Goal: Feedback & Contribution: Submit feedback/report problem

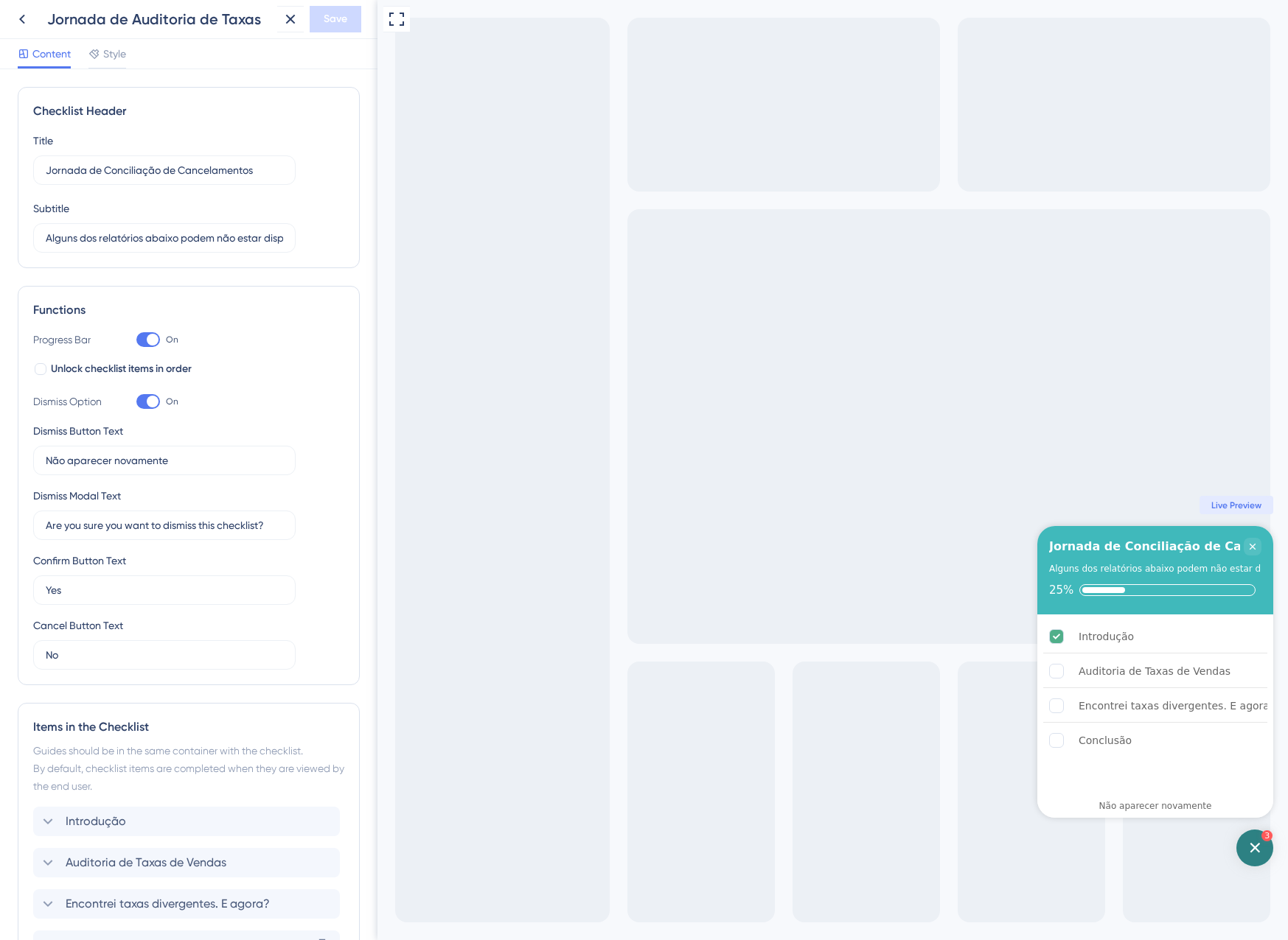
scroll to position [341, 0]
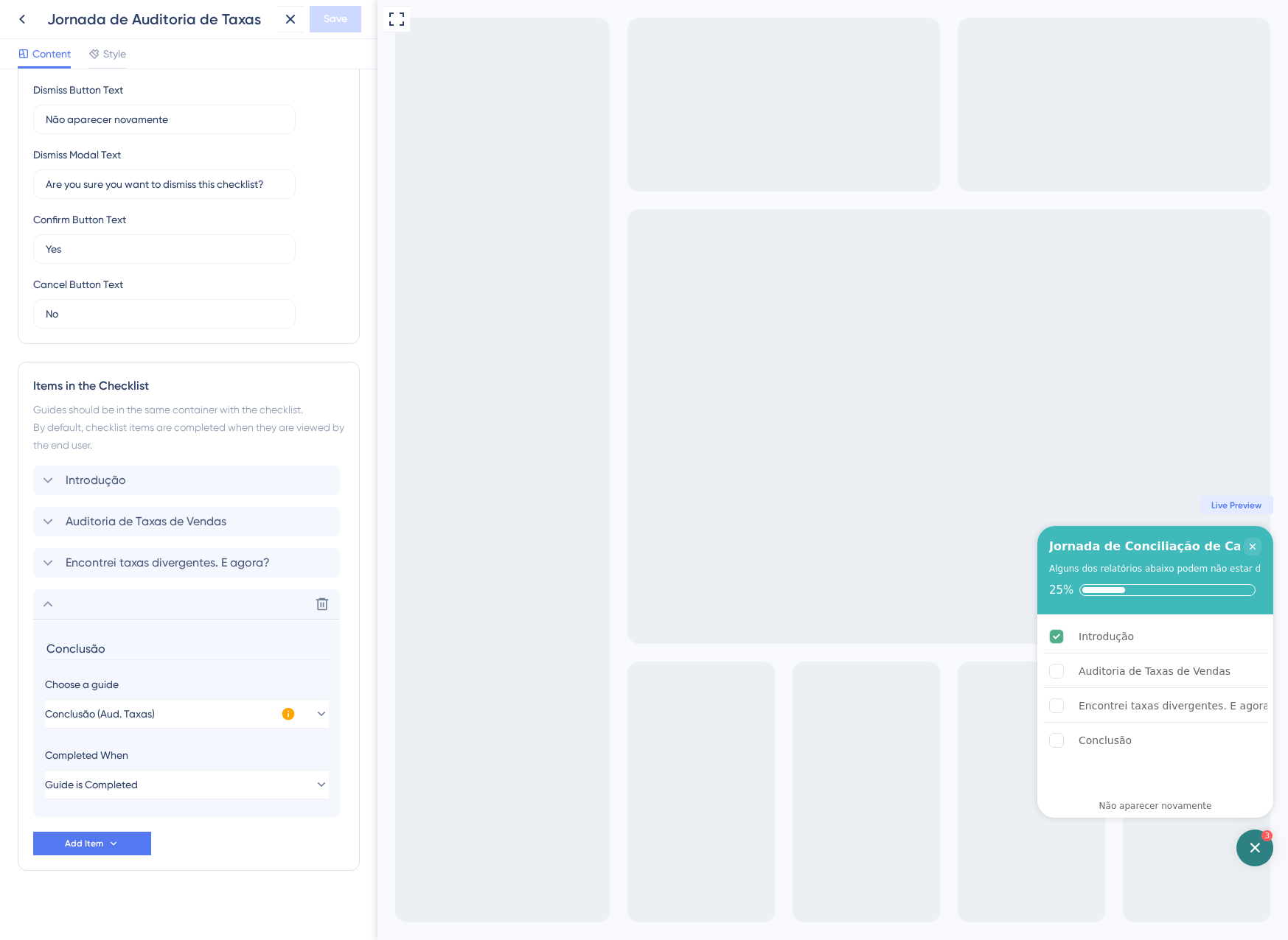
click at [285, 23] on icon at bounding box center [291, 19] width 18 height 18
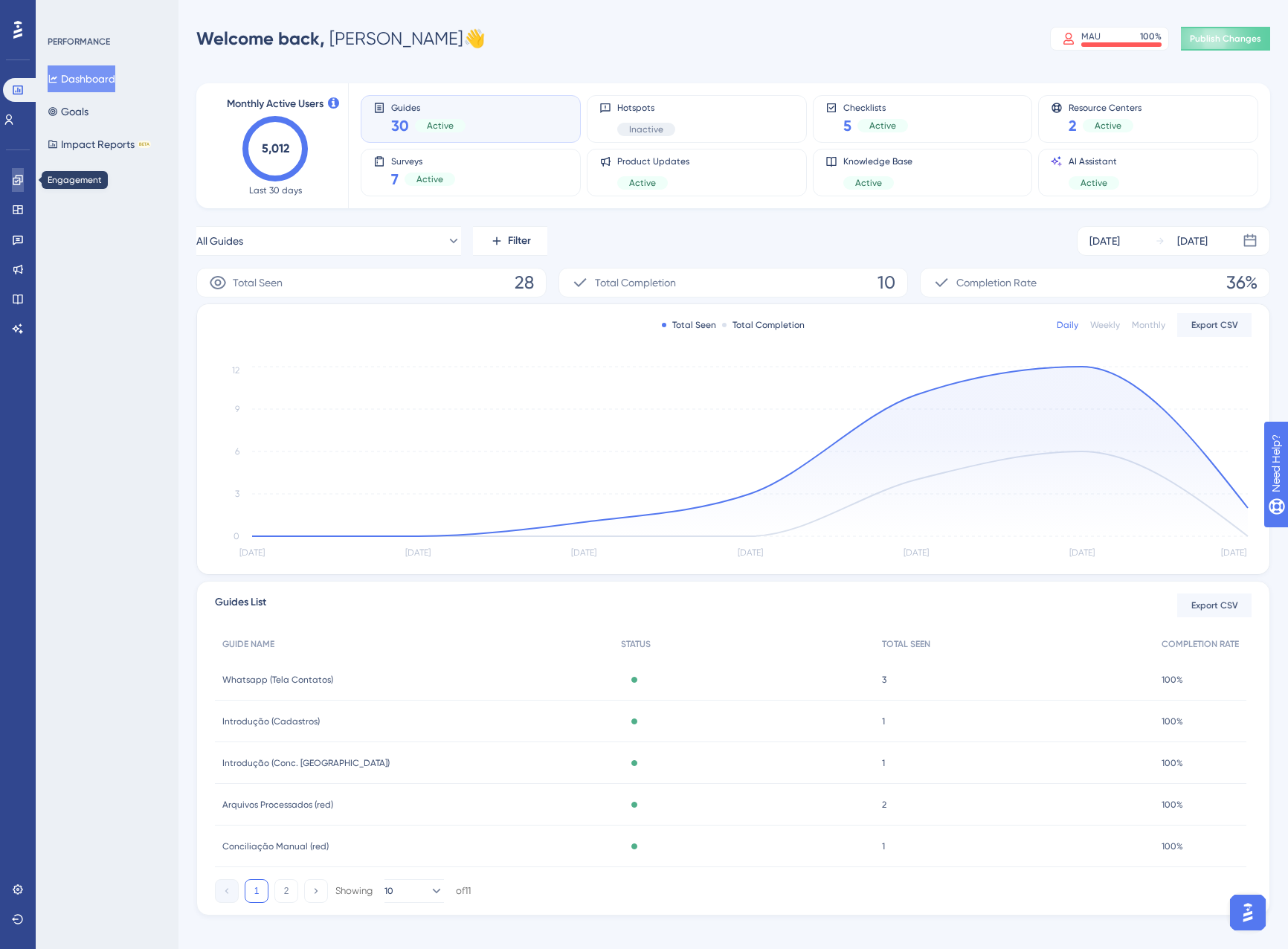
click at [15, 178] on icon at bounding box center [17, 179] width 10 height 10
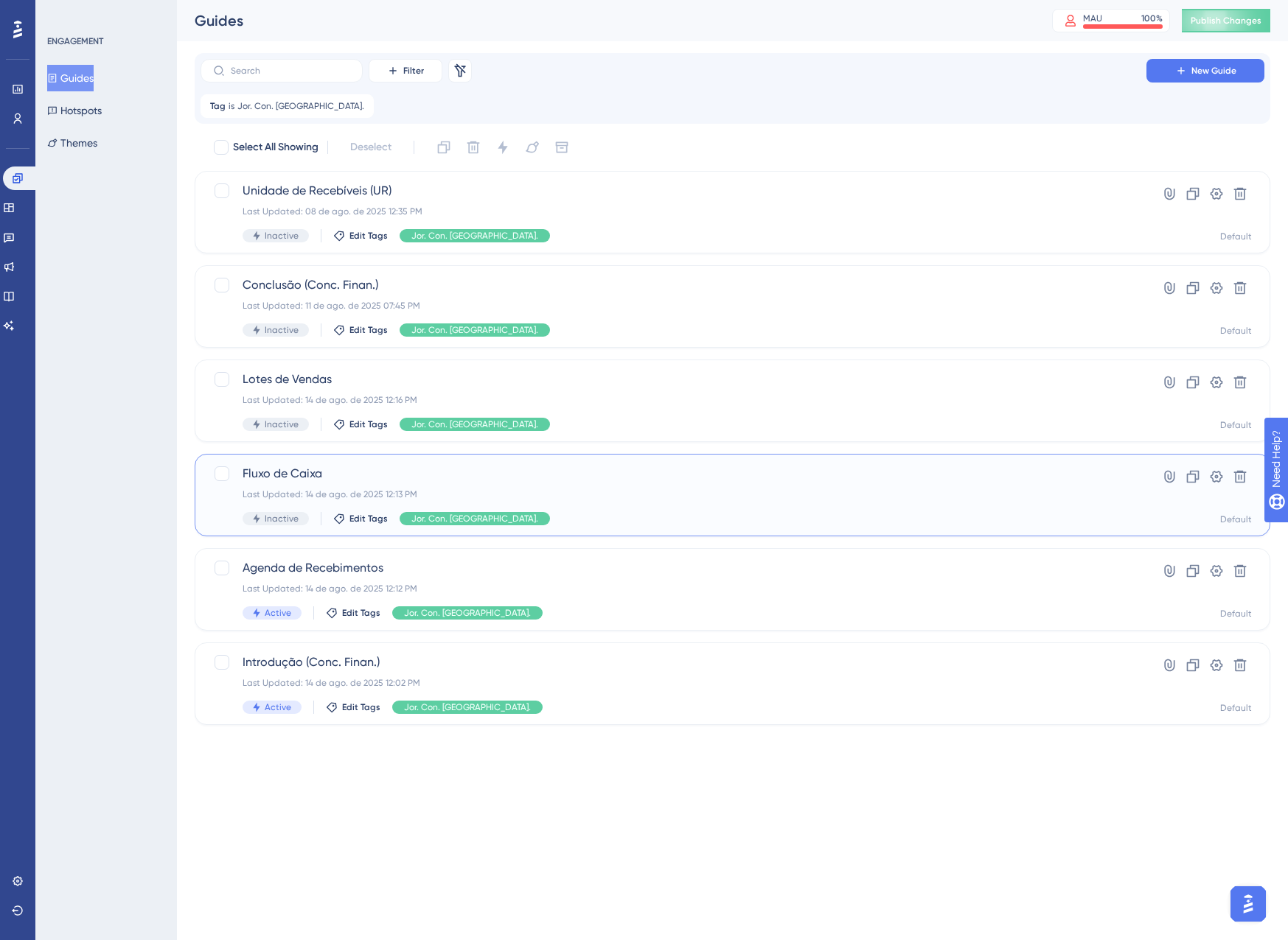
click at [598, 516] on div "Inactive Edit Tags Jor. Con. Finan." at bounding box center [672, 518] width 862 height 13
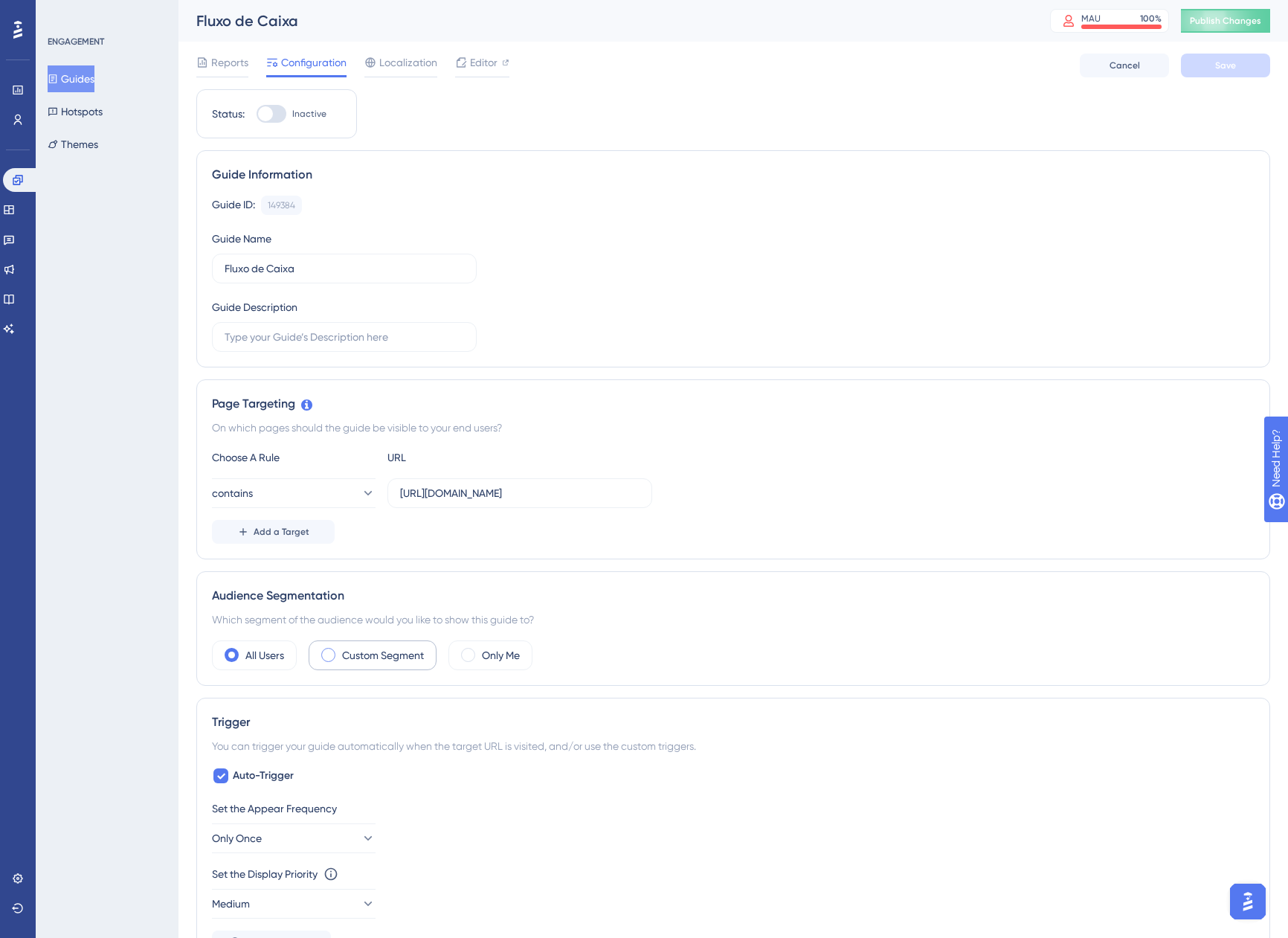
click at [359, 666] on div "Custom Segment" at bounding box center [373, 654] width 128 height 30
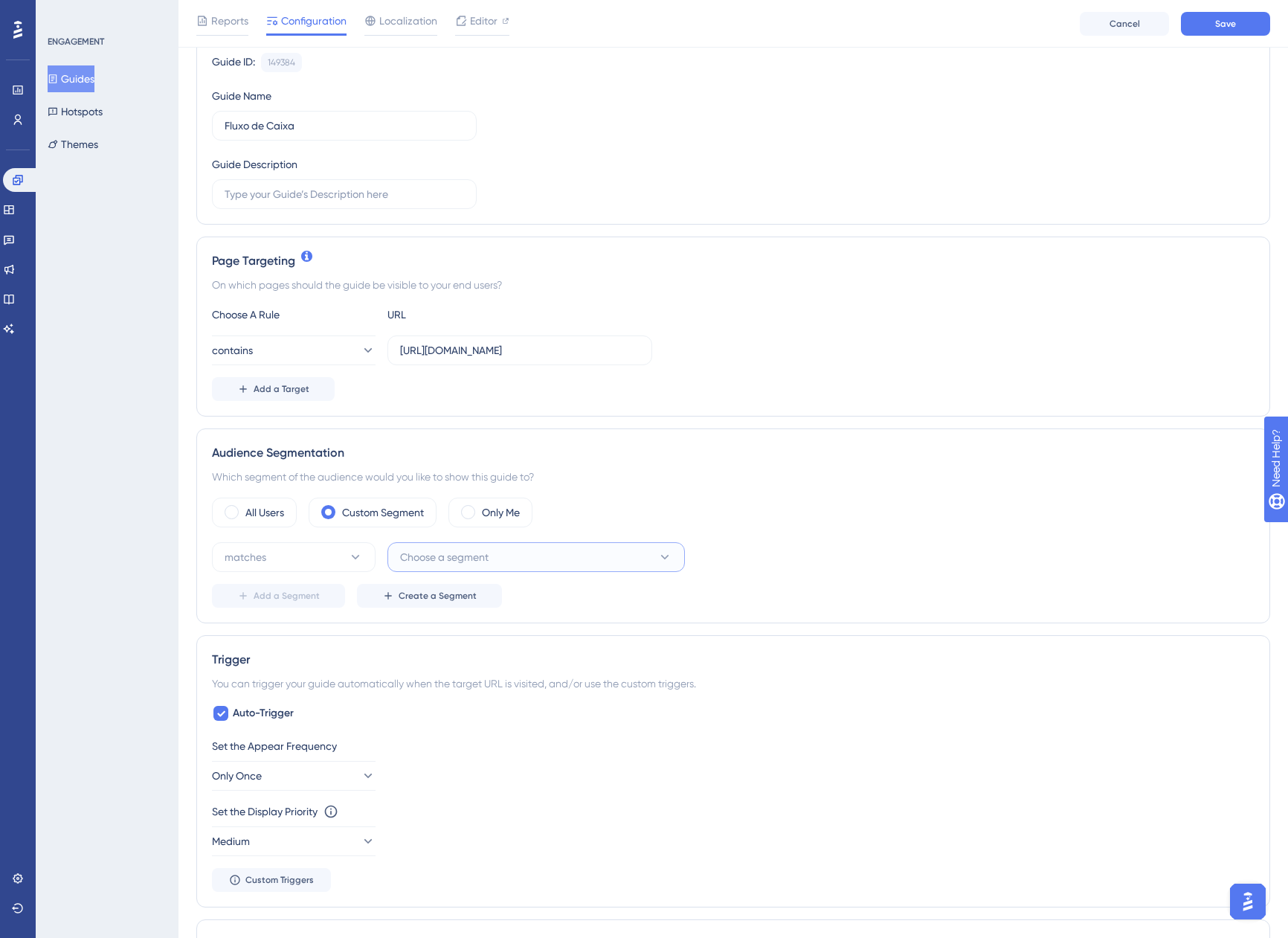
click at [471, 553] on span "Choose a segment" at bounding box center [445, 557] width 88 height 18
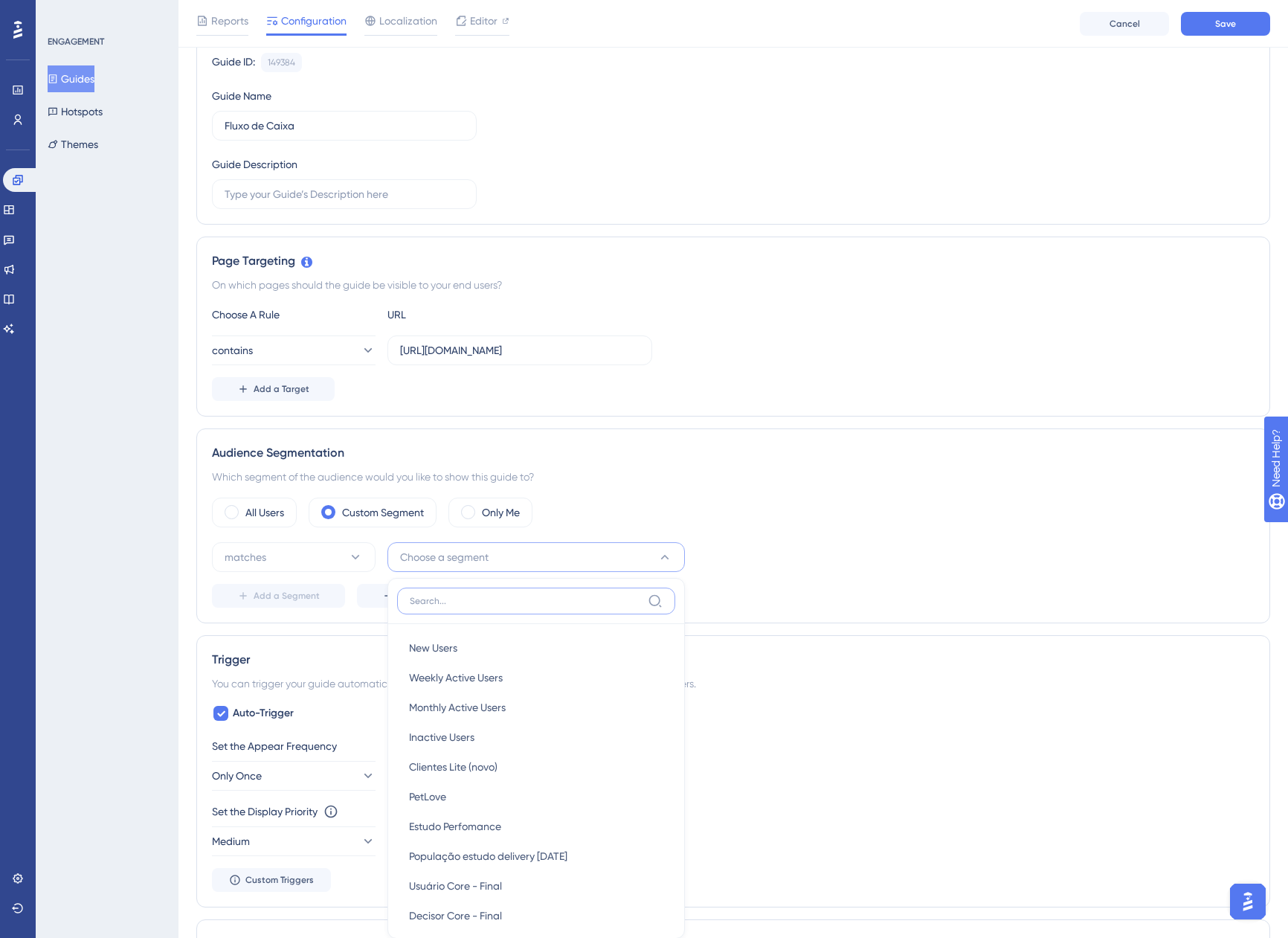
scroll to position [435, 0]
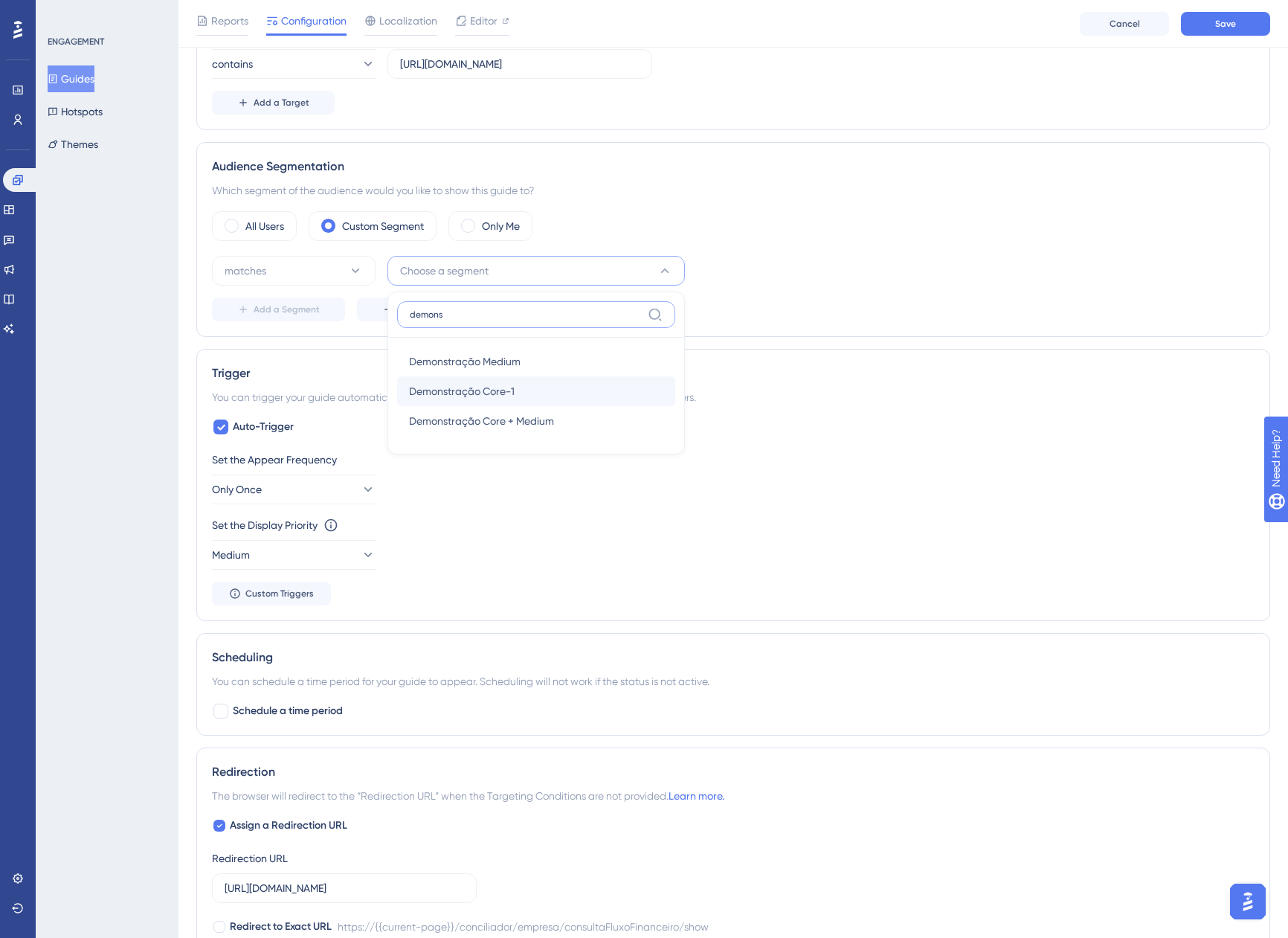
type input "demons"
click at [537, 390] on div "Demonstração Core-1 Demonstração Core-1" at bounding box center [536, 391] width 254 height 30
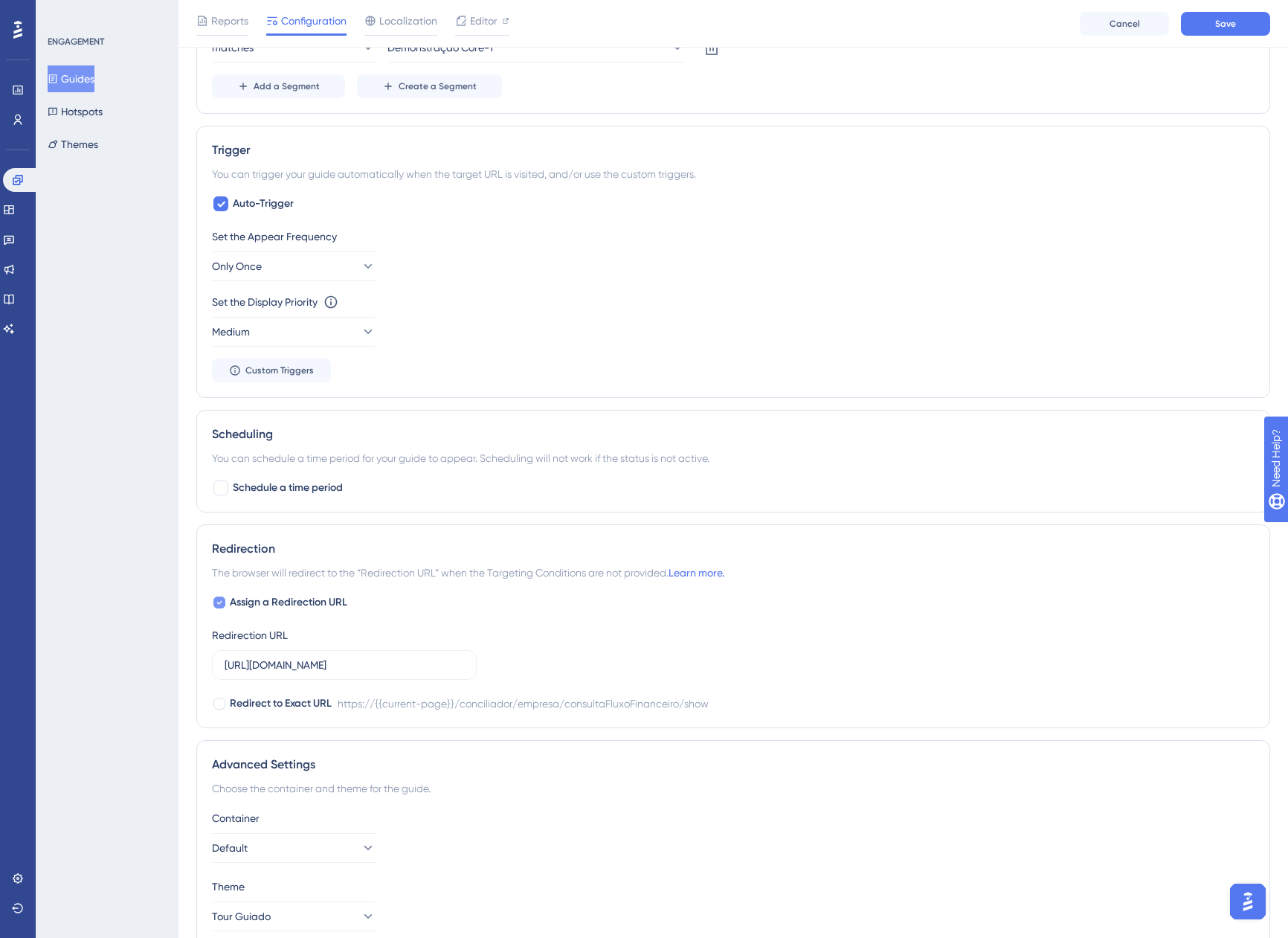
click at [264, 604] on span "Assign a Redirection URL" at bounding box center [288, 602] width 118 height 18
checkbox input "false"
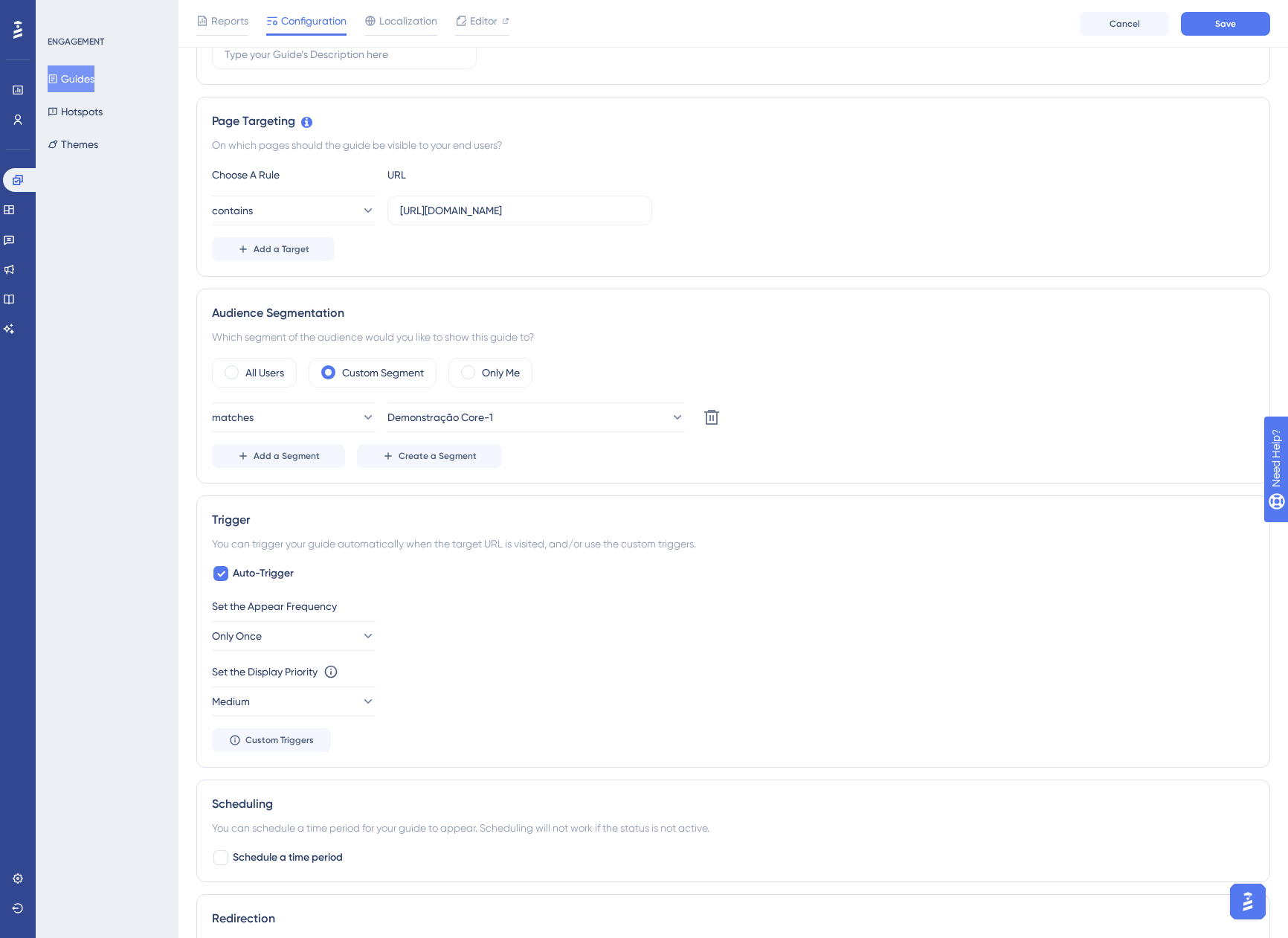
scroll to position [254, 0]
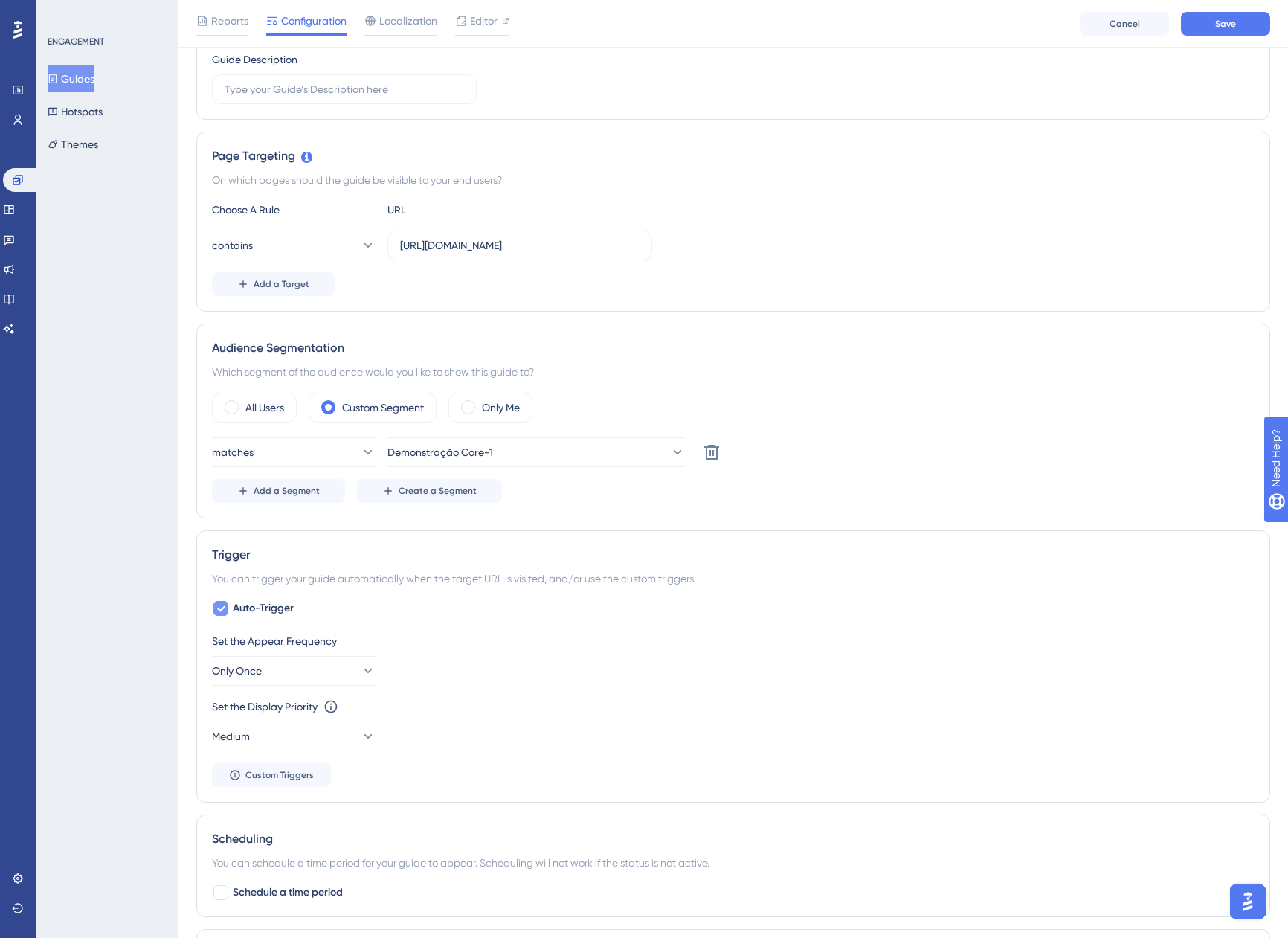
click at [262, 609] on span "Auto-Trigger" at bounding box center [264, 608] width 61 height 18
checkbox input "false"
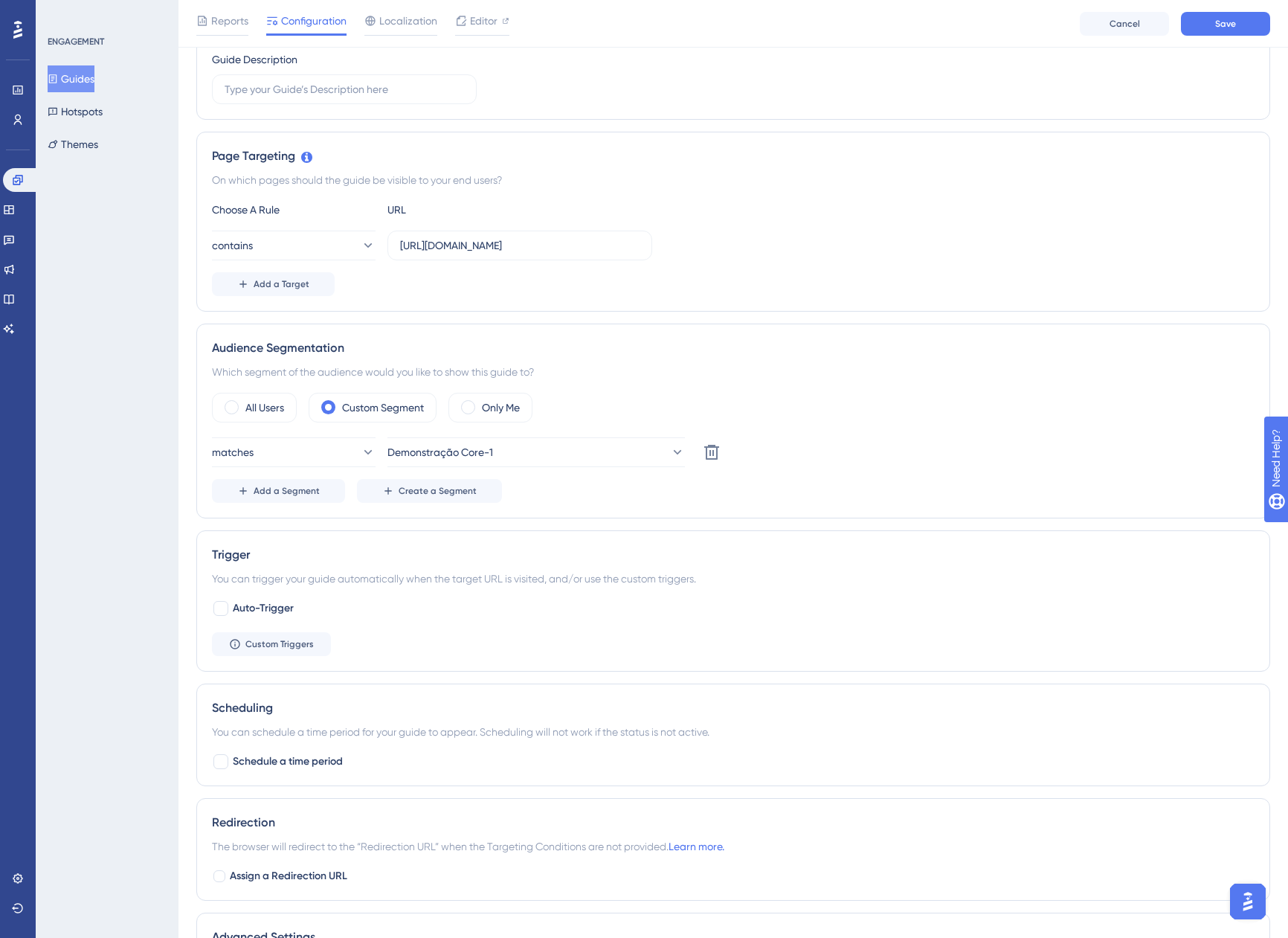
scroll to position [0, 0]
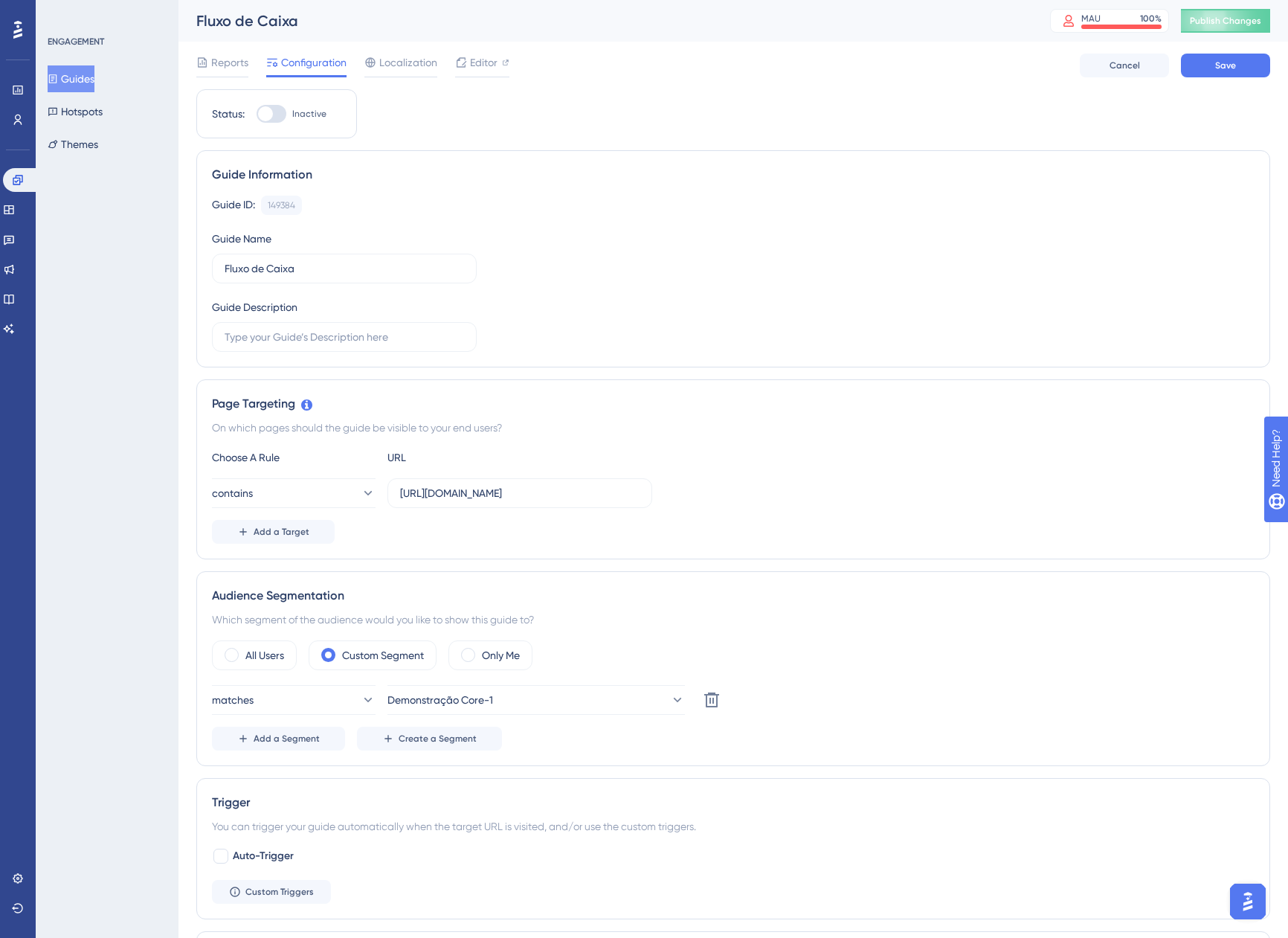
click at [275, 123] on div "Status: Inactive" at bounding box center [277, 113] width 161 height 49
drag, startPoint x: 275, startPoint y: 123, endPoint x: 274, endPoint y: 114, distance: 9.1
click at [274, 114] on div at bounding box center [271, 113] width 30 height 18
click at [257, 114] on input "Inactive" at bounding box center [256, 114] width 1 height 1
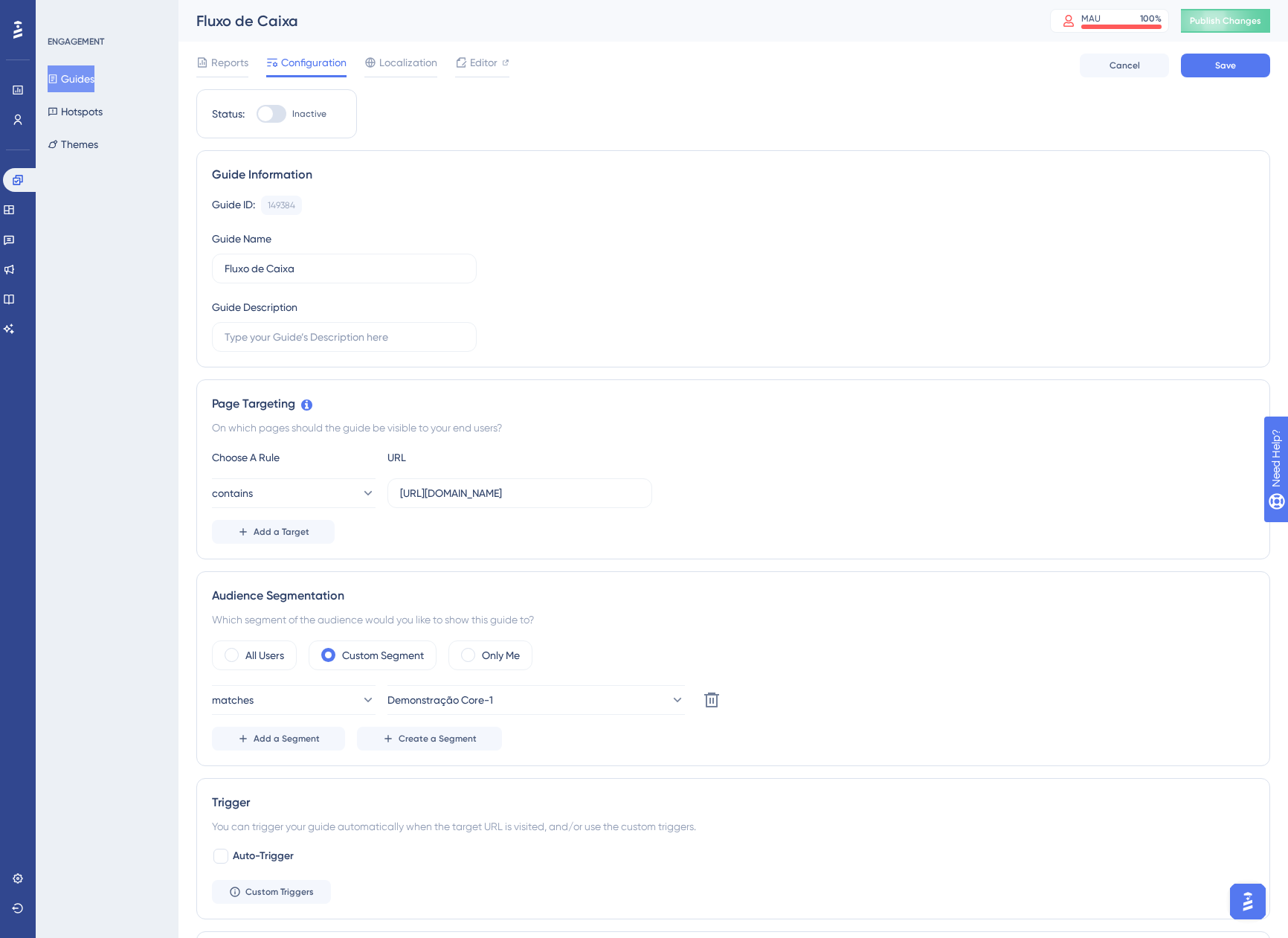
checkbox input "true"
click at [1225, 65] on span "Save" at bounding box center [1226, 65] width 21 height 11
click at [84, 82] on button "Guides" at bounding box center [71, 79] width 47 height 27
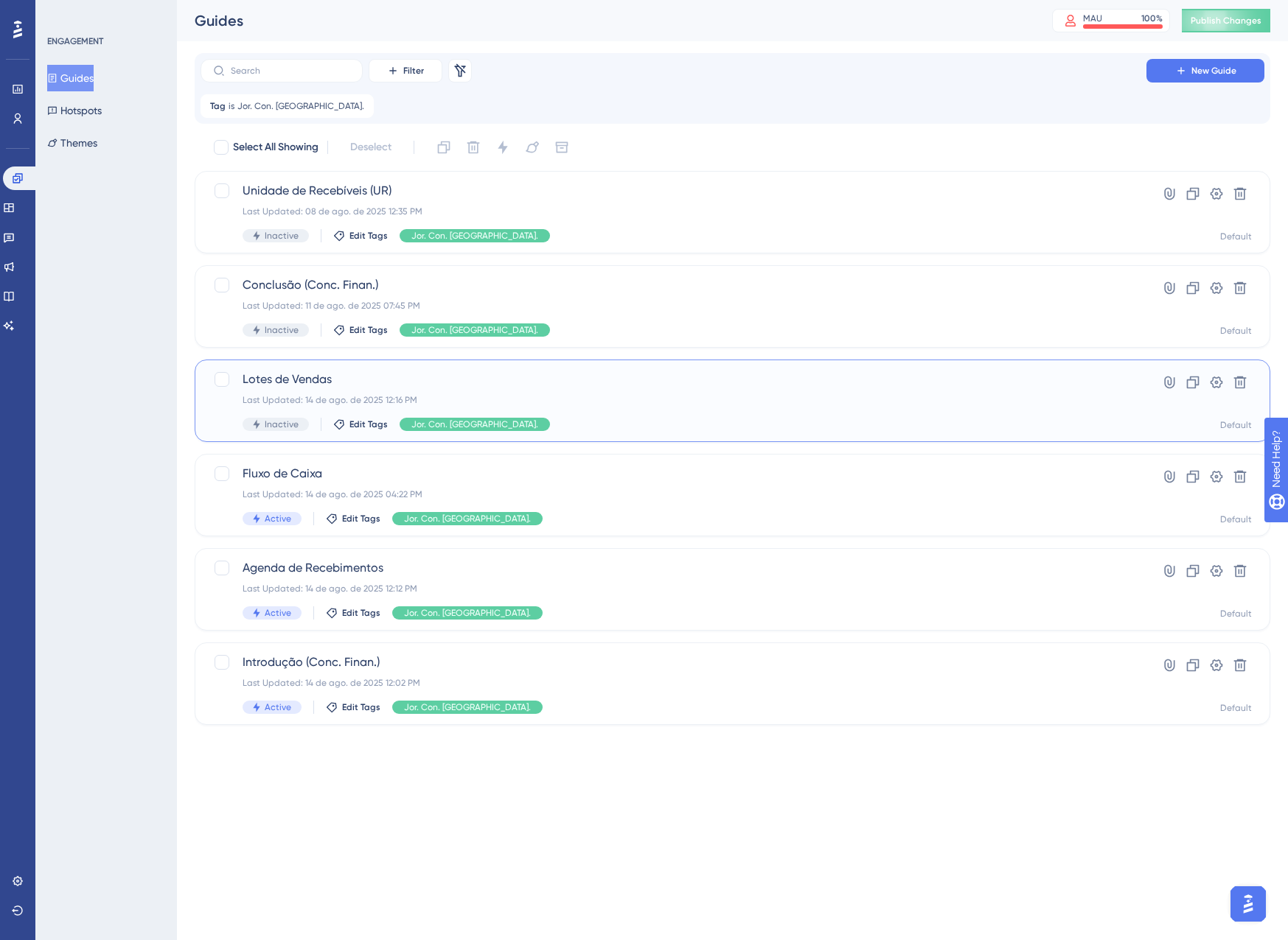
click at [522, 402] on div "Last Updated: 14 de ago. de 2025 12:16 PM" at bounding box center [672, 400] width 862 height 11
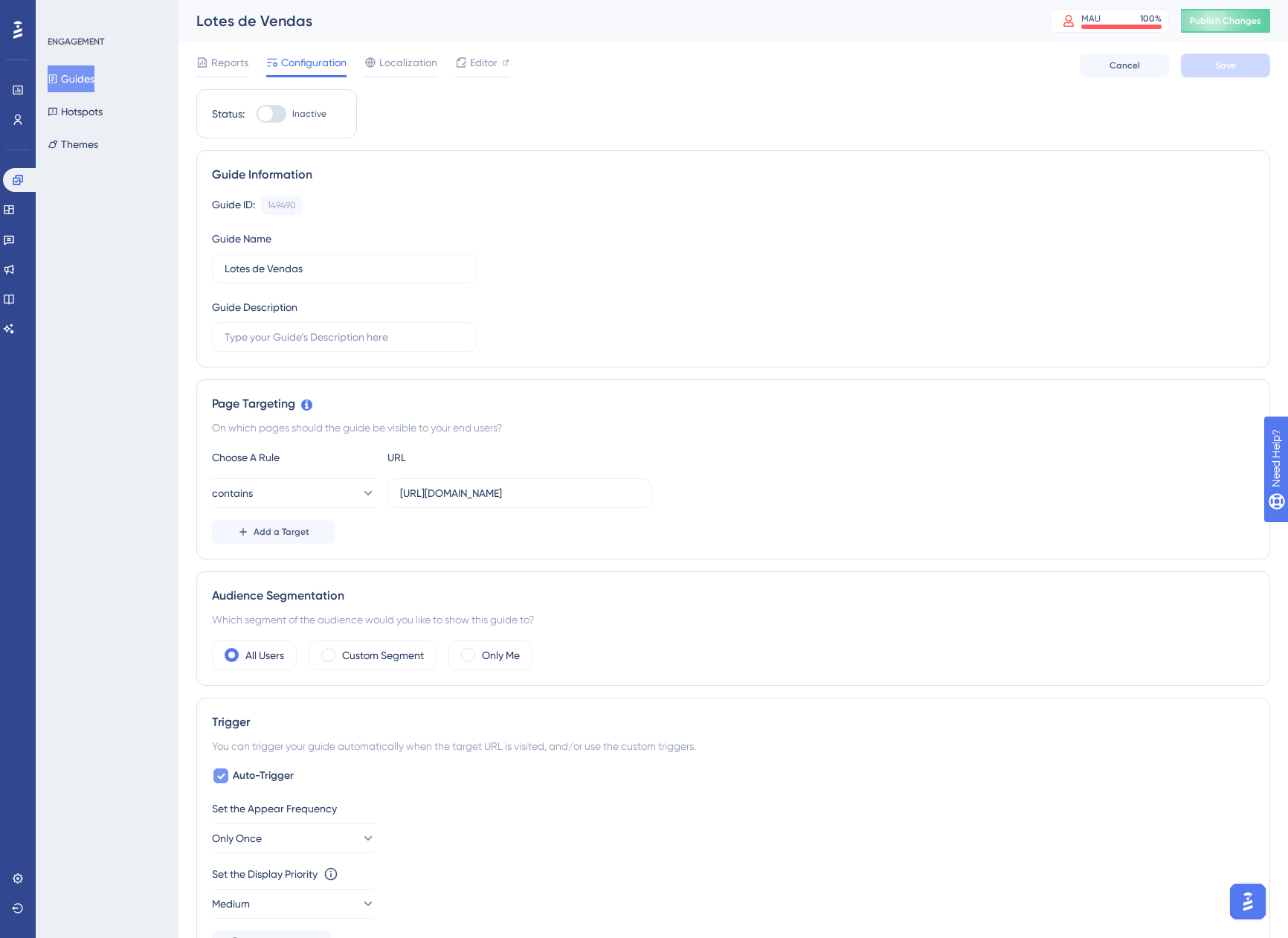
click at [230, 775] on label "Auto-Trigger" at bounding box center [252, 775] width 81 height 18
checkbox input "false"
click at [354, 663] on label "Custom Segment" at bounding box center [382, 655] width 81 height 18
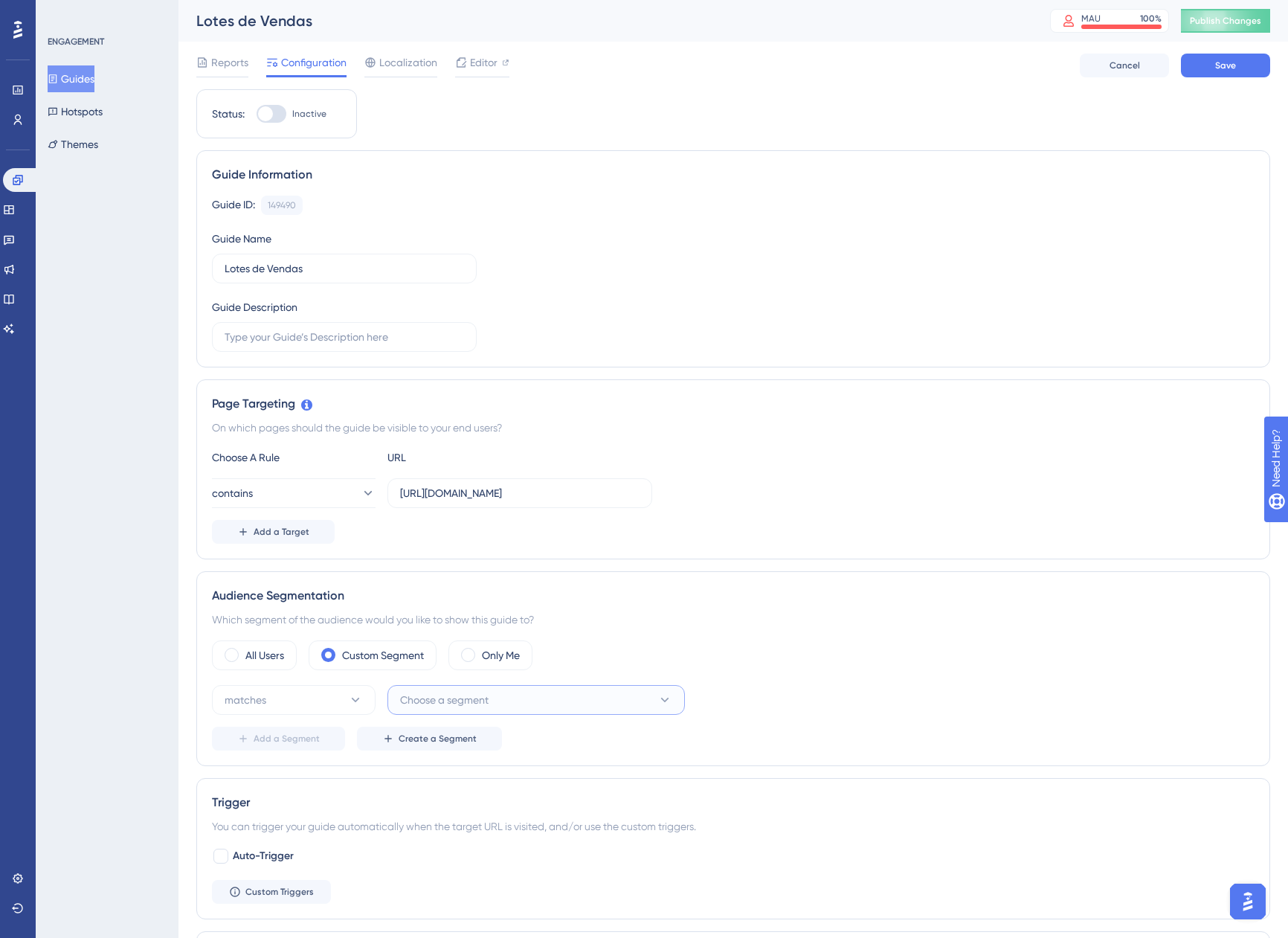
click at [426, 693] on span "Choose a segment" at bounding box center [445, 699] width 88 height 18
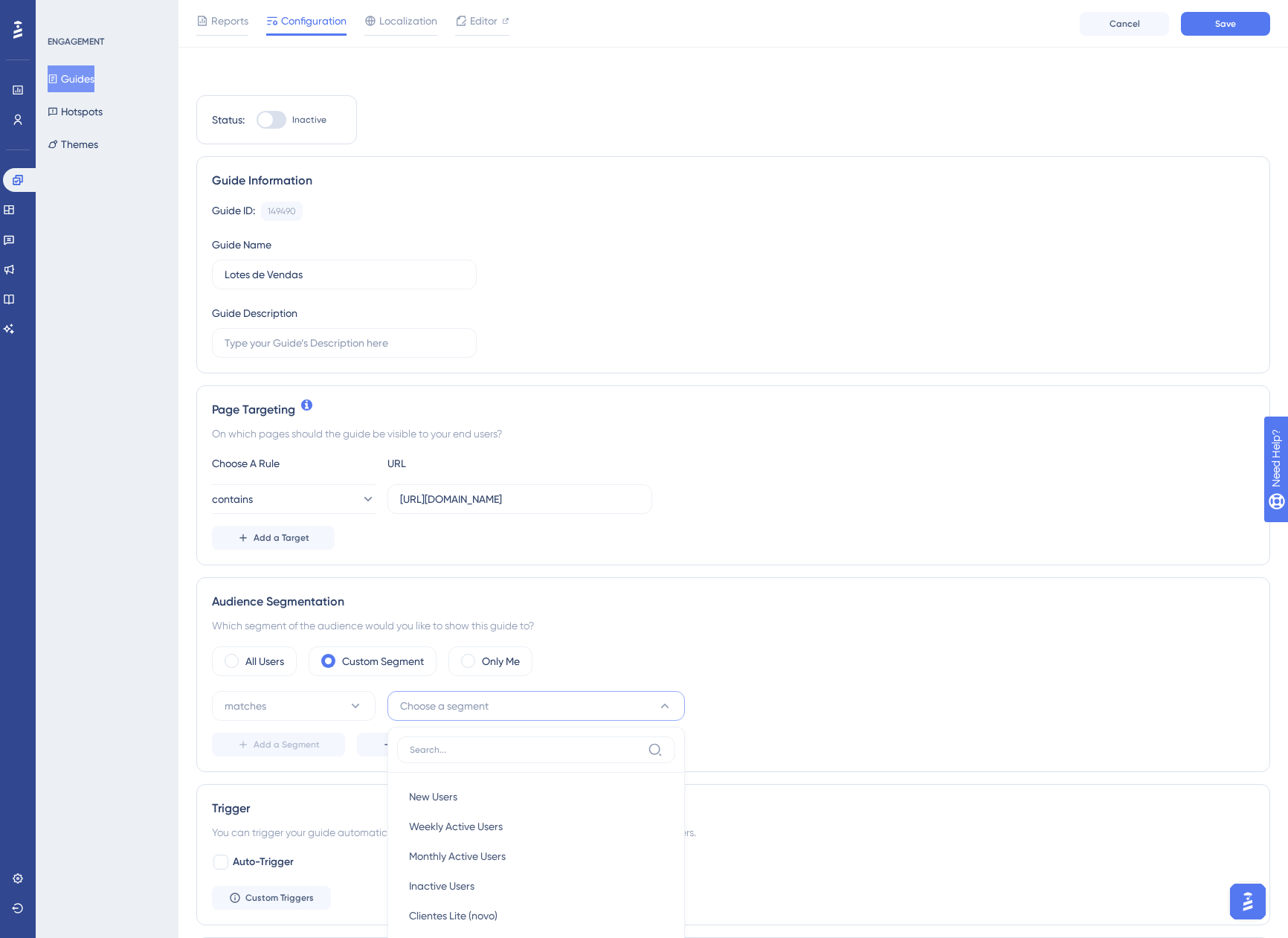
scroll to position [404, 0]
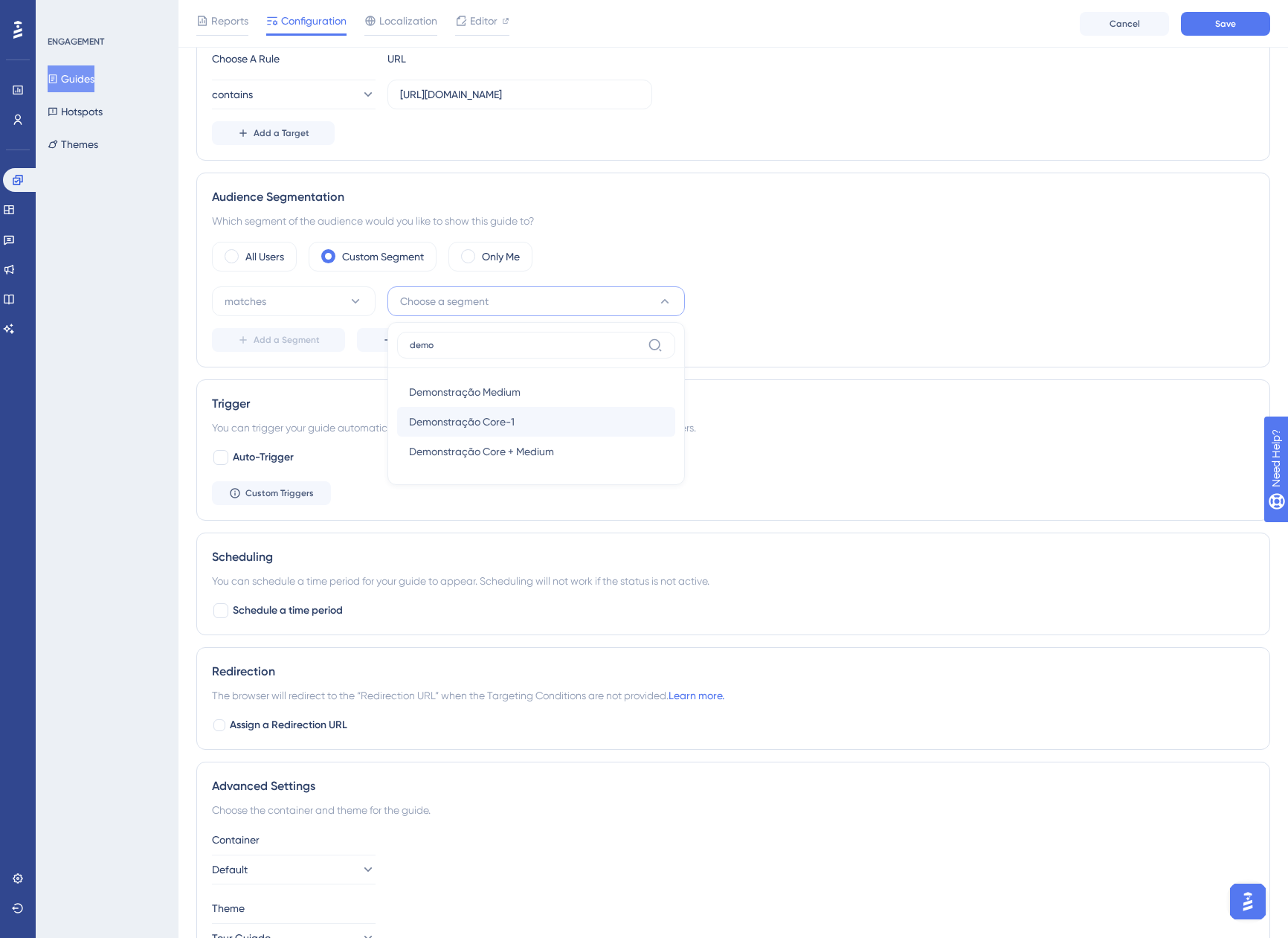
type input "demo"
click at [495, 423] on span "Demonstração Core-1" at bounding box center [462, 422] width 105 height 18
click at [886, 343] on div "Add a Segment Create a Segment" at bounding box center [733, 339] width 1043 height 24
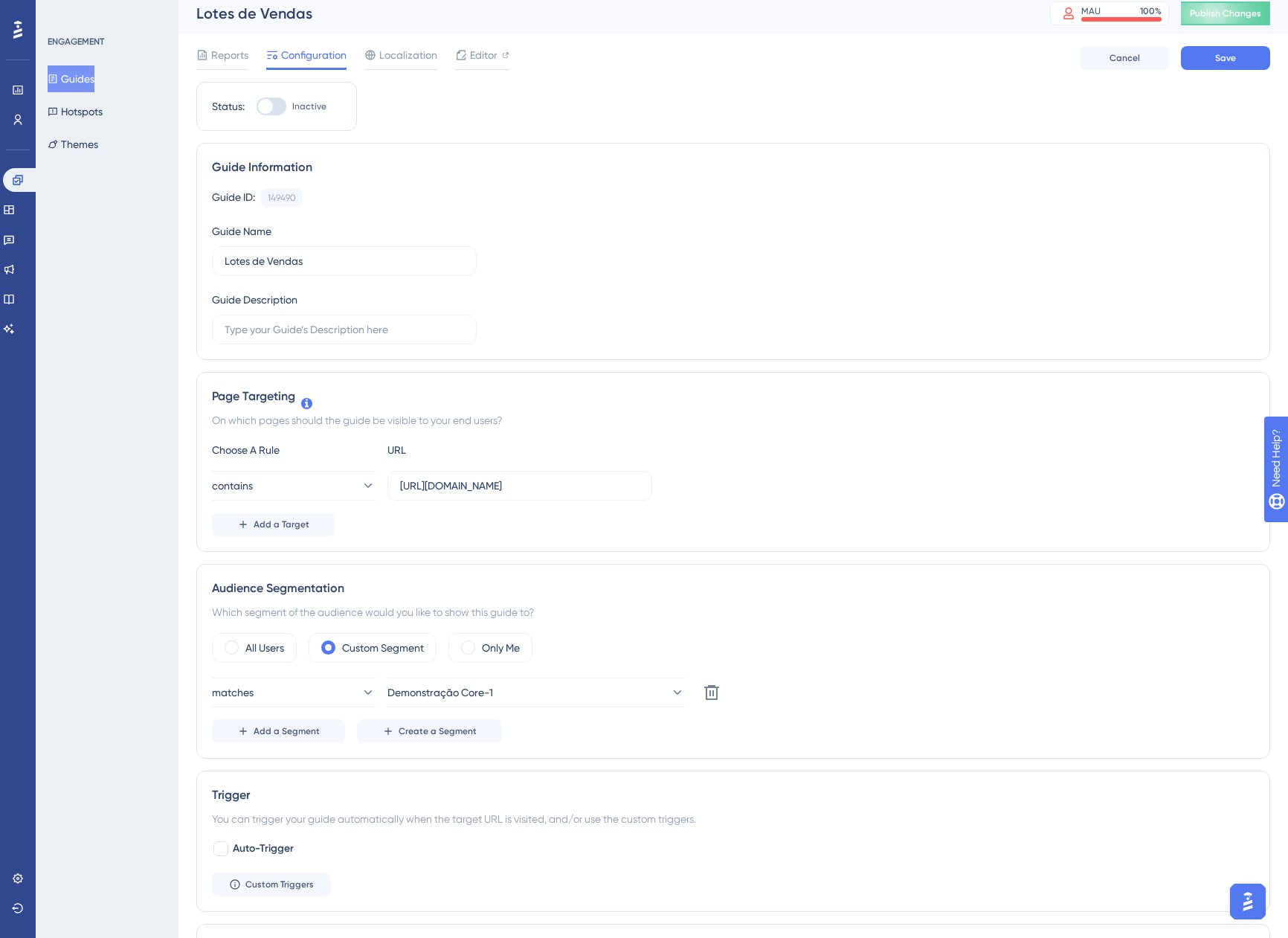
scroll to position [0, 0]
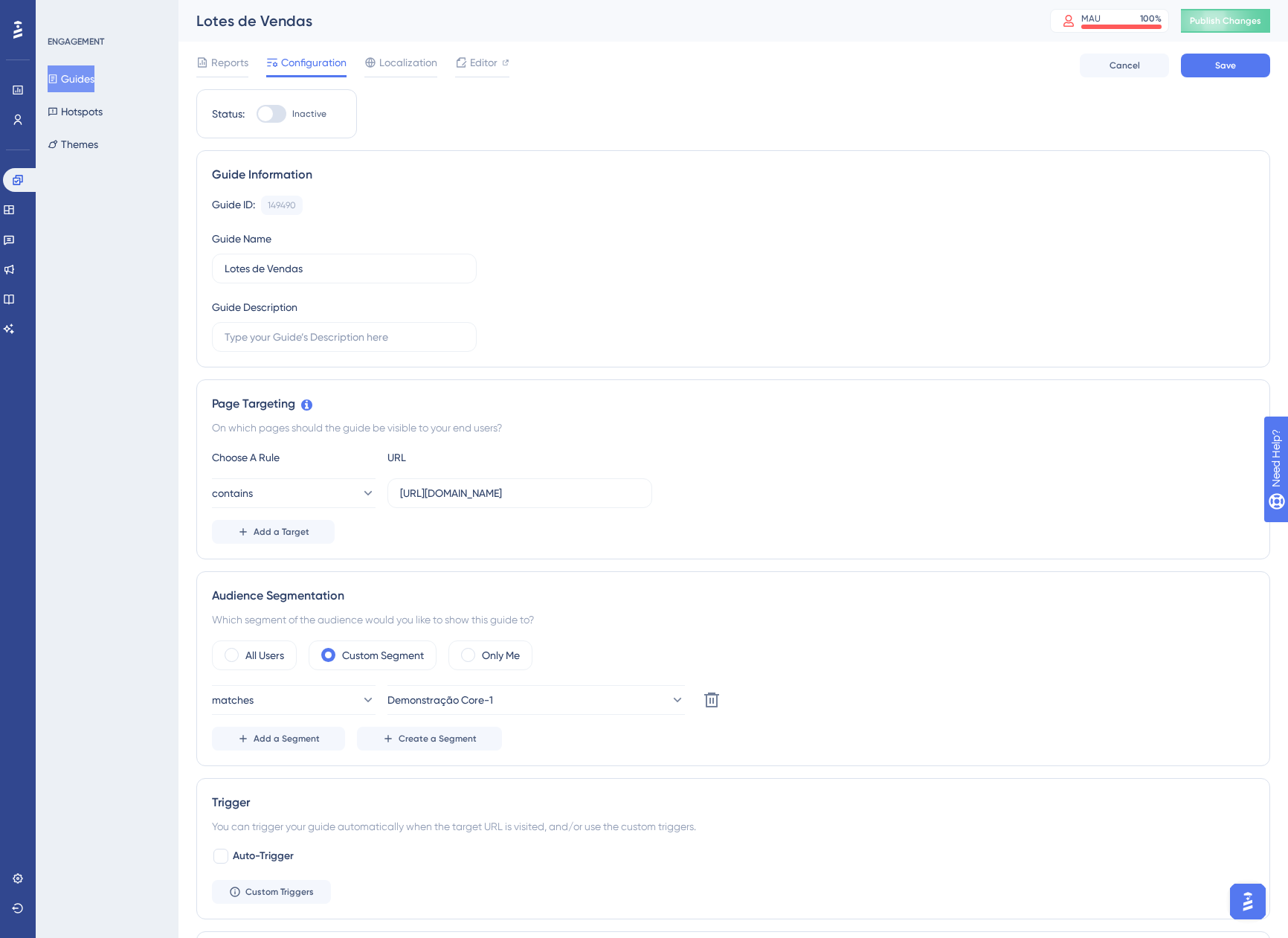
click at [278, 108] on div at bounding box center [271, 113] width 30 height 18
click at [257, 114] on input "Inactive" at bounding box center [256, 114] width 1 height 1
checkbox input "true"
click at [1211, 69] on button "Save" at bounding box center [1226, 65] width 89 height 24
click at [77, 68] on button "Guides" at bounding box center [71, 79] width 47 height 27
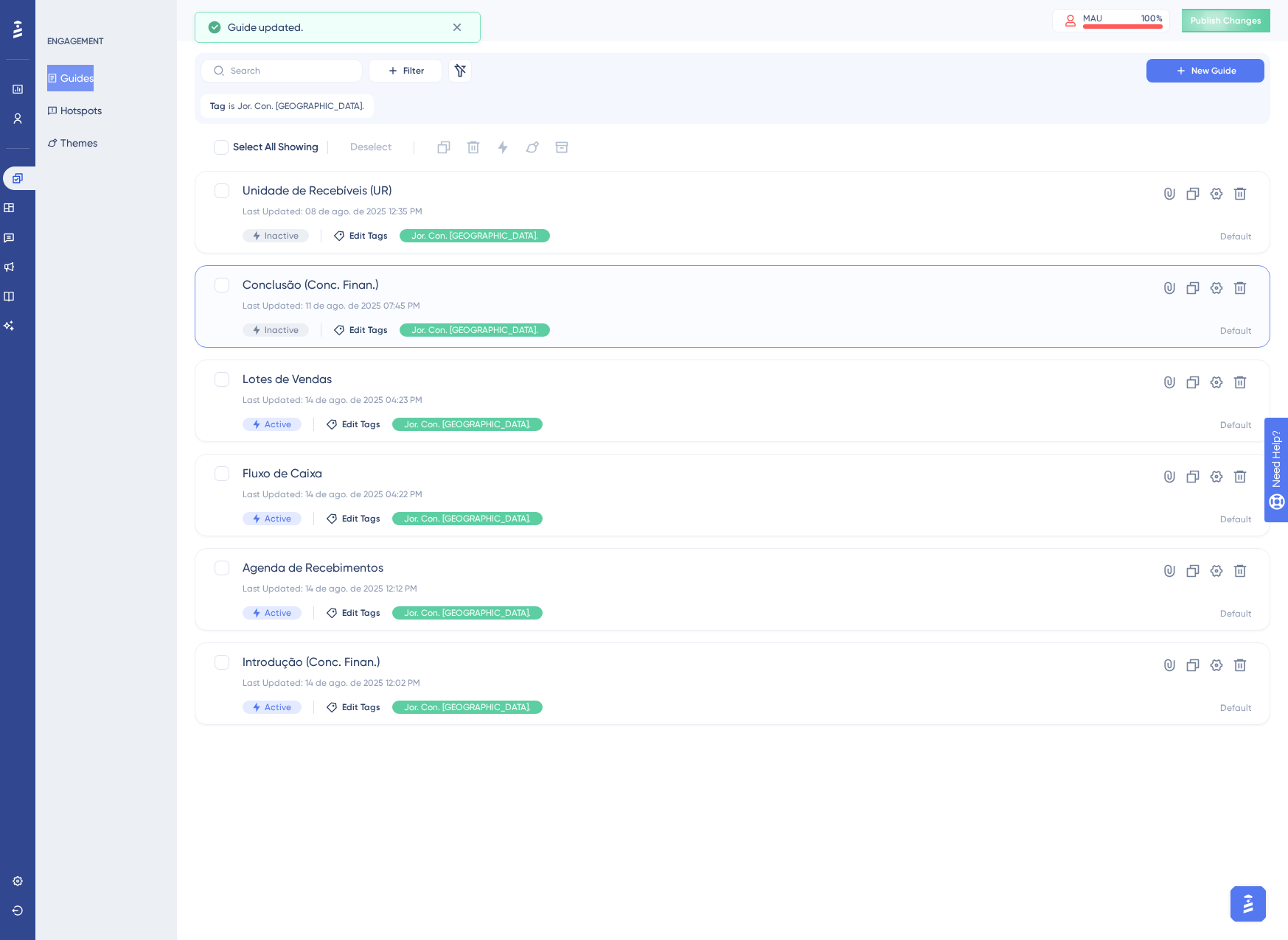
click at [617, 323] on div "Conclusão (Conc. Finan.) Last Updated: 11 de ago. de 2025 07:45 PM Inactive Edi…" at bounding box center [672, 307] width 862 height 61
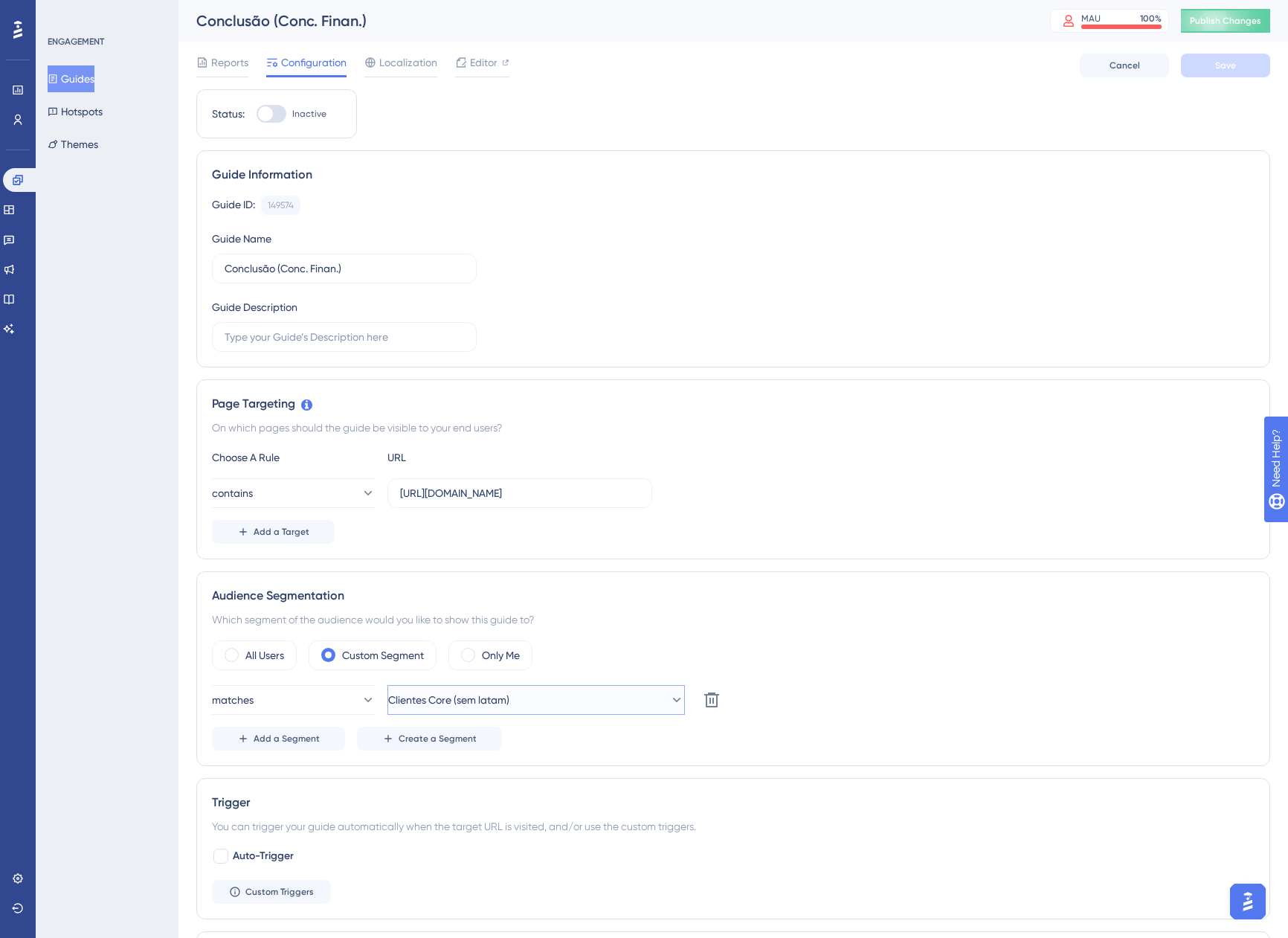
click at [489, 700] on span "Clientes Core (sem latam)" at bounding box center [448, 699] width 122 height 18
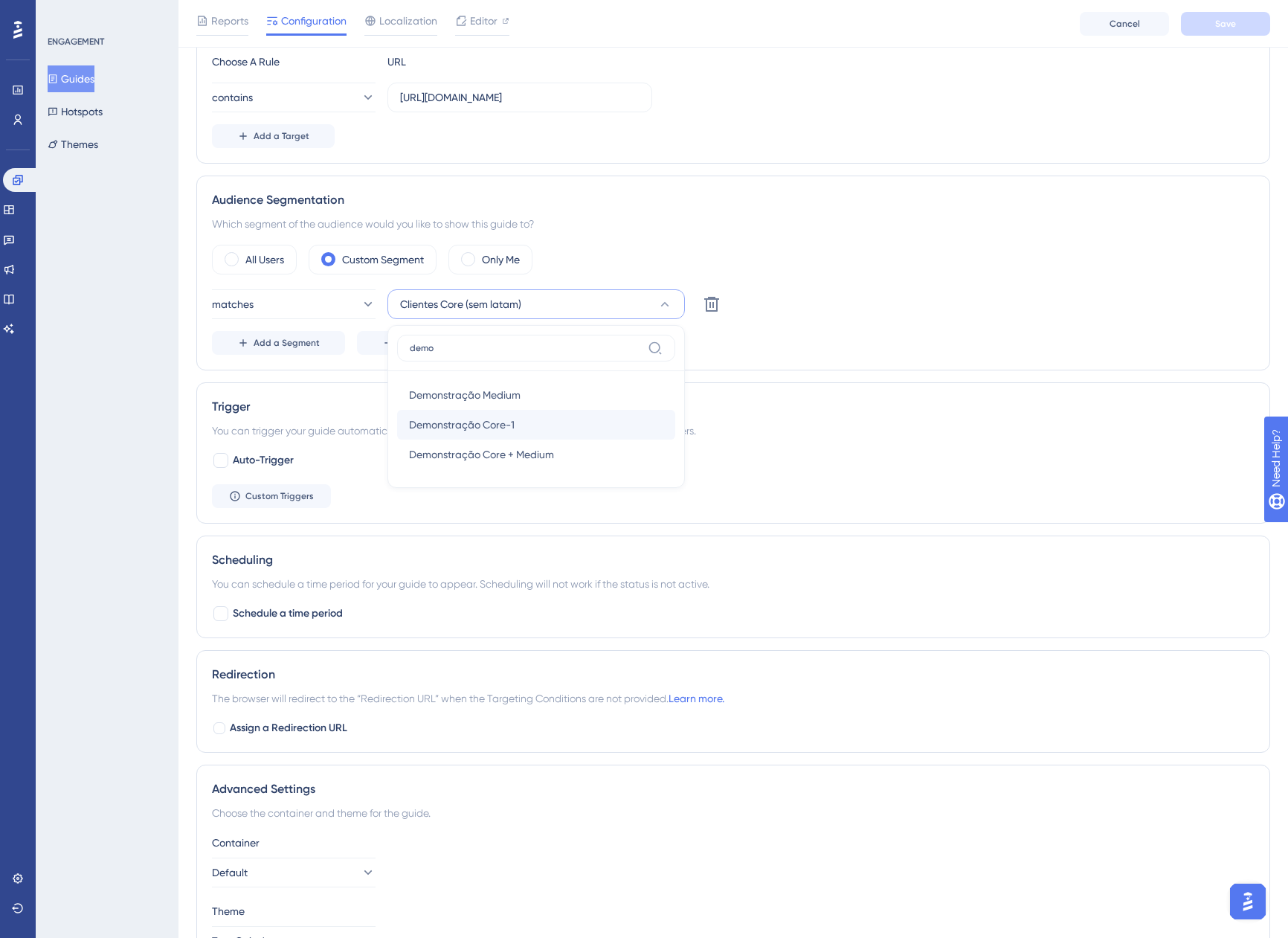
type input "demo"
click at [507, 427] on span "Demonstração Core-1" at bounding box center [462, 424] width 105 height 18
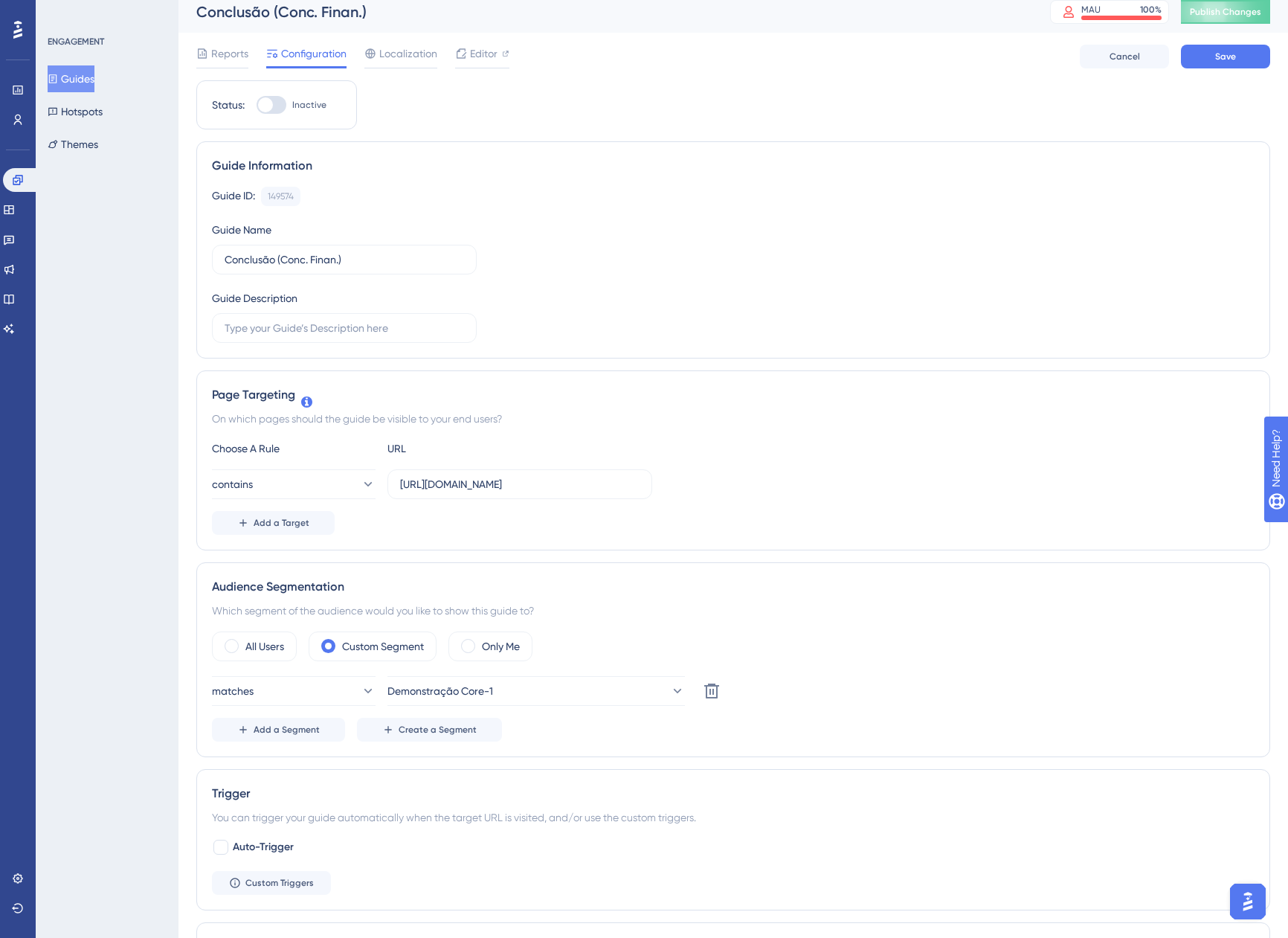
scroll to position [0, 0]
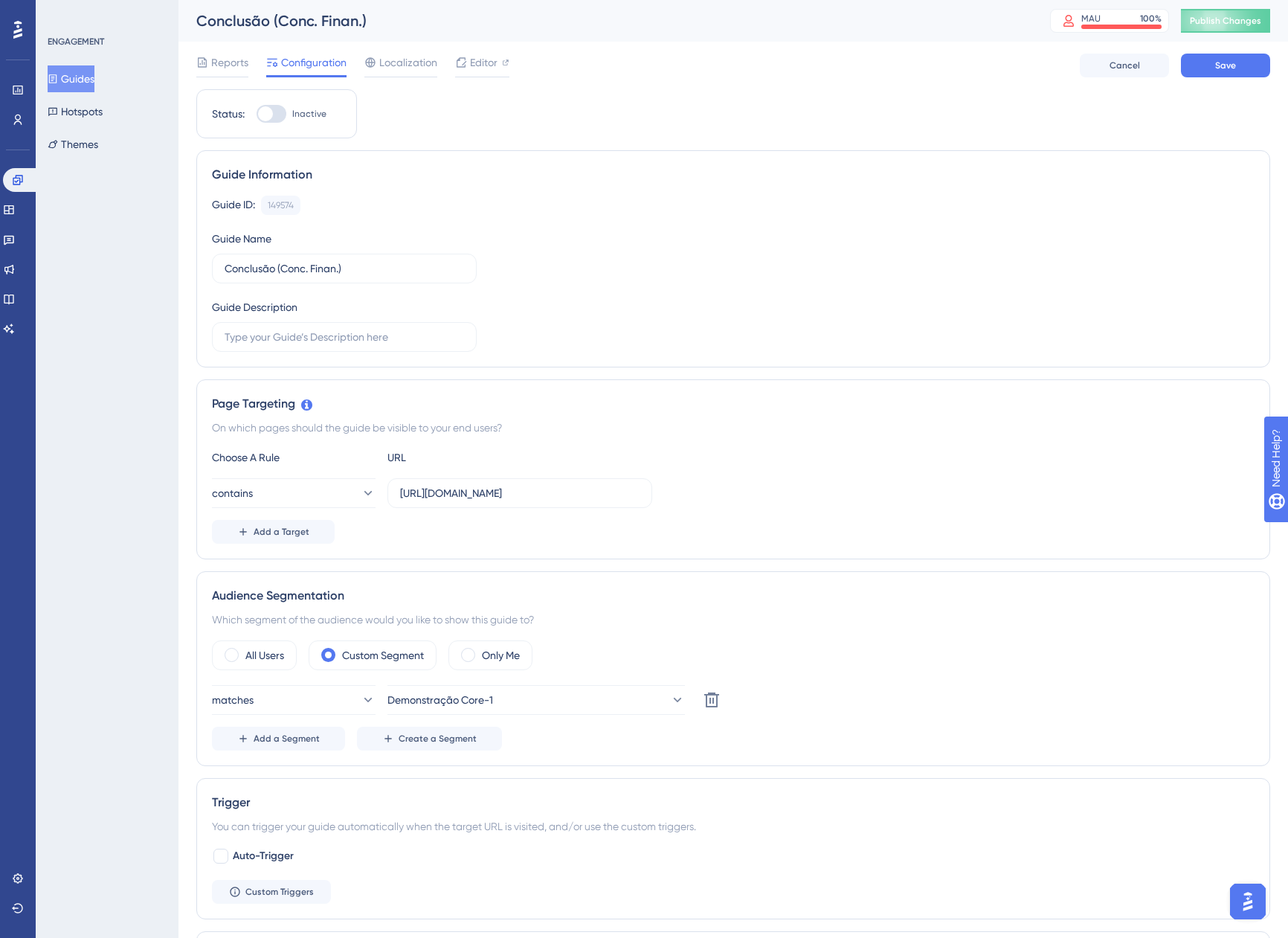
click at [278, 104] on div "Status: Inactive" at bounding box center [277, 113] width 161 height 49
click at [269, 111] on div at bounding box center [265, 114] width 15 height 15
click at [257, 114] on input "Inactive" at bounding box center [256, 114] width 1 height 1
checkbox input "true"
click at [1230, 62] on span "Save" at bounding box center [1226, 65] width 21 height 11
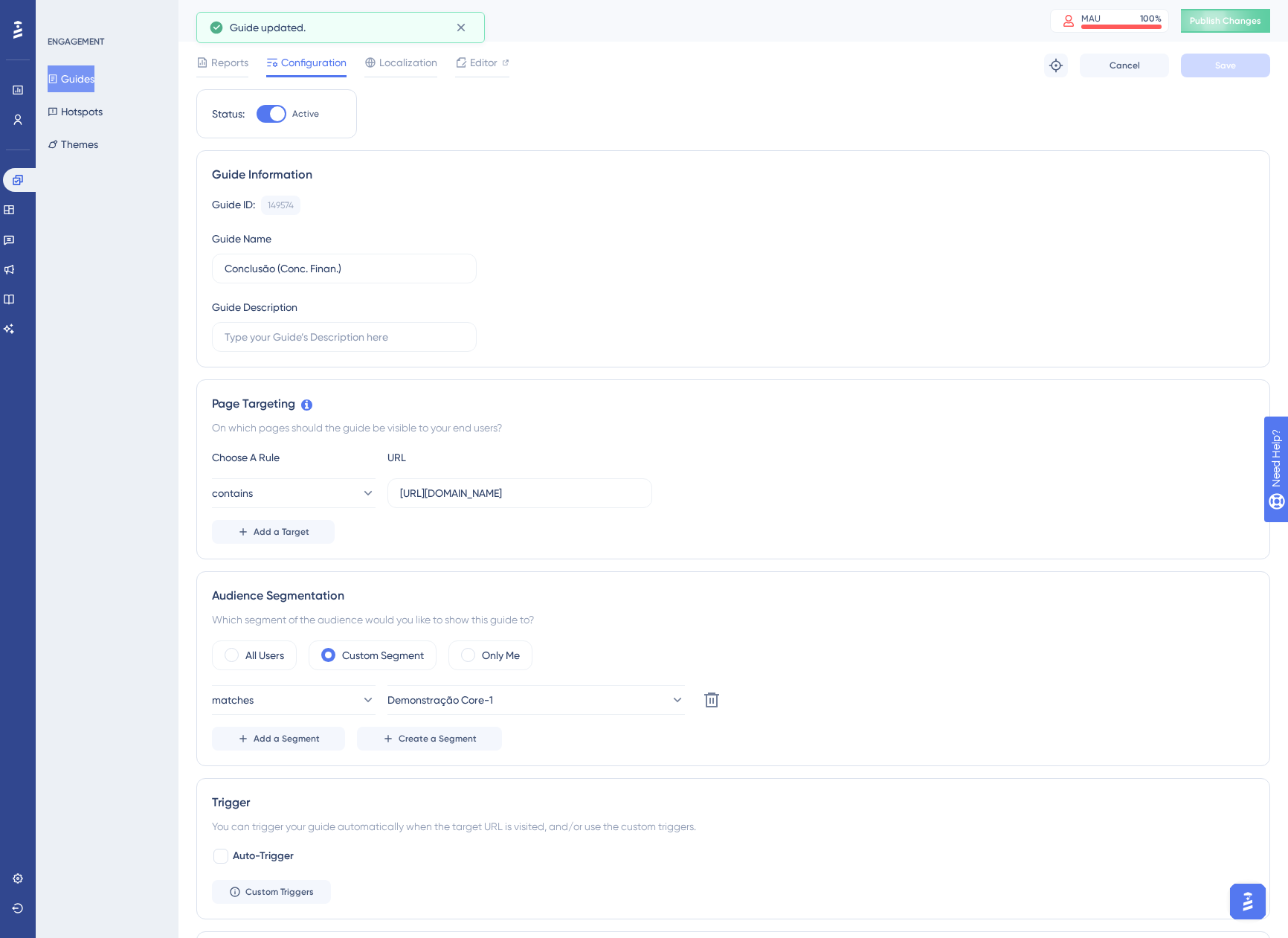
click at [71, 80] on button "Guides" at bounding box center [71, 79] width 47 height 27
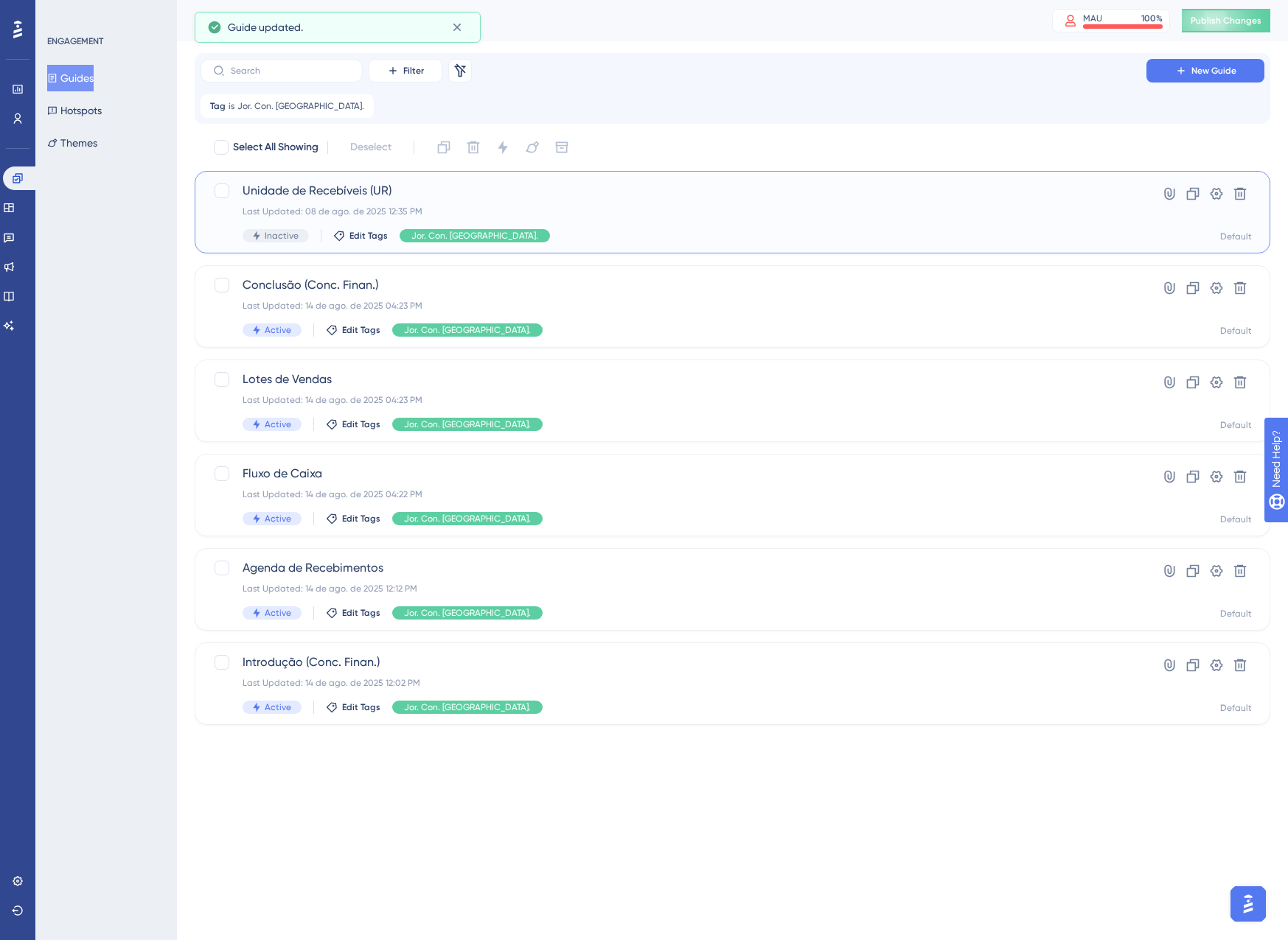
click at [552, 225] on div "Unidade de Recebíveis (UR) Last Updated: 08 de ago. de 2025 12:35 PM Inactive E…" at bounding box center [672, 213] width 862 height 61
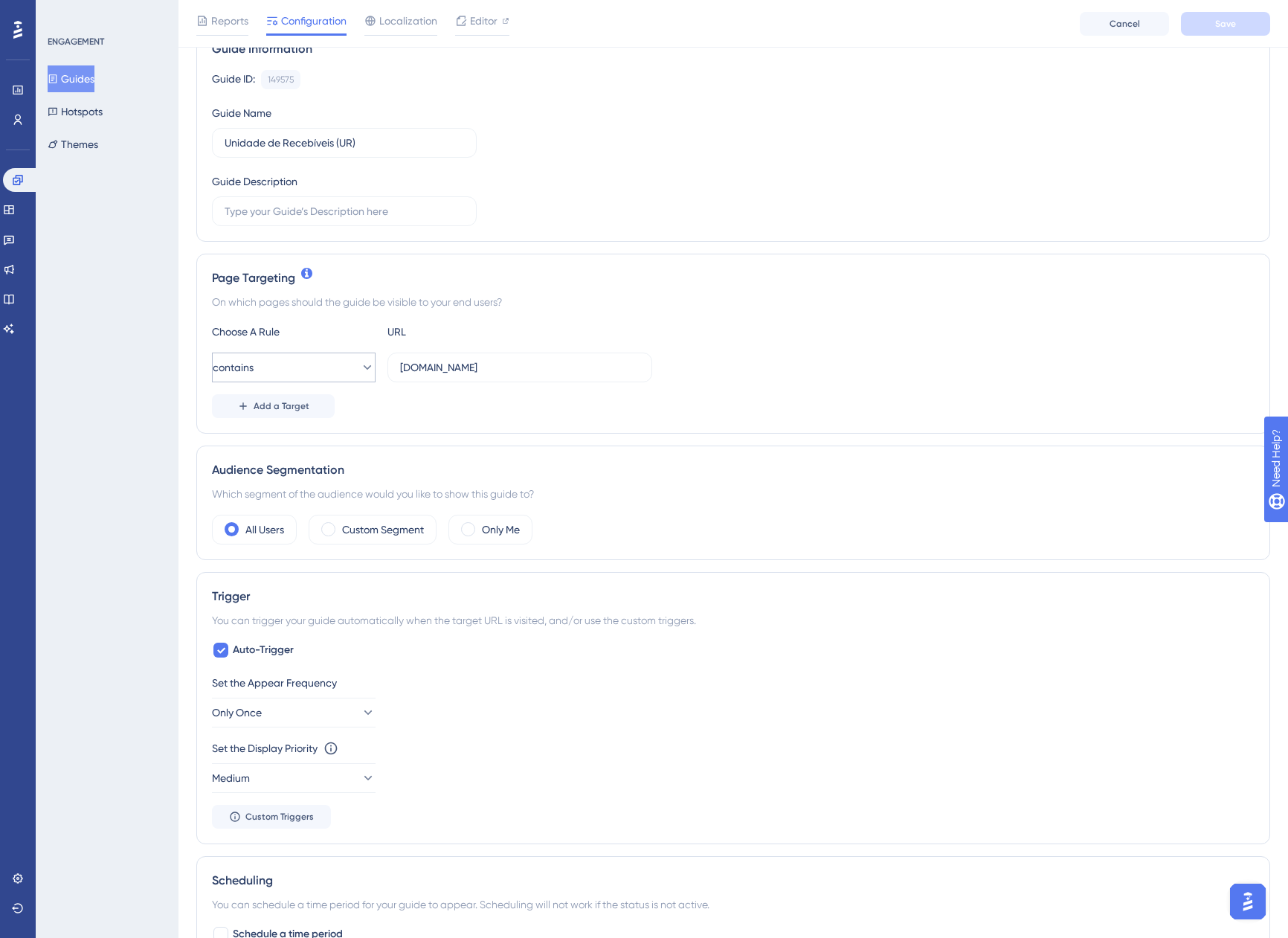
scroll to position [372, 0]
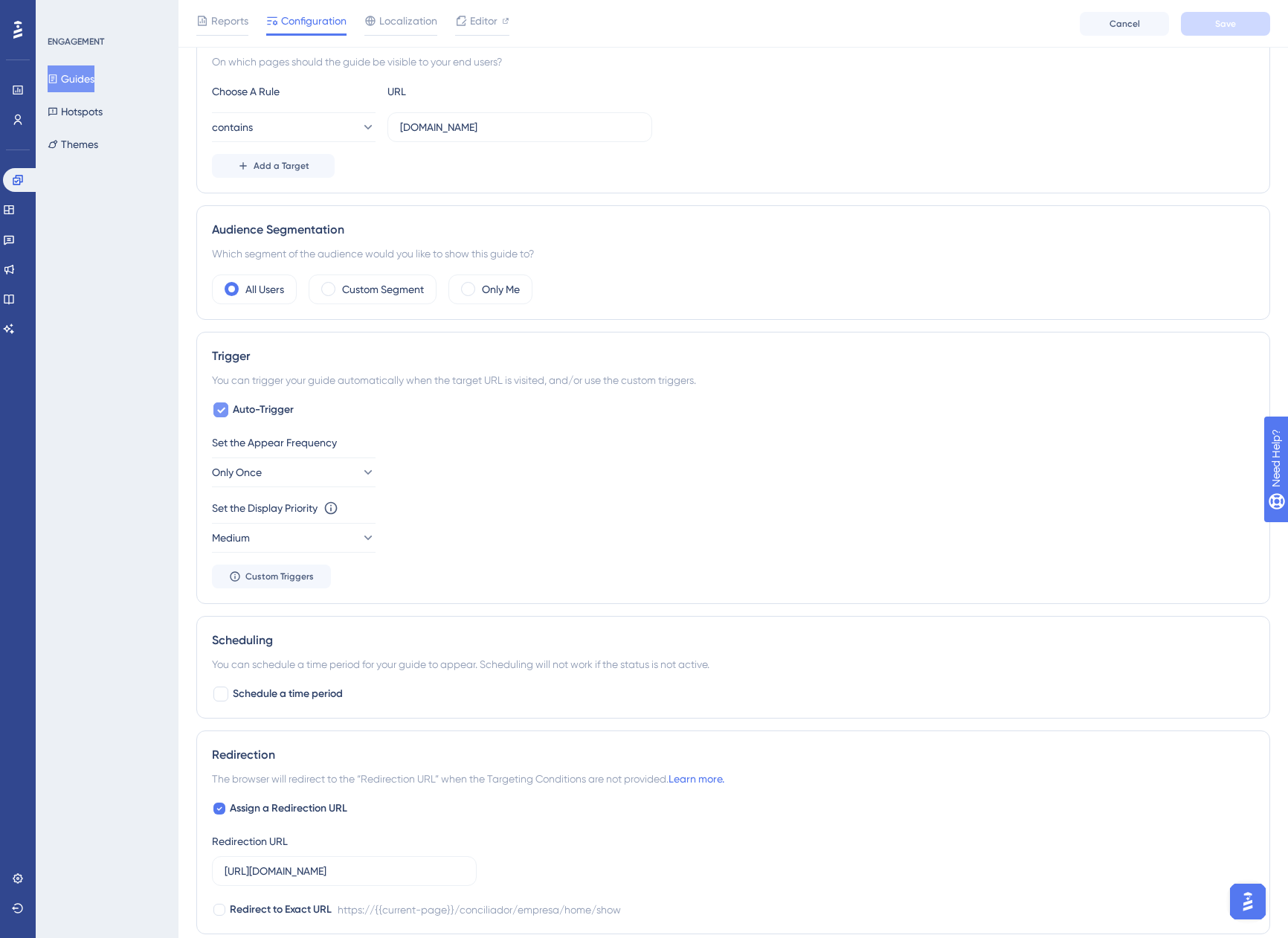
click at [256, 406] on span "Auto-Trigger" at bounding box center [264, 409] width 61 height 18
checkbox input "false"
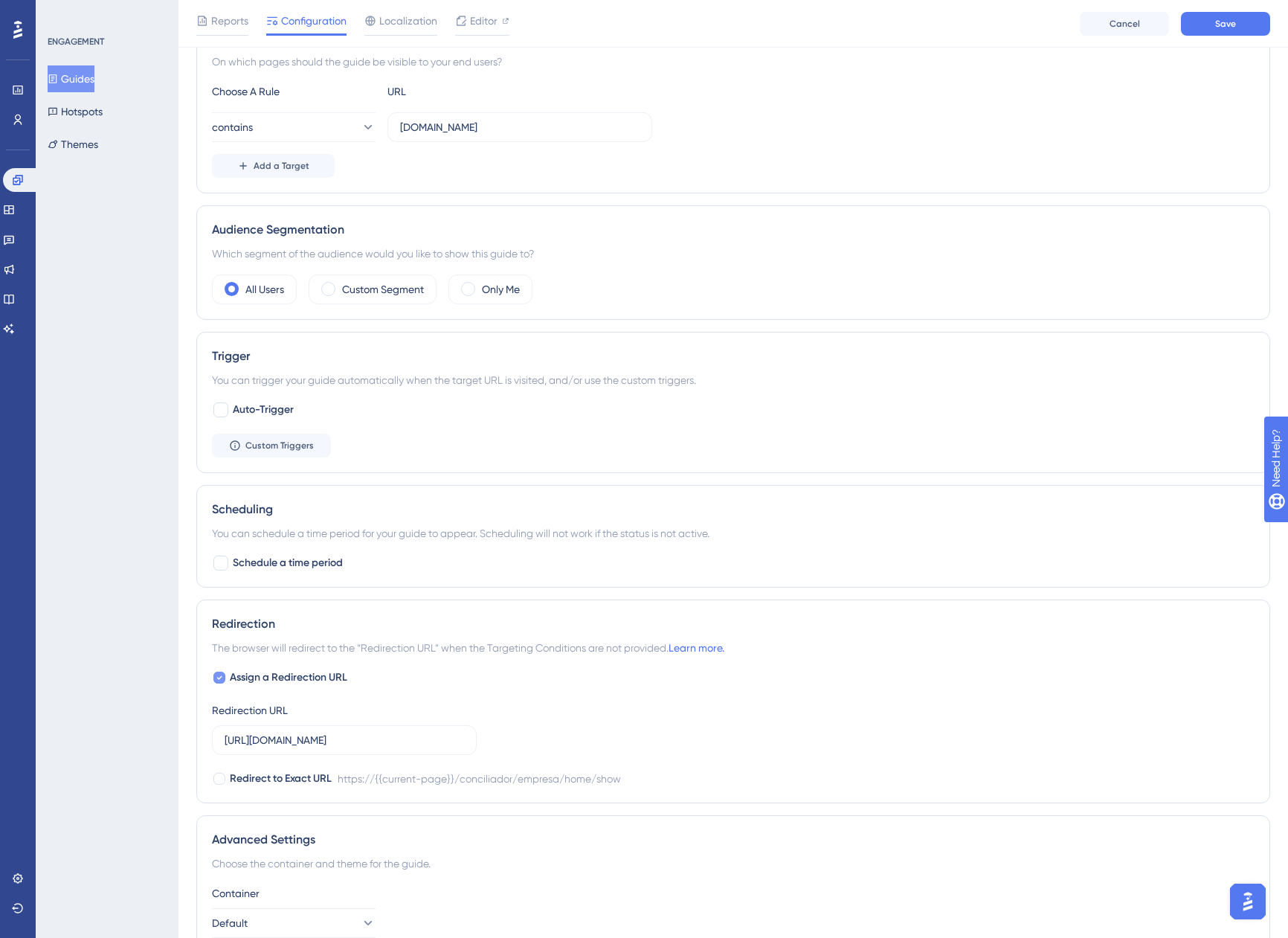
click at [257, 682] on span "Assign a Redirection URL" at bounding box center [288, 677] width 118 height 18
checkbox input "false"
click at [364, 297] on label "Custom Segment" at bounding box center [382, 289] width 81 height 18
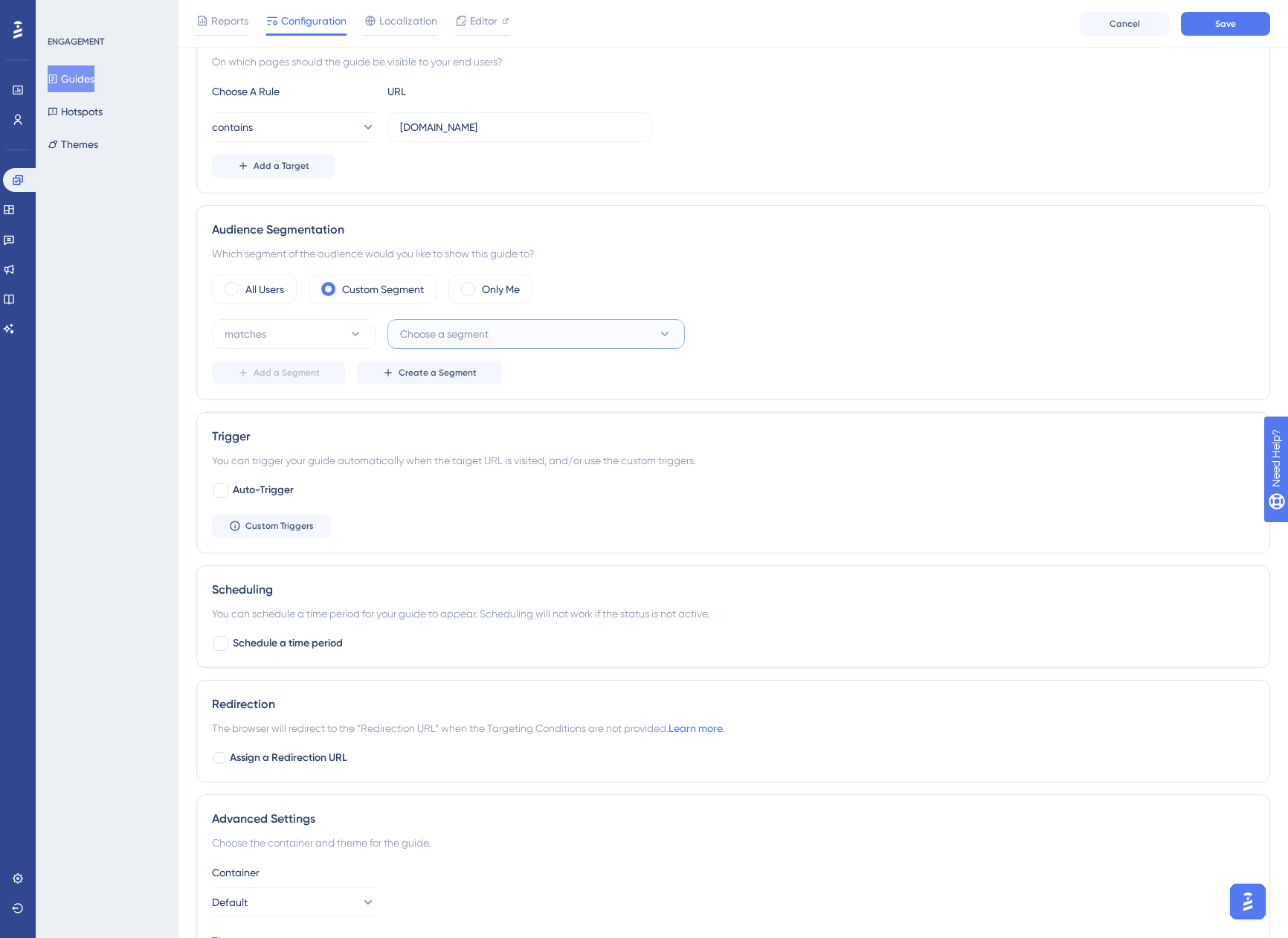
click at [419, 332] on span "Choose a segment" at bounding box center [445, 333] width 88 height 18
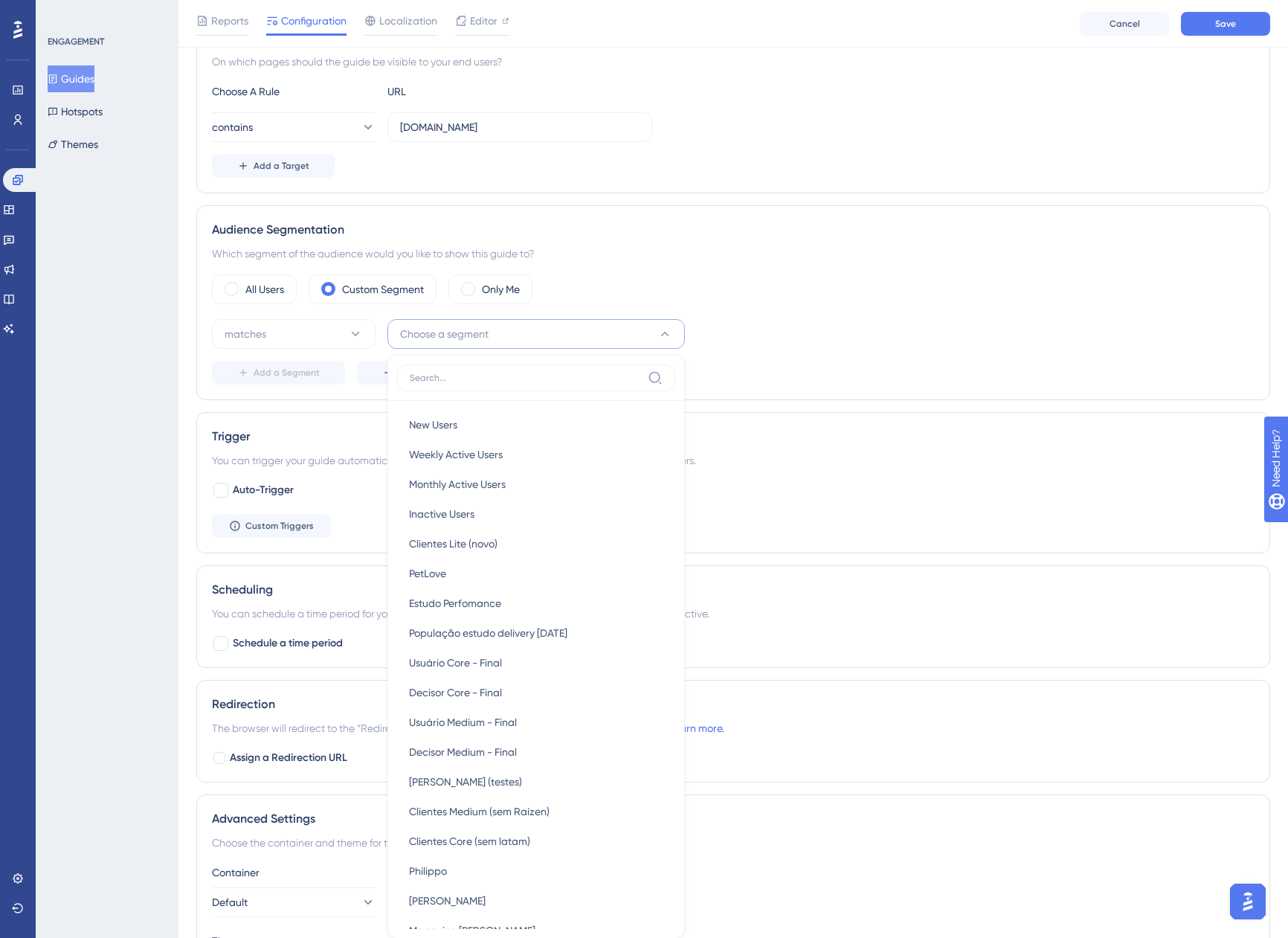
scroll to position [545, 0]
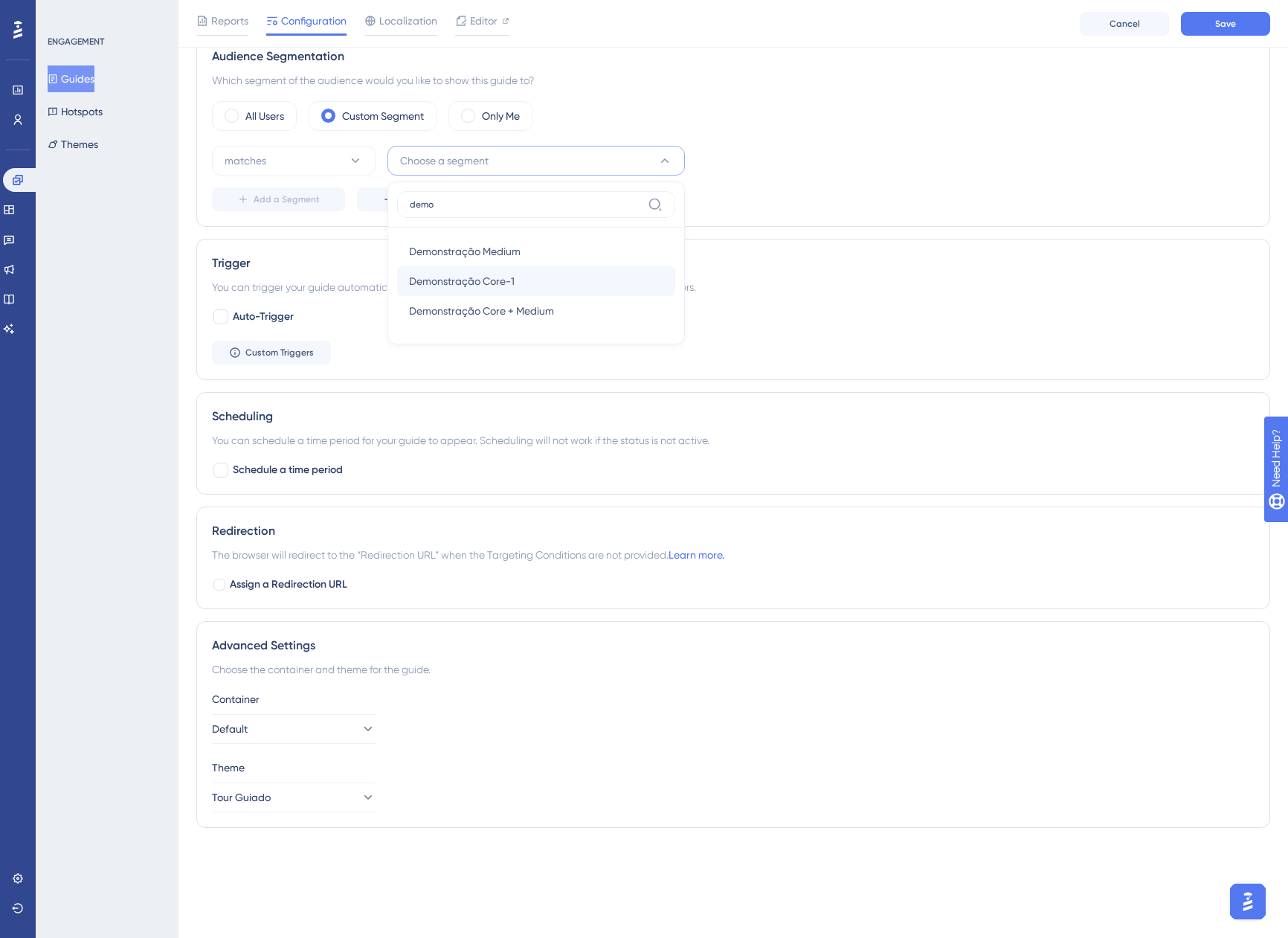
type input "demo"
click at [461, 289] on span "Demonstração Core-1" at bounding box center [462, 281] width 105 height 18
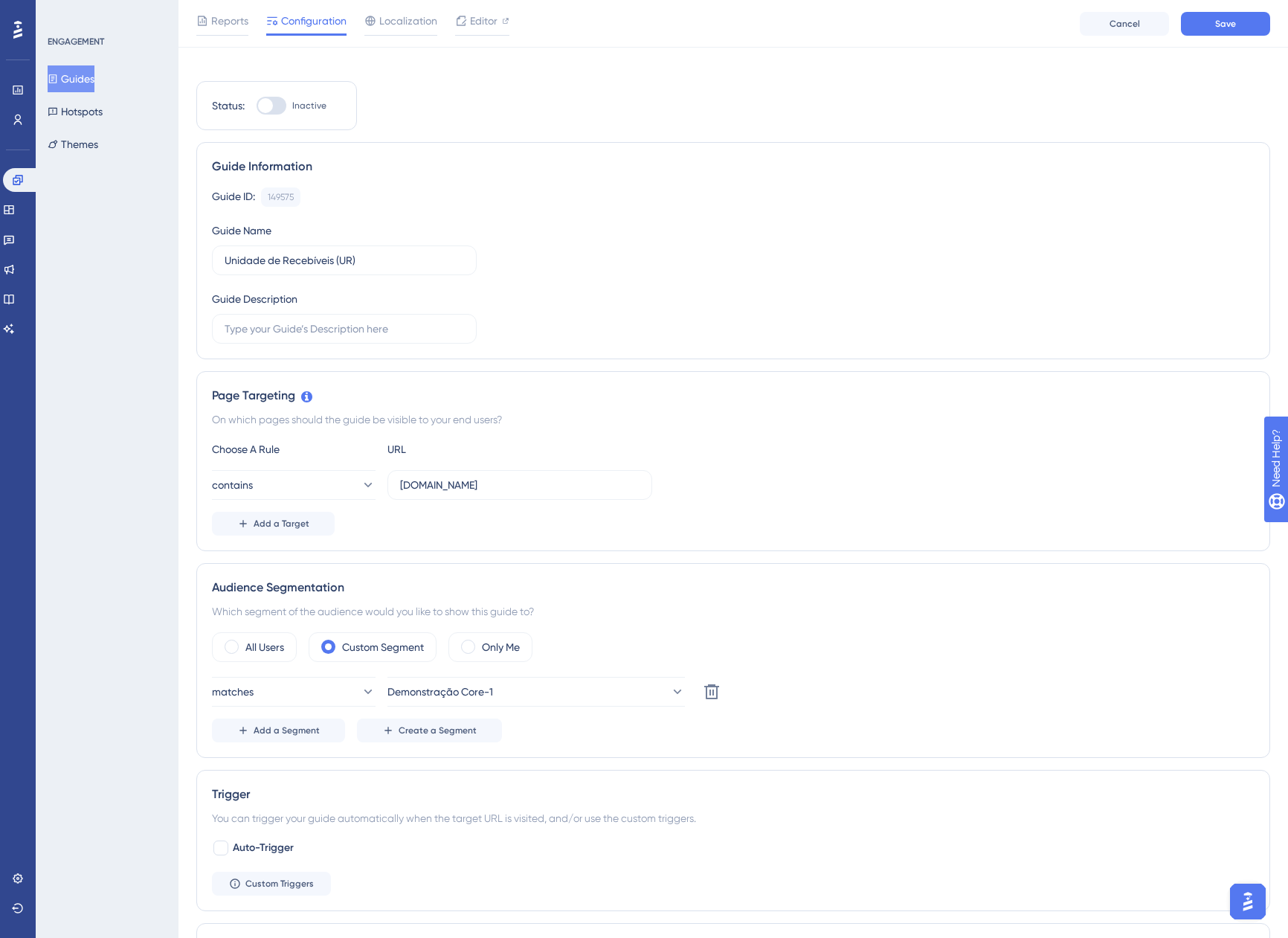
scroll to position [0, 0]
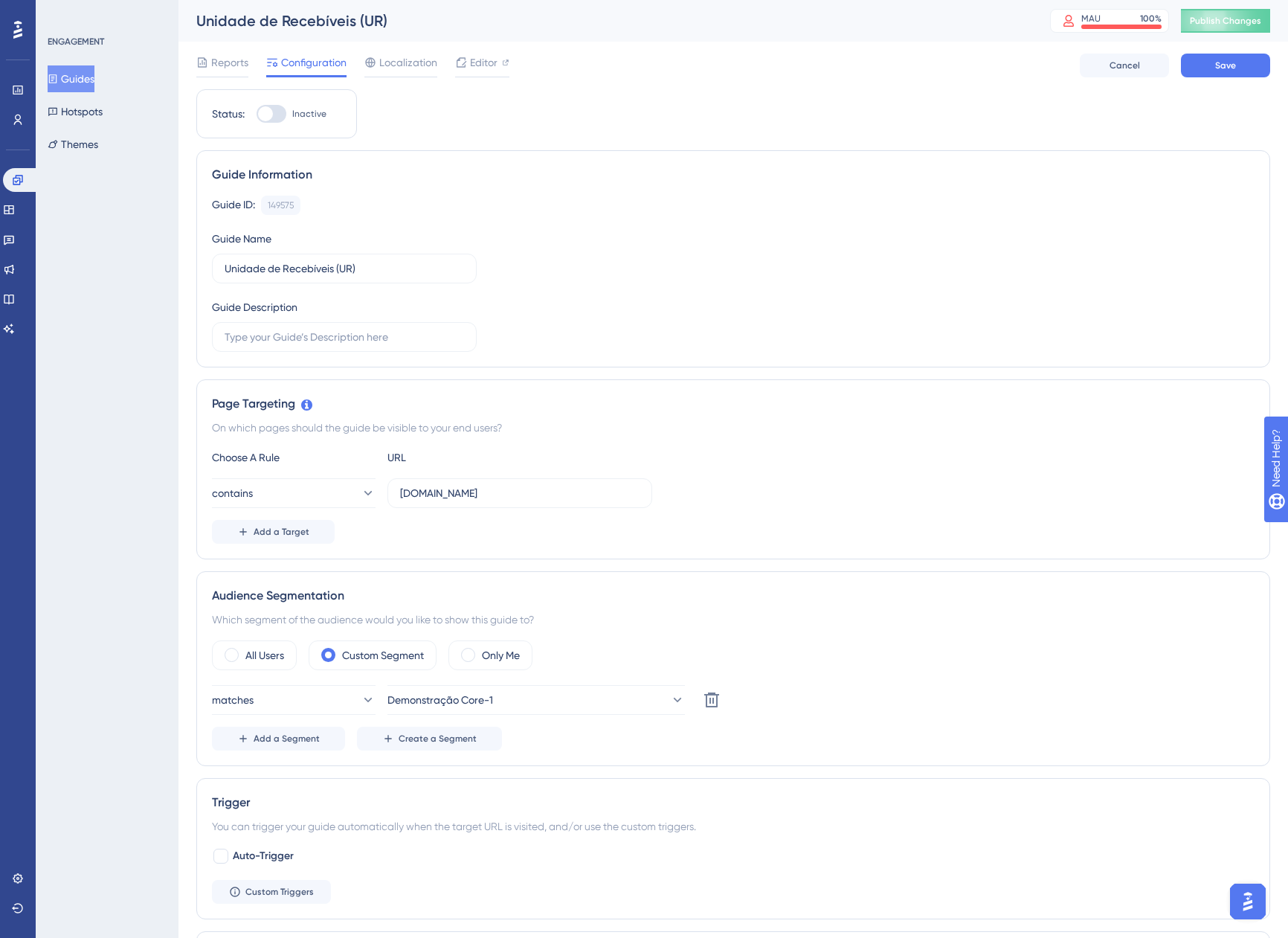
click at [270, 105] on div at bounding box center [271, 113] width 30 height 18
click at [257, 114] on input "Inactive" at bounding box center [256, 114] width 1 height 1
checkbox input "true"
click at [1249, 63] on button "Save" at bounding box center [1226, 65] width 89 height 24
click at [95, 72] on button "Guides" at bounding box center [71, 79] width 47 height 27
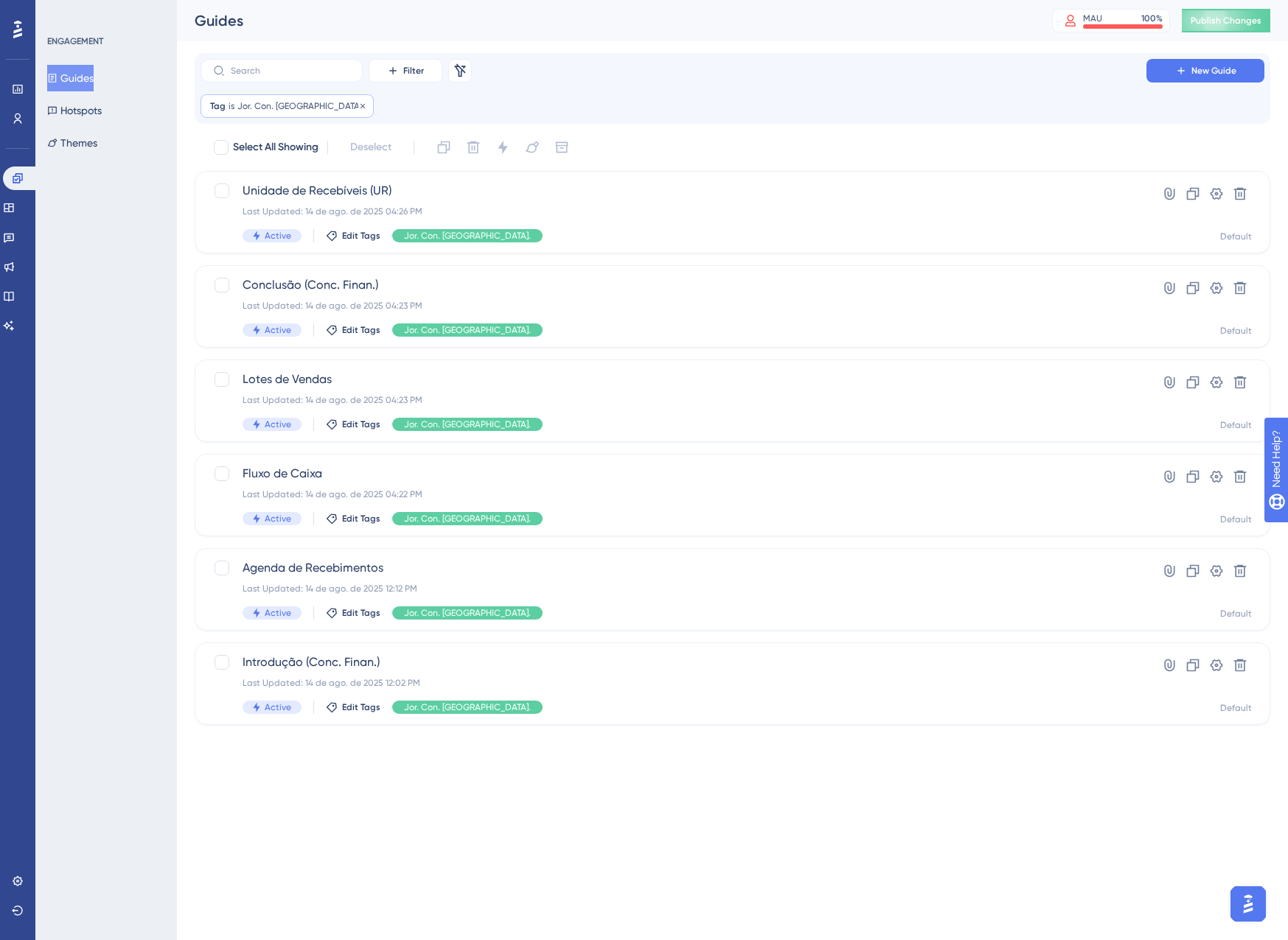
click at [283, 103] on span "Jor. Con. Finan." at bounding box center [301, 106] width 127 height 11
click at [281, 166] on button "Jor. Con. Finan." at bounding box center [294, 178] width 162 height 29
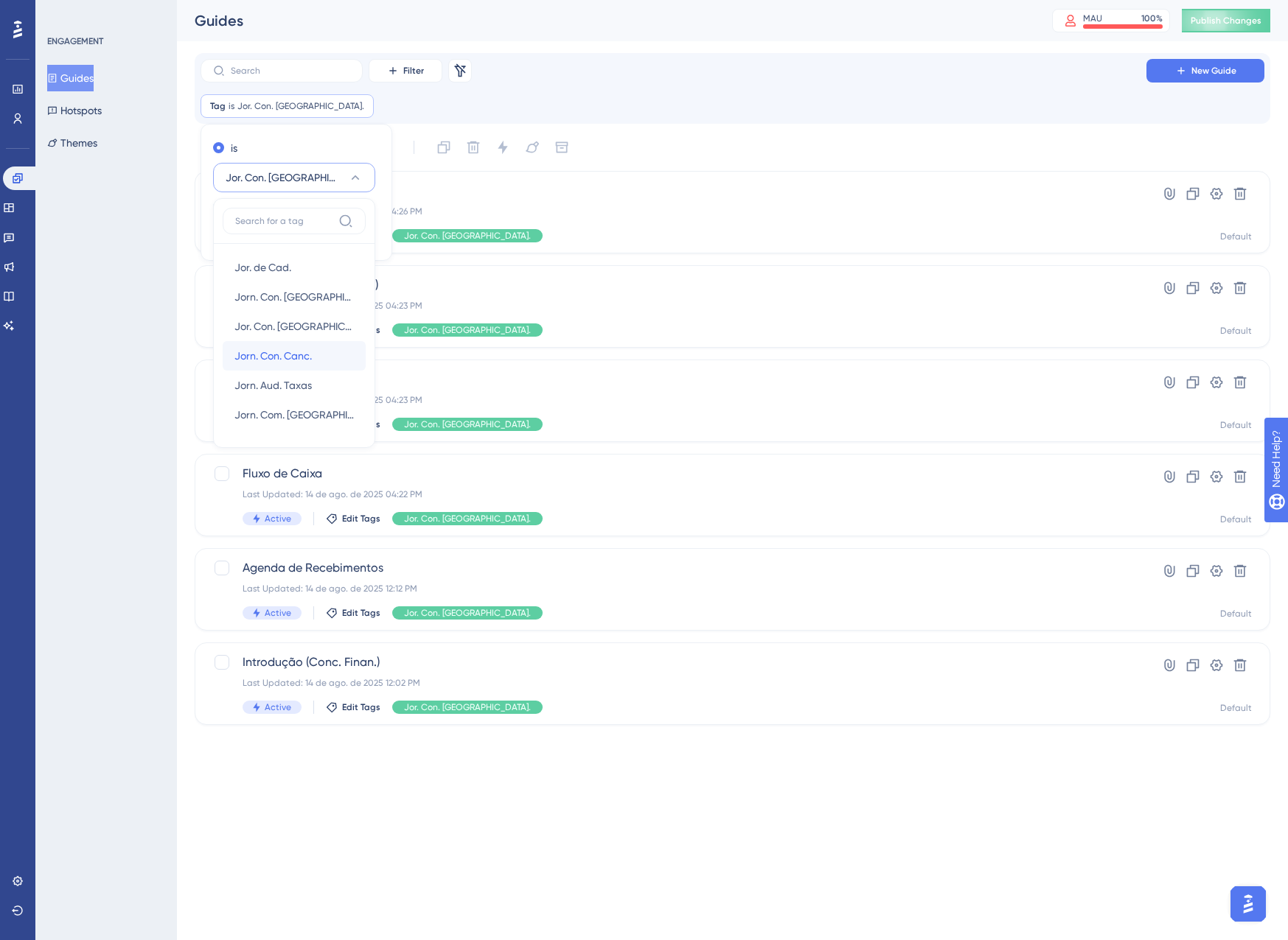
click at [312, 351] on span "Jorn. Con. Canc." at bounding box center [274, 356] width 78 height 18
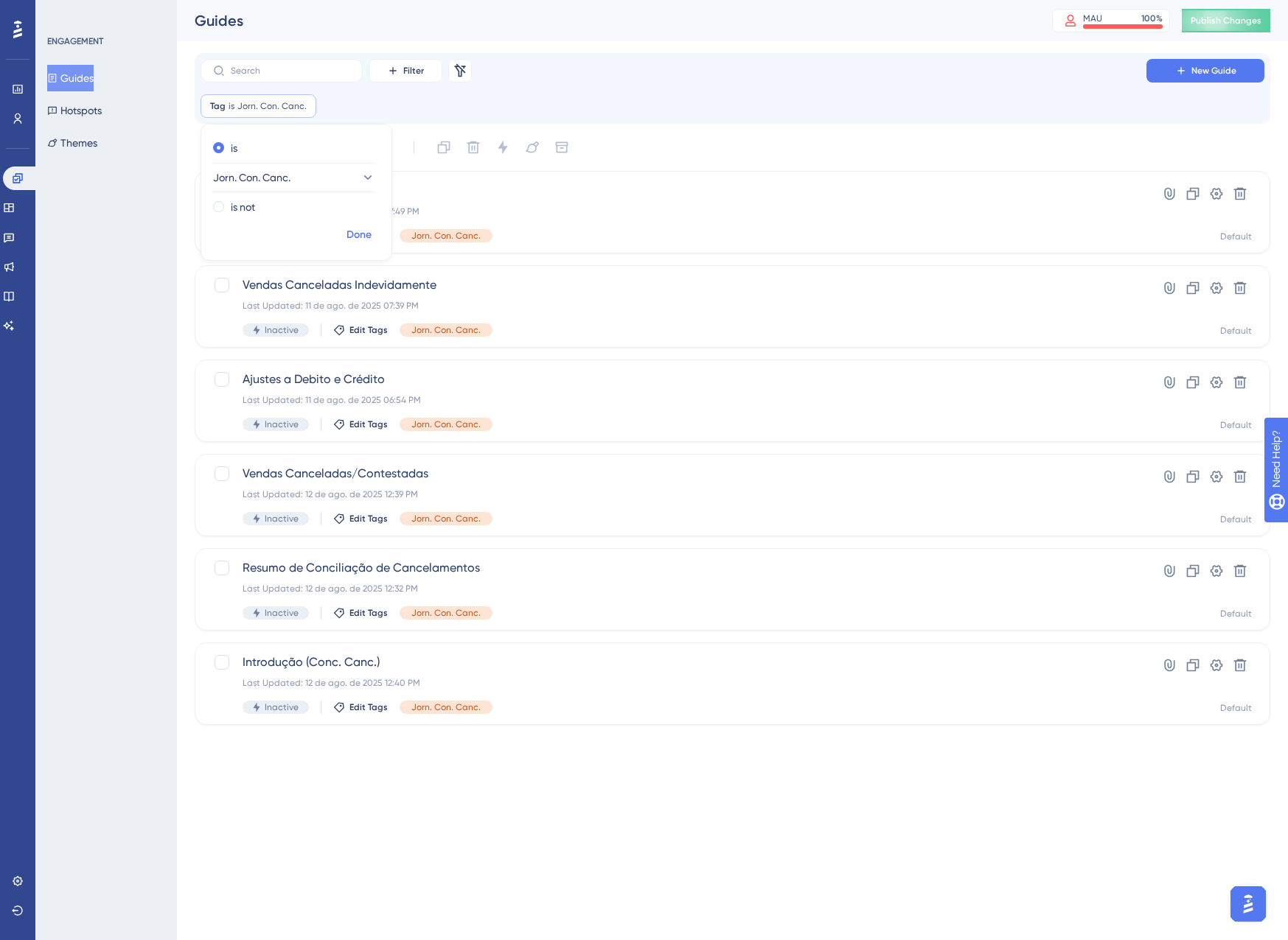
click at [372, 235] on button "Done" at bounding box center [358, 235] width 41 height 27
click at [592, 669] on span "Introdução (Conc. Canc.)" at bounding box center [672, 662] width 862 height 18
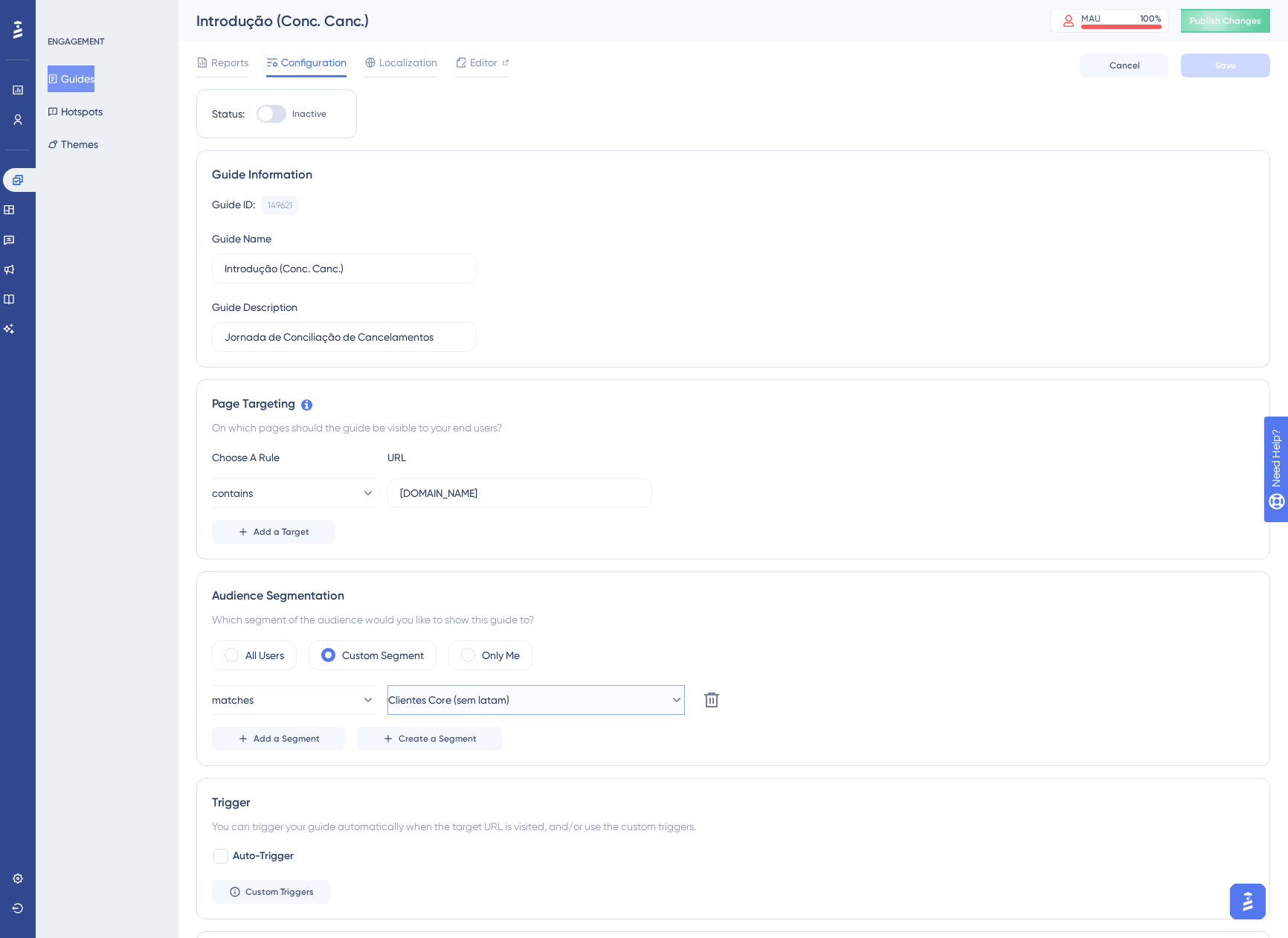
click at [510, 698] on span "Clientes Core (sem latam)" at bounding box center [448, 699] width 122 height 18
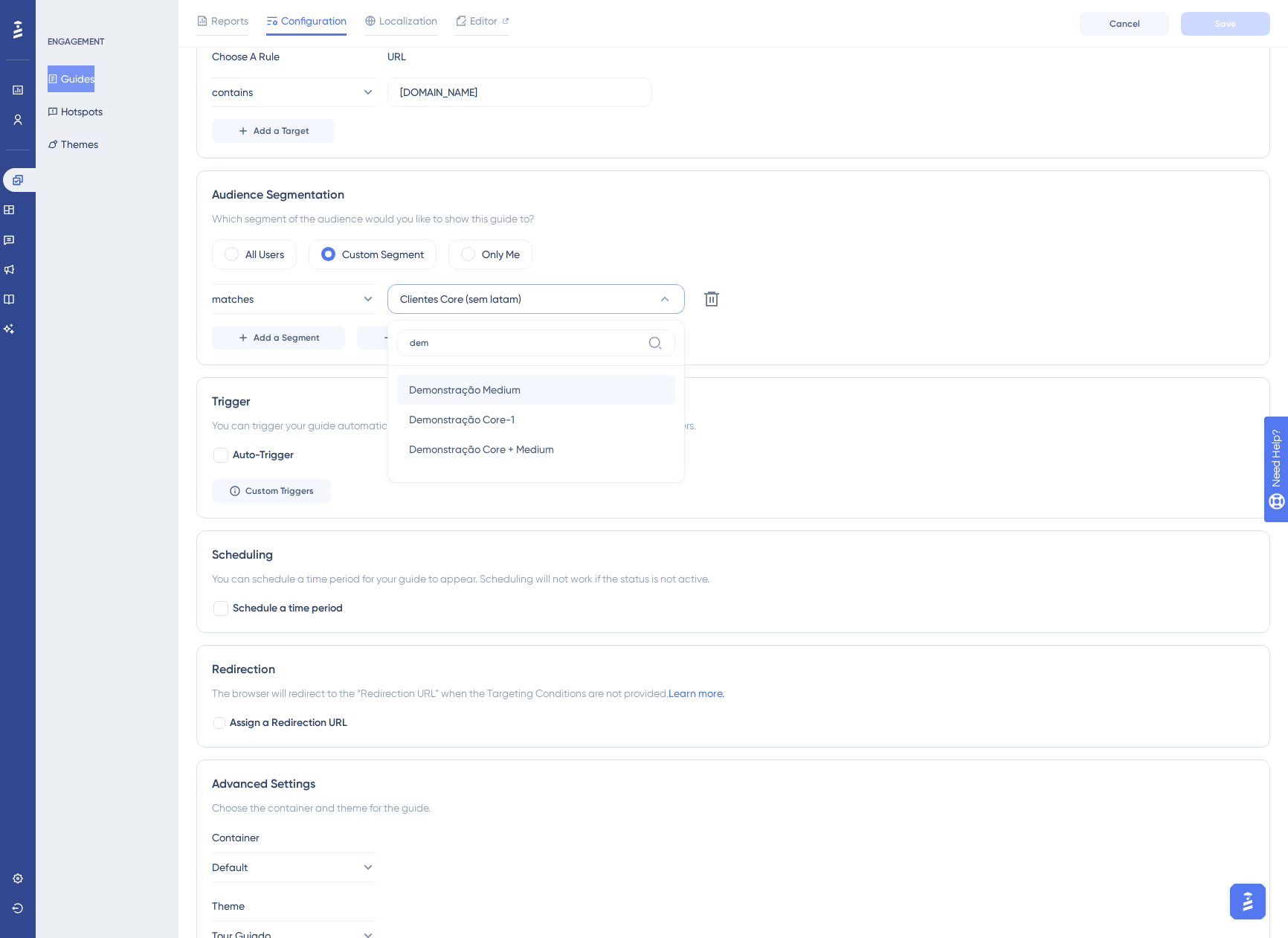
type input "dem"
click at [472, 402] on div "Demonstração Medium Demonstração Medium" at bounding box center [536, 389] width 254 height 30
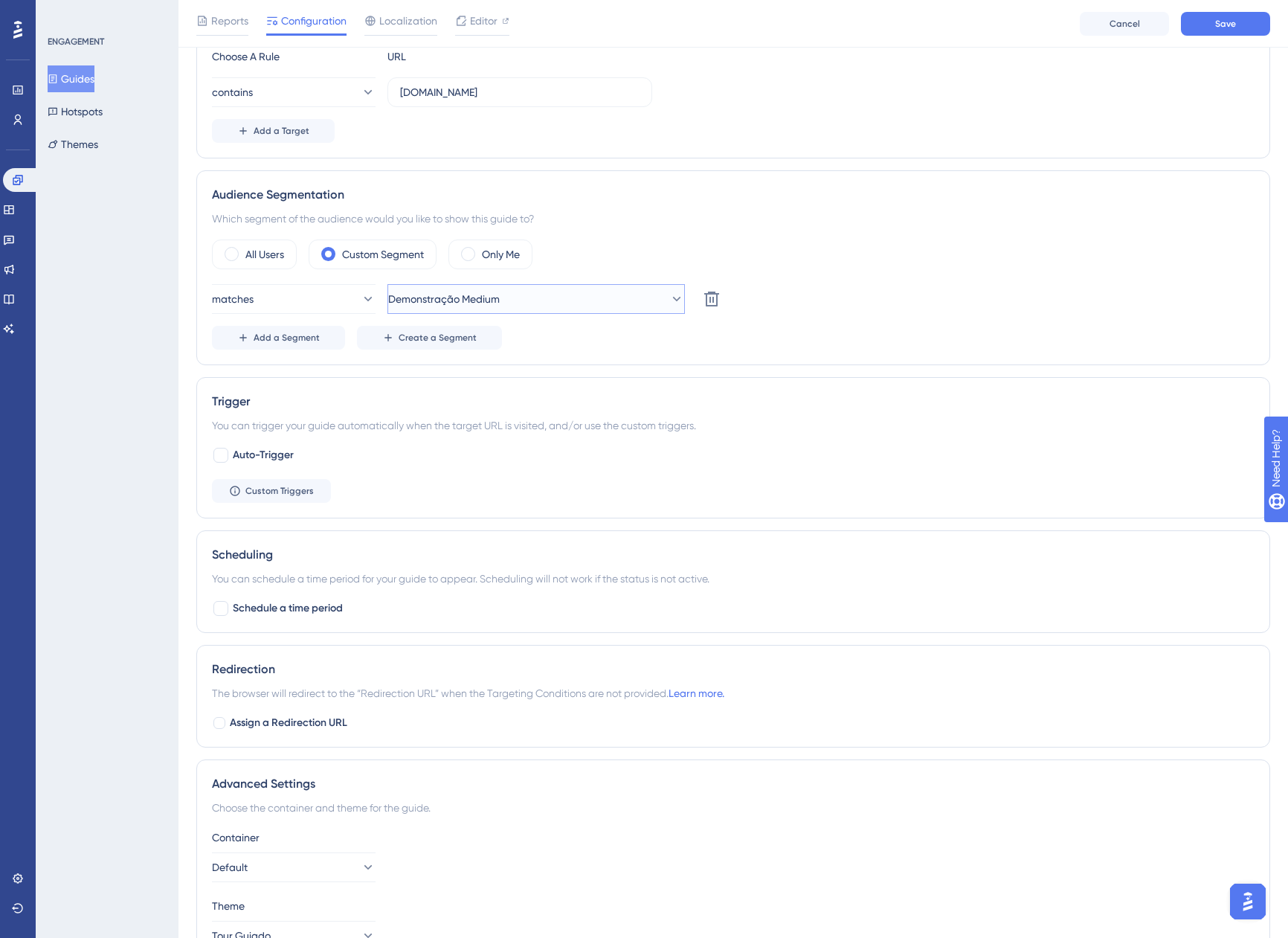
click at [457, 297] on span "Demonstração Medium" at bounding box center [444, 299] width 111 height 18
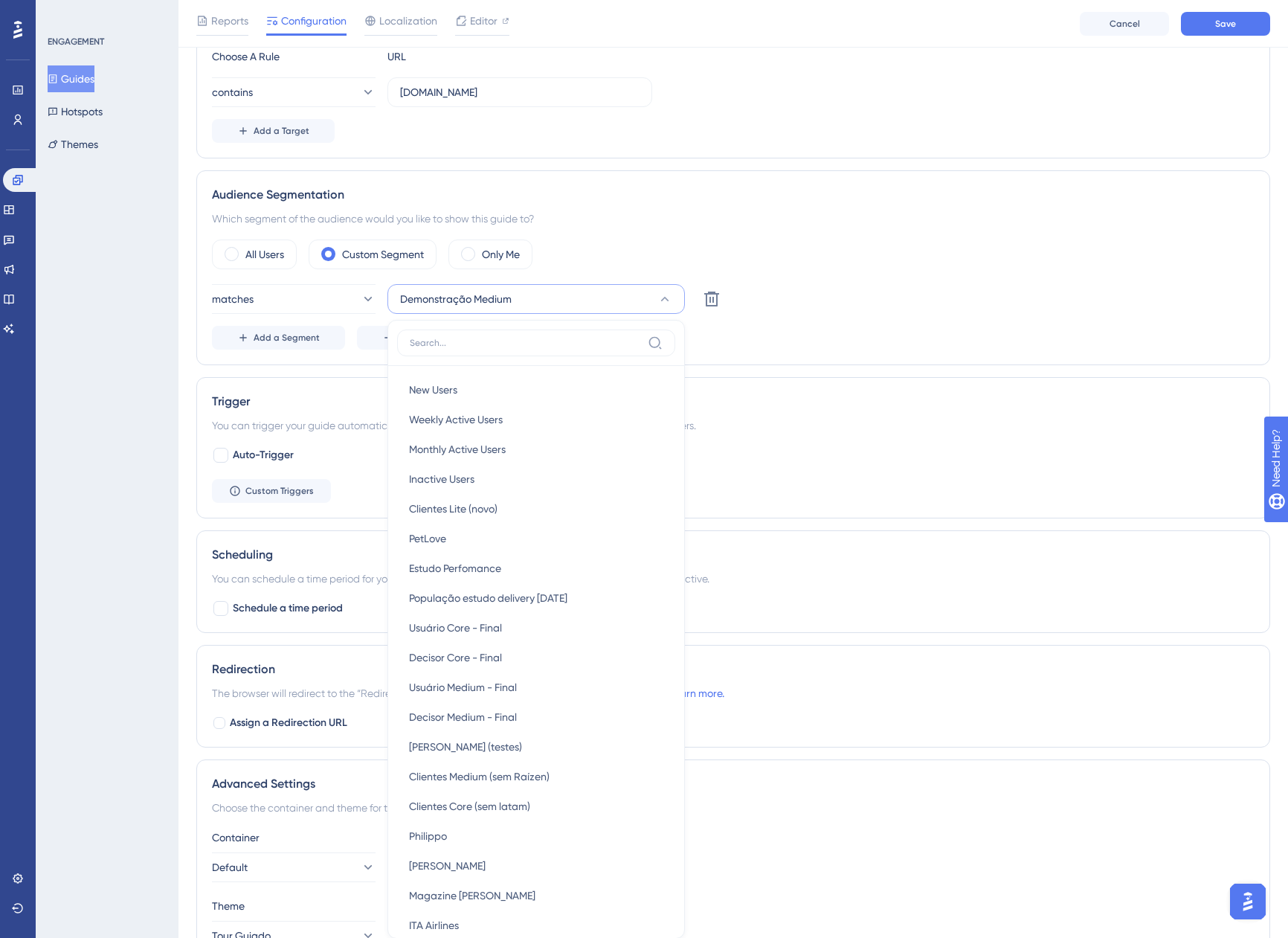
scroll to position [567, 0]
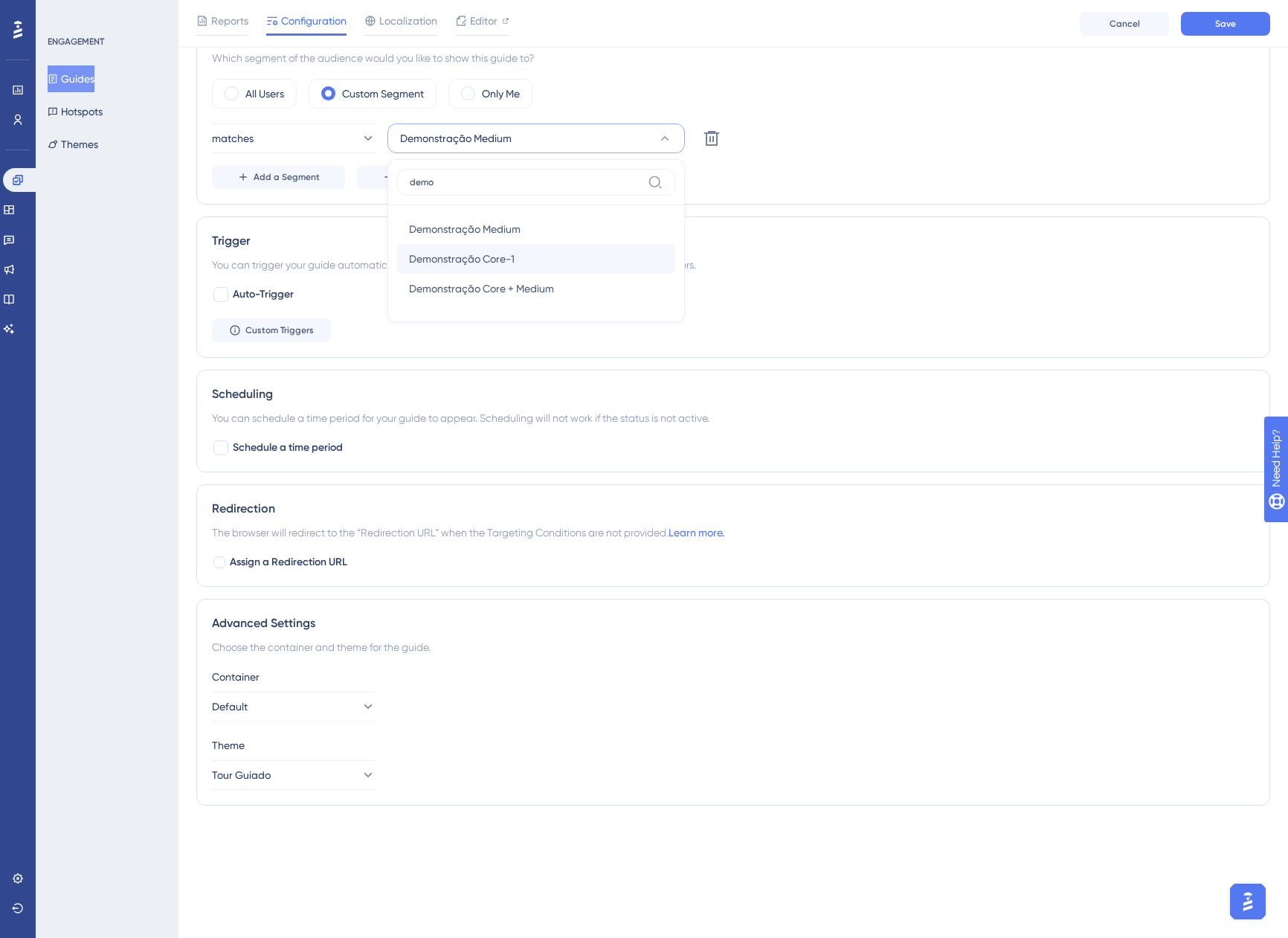
type input "demo"
click at [517, 254] on div "Demonstração Core-1 Demonstração Core-1" at bounding box center [536, 259] width 254 height 30
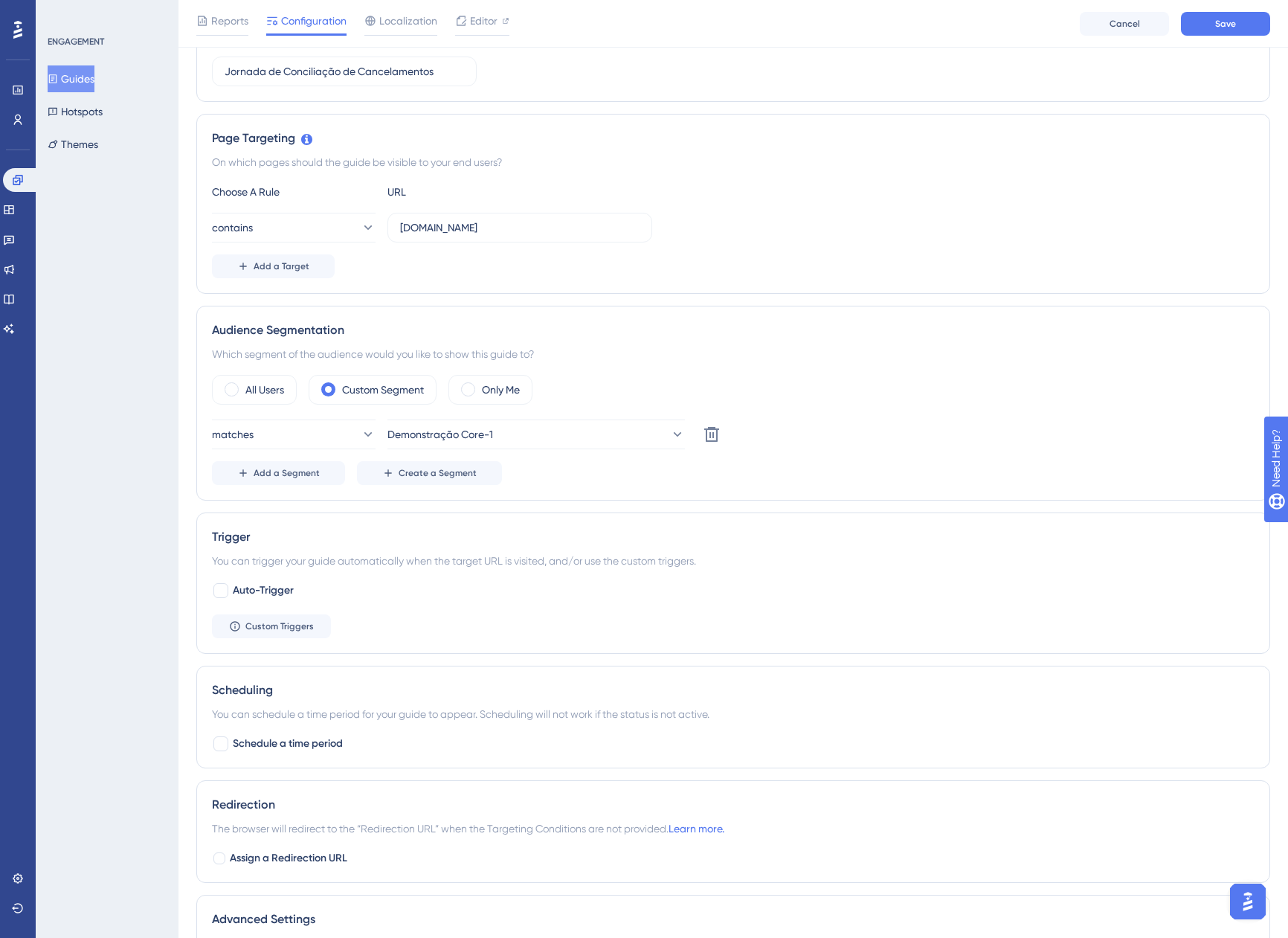
scroll to position [0, 0]
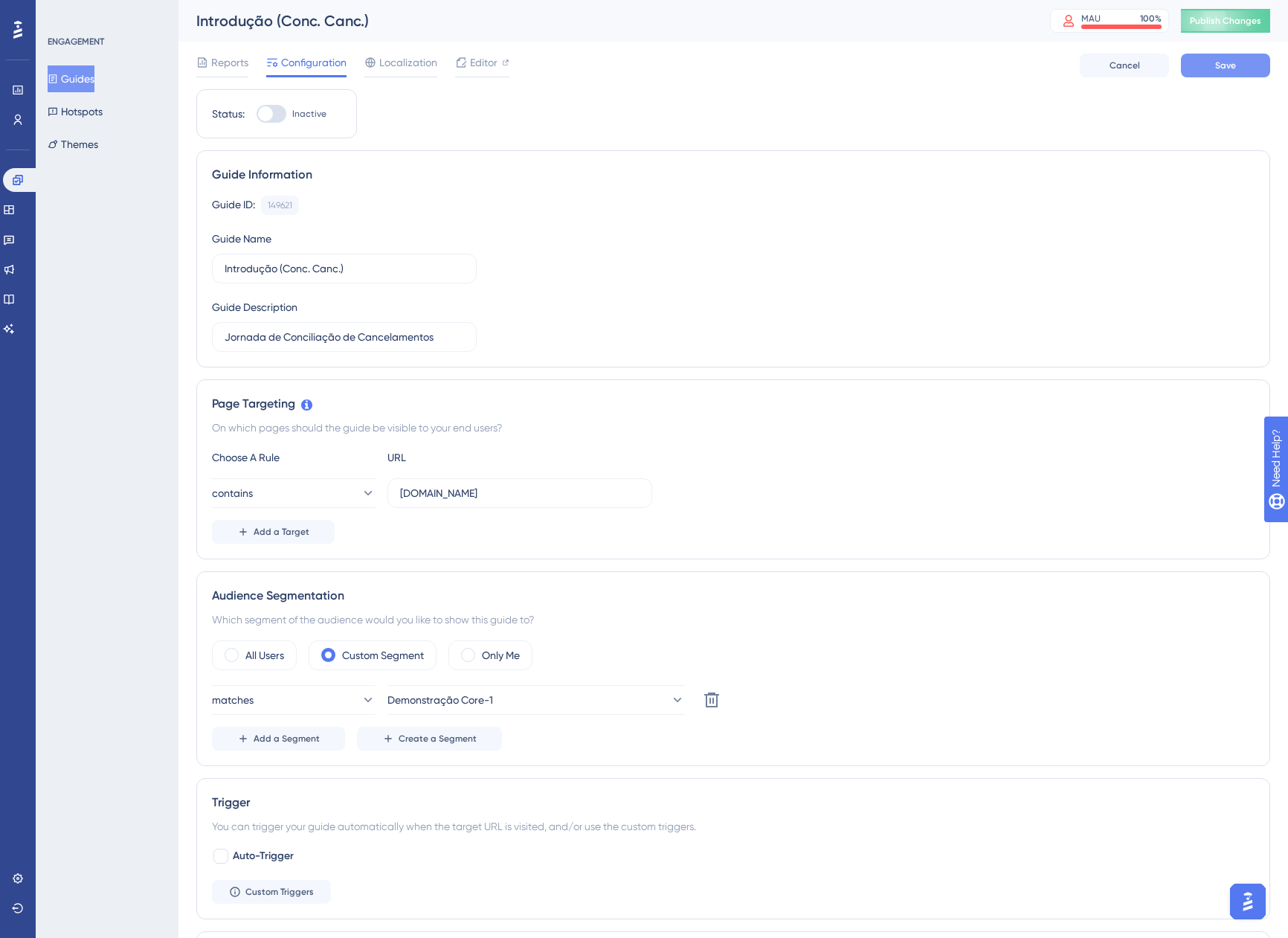
click at [1206, 61] on button "Save" at bounding box center [1226, 65] width 89 height 24
click at [265, 105] on div at bounding box center [271, 113] width 30 height 18
click at [257, 114] on input "Inactive" at bounding box center [256, 114] width 1 height 1
checkbox input "true"
click at [1242, 64] on button "Save" at bounding box center [1226, 65] width 89 height 24
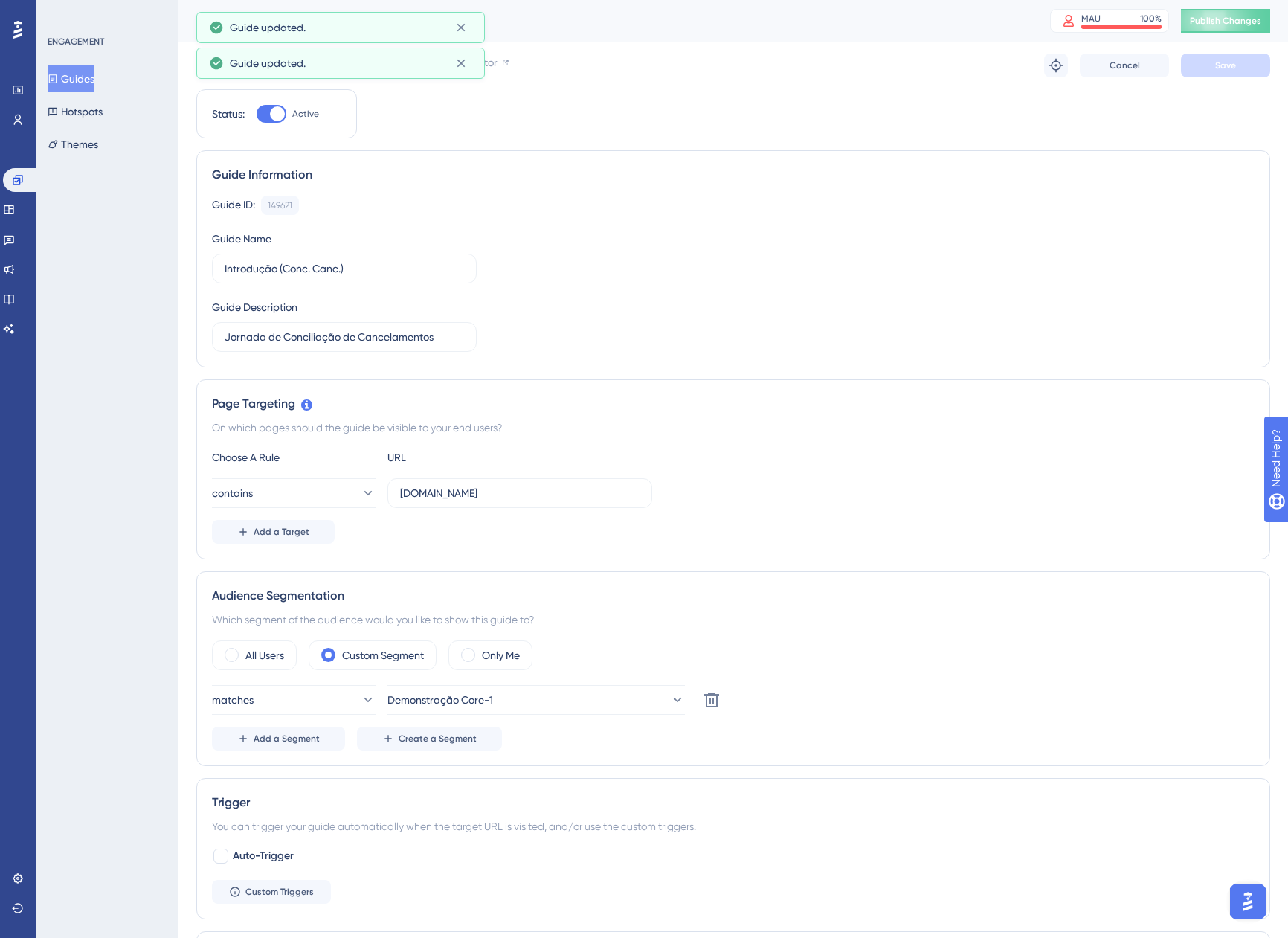
click at [95, 79] on button "Guides" at bounding box center [71, 79] width 47 height 27
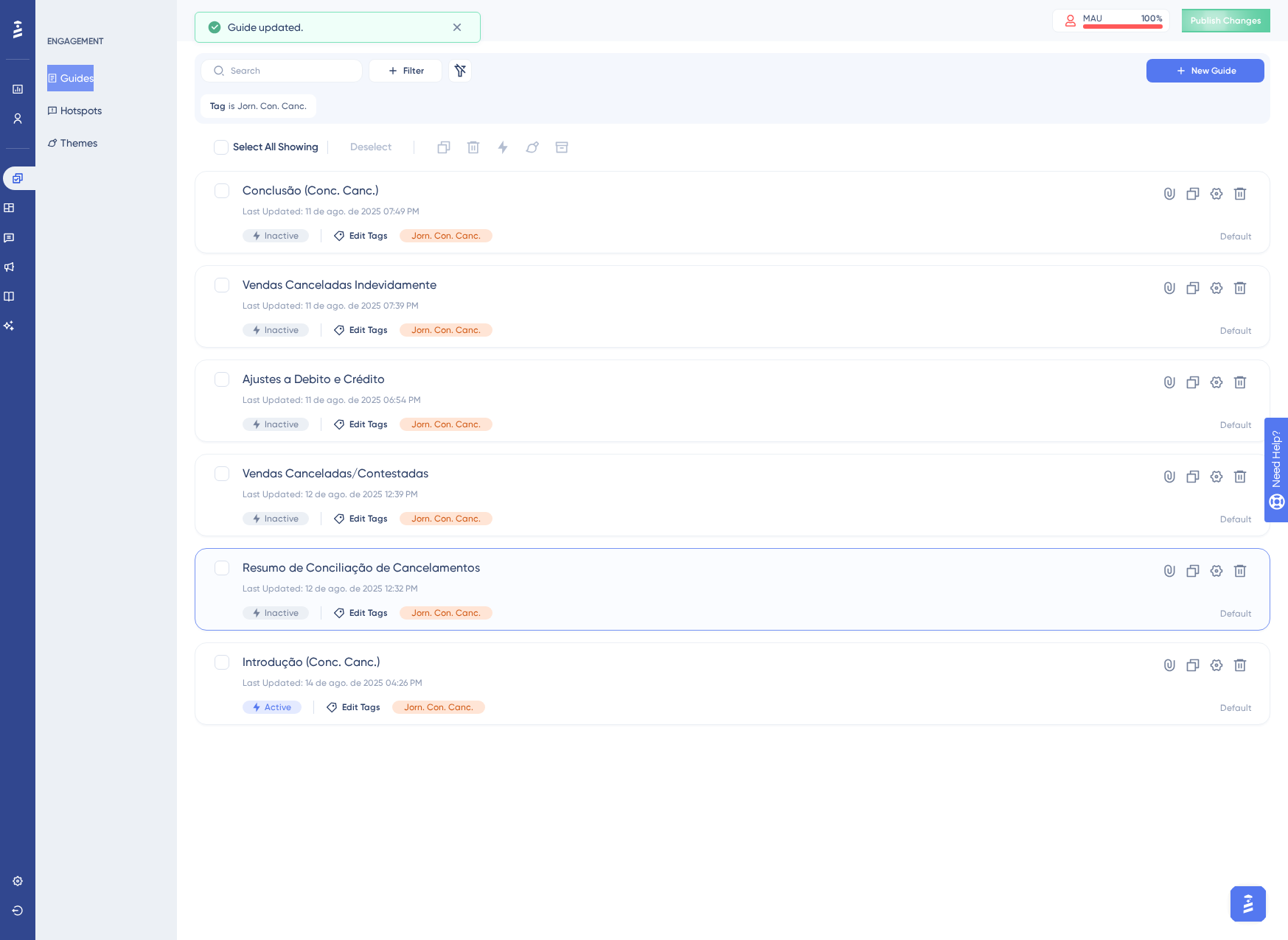
click at [568, 574] on span "Resumo de Conciliação de Cancelamentos" at bounding box center [672, 568] width 862 height 18
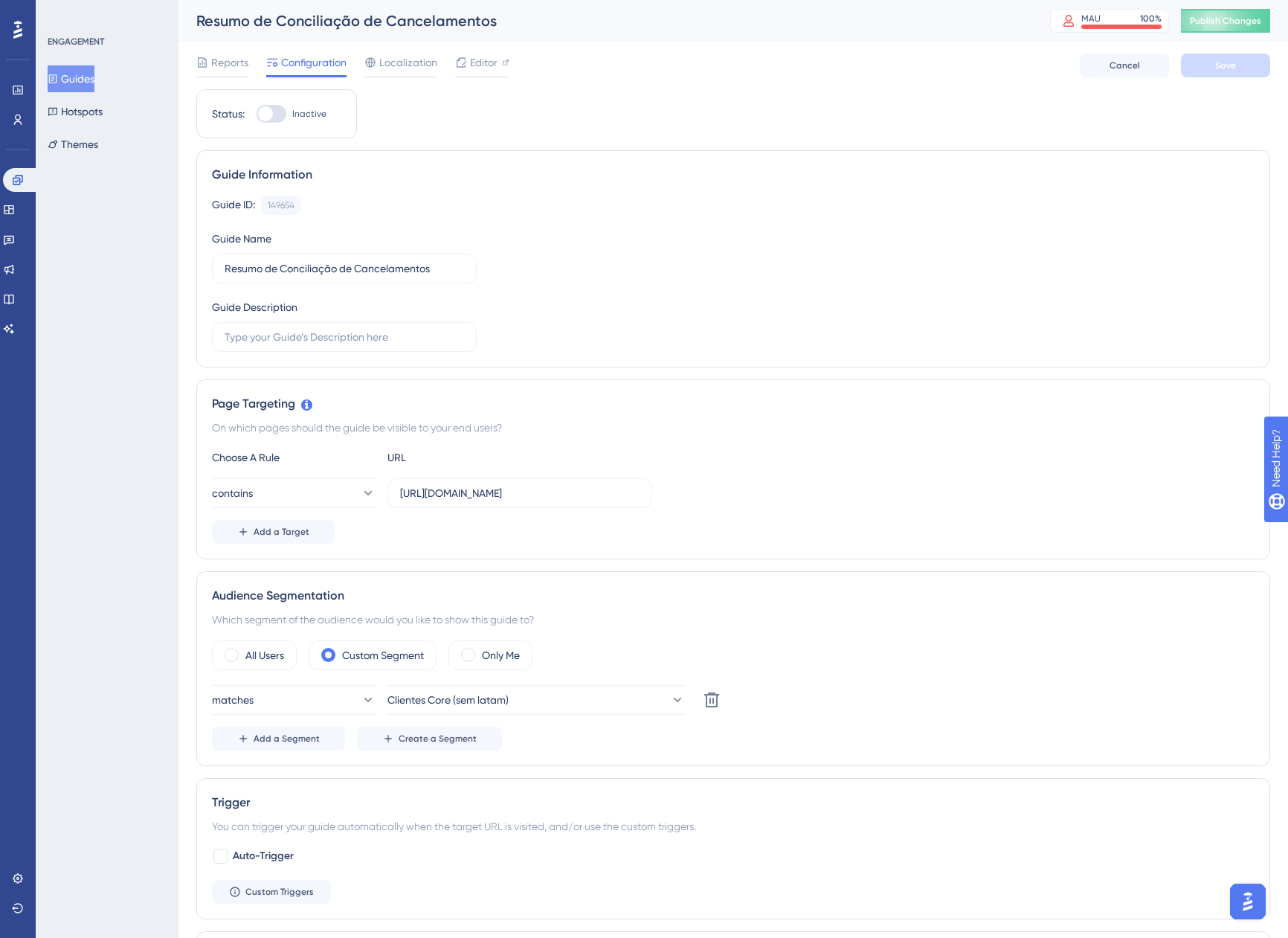
click at [272, 121] on div at bounding box center [271, 113] width 30 height 18
click at [257, 115] on input "Inactive" at bounding box center [256, 114] width 1 height 1
checkbox input "true"
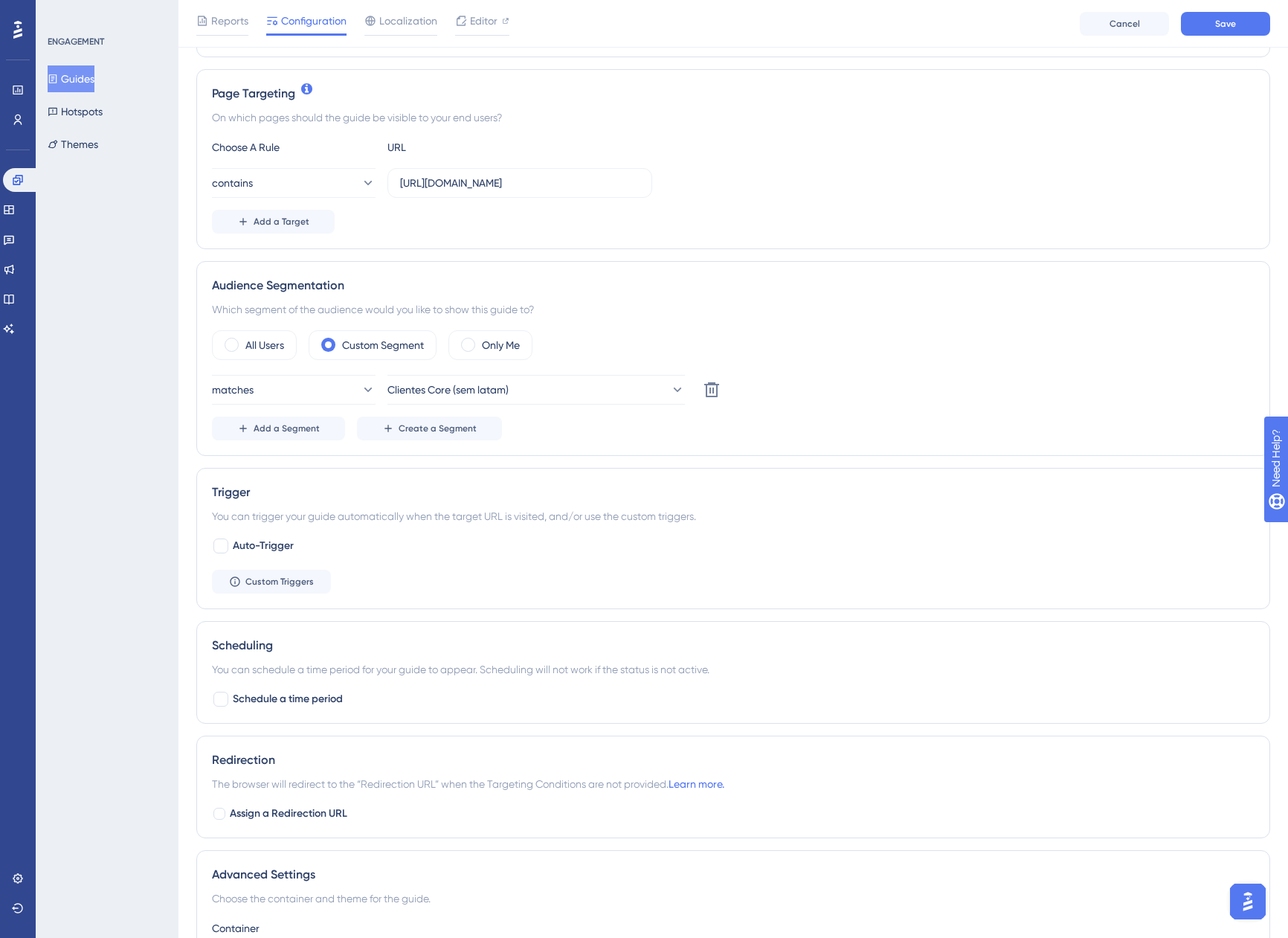
scroll to position [372, 0]
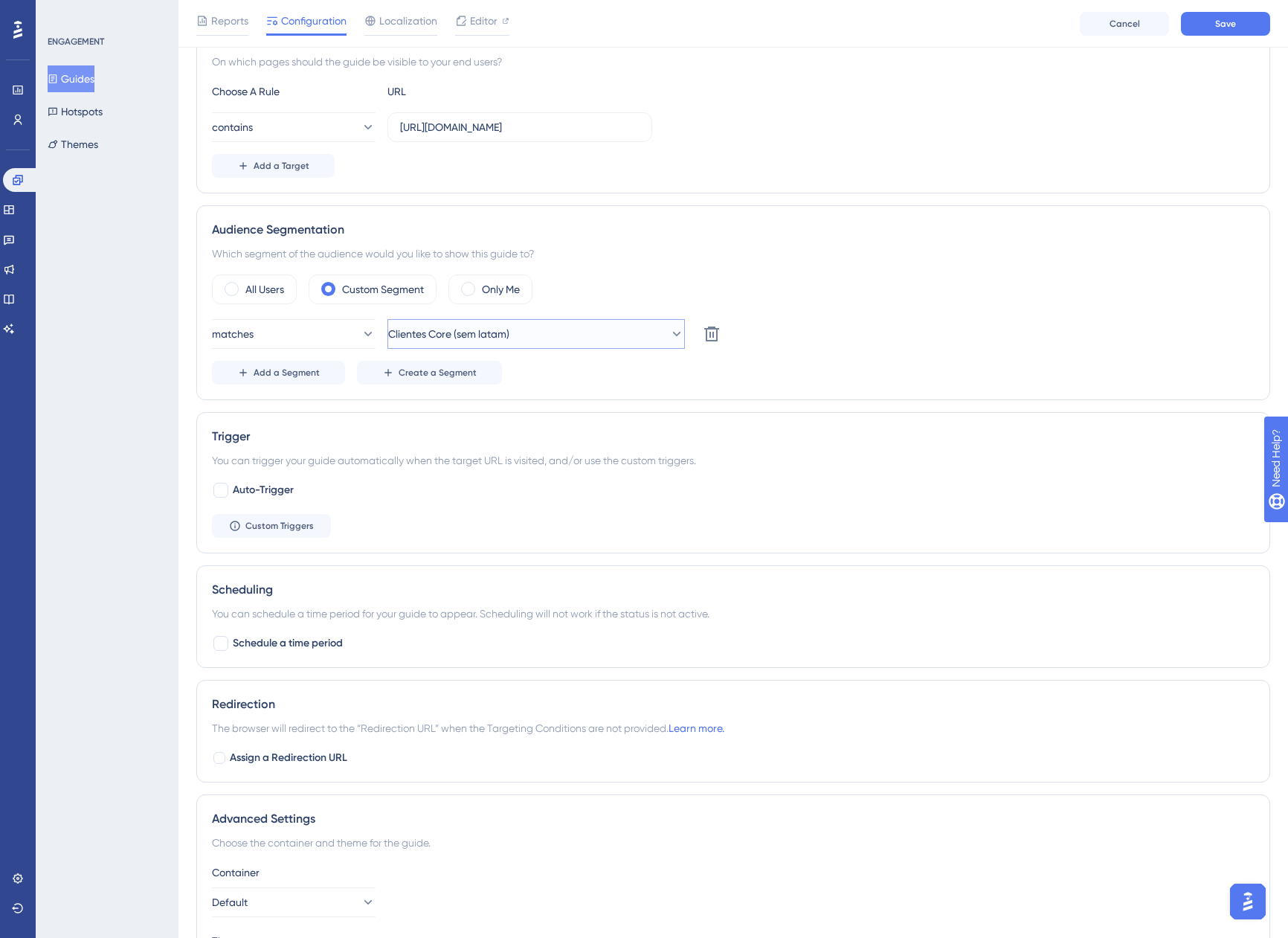
click at [473, 340] on span "Clientes Core (sem latam)" at bounding box center [448, 333] width 122 height 18
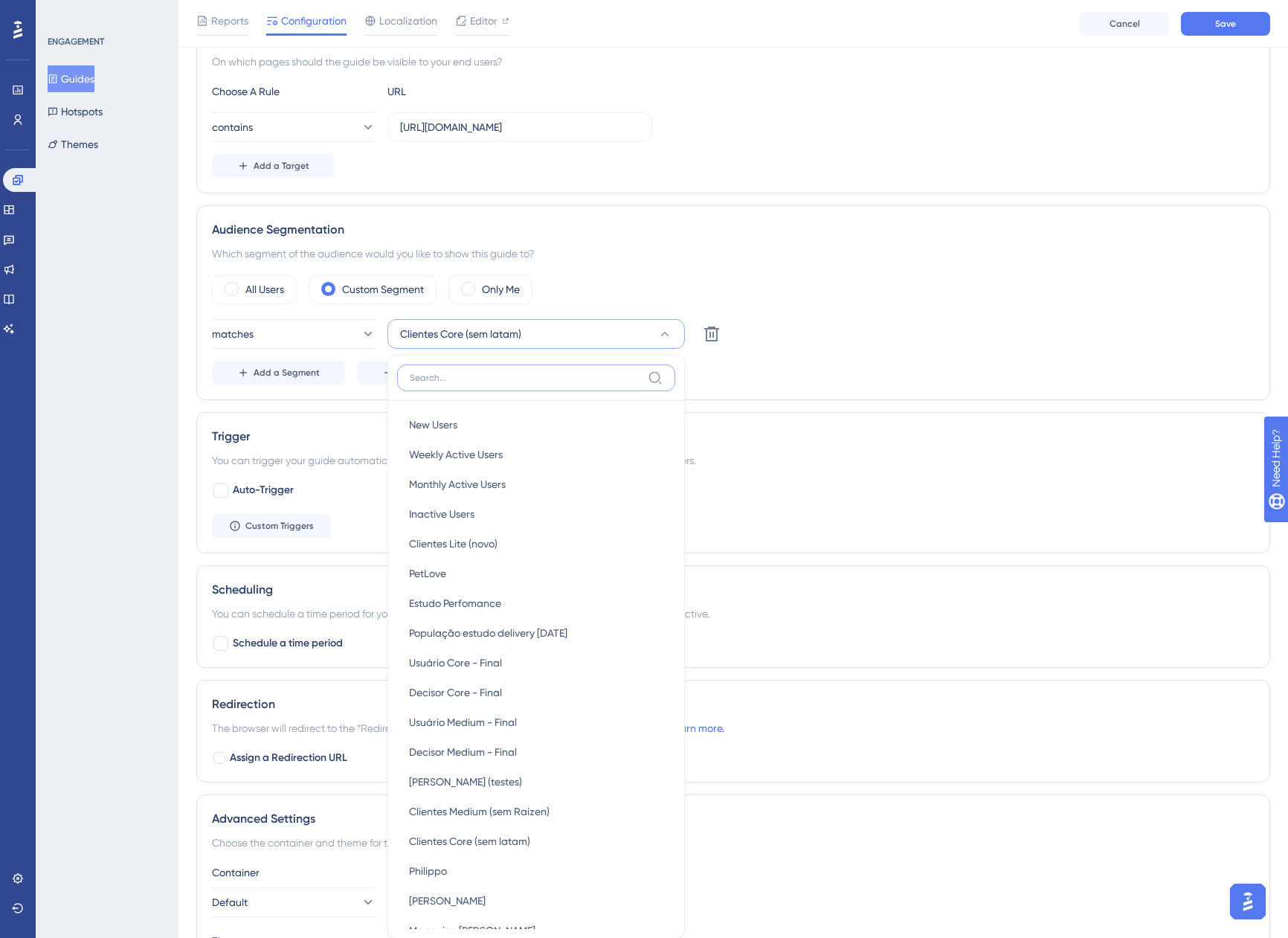
scroll to position [545, 0]
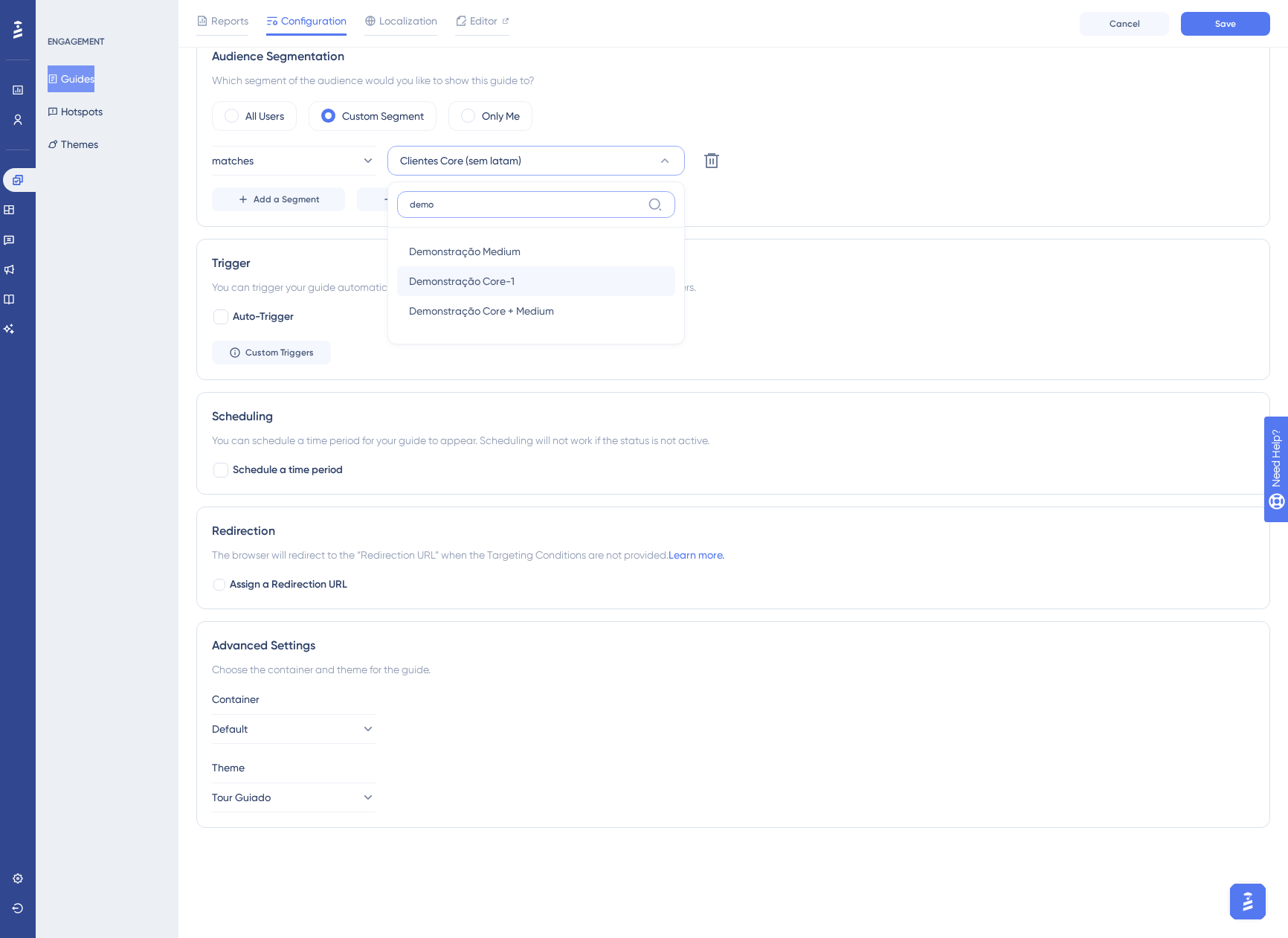
type input "demo"
click at [494, 279] on span "Demonstração Core-1" at bounding box center [462, 281] width 105 height 18
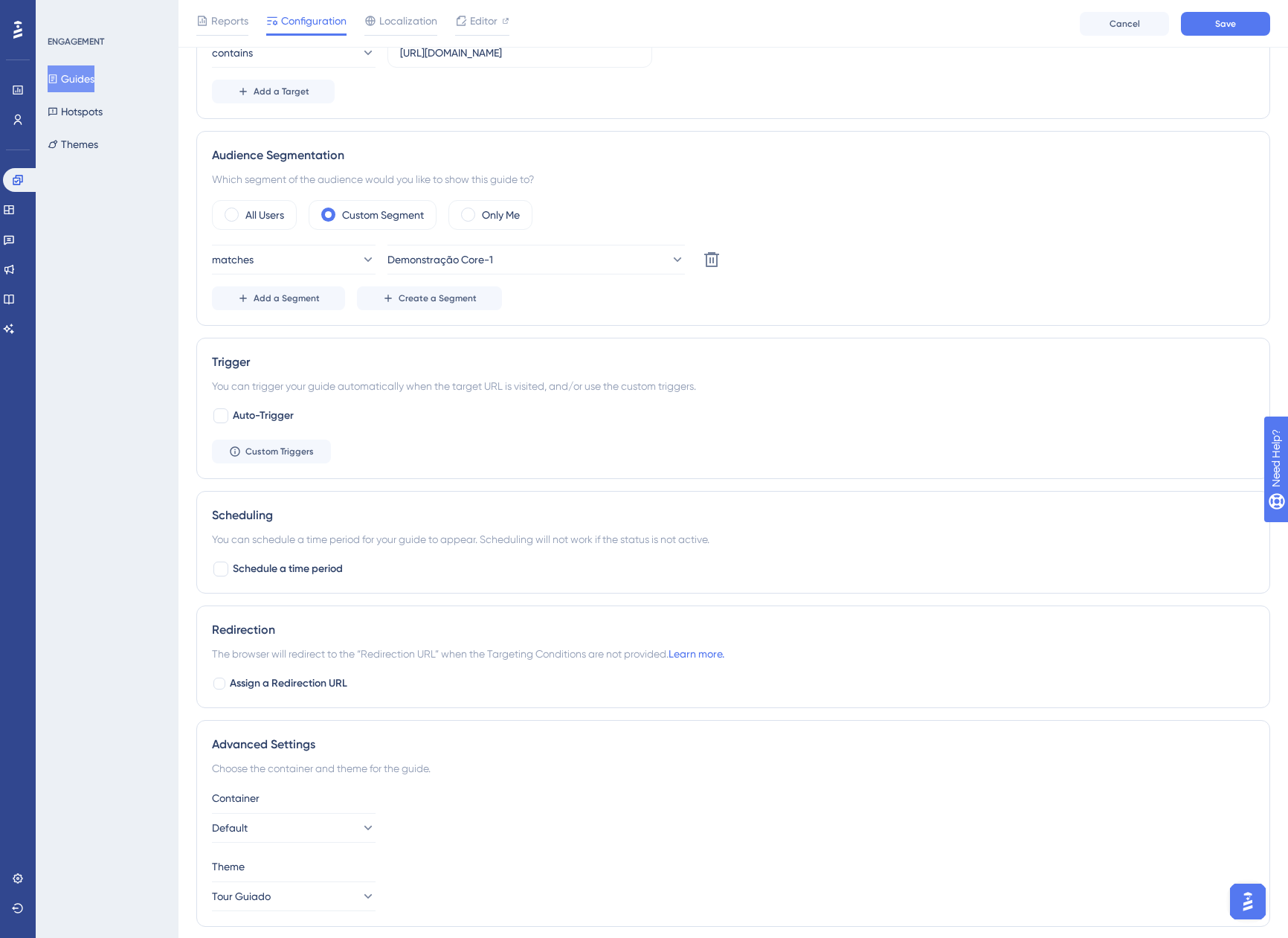
scroll to position [0, 0]
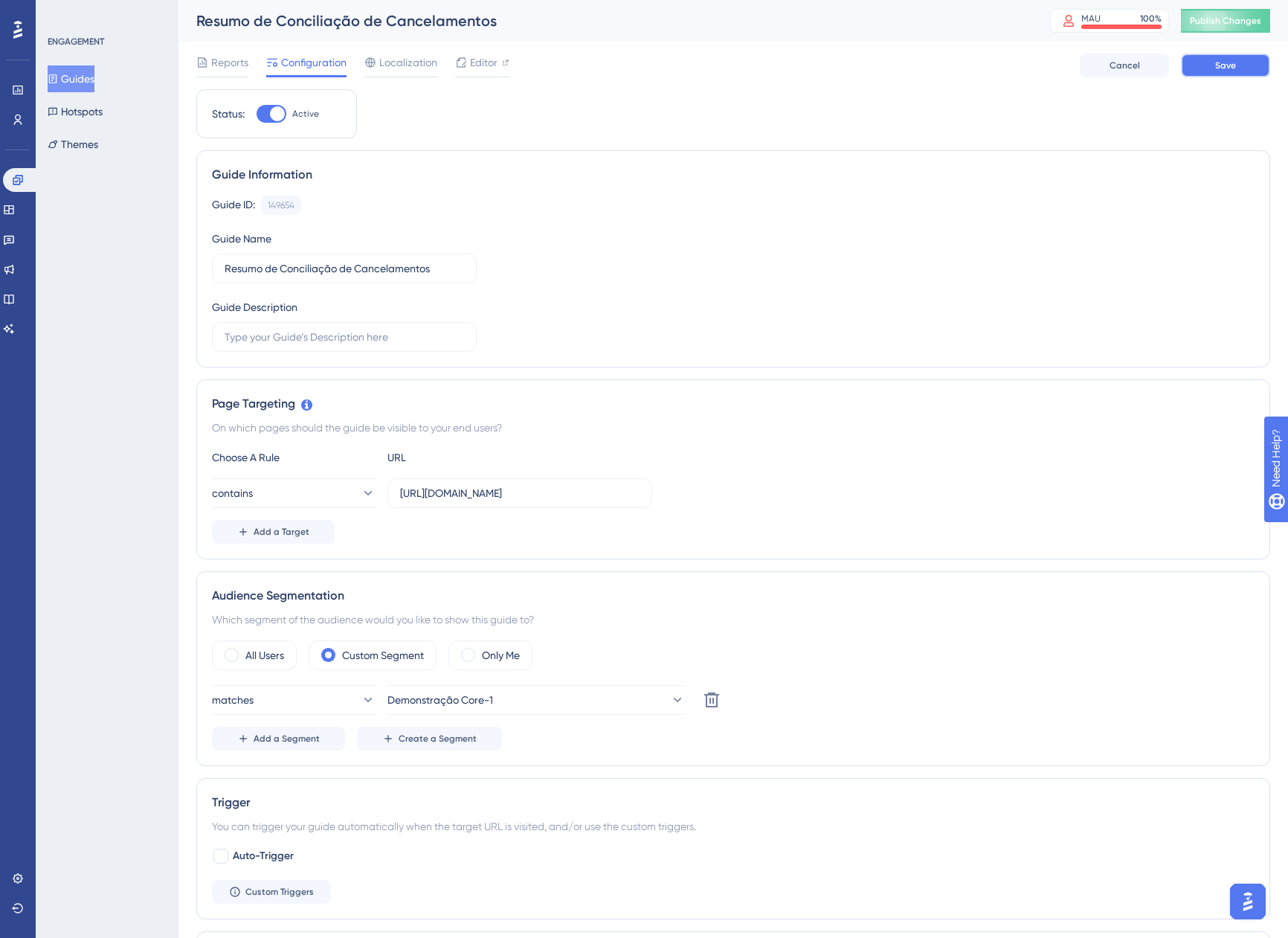
click at [1202, 65] on button "Save" at bounding box center [1226, 65] width 89 height 24
click at [86, 75] on button "Guides" at bounding box center [71, 79] width 47 height 27
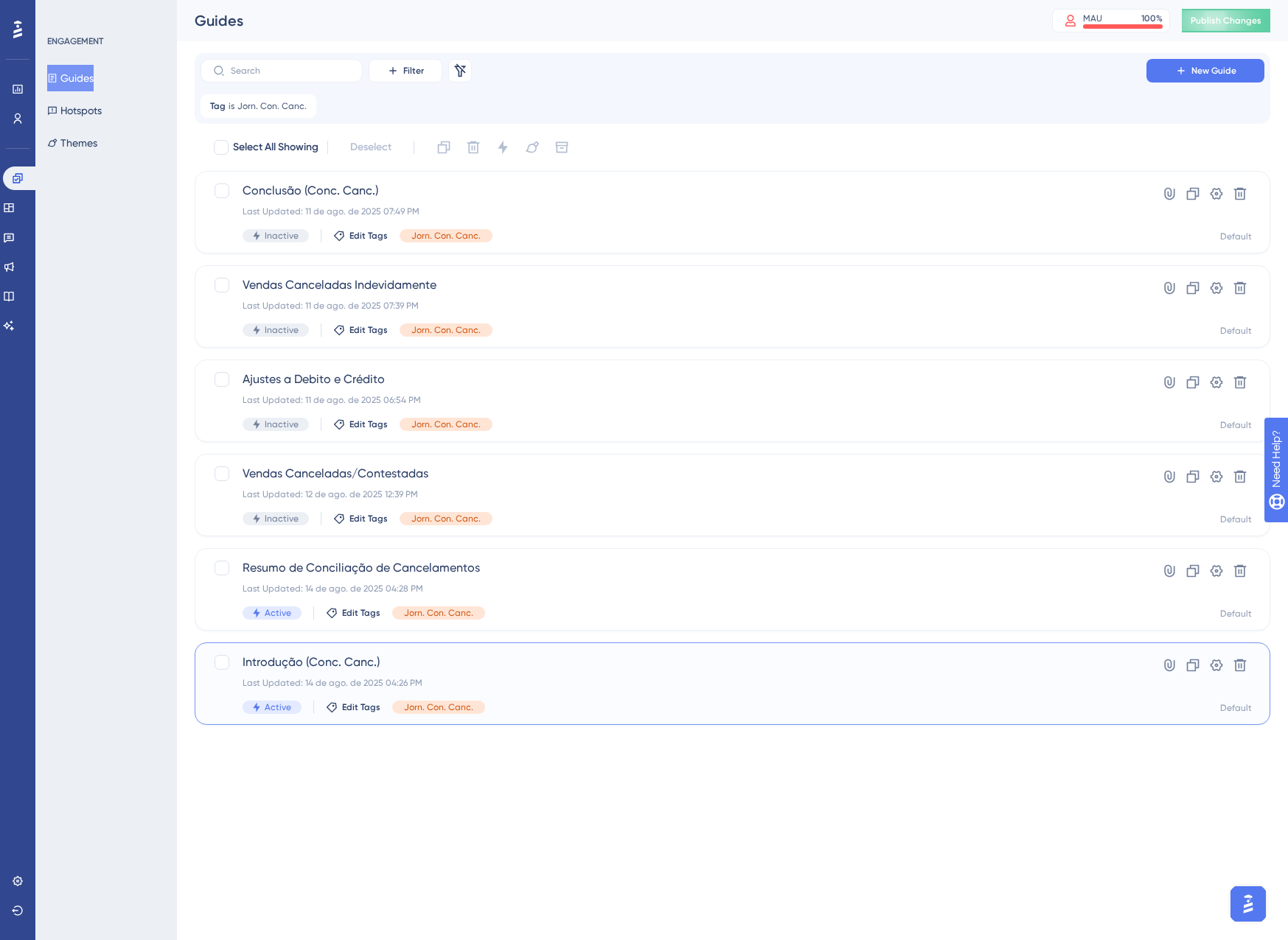
click at [595, 672] on div "Introdução (Conc. Canc.) Last Updated: 14 de ago. de 2025 04:26 PM Active Edit …" at bounding box center [672, 684] width 862 height 61
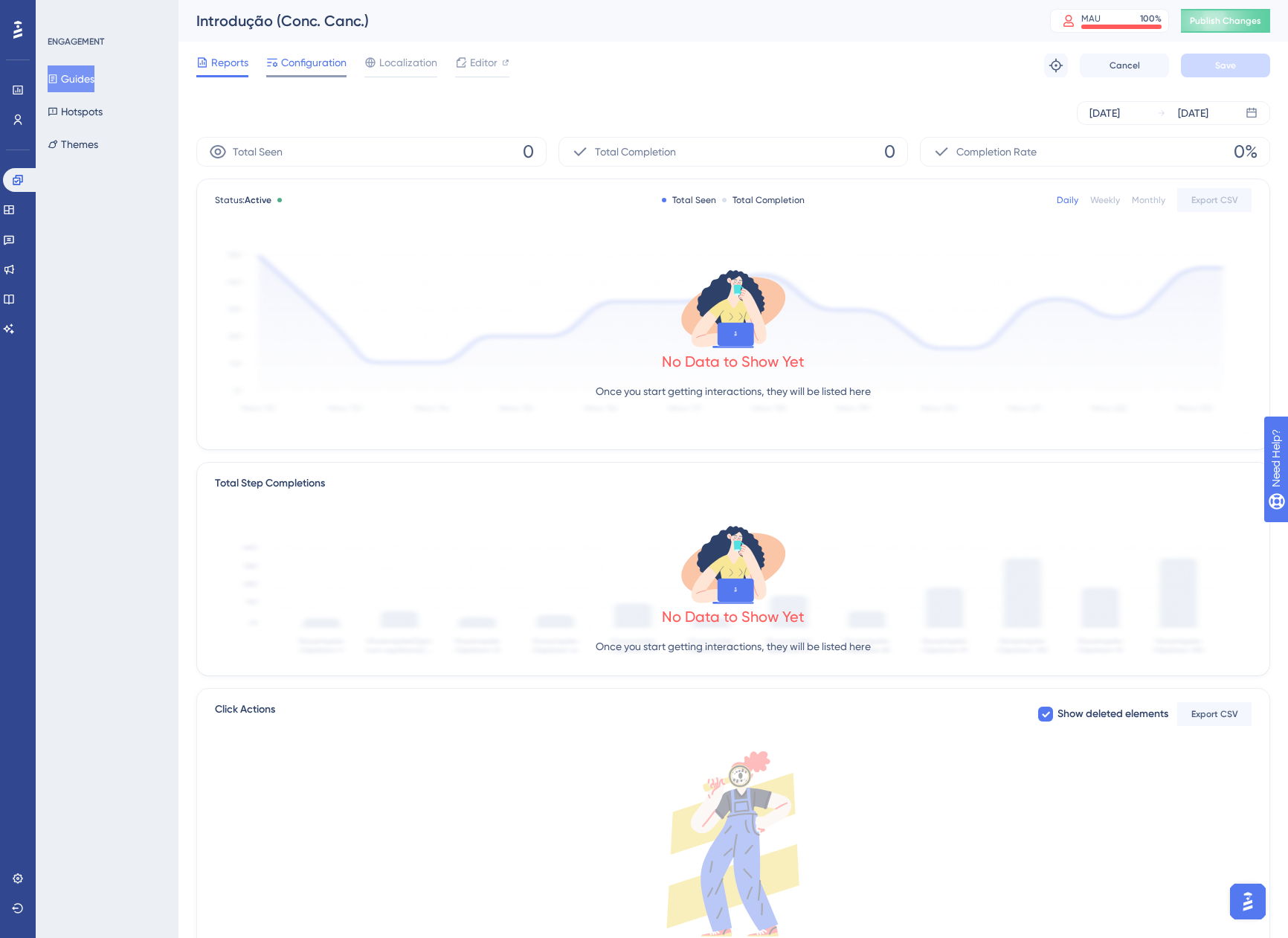
click at [304, 71] on span "Configuration" at bounding box center [313, 62] width 65 height 18
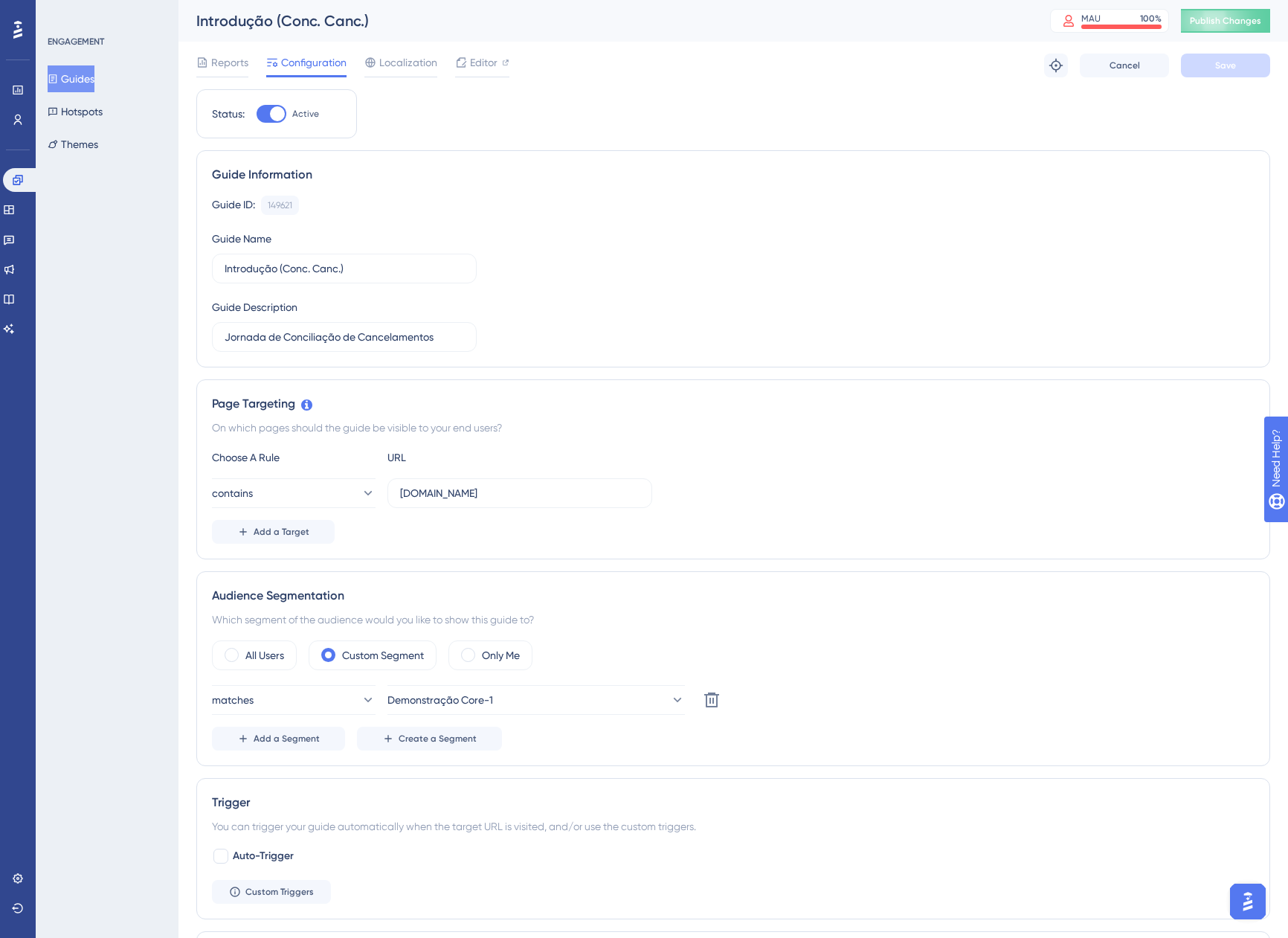
click at [78, 78] on button "Guides" at bounding box center [71, 79] width 47 height 27
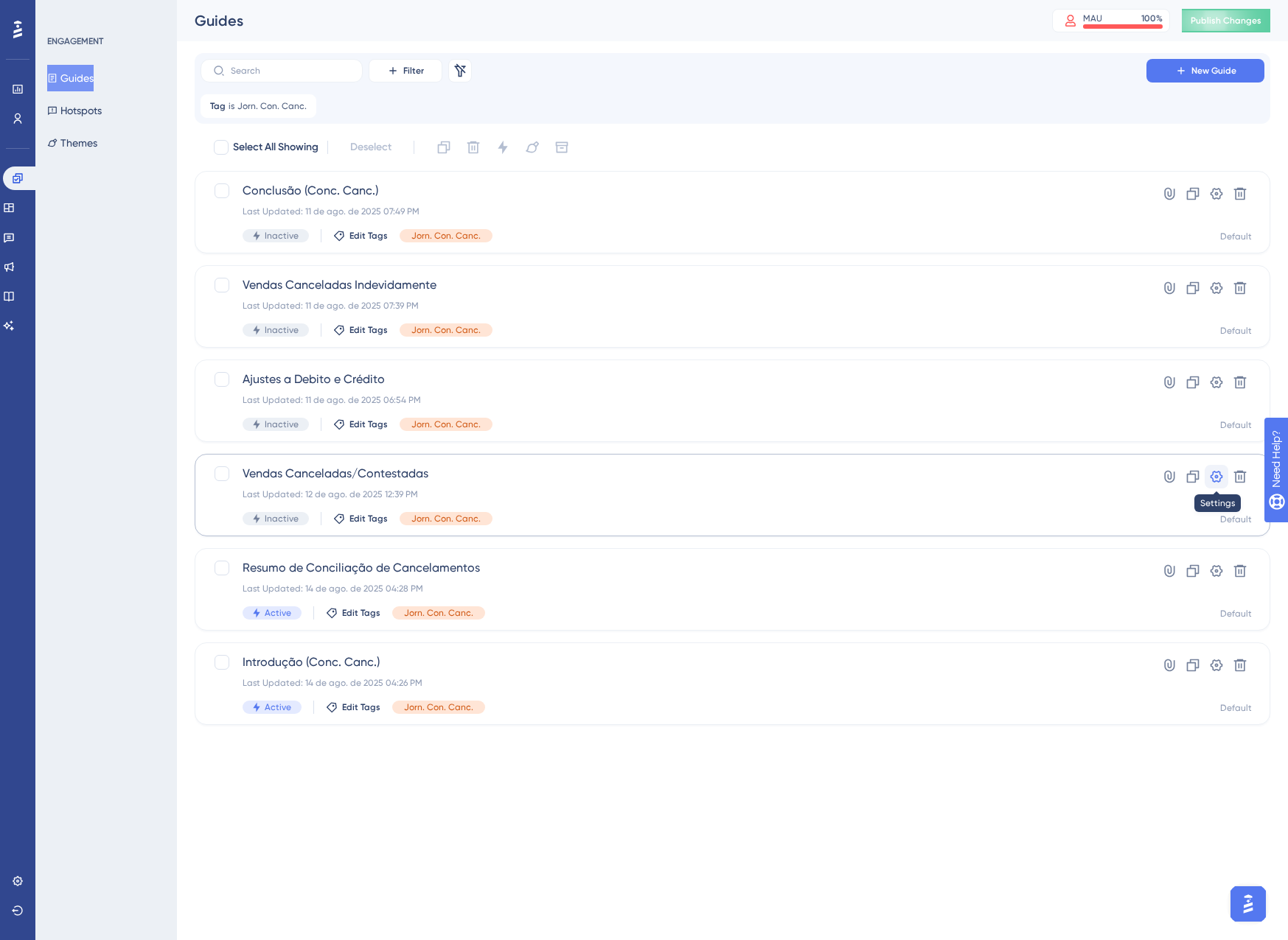
click at [1219, 475] on icon at bounding box center [1217, 477] width 15 height 15
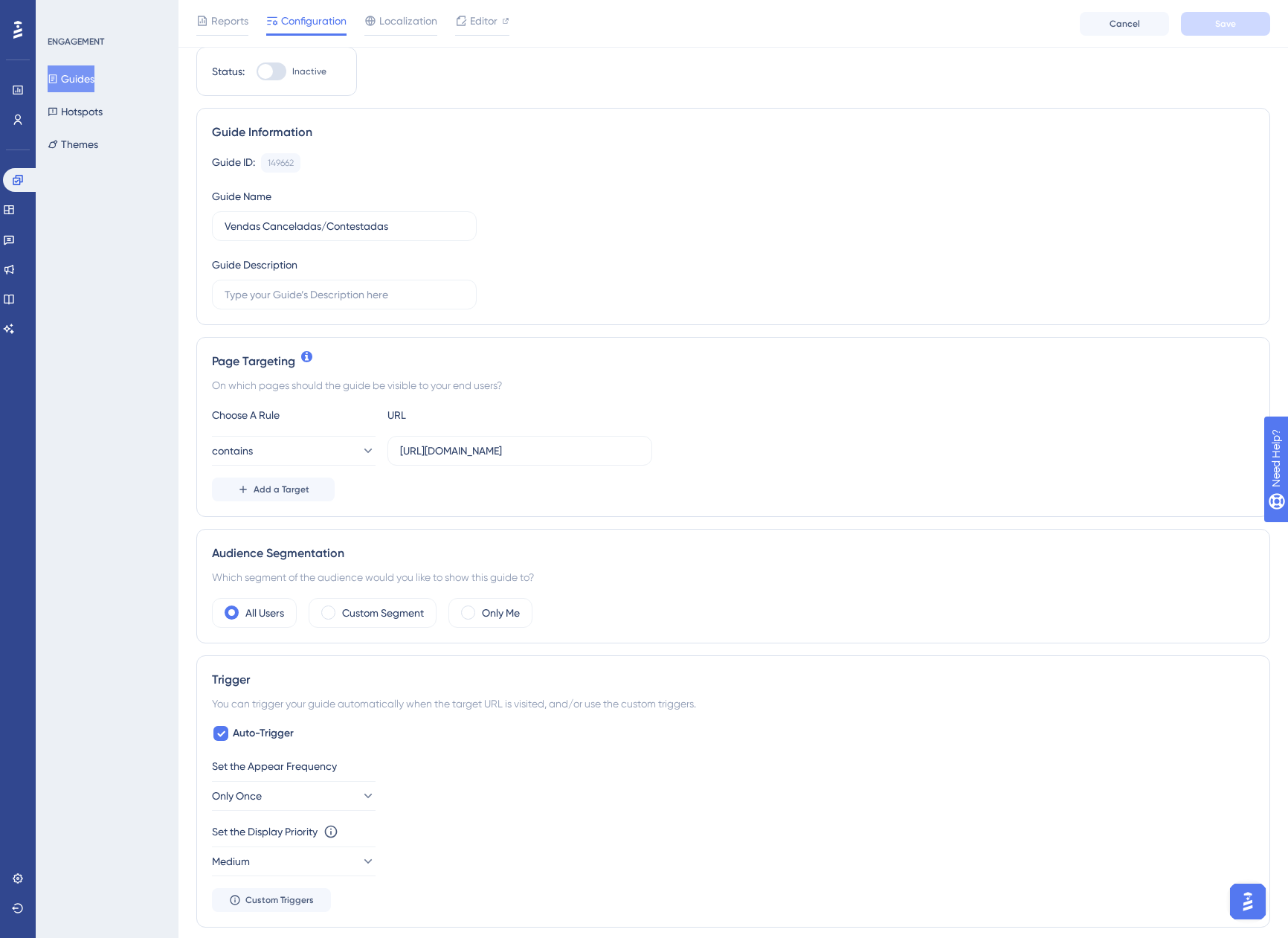
scroll to position [75, 0]
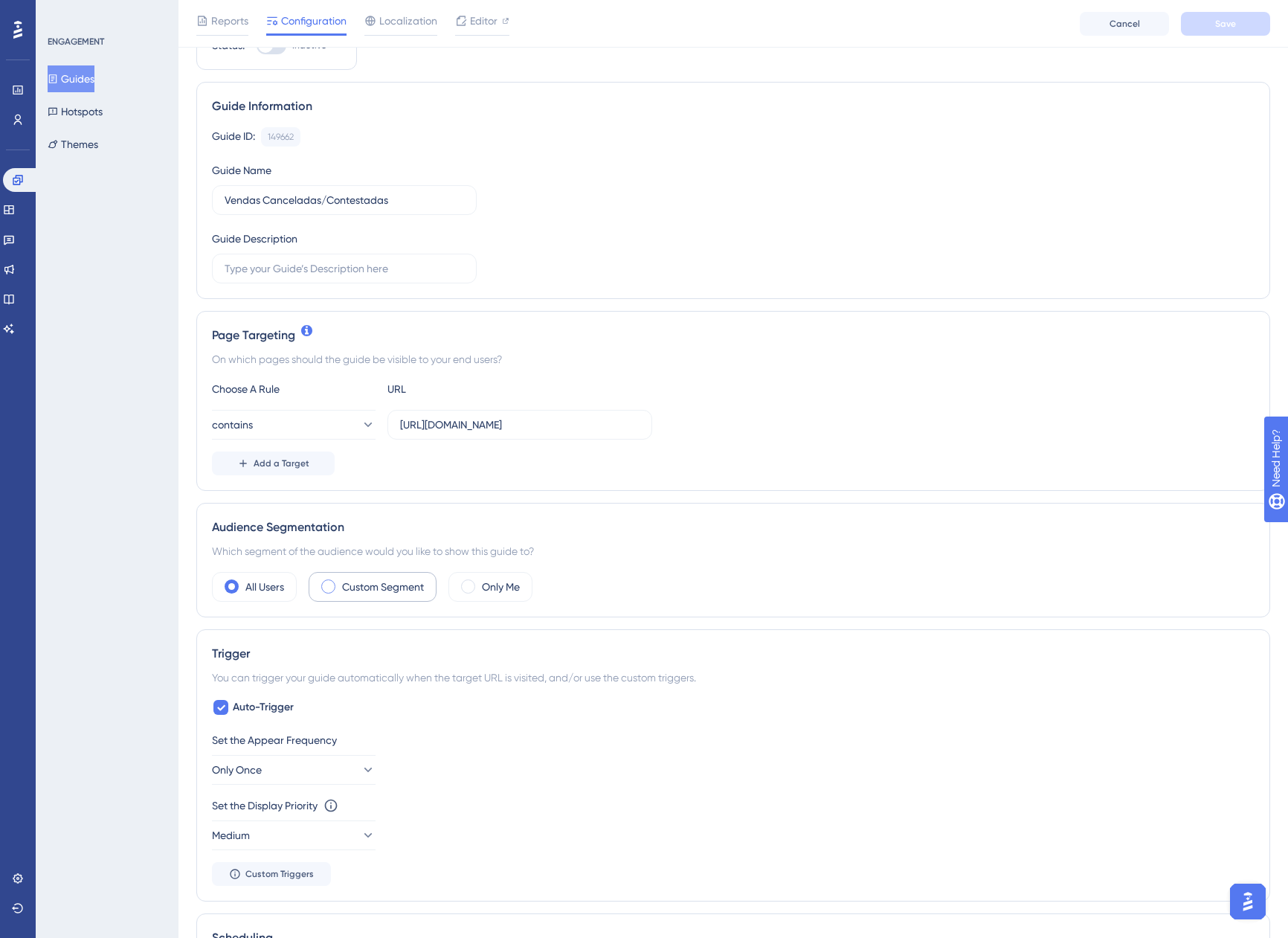
click at [411, 583] on label "Custom Segment" at bounding box center [382, 586] width 81 height 18
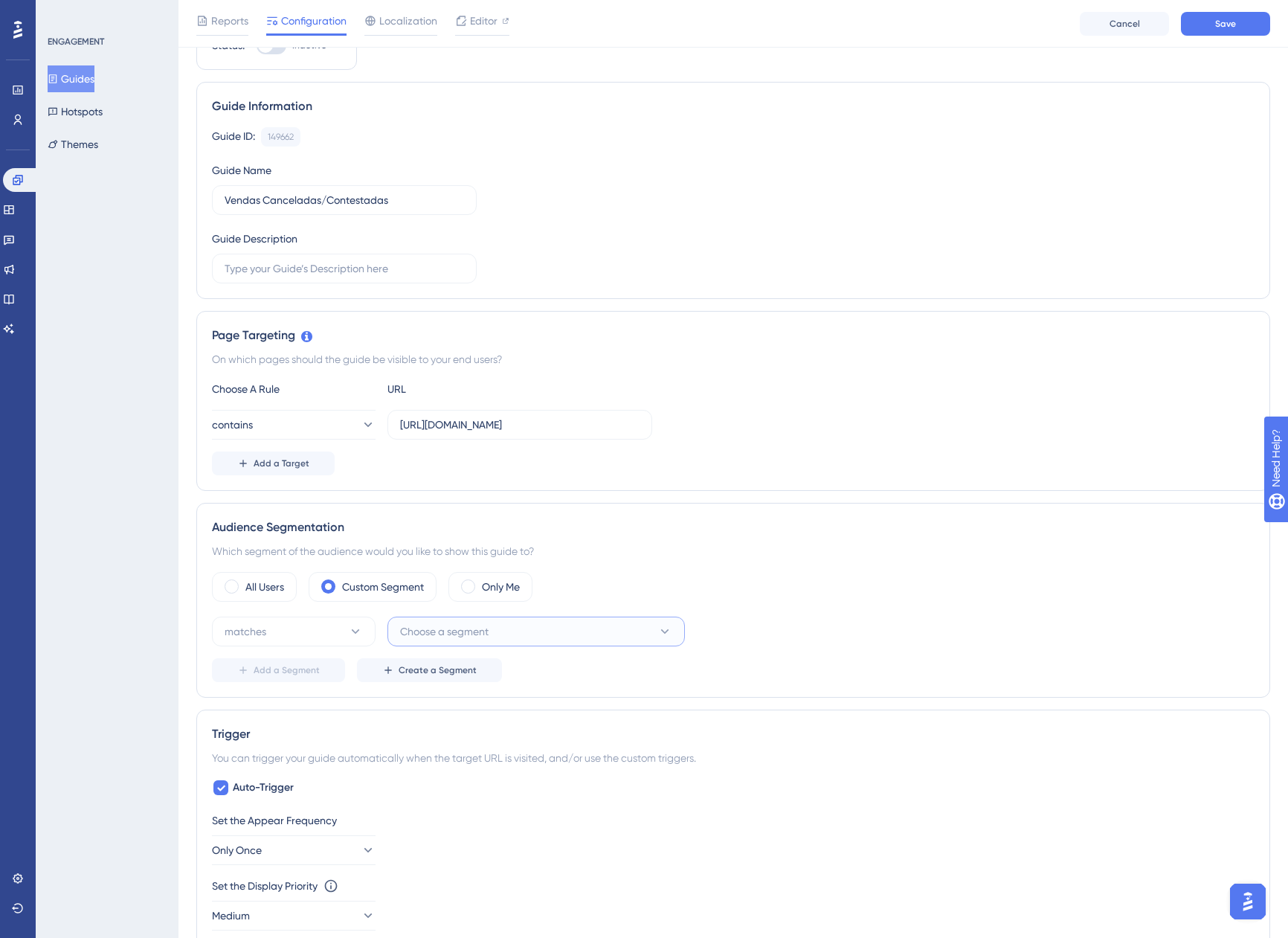
click at [443, 623] on span "Choose a segment" at bounding box center [445, 631] width 88 height 18
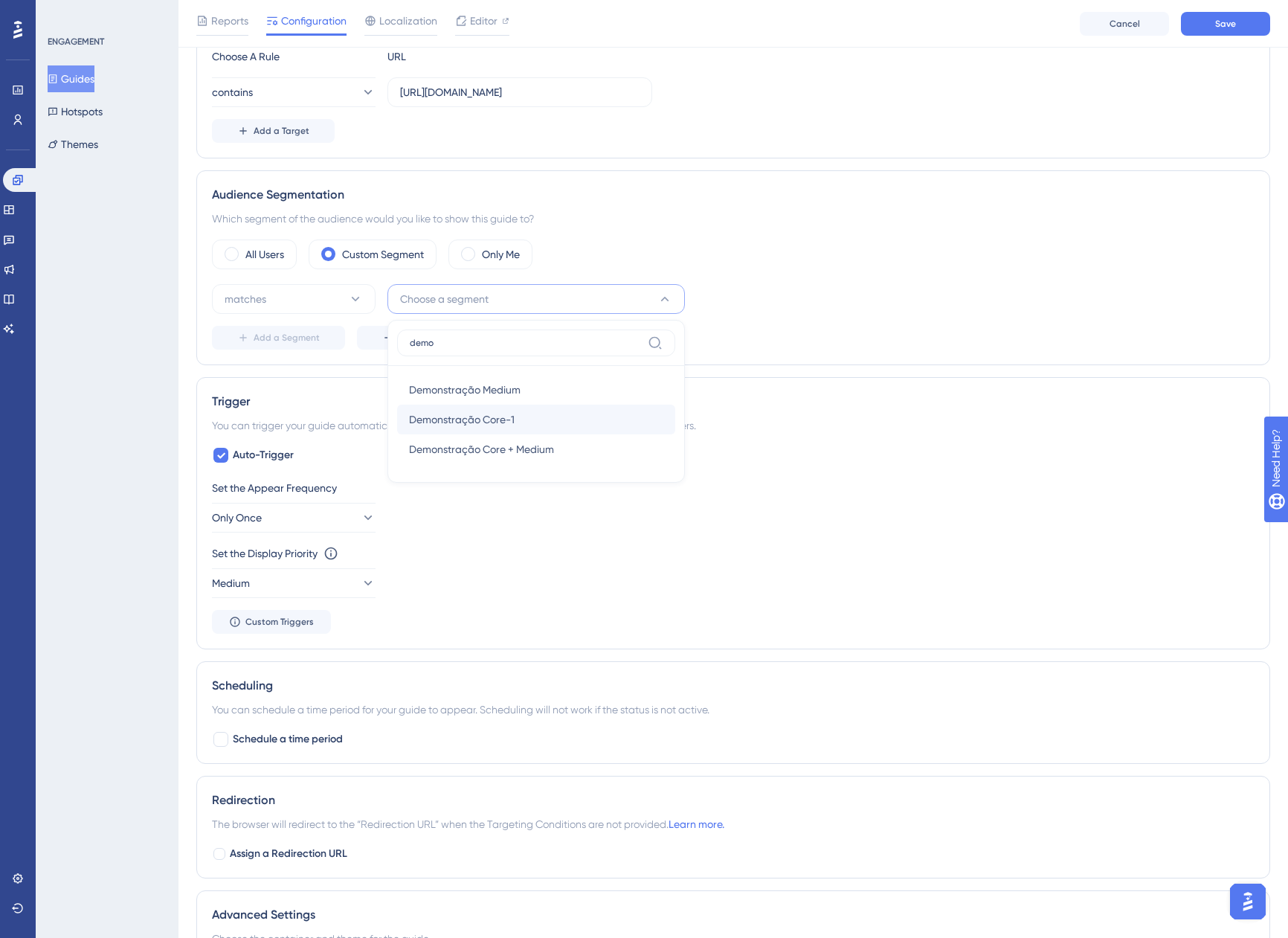
type input "demo"
click at [480, 426] on span "Demonstração Core-1" at bounding box center [462, 419] width 105 height 18
click at [226, 448] on label "Auto-Trigger" at bounding box center [252, 455] width 81 height 18
checkbox input "false"
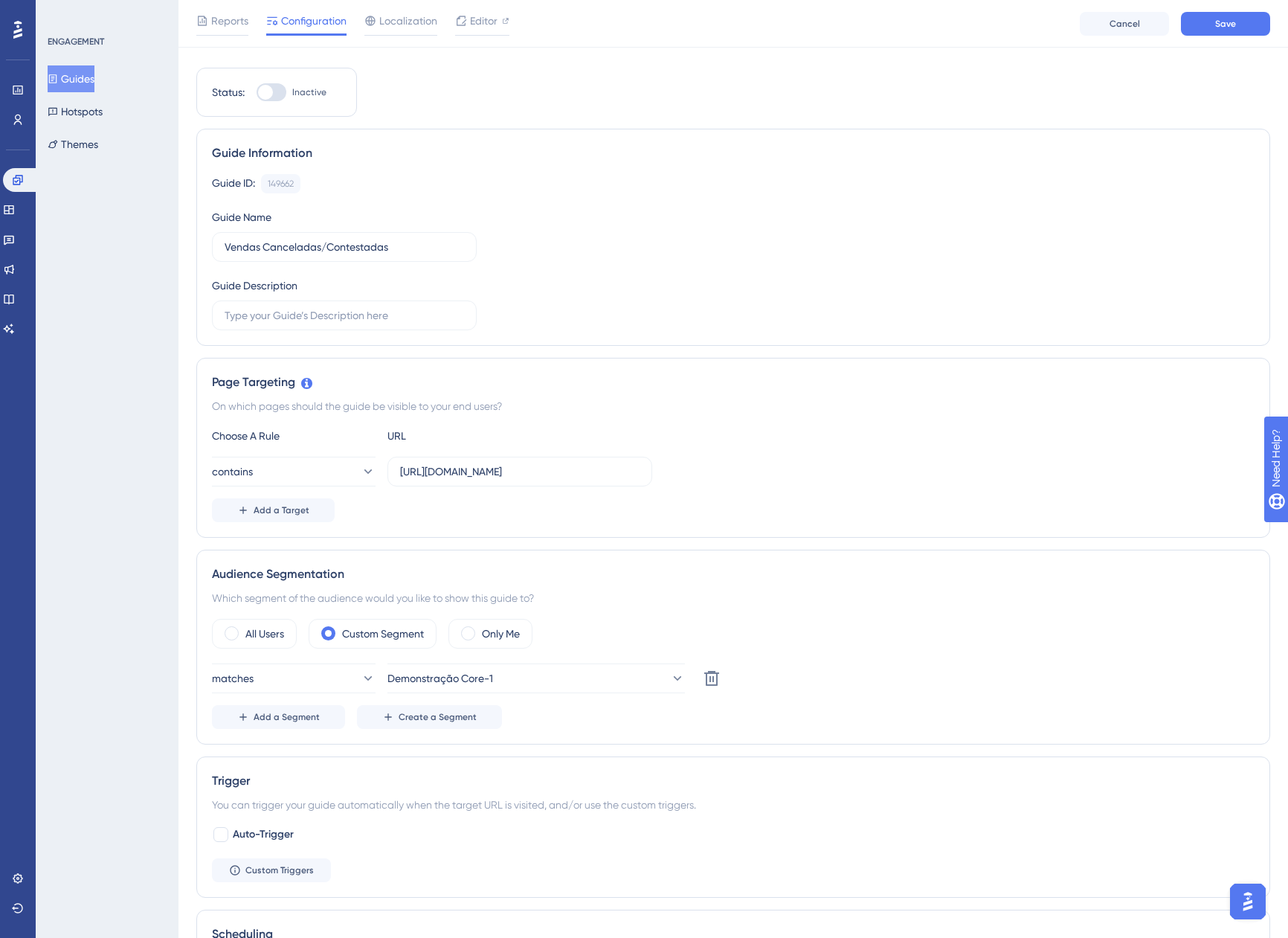
scroll to position [0, 0]
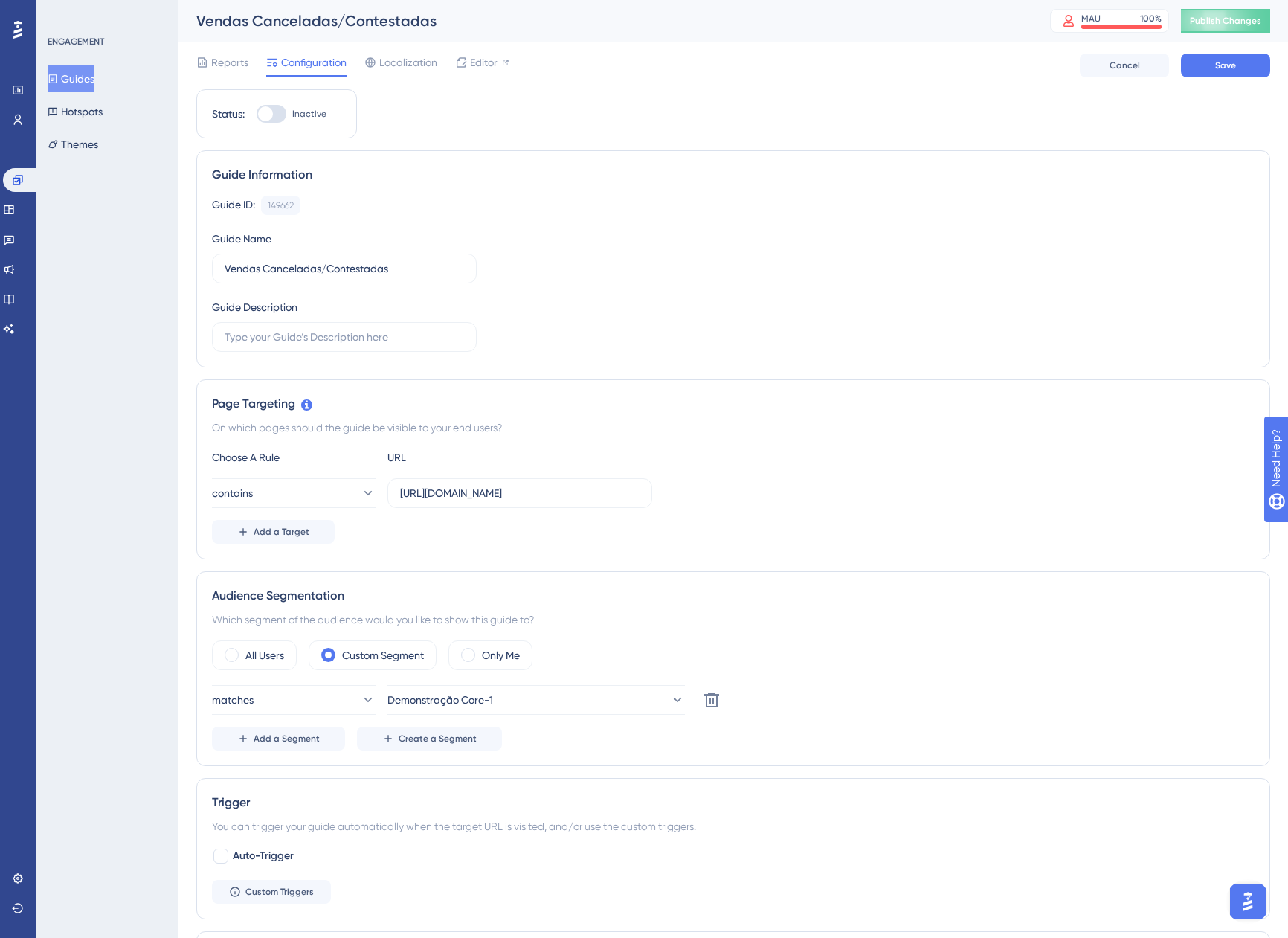
click at [277, 109] on div at bounding box center [271, 113] width 30 height 18
click at [257, 114] on input "Inactive" at bounding box center [256, 114] width 1 height 1
checkbox input "true"
click at [1215, 72] on button "Save" at bounding box center [1226, 65] width 89 height 24
click at [90, 77] on button "Guides" at bounding box center [71, 79] width 47 height 27
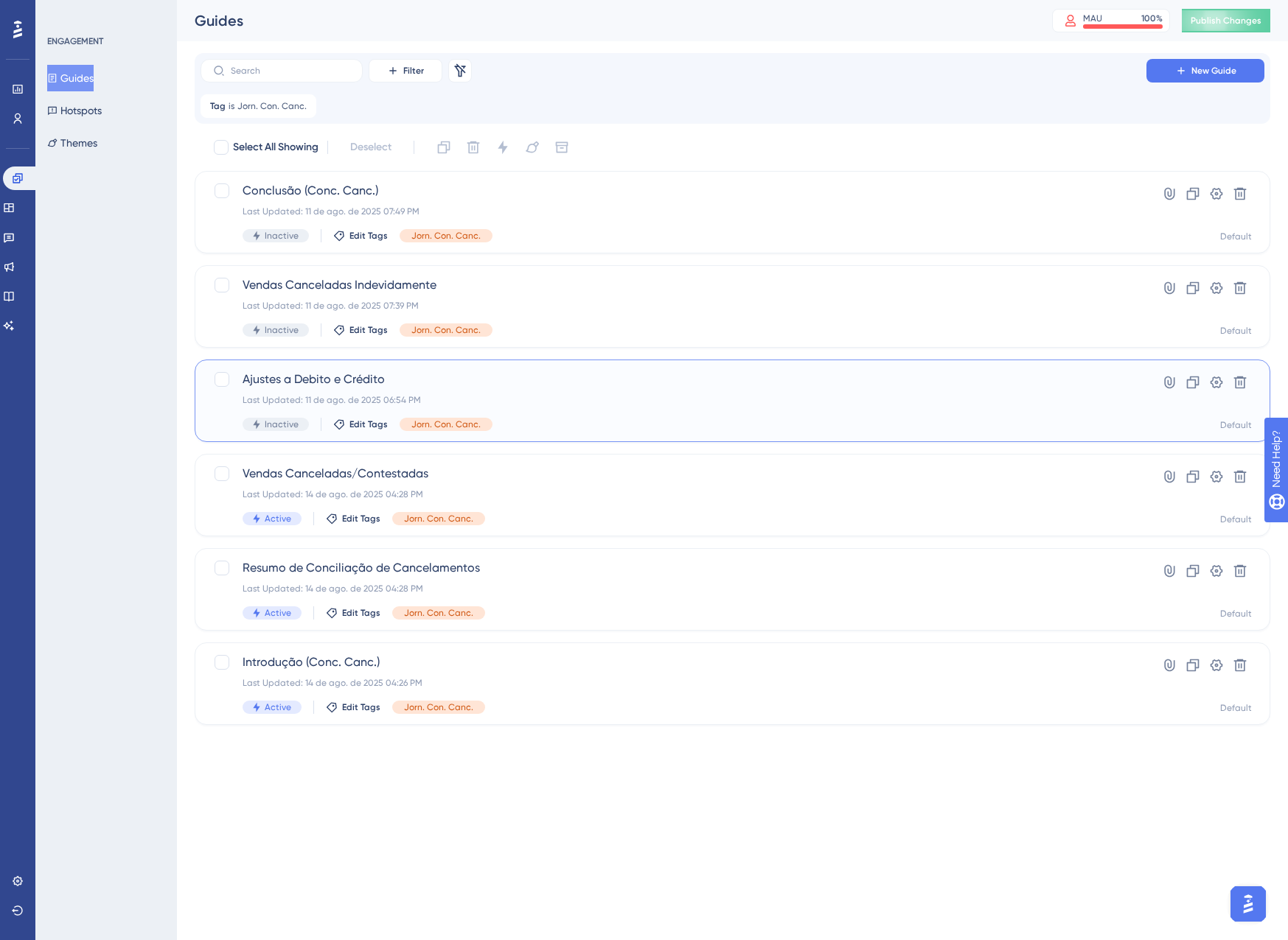
click at [561, 381] on span "Ajustes a Debito e Crédito" at bounding box center [672, 379] width 862 height 18
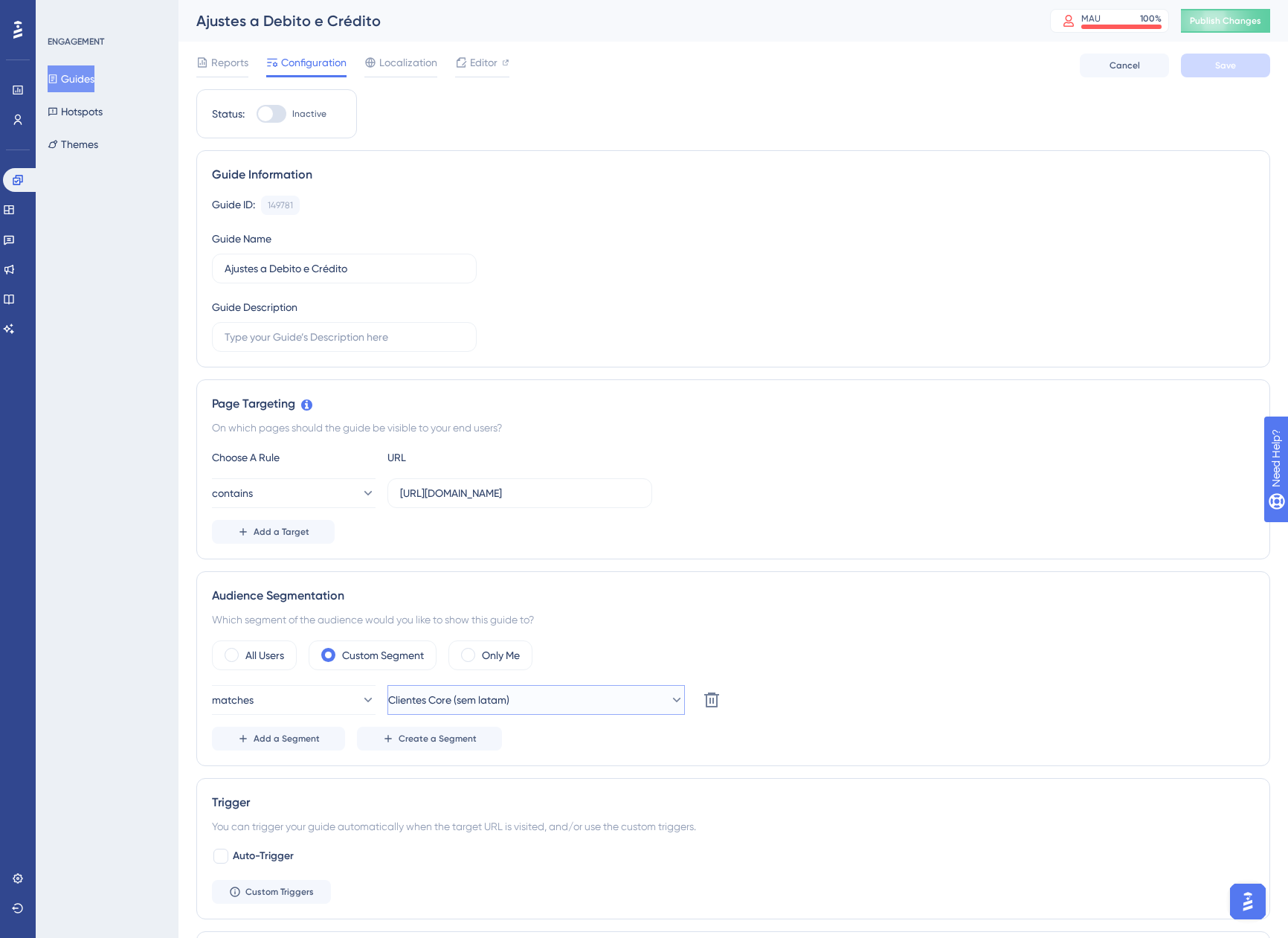
click at [484, 696] on span "Clientes Core (sem latam)" at bounding box center [448, 699] width 122 height 18
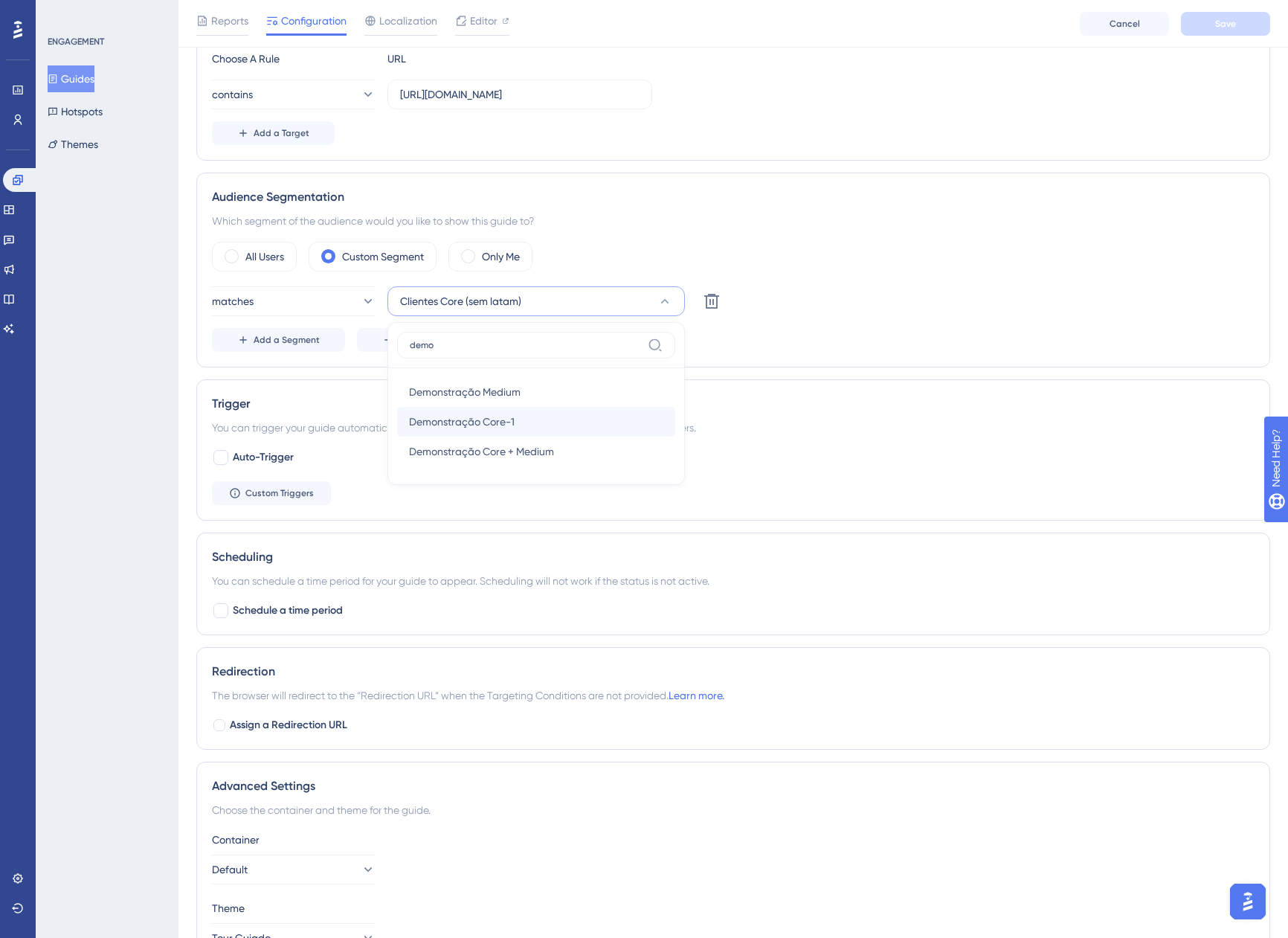
type input "demo"
click at [482, 420] on span "Demonstração Core-1" at bounding box center [462, 422] width 105 height 18
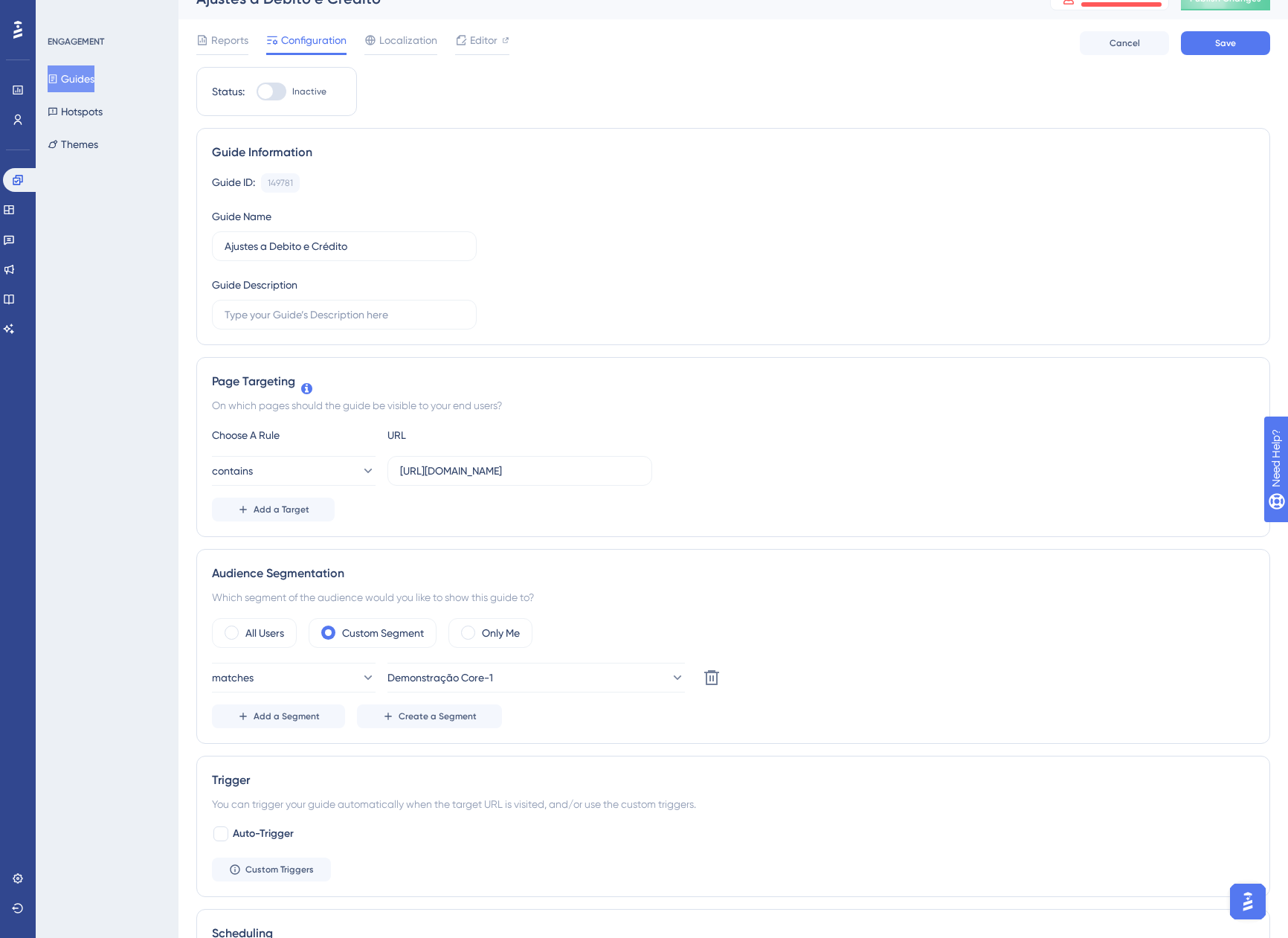
scroll to position [0, 0]
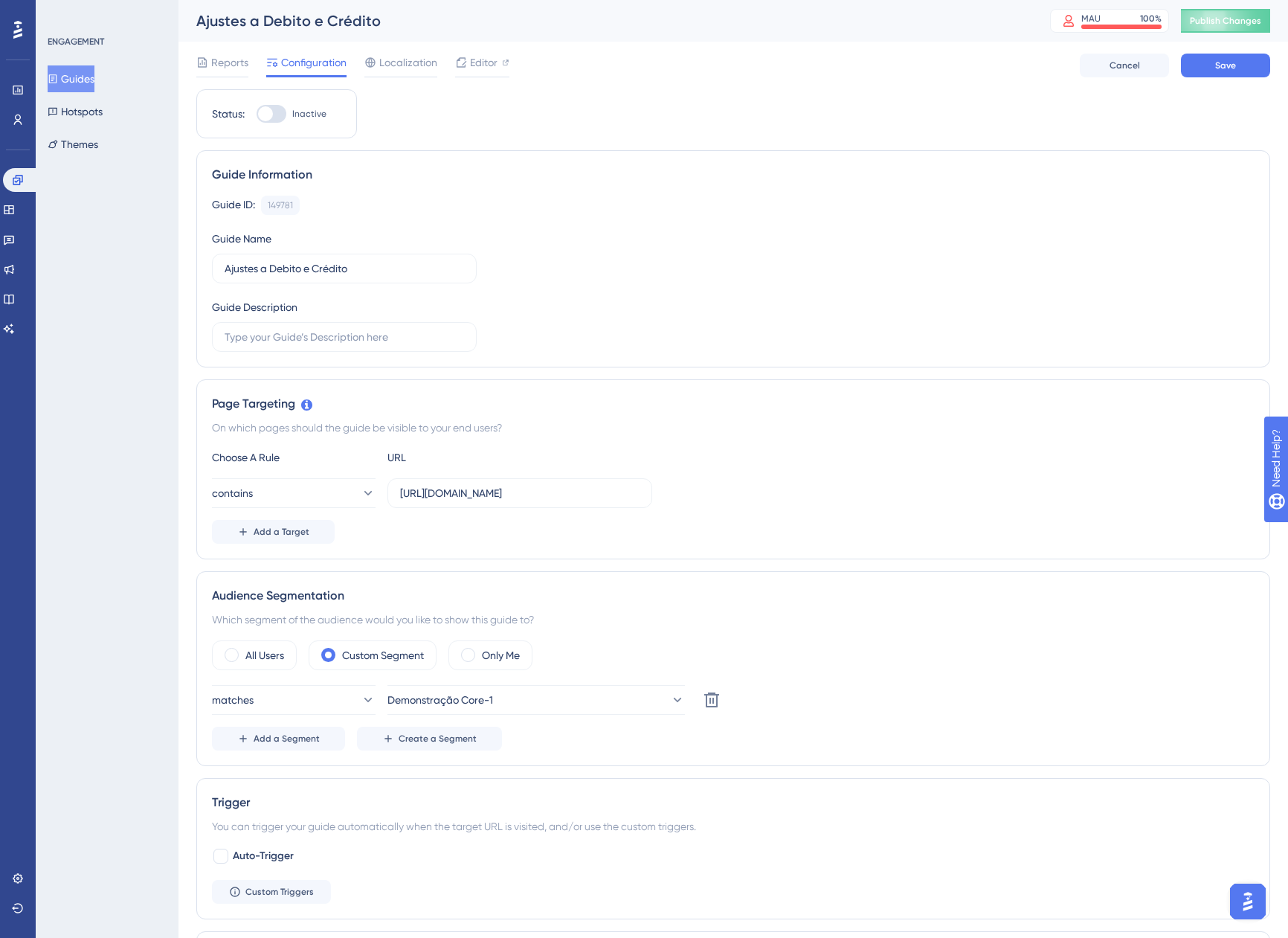
click at [271, 118] on div at bounding box center [265, 114] width 15 height 15
click at [257, 115] on input "Inactive" at bounding box center [256, 114] width 1 height 1
checkbox input "true"
click at [1227, 61] on span "Save" at bounding box center [1226, 65] width 21 height 11
click at [94, 72] on button "Guides" at bounding box center [71, 79] width 47 height 27
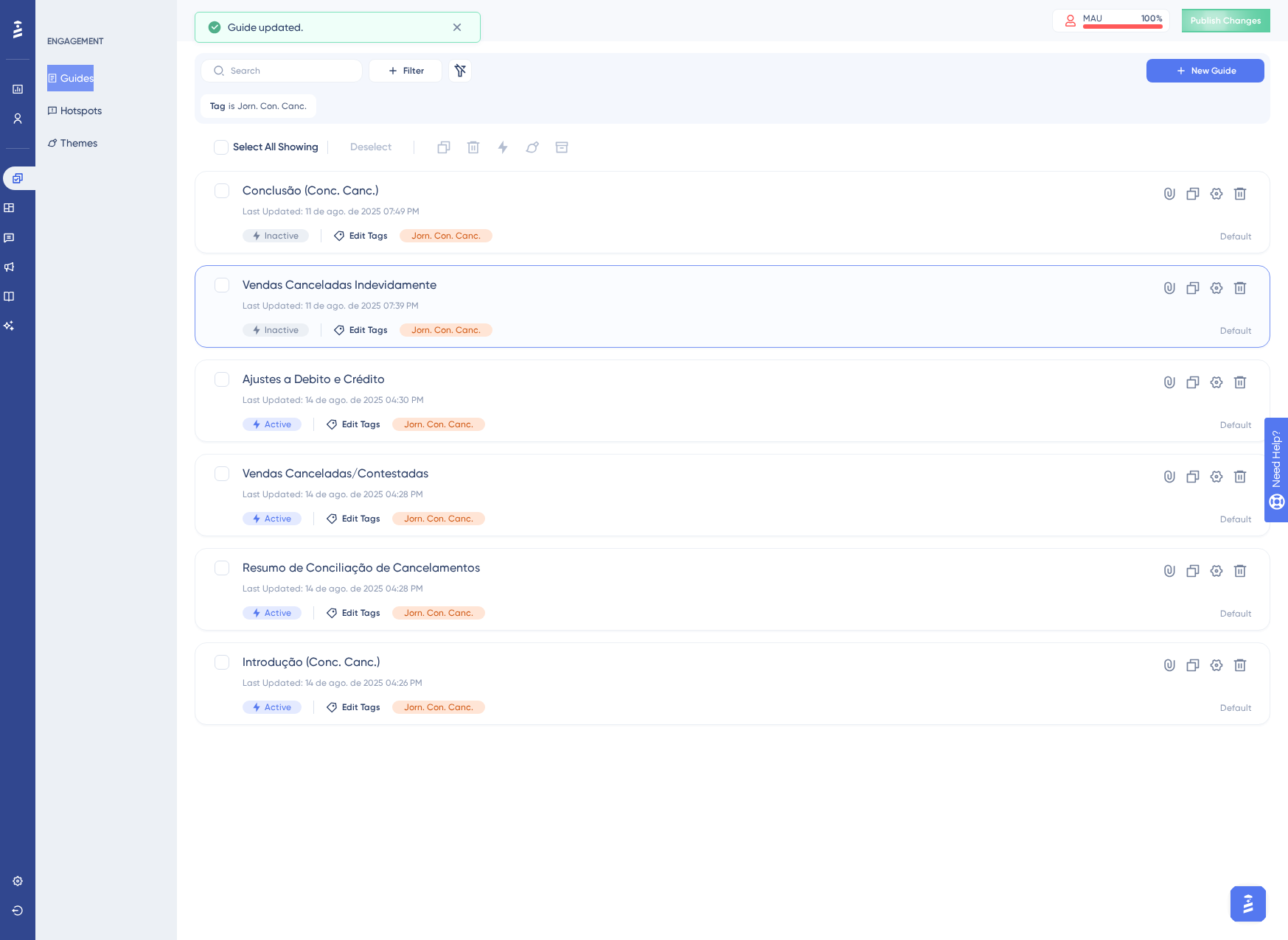
click at [658, 319] on div "Vendas Canceladas Indevidamente Last Updated: 11 de ago. de 2025 07:39 PM Inact…" at bounding box center [672, 307] width 862 height 61
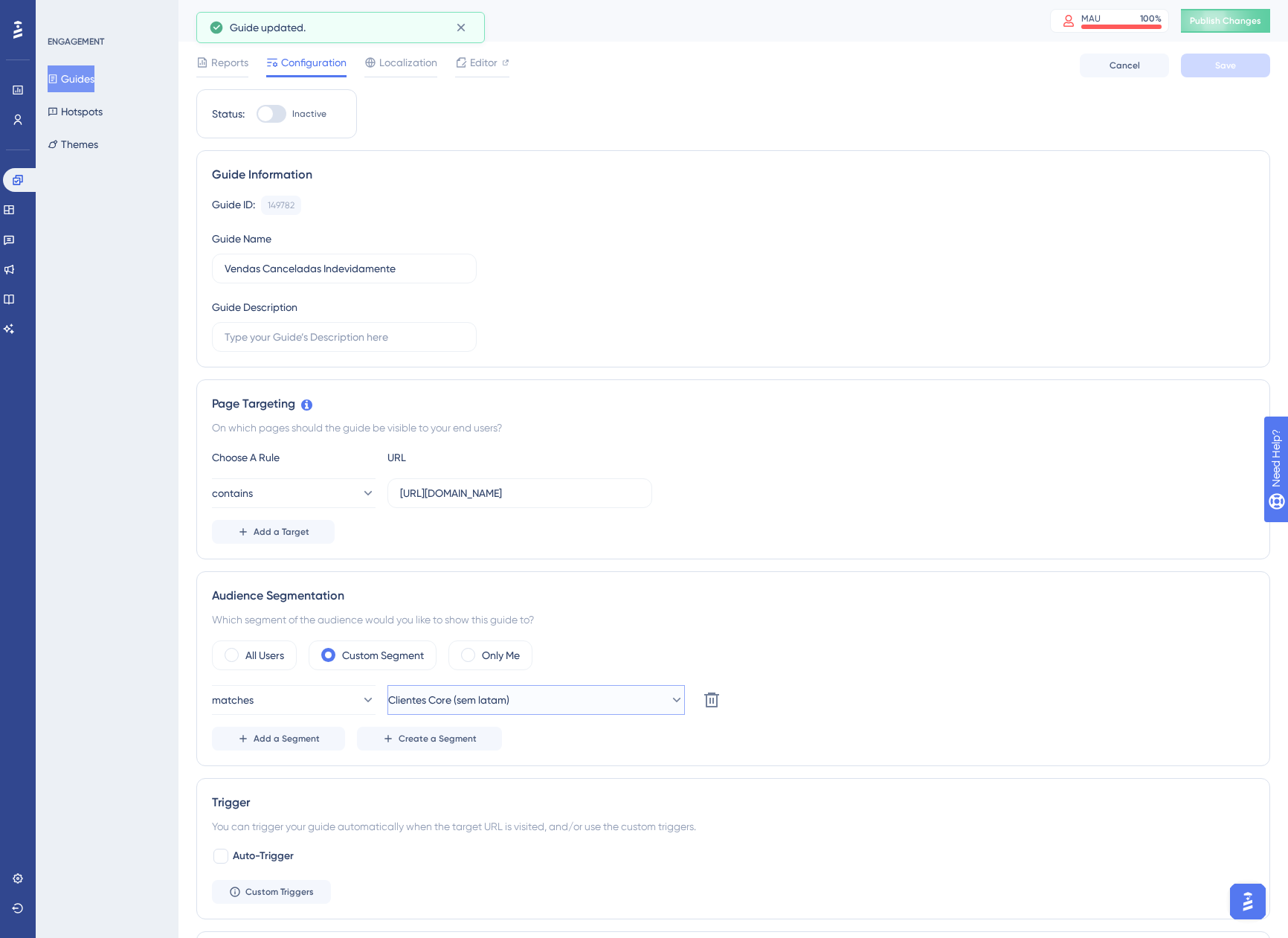
click at [439, 703] on span "Clientes Core (sem latam)" at bounding box center [448, 699] width 122 height 18
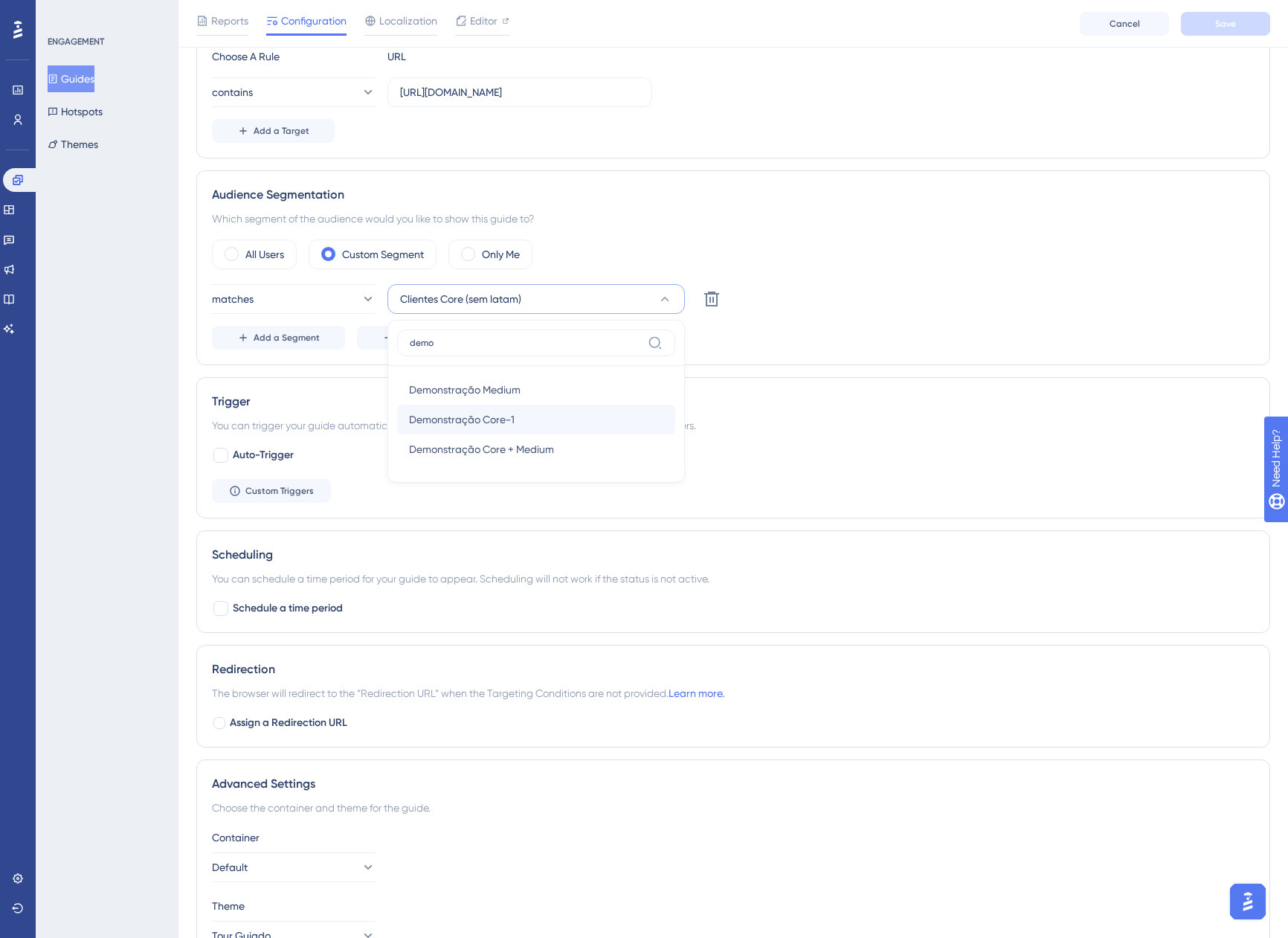
type input "demo"
click at [548, 423] on div "Demonstração Core-1 Demonstração Core-1" at bounding box center [536, 419] width 254 height 30
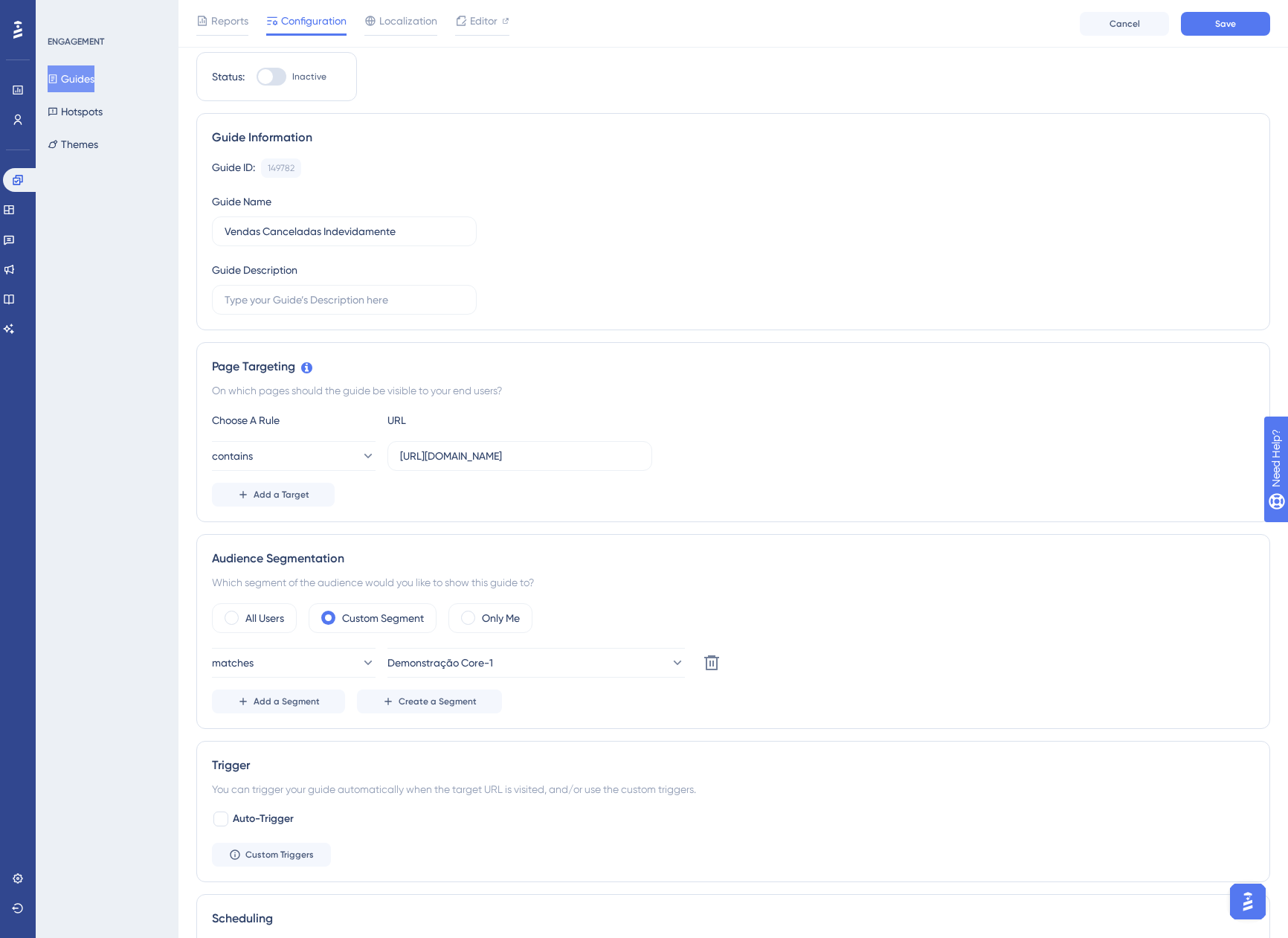
scroll to position [0, 0]
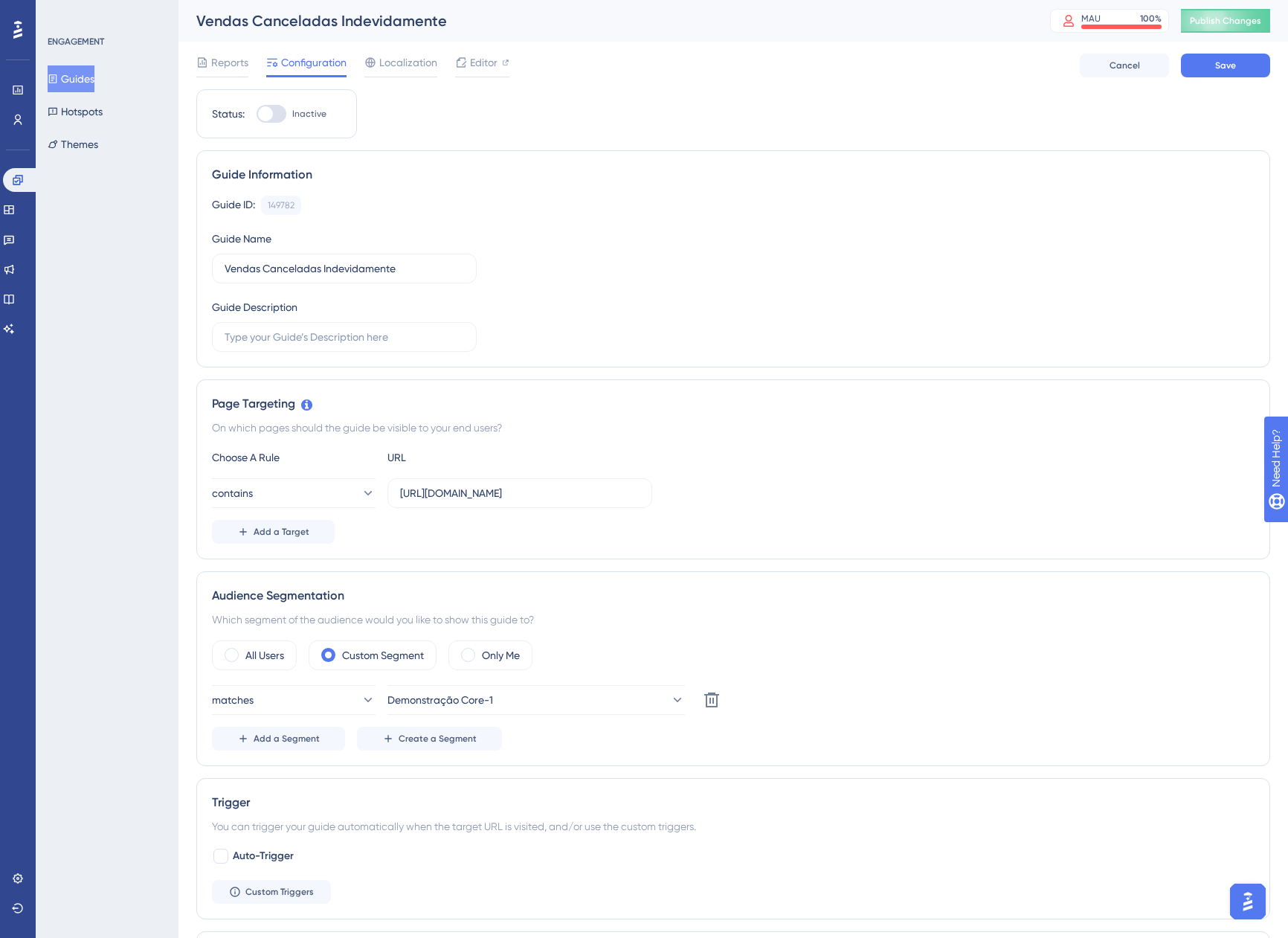
click at [261, 116] on div at bounding box center [265, 114] width 15 height 15
click at [257, 115] on input "Inactive" at bounding box center [256, 114] width 1 height 1
checkbox input "true"
click at [1193, 68] on button "Save" at bounding box center [1226, 65] width 89 height 24
click at [68, 75] on button "Guides" at bounding box center [71, 79] width 47 height 27
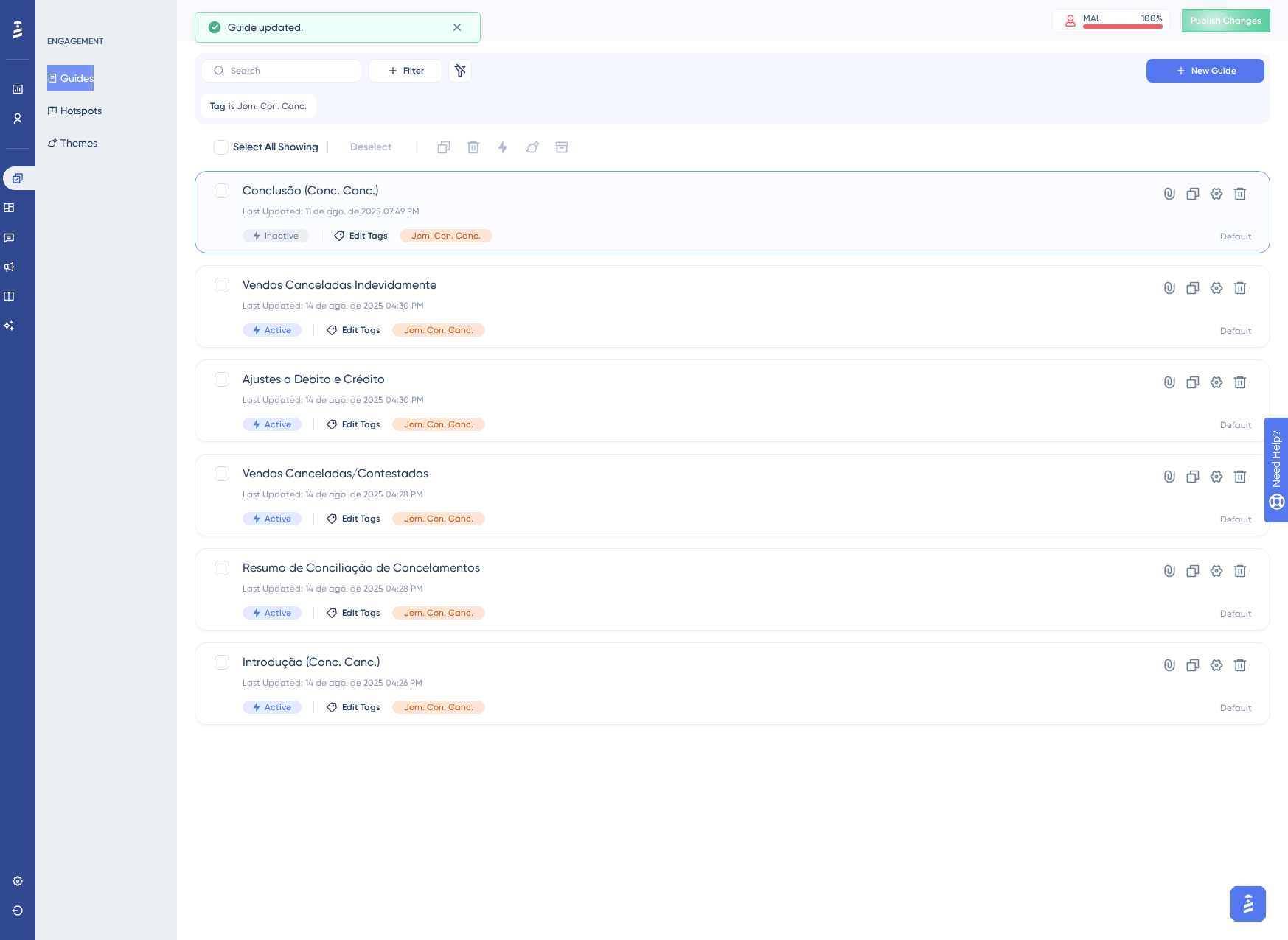
click at [653, 199] on div "Conclusão (Conc. Canc.) Last Updated: 11 de ago. de 2025 07:49 PM Inactive Edit…" at bounding box center [672, 213] width 862 height 61
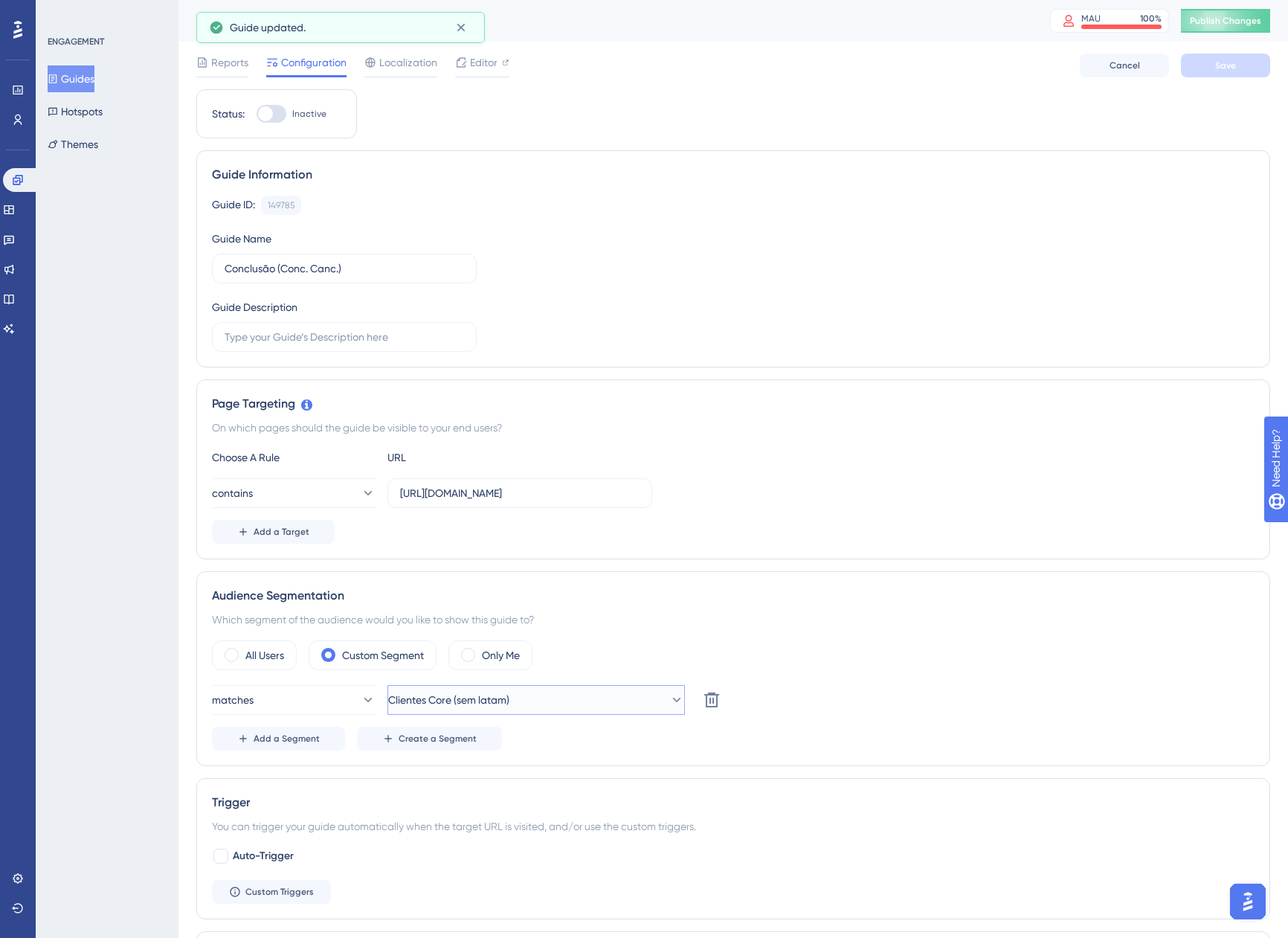
click at [478, 692] on span "Clientes Core (sem latam)" at bounding box center [448, 699] width 122 height 18
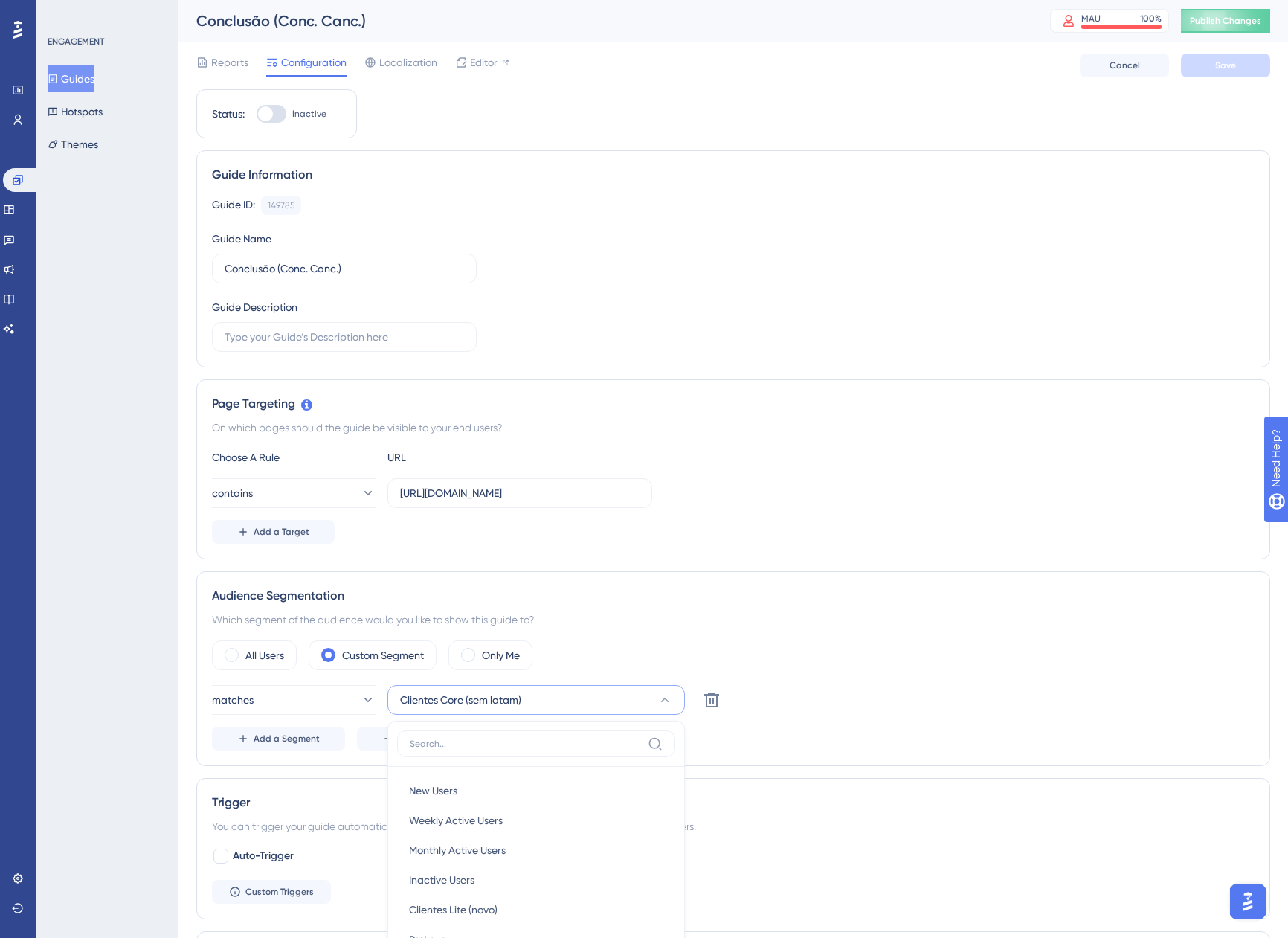
scroll to position [407, 0]
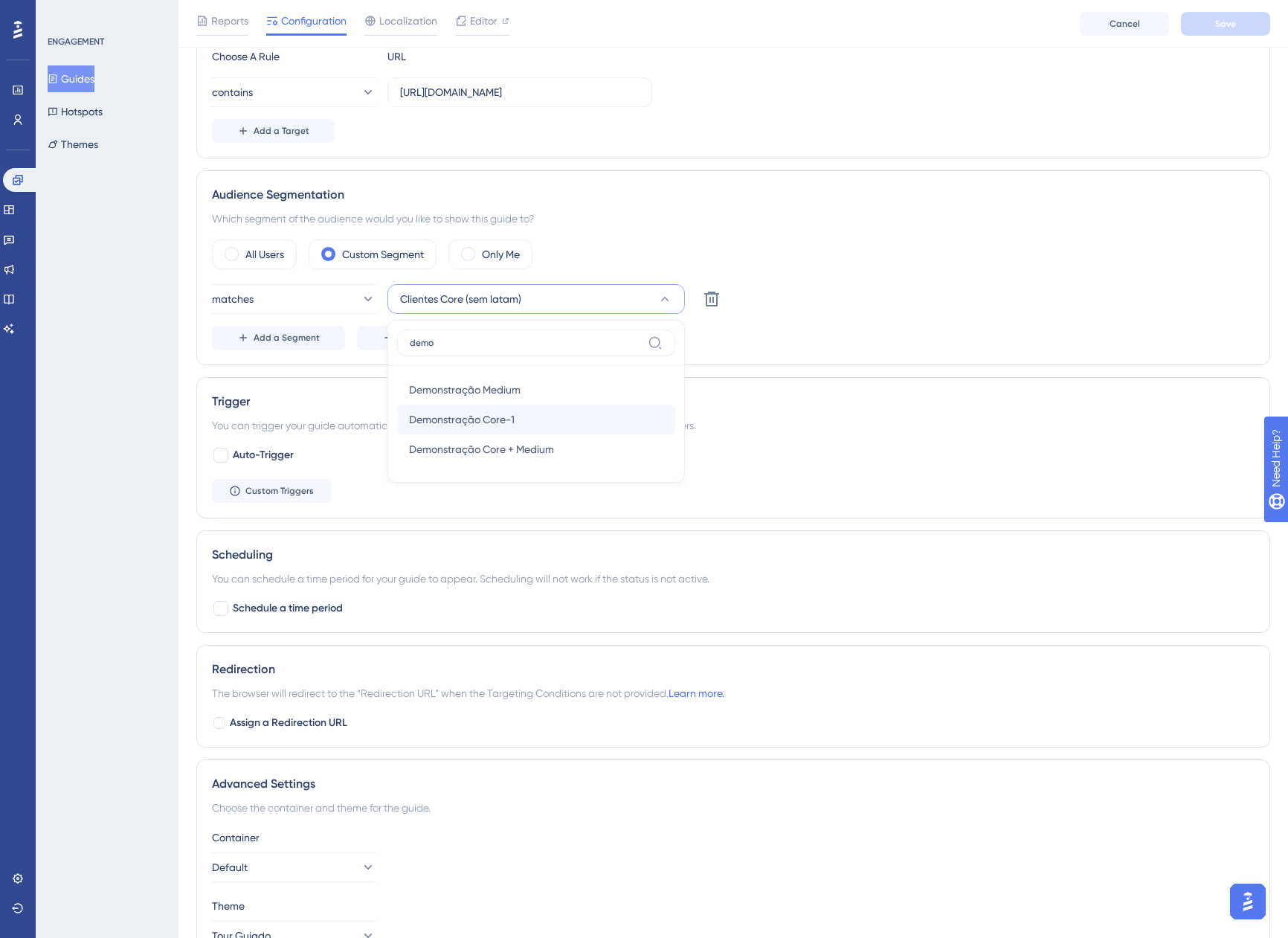
type input "demo"
click at [525, 411] on div "Demonstração Core-1 Demonstração Core-1" at bounding box center [536, 419] width 254 height 30
click at [1229, 18] on span "Save" at bounding box center [1226, 24] width 21 height 11
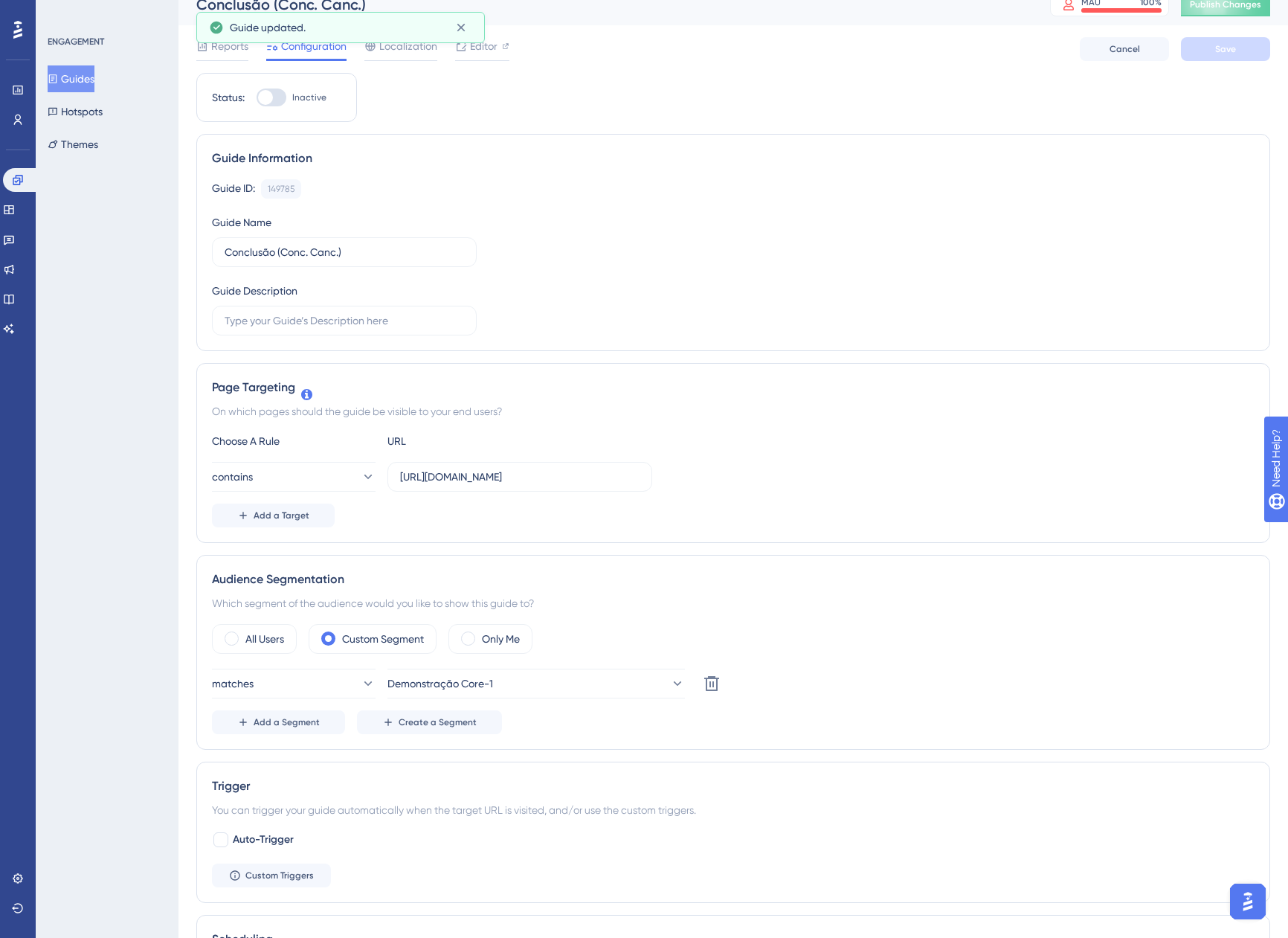
scroll to position [0, 0]
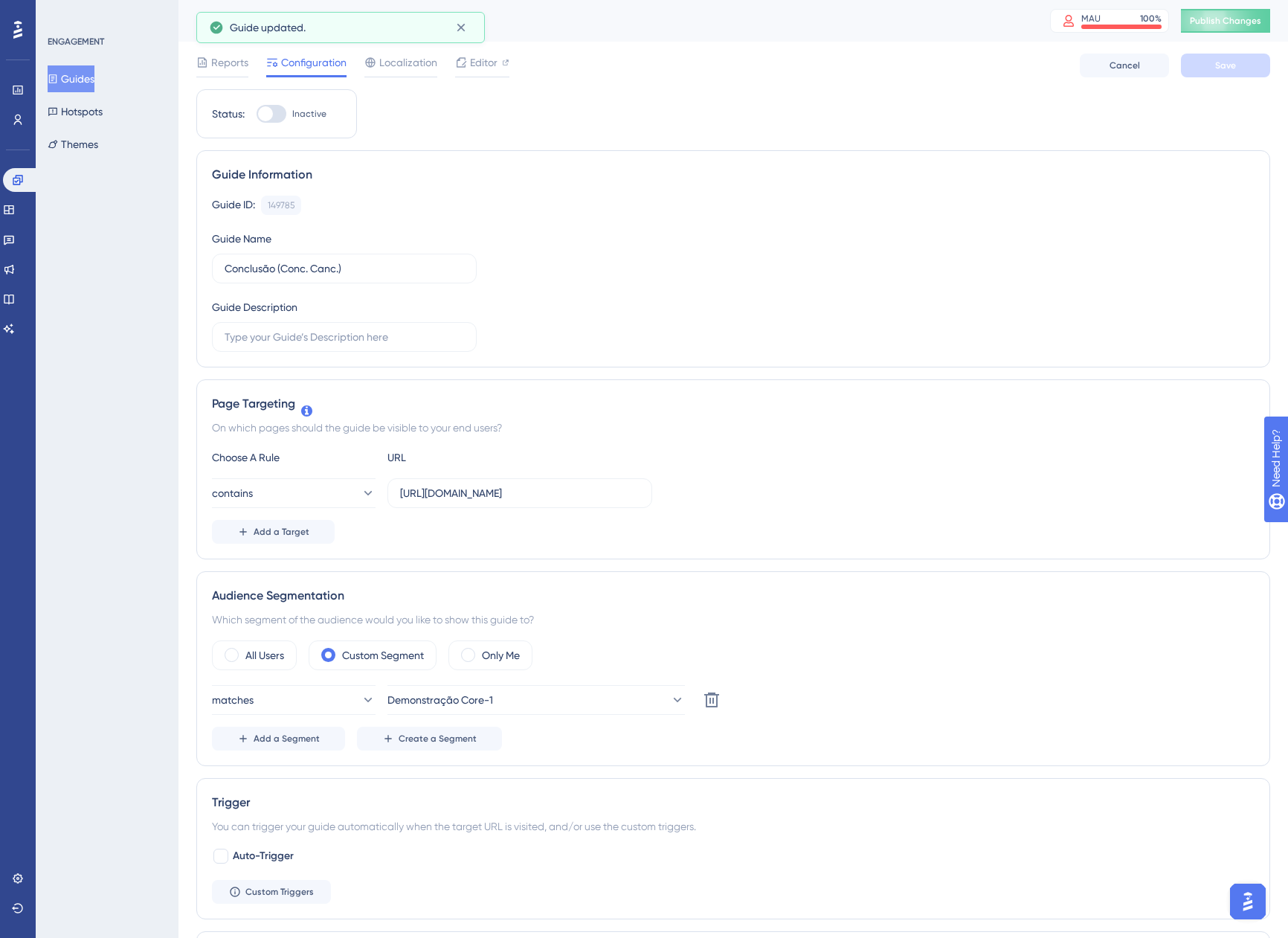
click at [274, 115] on div at bounding box center [271, 113] width 30 height 18
click at [257, 115] on input "Inactive" at bounding box center [256, 114] width 1 height 1
click at [274, 111] on div at bounding box center [278, 114] width 15 height 15
click at [257, 114] on input "Active" at bounding box center [256, 114] width 1 height 1
click at [274, 111] on div at bounding box center [271, 113] width 30 height 18
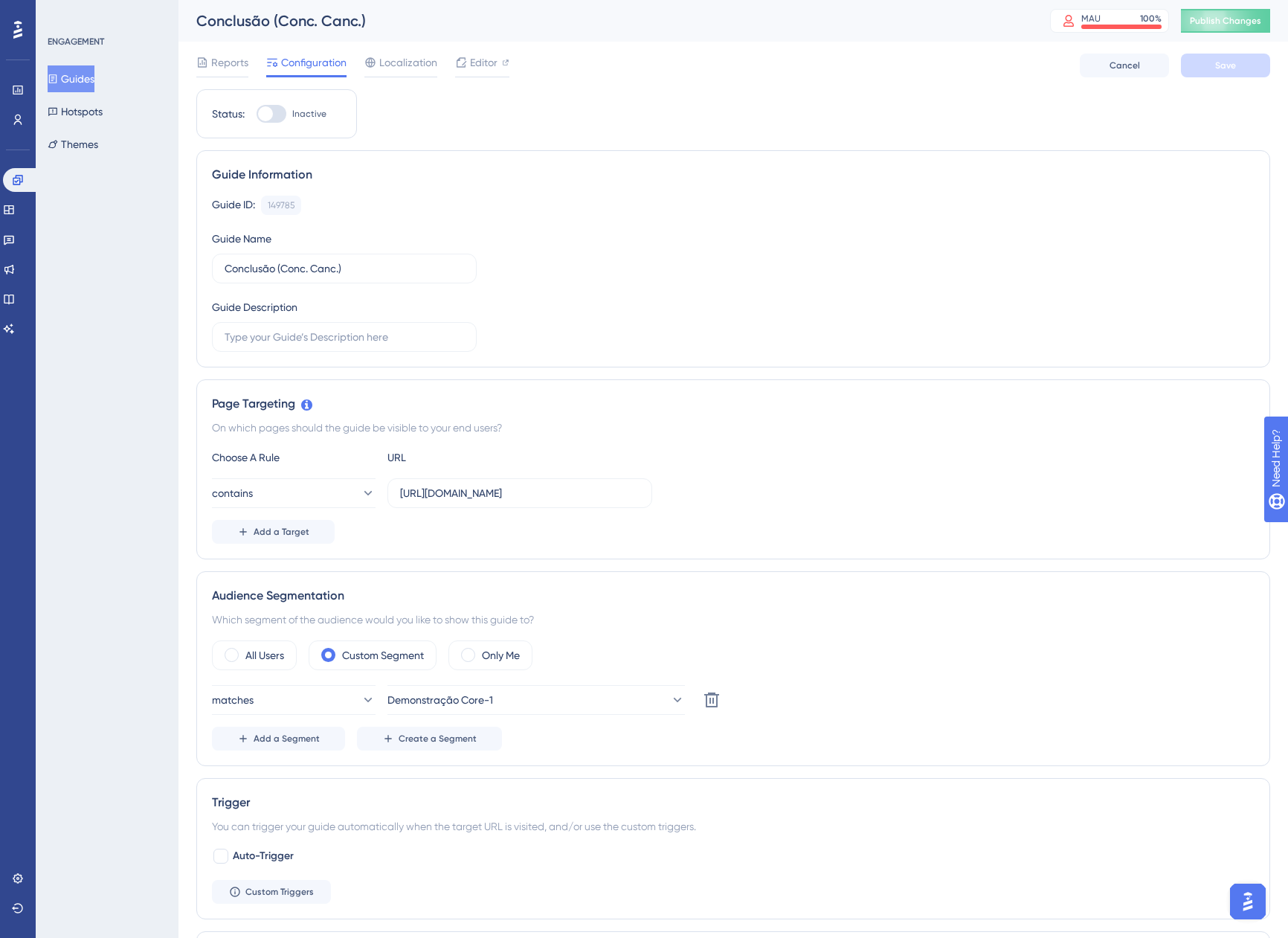
click at [257, 114] on input "Inactive" at bounding box center [256, 114] width 1 height 1
checkbox input "true"
click at [1245, 72] on button "Save" at bounding box center [1226, 65] width 89 height 24
click at [95, 72] on button "Guides" at bounding box center [71, 79] width 47 height 27
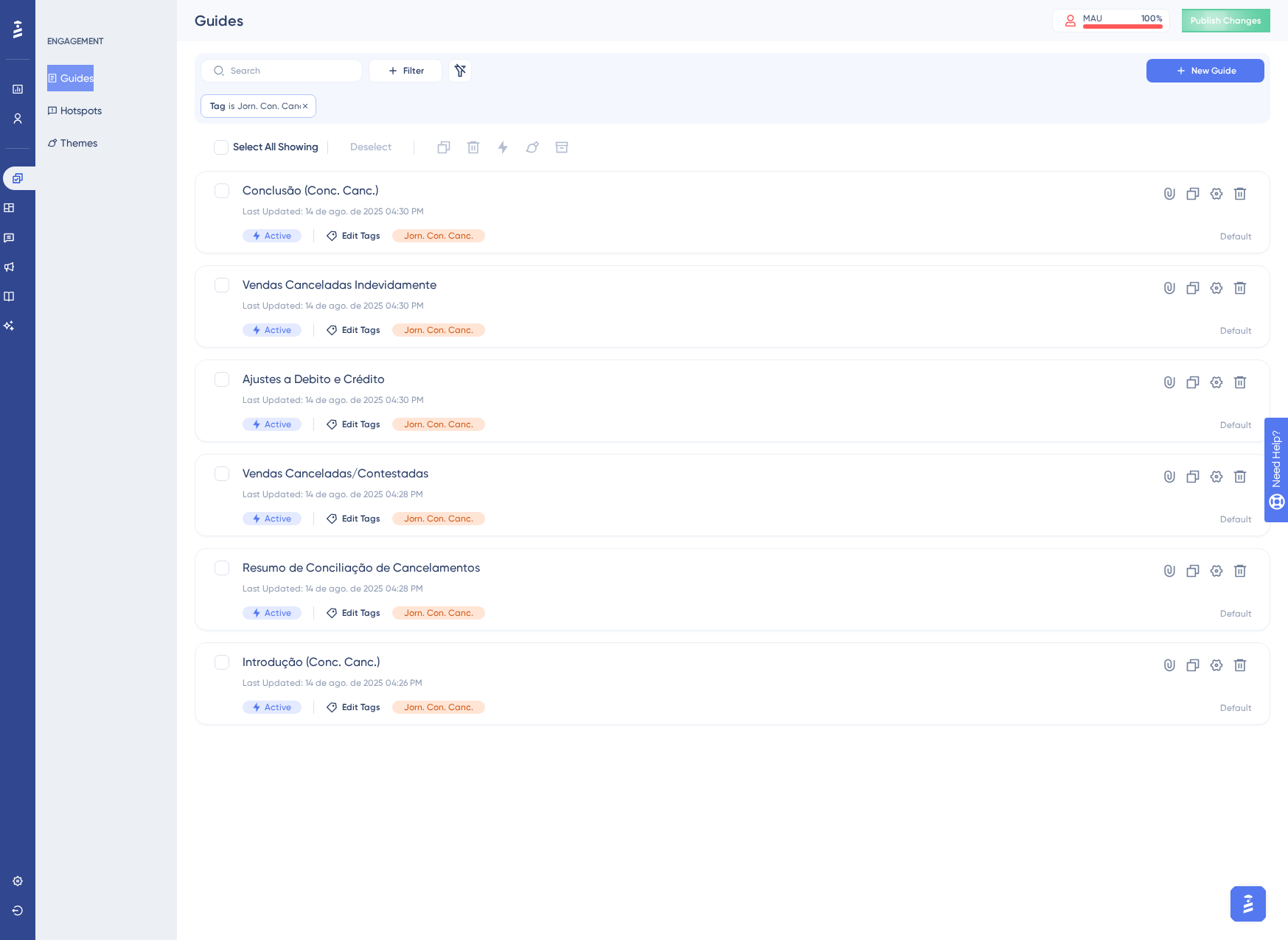
click at [261, 109] on span "Jorn. Con. Canc." at bounding box center [272, 106] width 69 height 11
click at [329, 166] on button "Jorn. Con. Canc." at bounding box center [294, 178] width 162 height 29
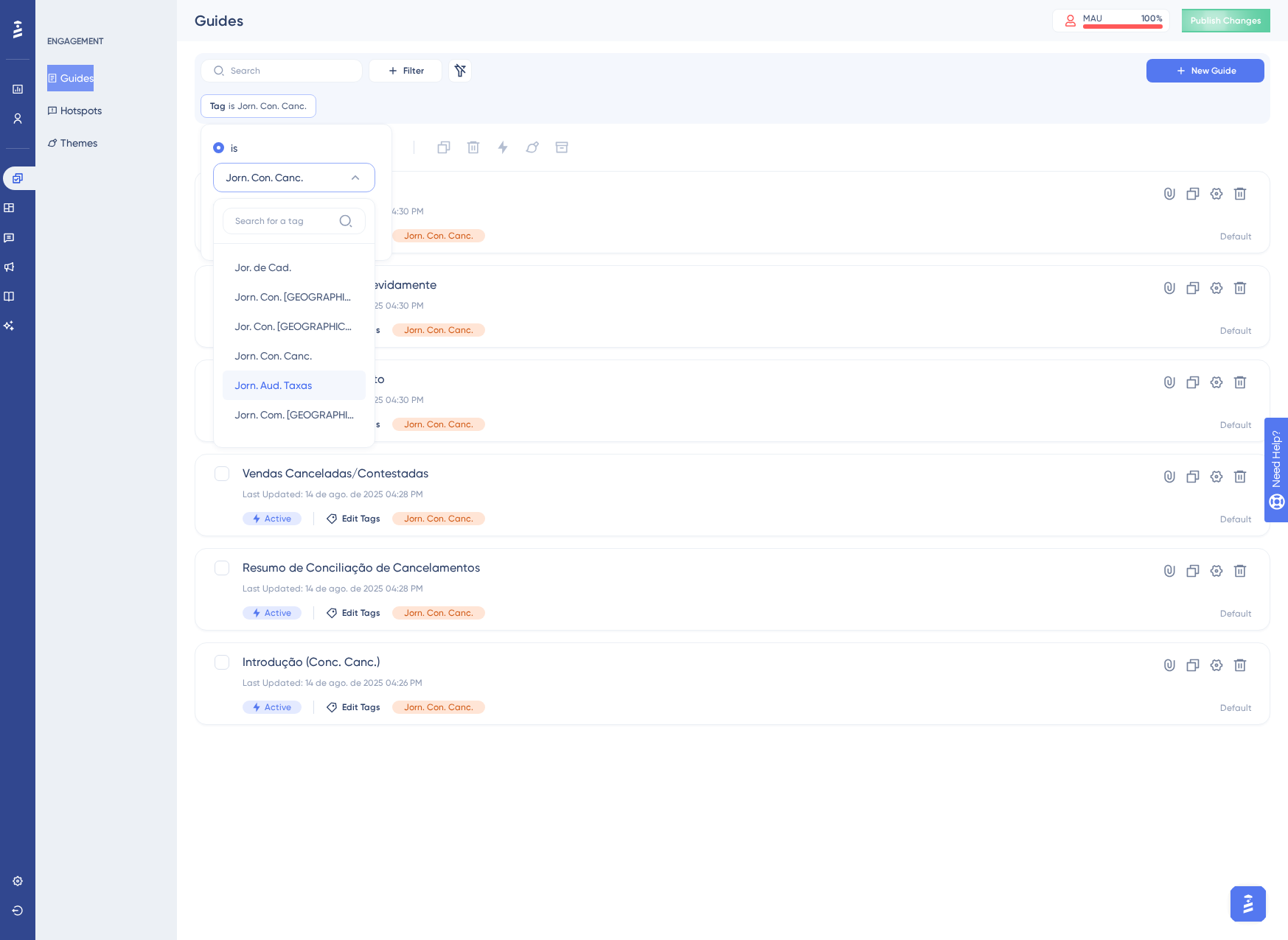
click at [255, 385] on span "Jorn. Aud. Taxas" at bounding box center [274, 385] width 78 height 18
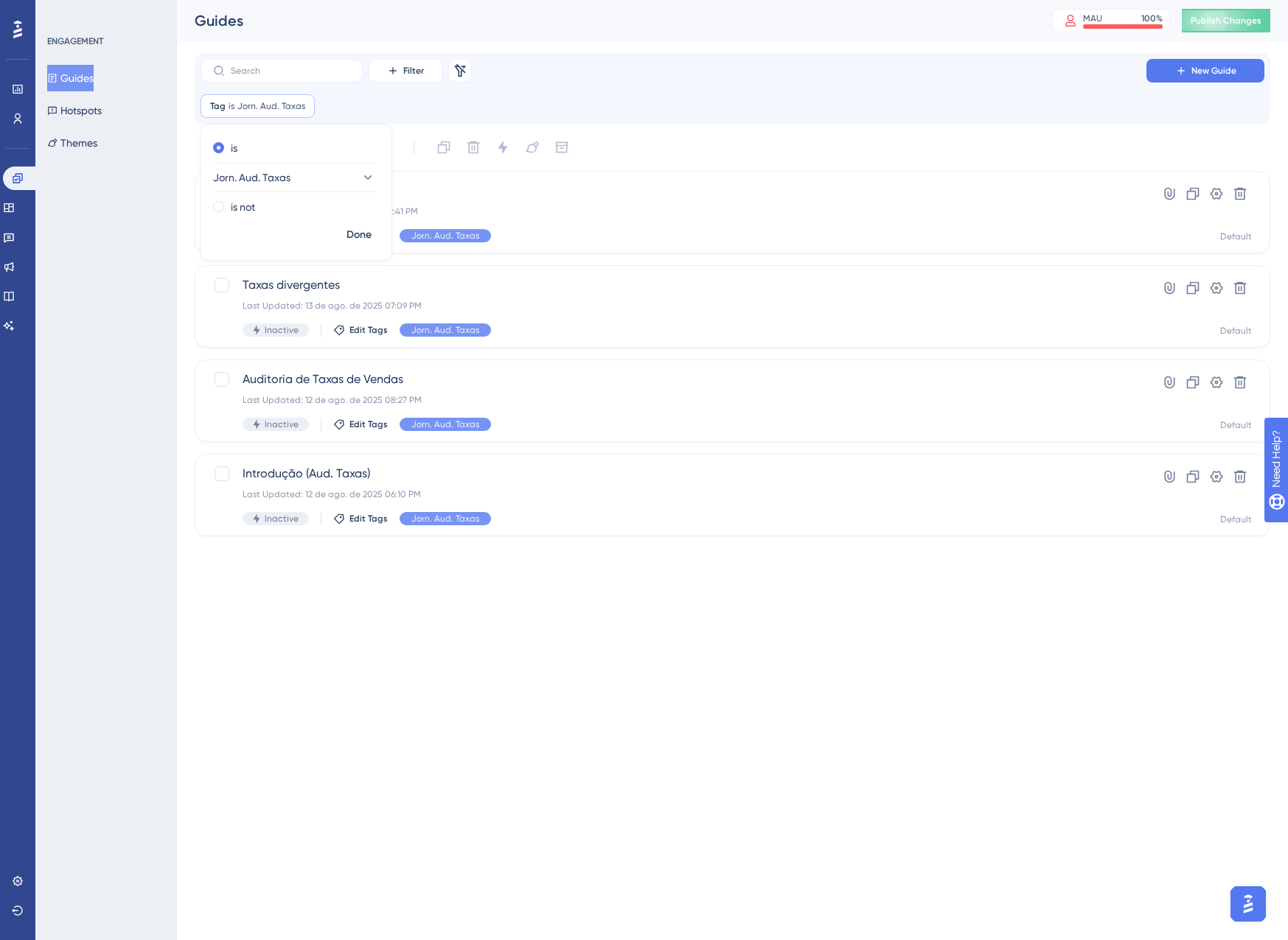
click at [782, 89] on div "Filter Remove Filters New Guide Tag is Jorn. Aud. Taxas Jorn. Aud. Taxas Remove…" at bounding box center [732, 88] width 1064 height 59
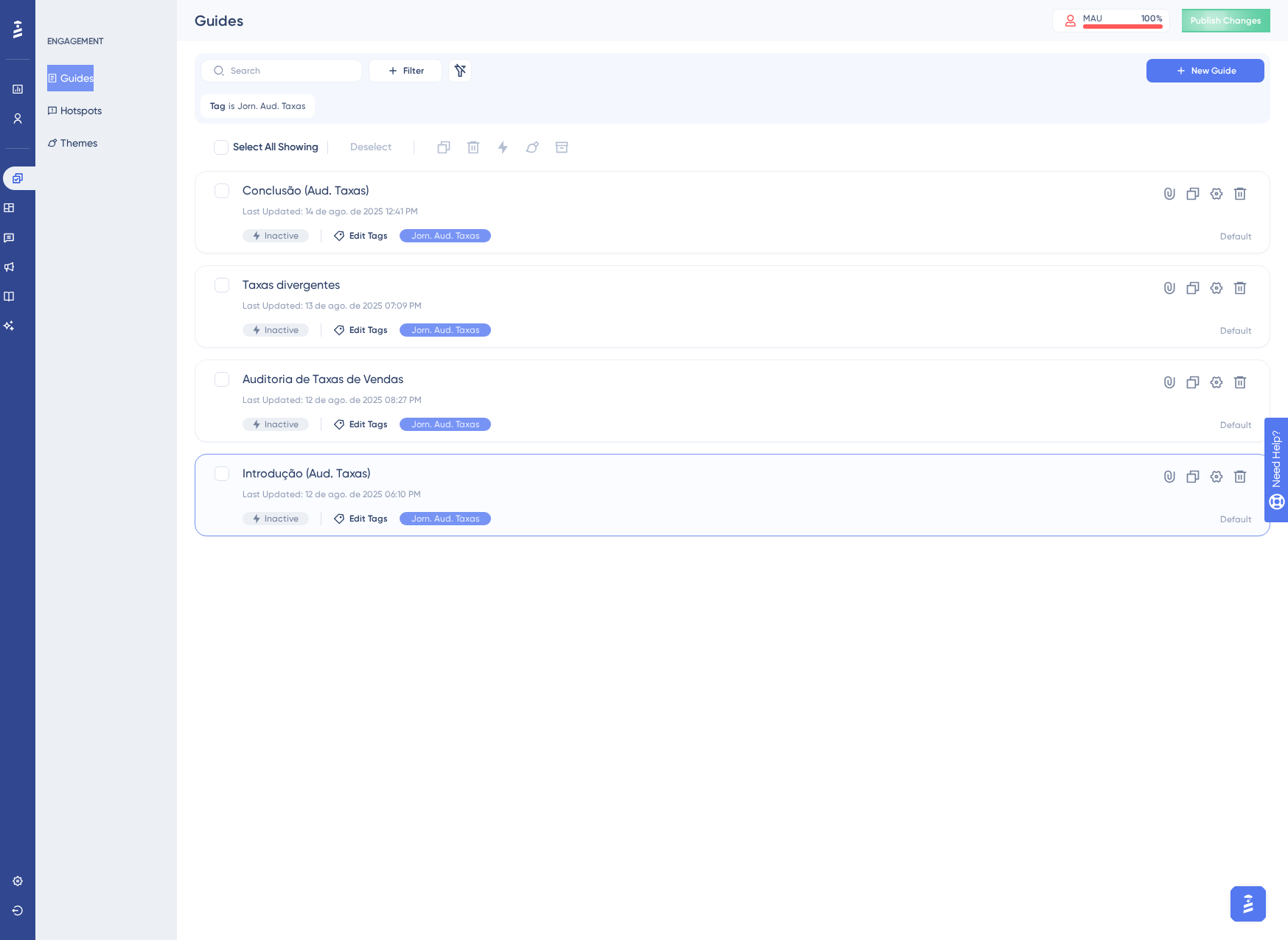
click at [571, 491] on div "Last Updated: 12 de ago. de 2025 06:10 PM" at bounding box center [672, 495] width 862 height 11
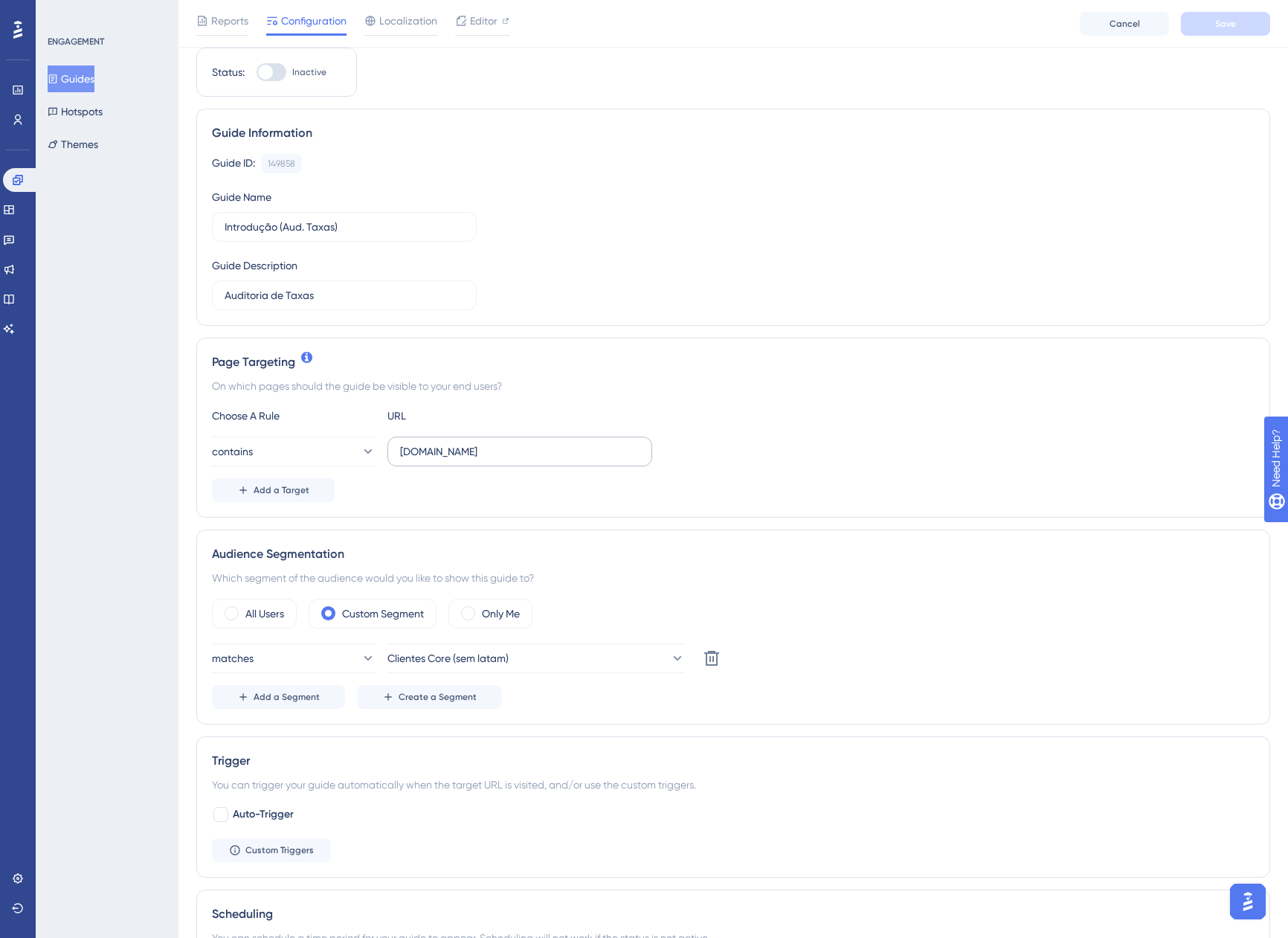
scroll to position [75, 0]
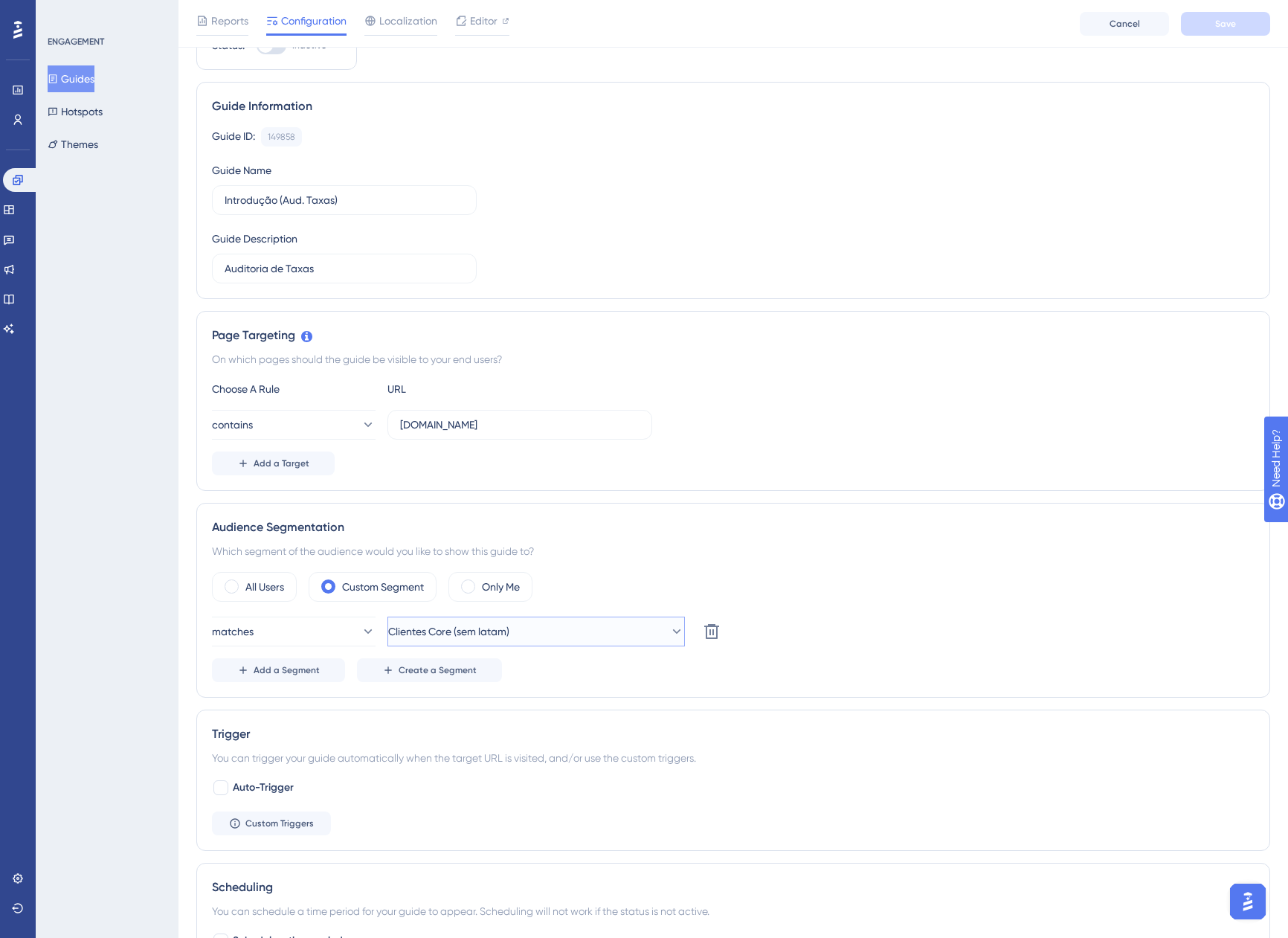
click at [466, 624] on span "Clientes Core (sem latam)" at bounding box center [448, 631] width 122 height 18
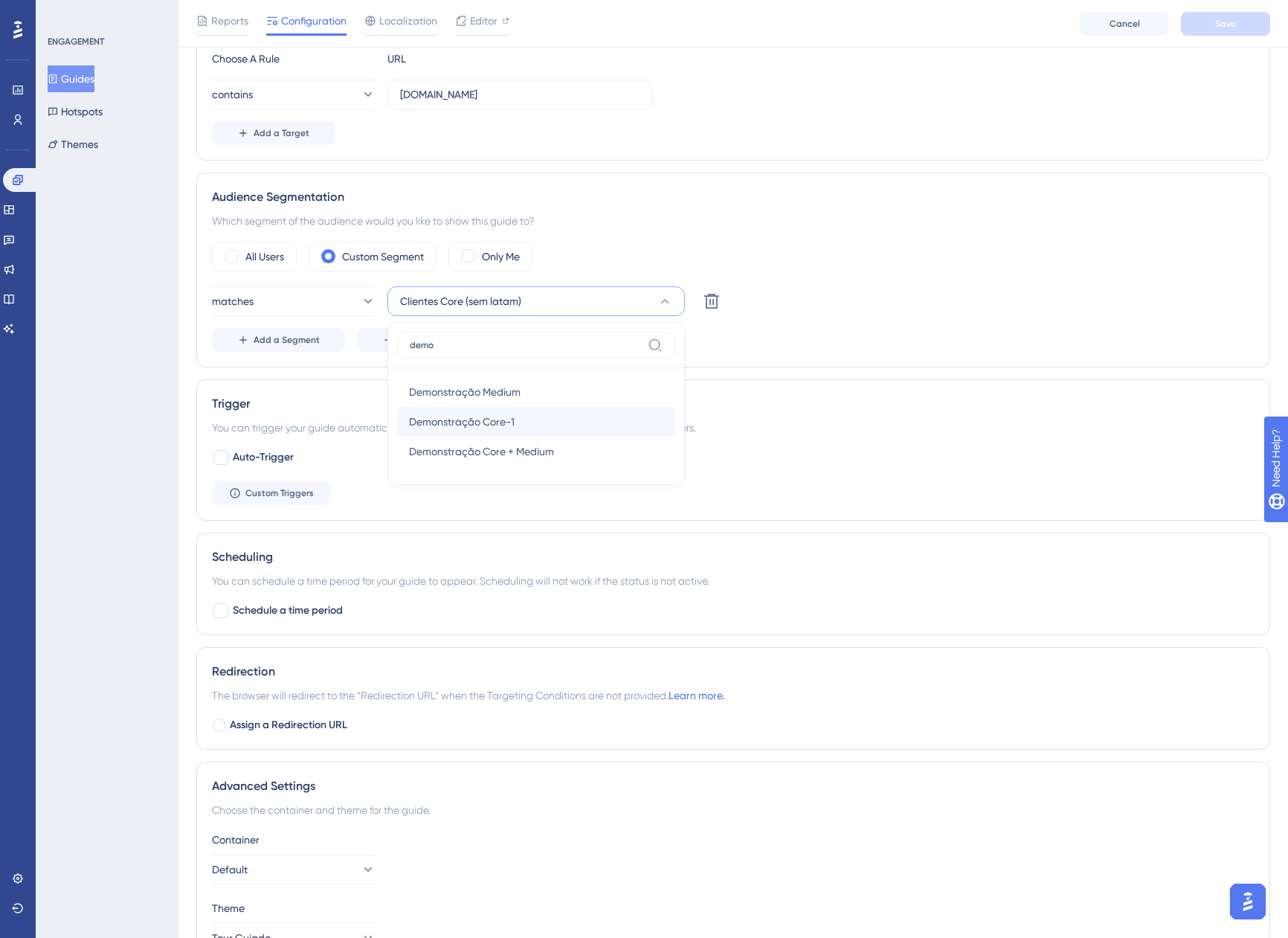
type input "demo"
click at [507, 415] on span "Demonstração Core-1" at bounding box center [462, 422] width 105 height 18
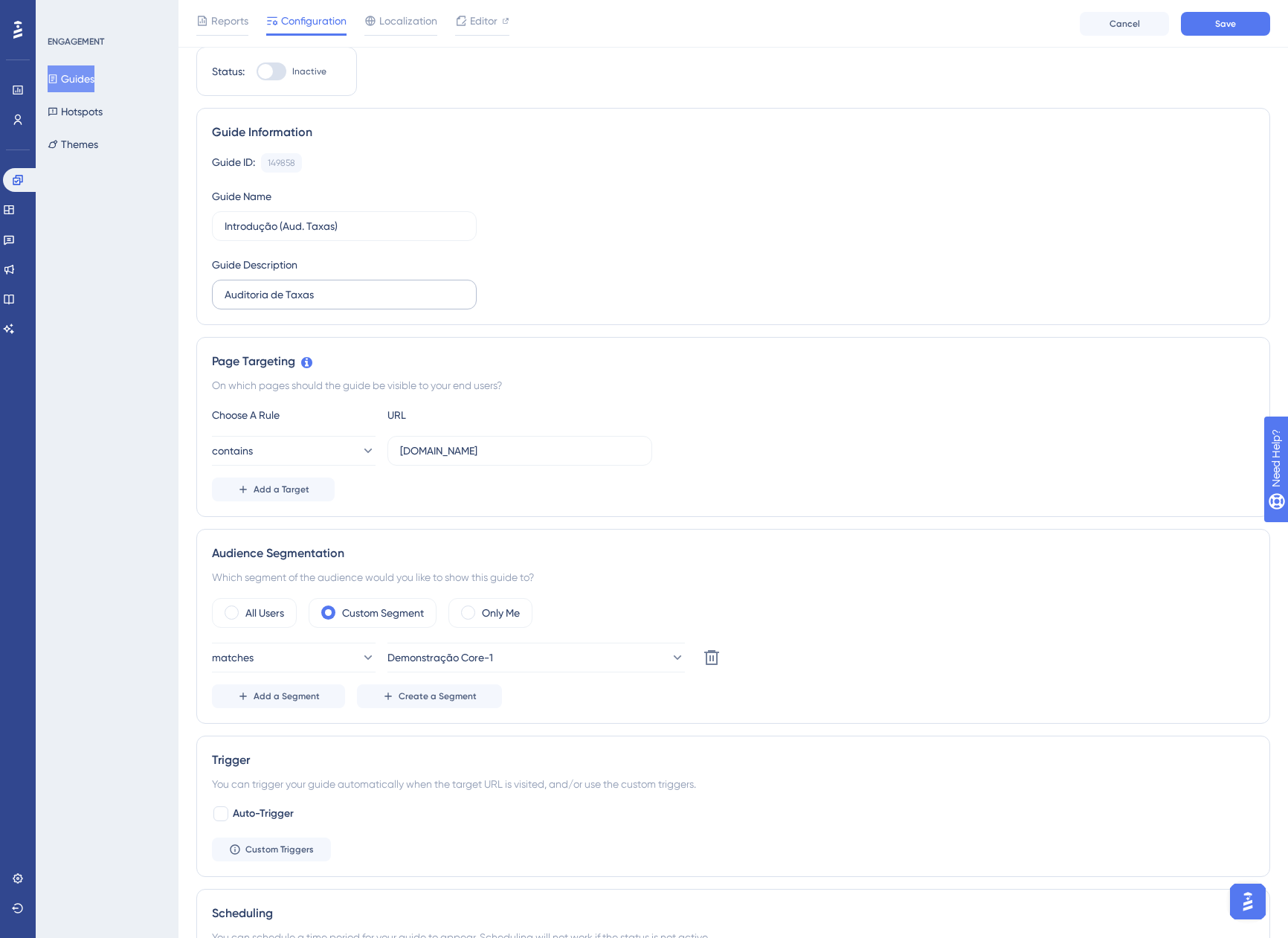
scroll to position [0, 0]
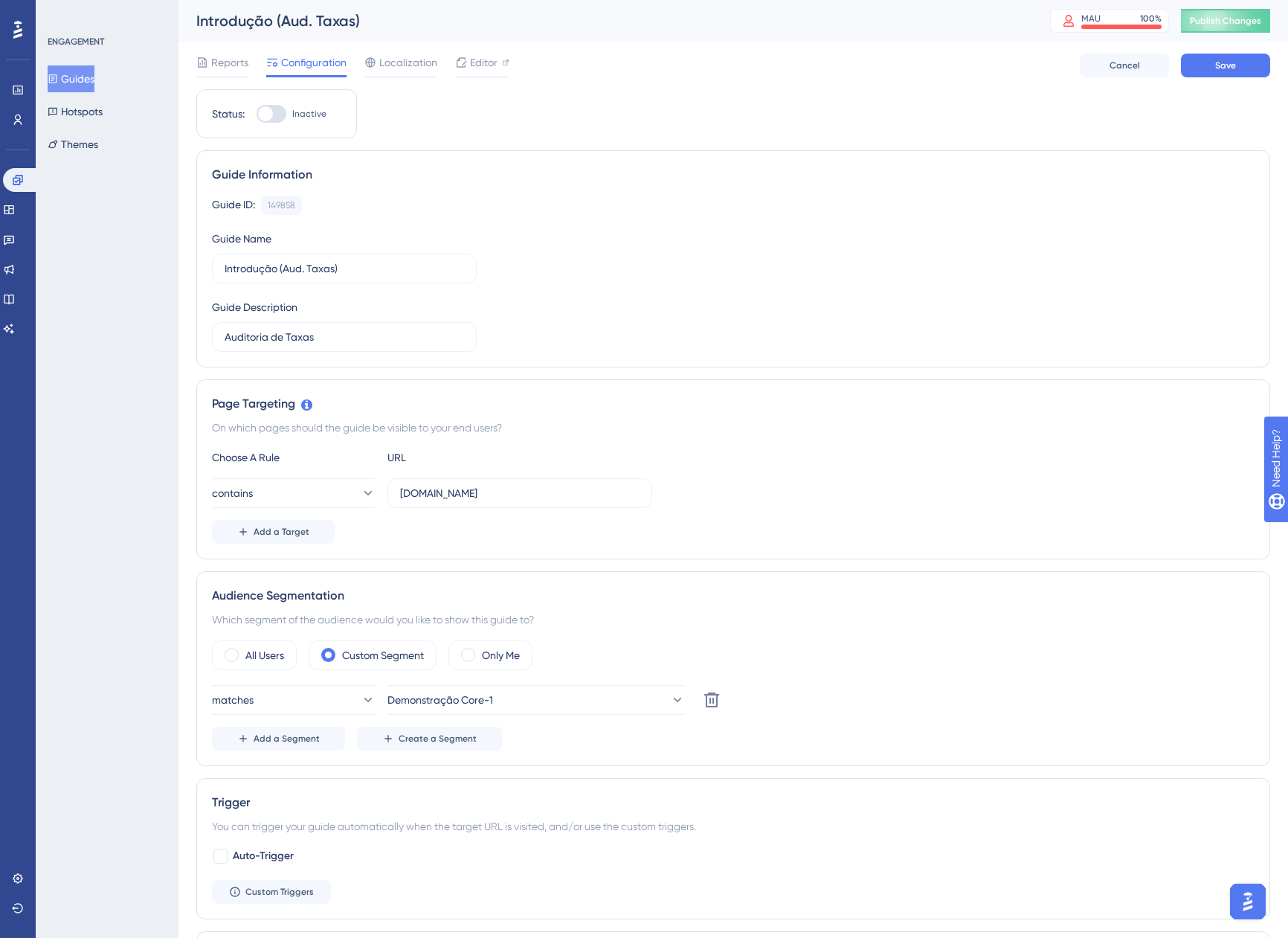
click at [264, 116] on div at bounding box center [265, 114] width 15 height 15
click at [257, 115] on input "Inactive" at bounding box center [256, 114] width 1 height 1
checkbox input "true"
click at [1203, 62] on button "Save" at bounding box center [1226, 65] width 89 height 24
click at [95, 80] on button "Guides" at bounding box center [71, 79] width 47 height 27
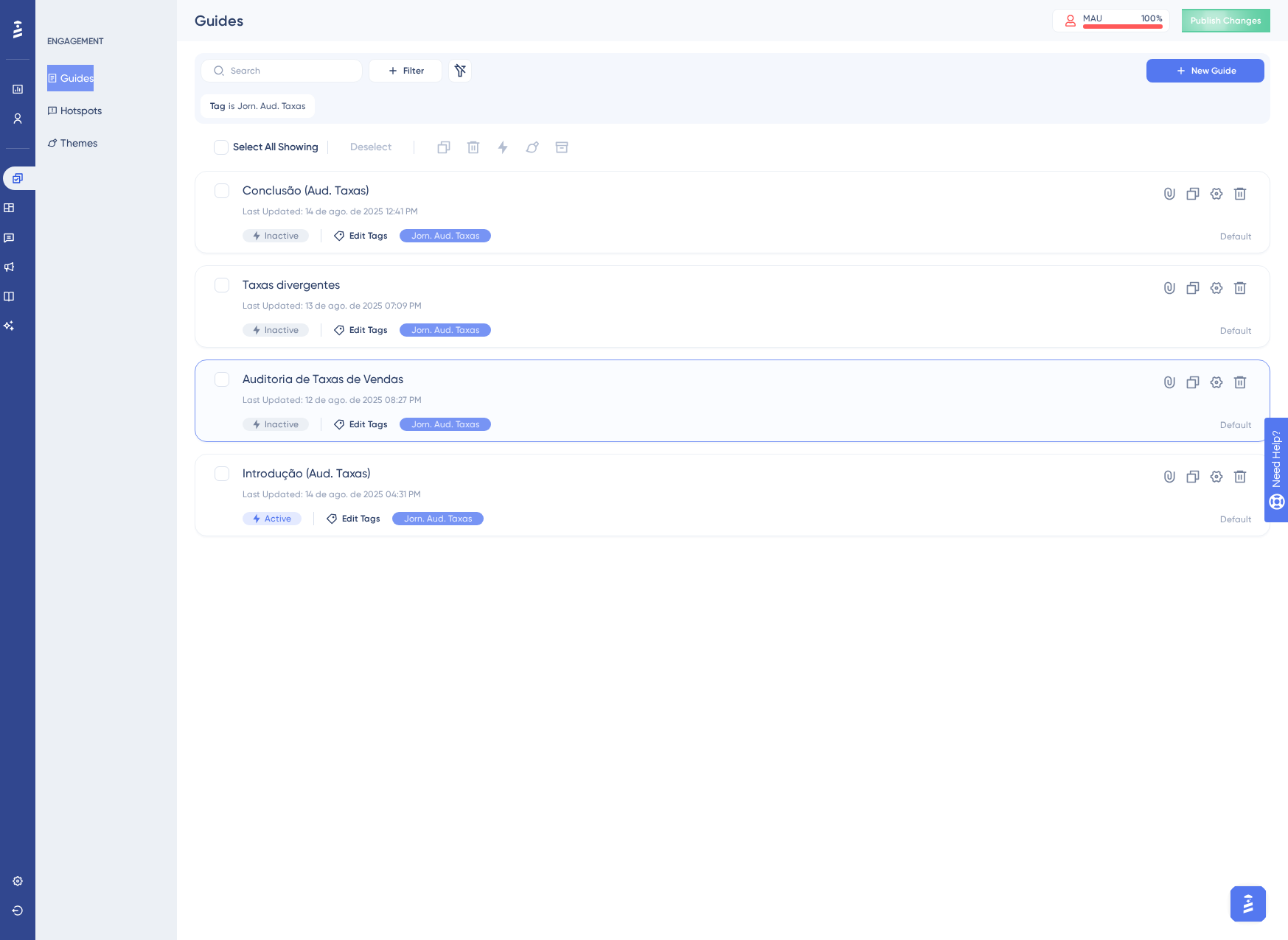
click at [642, 385] on span "Auditoria de Taxas de Vendas" at bounding box center [672, 379] width 862 height 18
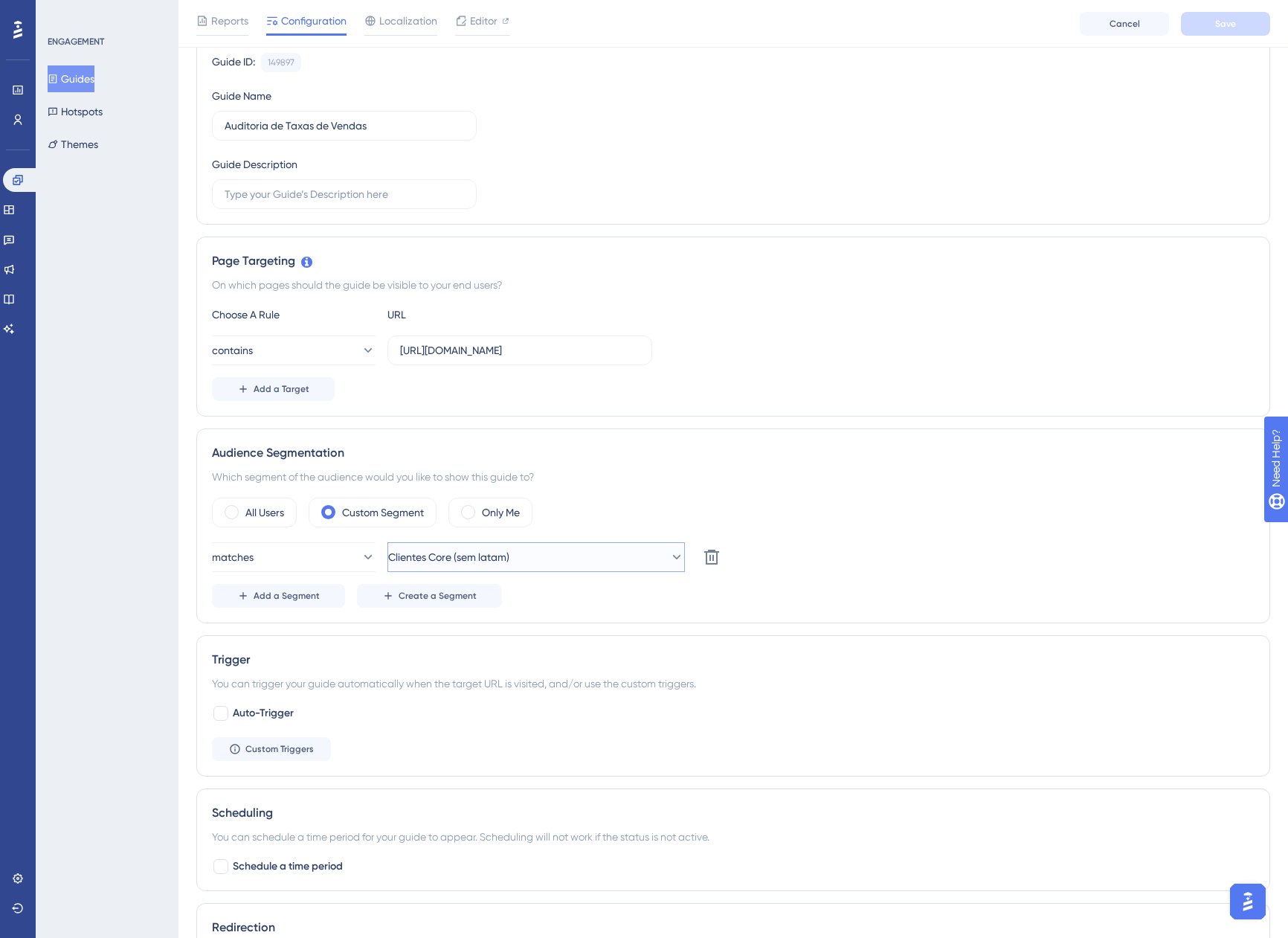
click at [467, 560] on span "Clientes Core (sem latam)" at bounding box center [448, 557] width 122 height 18
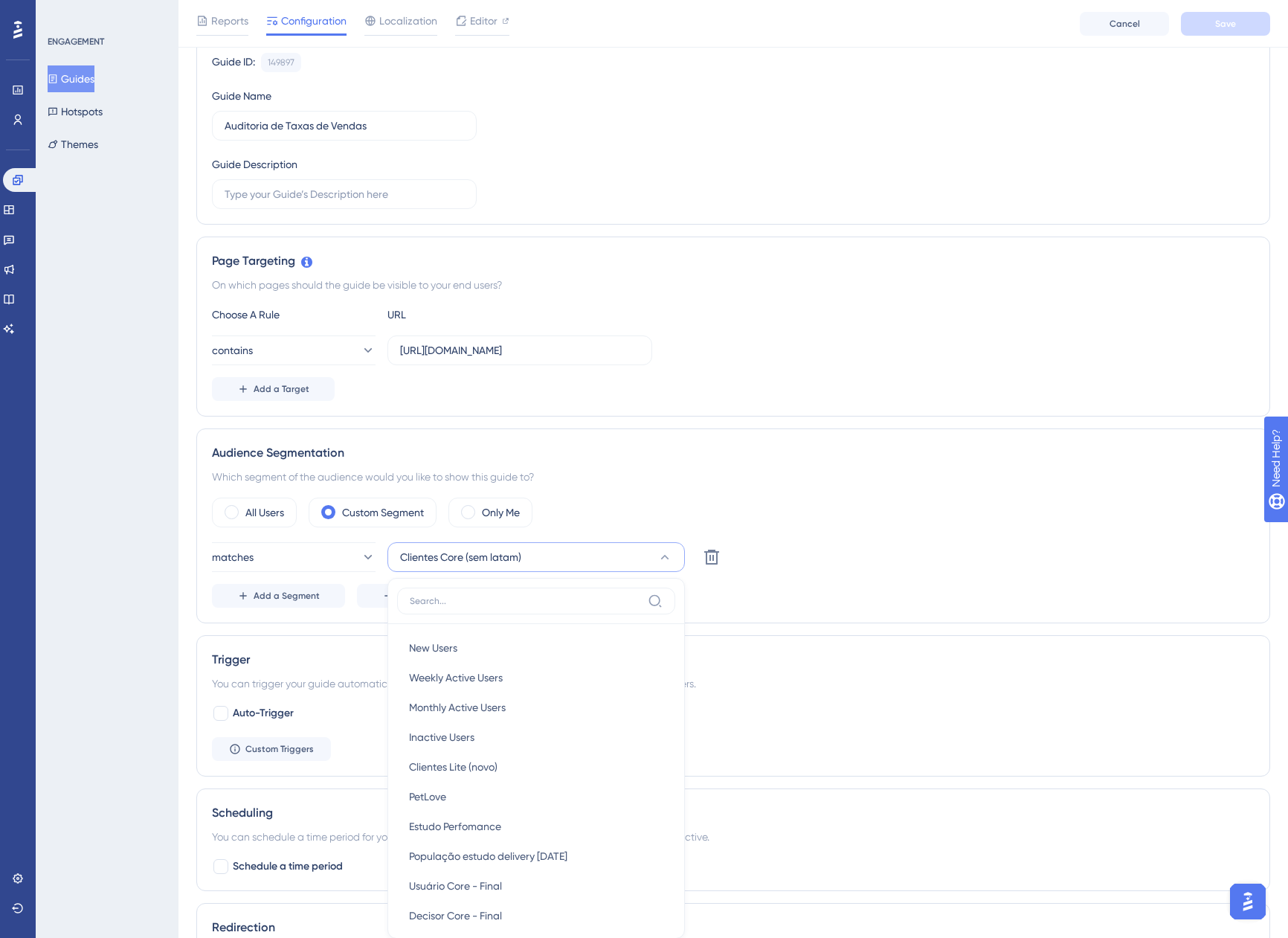
scroll to position [438, 0]
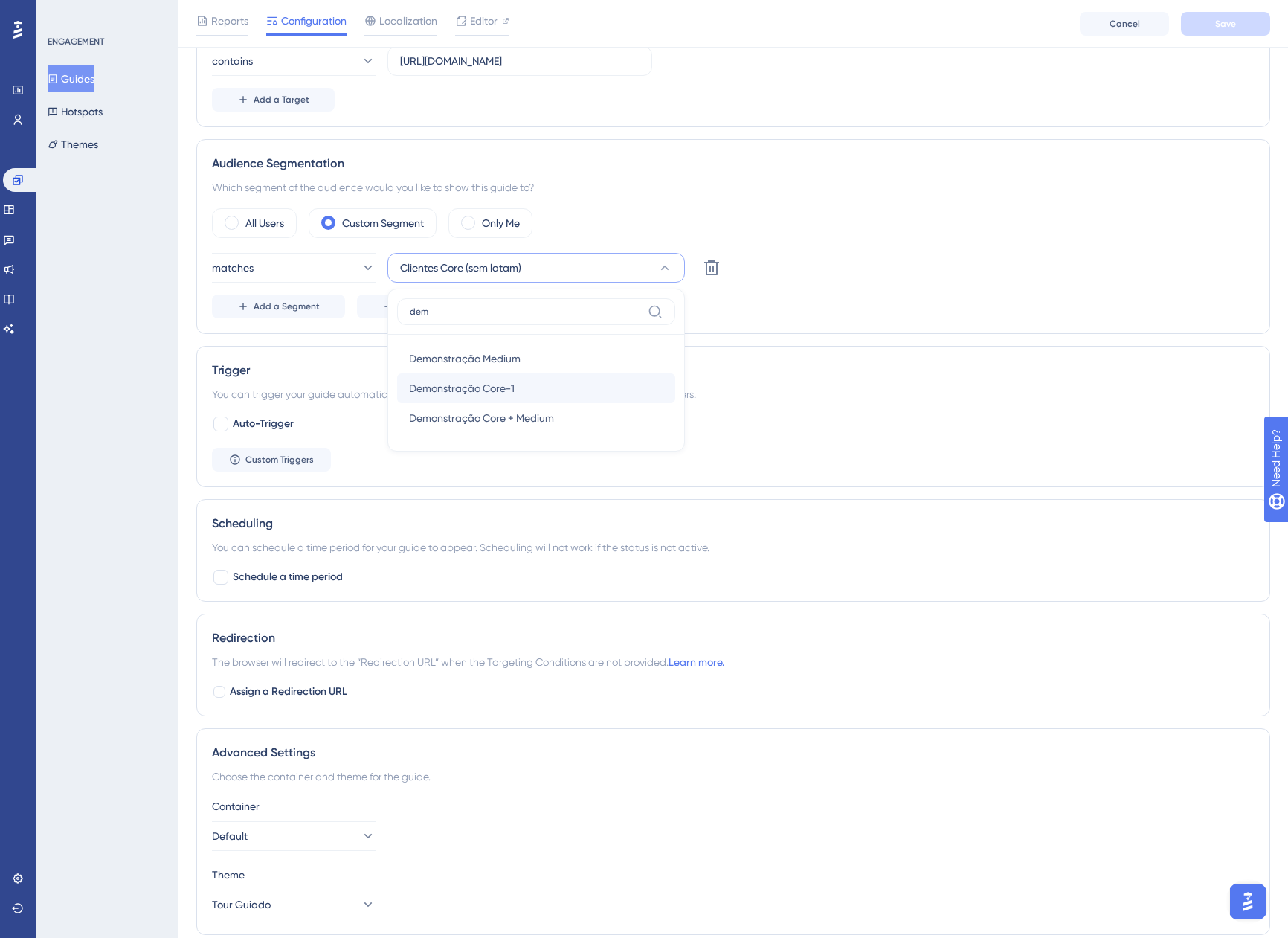
type input "dem"
click at [521, 394] on div "Demonstração Core-1 Demonstração Core-1" at bounding box center [536, 388] width 254 height 30
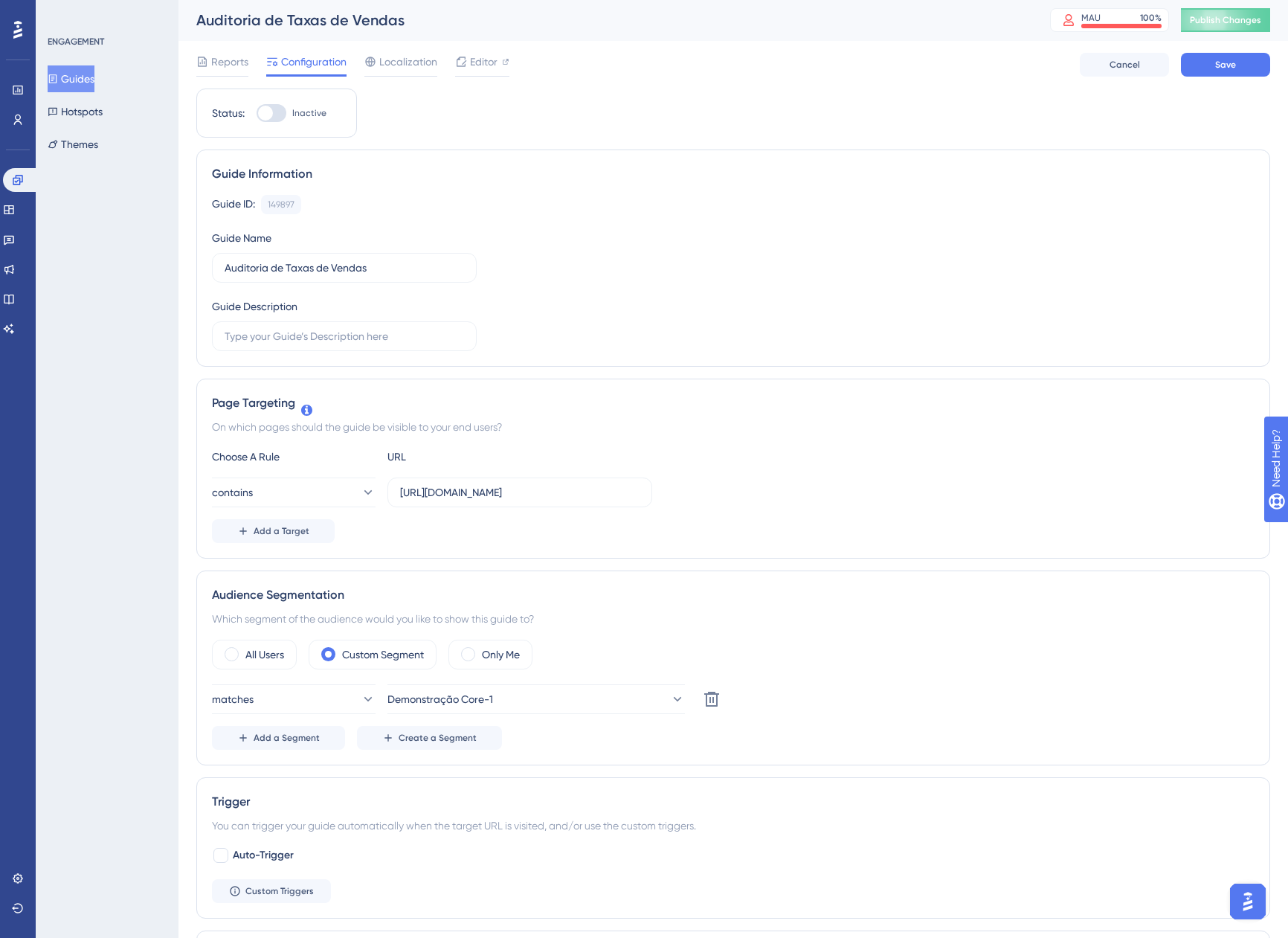
scroll to position [0, 0]
click at [267, 111] on div at bounding box center [265, 114] width 15 height 15
click at [257, 114] on input "Inactive" at bounding box center [256, 114] width 1 height 1
checkbox input "true"
click at [1205, 68] on button "Save" at bounding box center [1226, 65] width 89 height 24
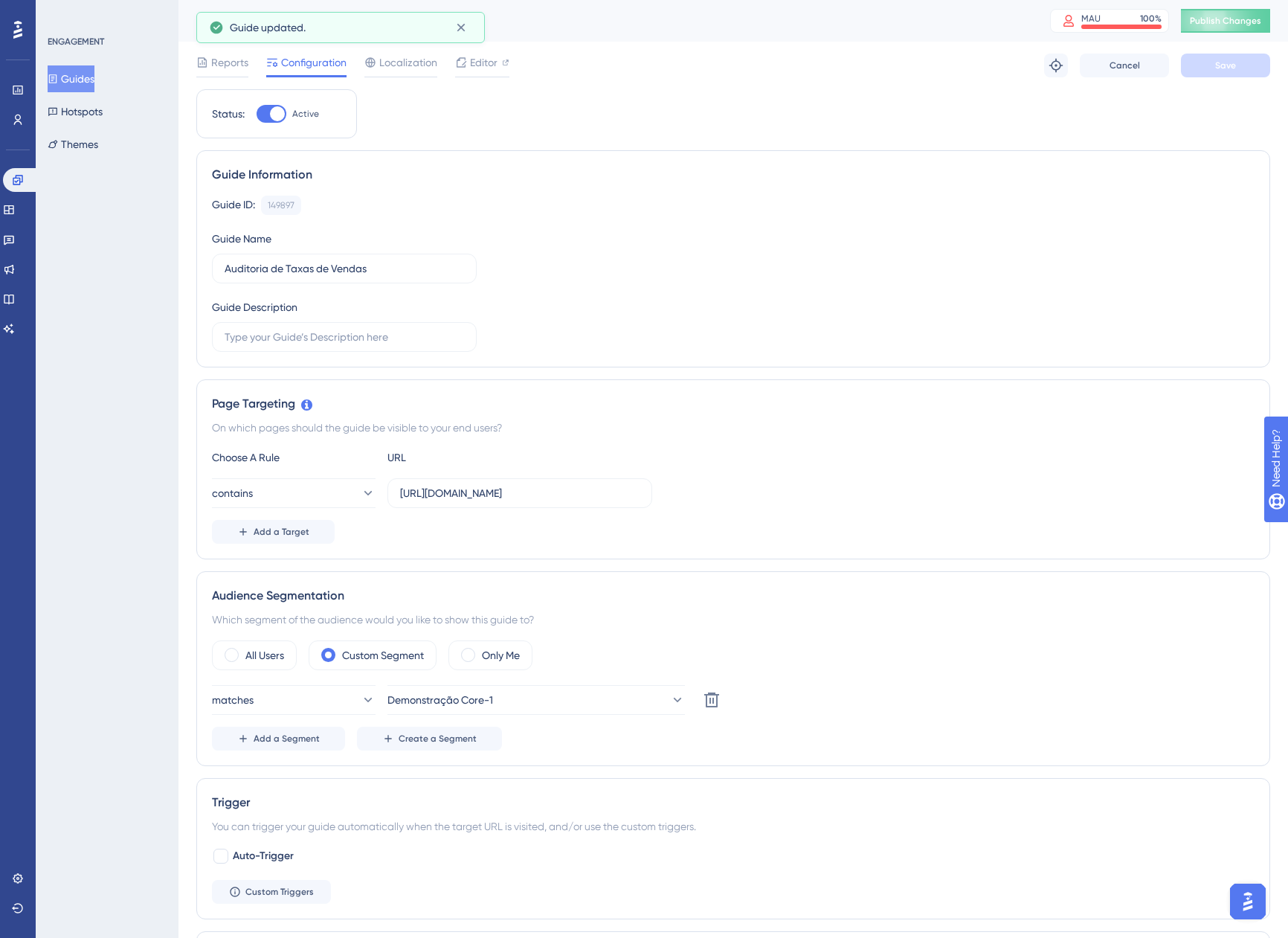
click at [80, 89] on button "Guides" at bounding box center [71, 79] width 47 height 27
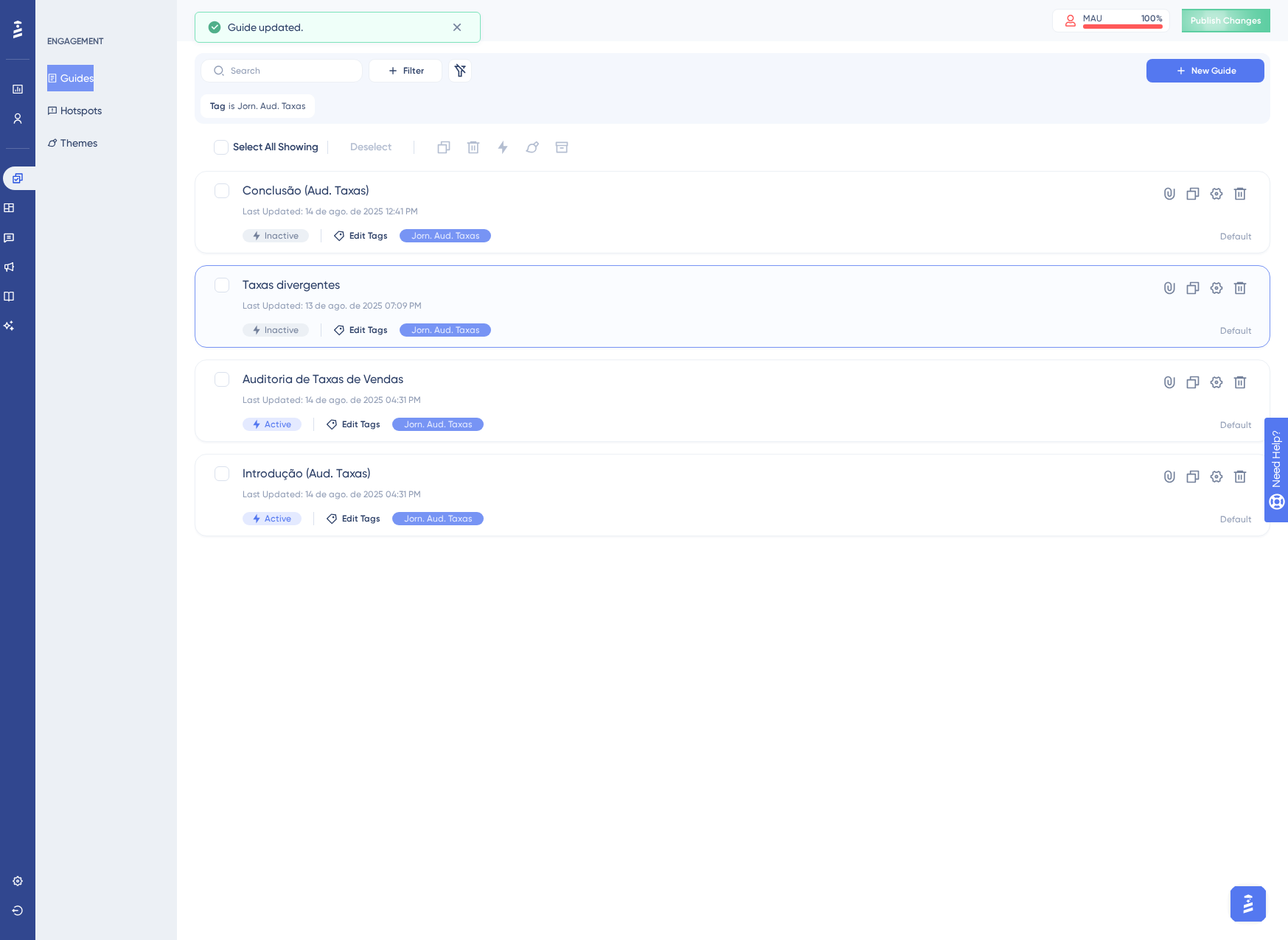
click at [557, 318] on div "Taxas divergentes Last Updated: 13 de ago. de 2025 07:09 PM Inactive Edit Tags …" at bounding box center [672, 307] width 862 height 61
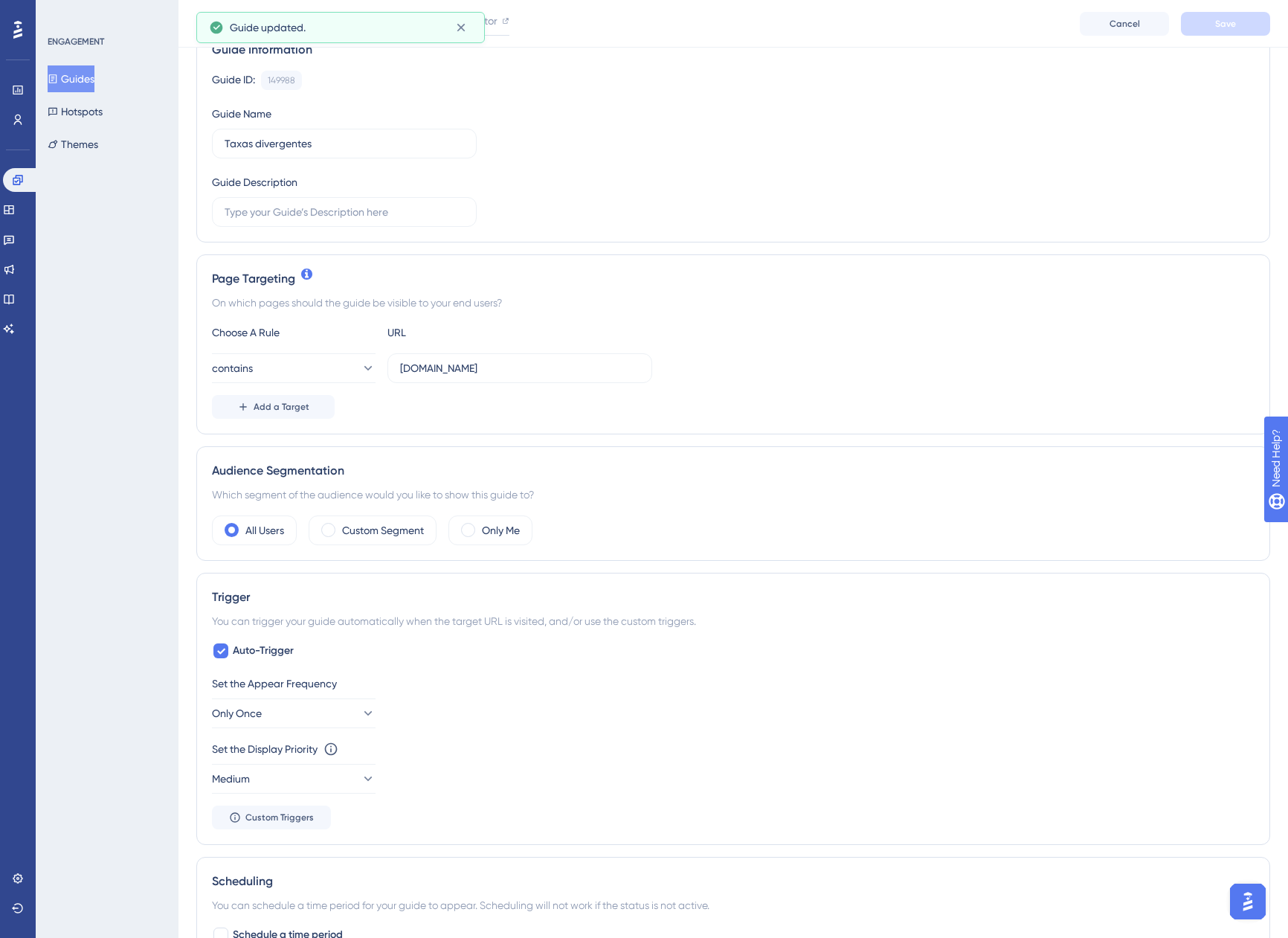
scroll to position [149, 0]
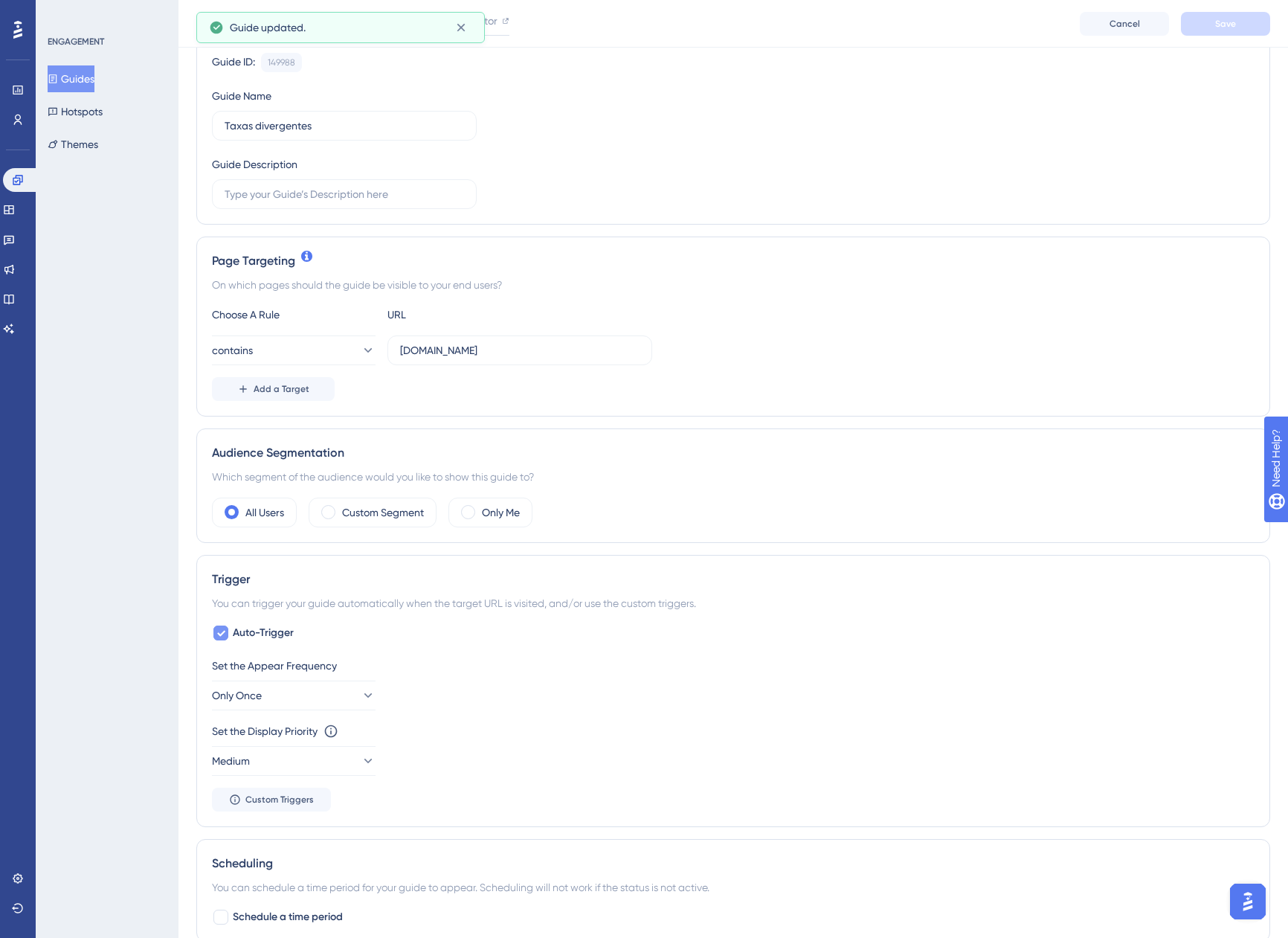
click at [264, 630] on span "Auto-Trigger" at bounding box center [264, 632] width 61 height 18
checkbox input "false"
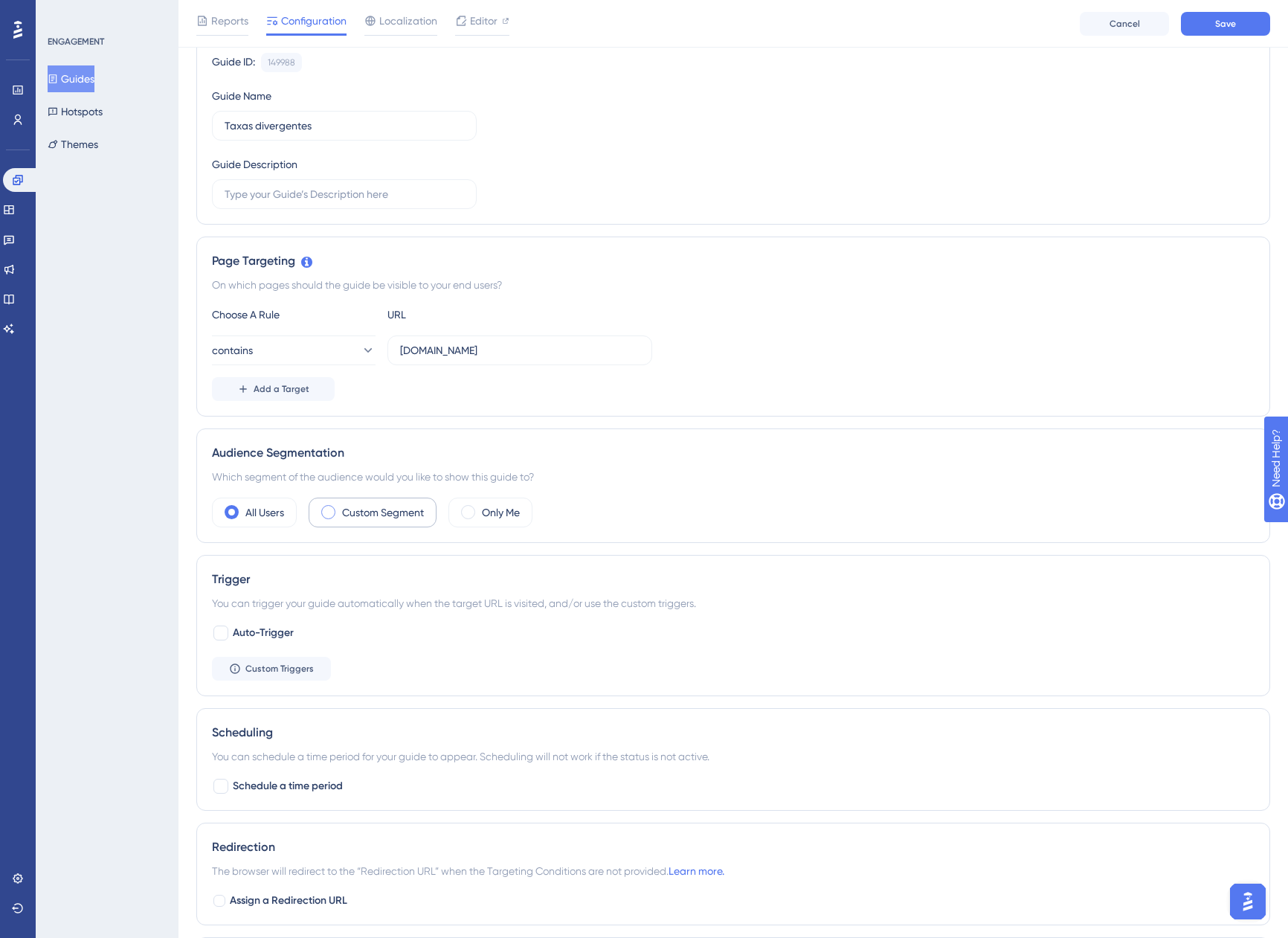
click at [358, 515] on label "Custom Segment" at bounding box center [382, 512] width 81 height 18
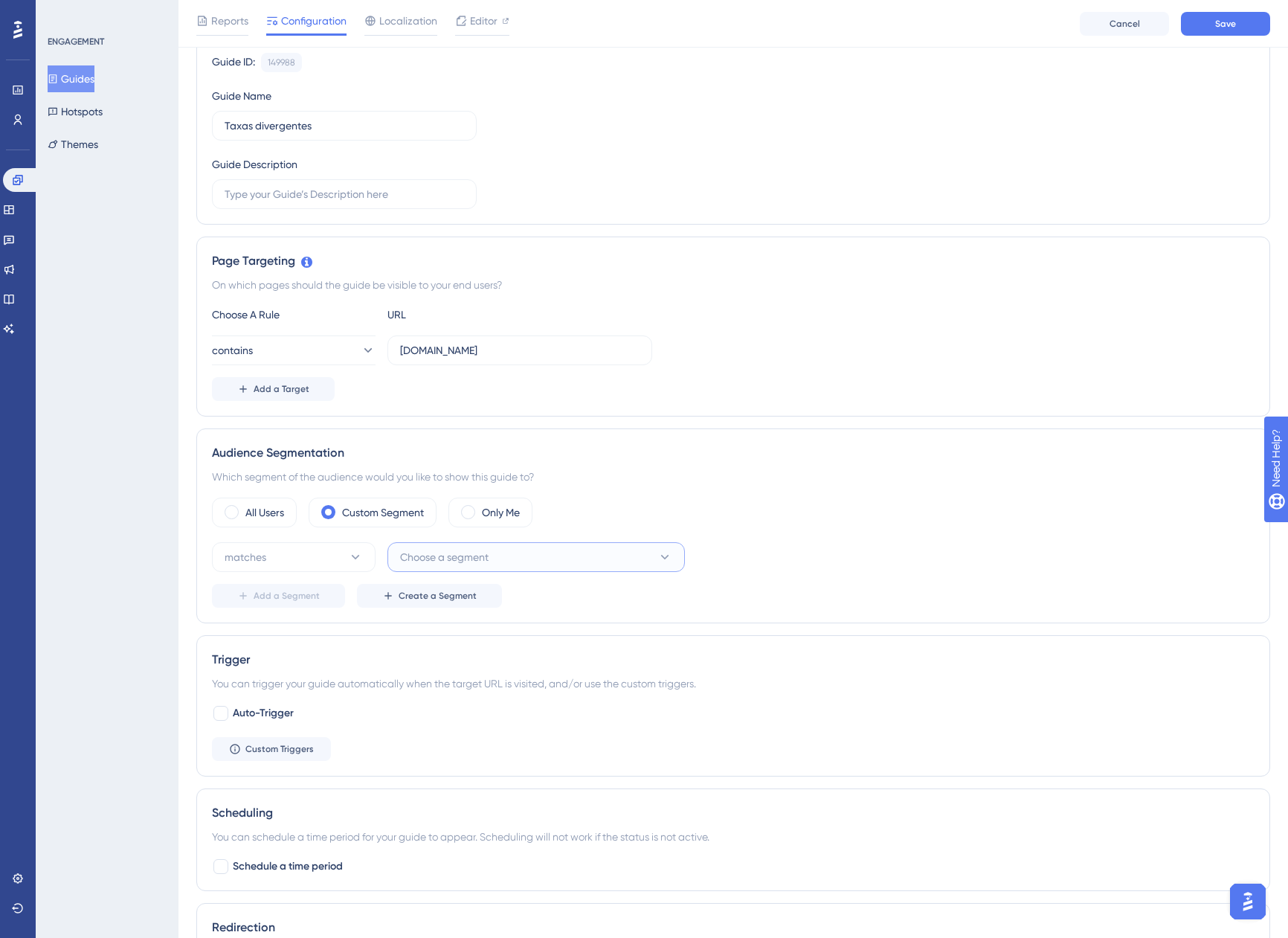
click at [438, 554] on span "Choose a segment" at bounding box center [445, 557] width 88 height 18
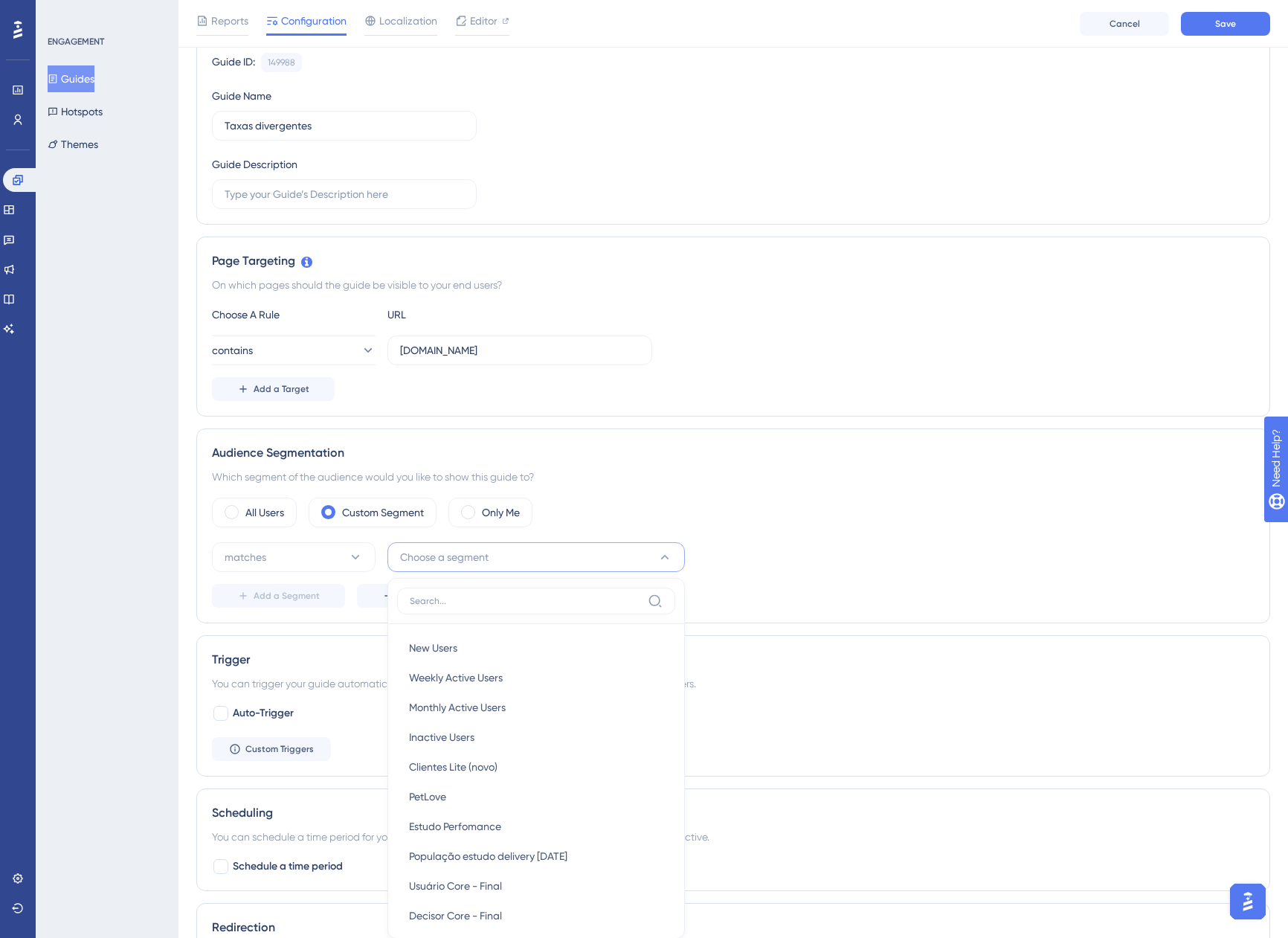
scroll to position [435, 0]
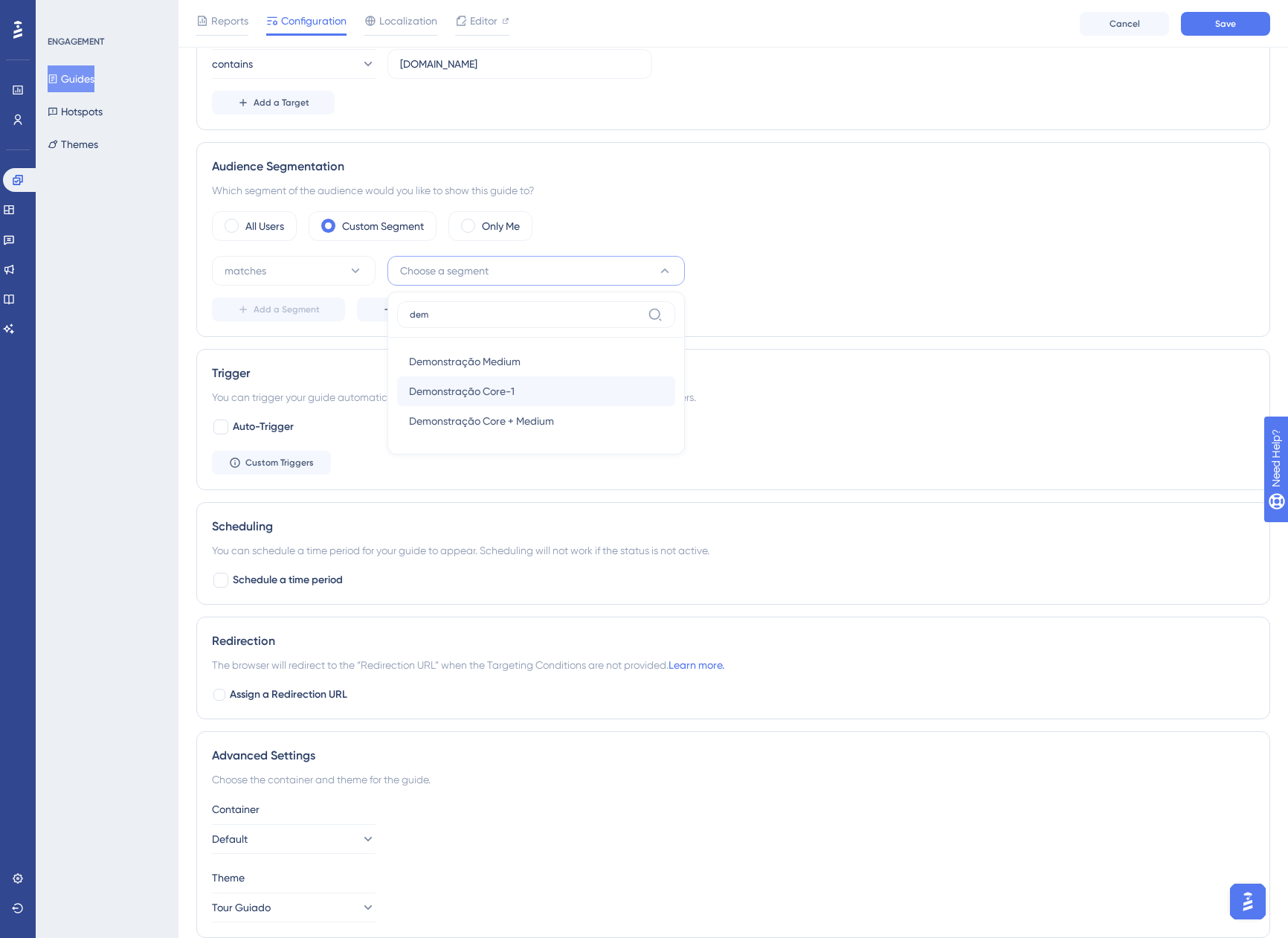
type input "dem"
click at [472, 388] on span "Demonstração Core-1" at bounding box center [462, 391] width 105 height 18
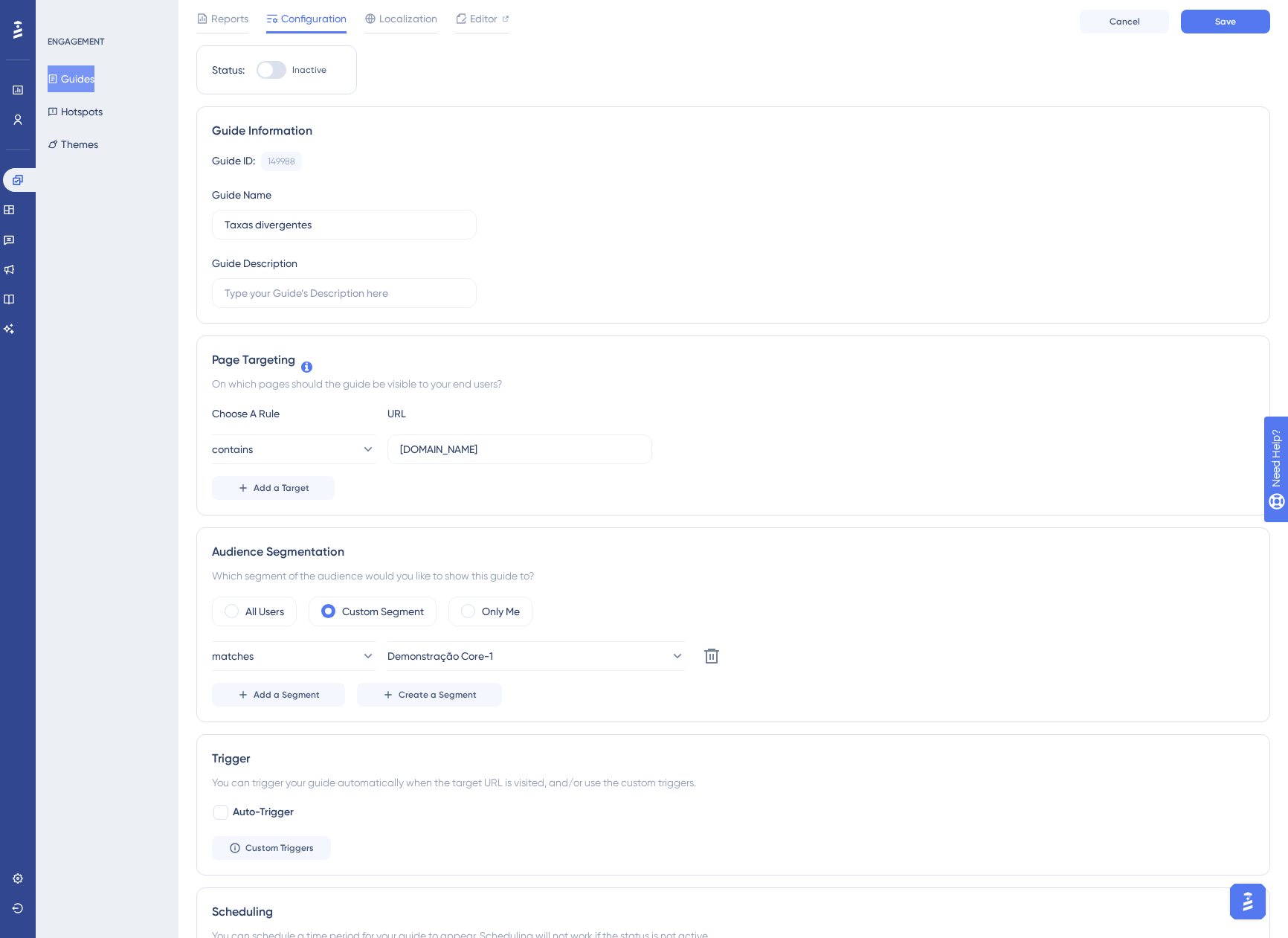
scroll to position [0, 0]
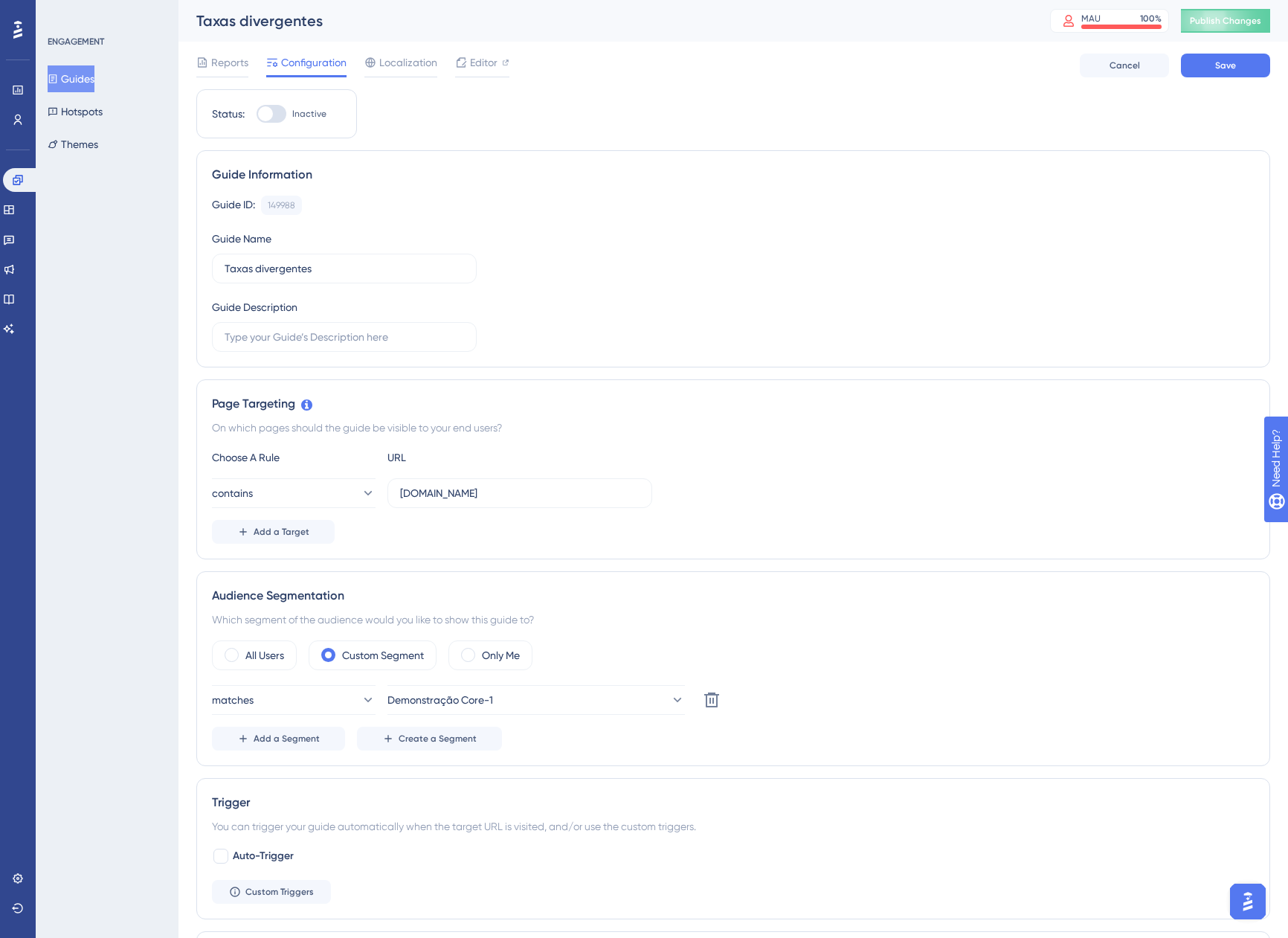
click at [274, 112] on div at bounding box center [271, 113] width 30 height 18
click at [257, 114] on input "Inactive" at bounding box center [256, 114] width 1 height 1
checkbox input "true"
click at [1223, 57] on button "Save" at bounding box center [1226, 65] width 89 height 24
click at [80, 76] on button "Guides" at bounding box center [71, 79] width 47 height 27
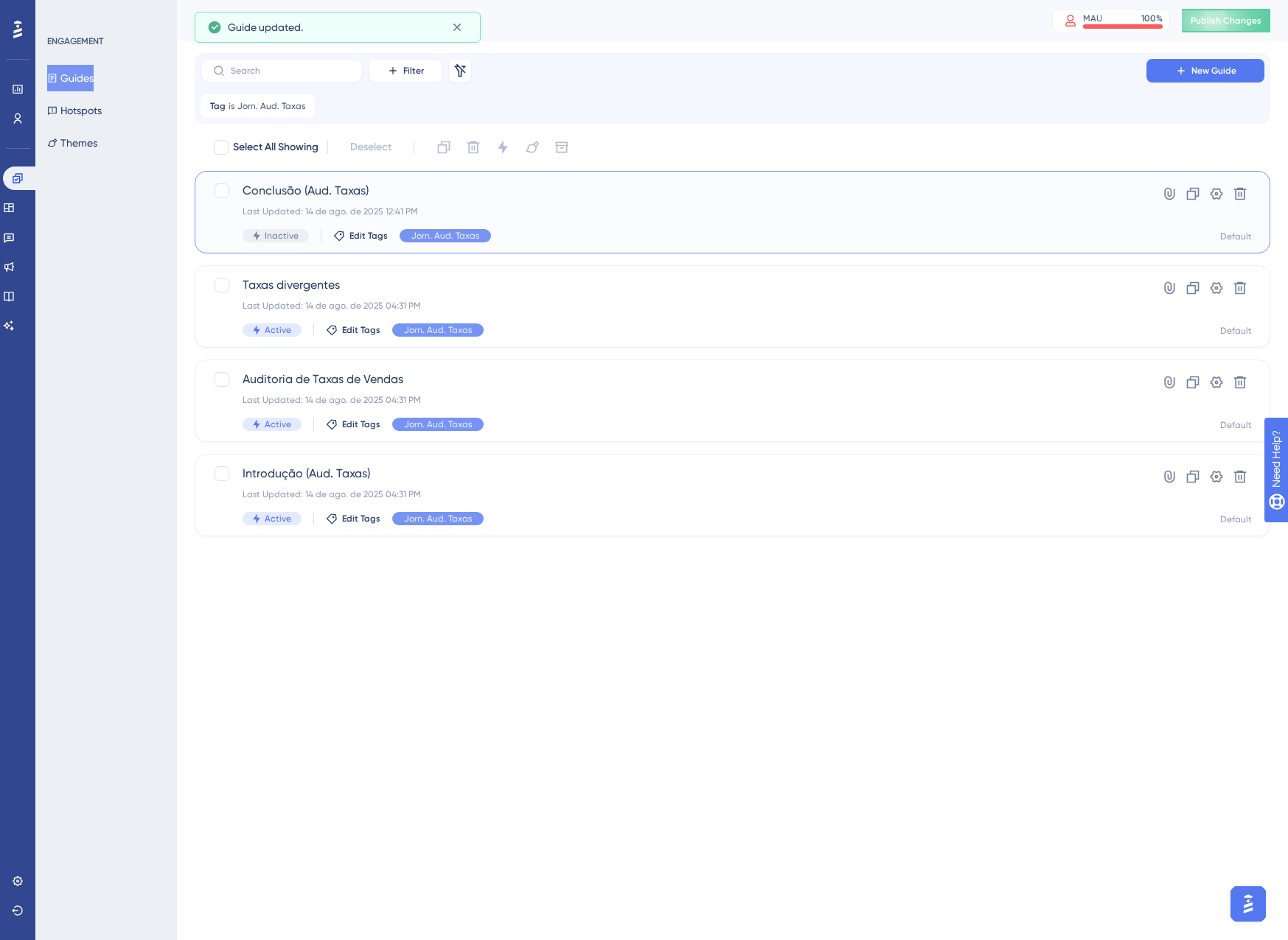
click at [552, 217] on div "Conclusão (Aud. Taxas) Last Updated: 14 de ago. de 2025 12:41 PM Inactive Edit …" at bounding box center [672, 213] width 862 height 61
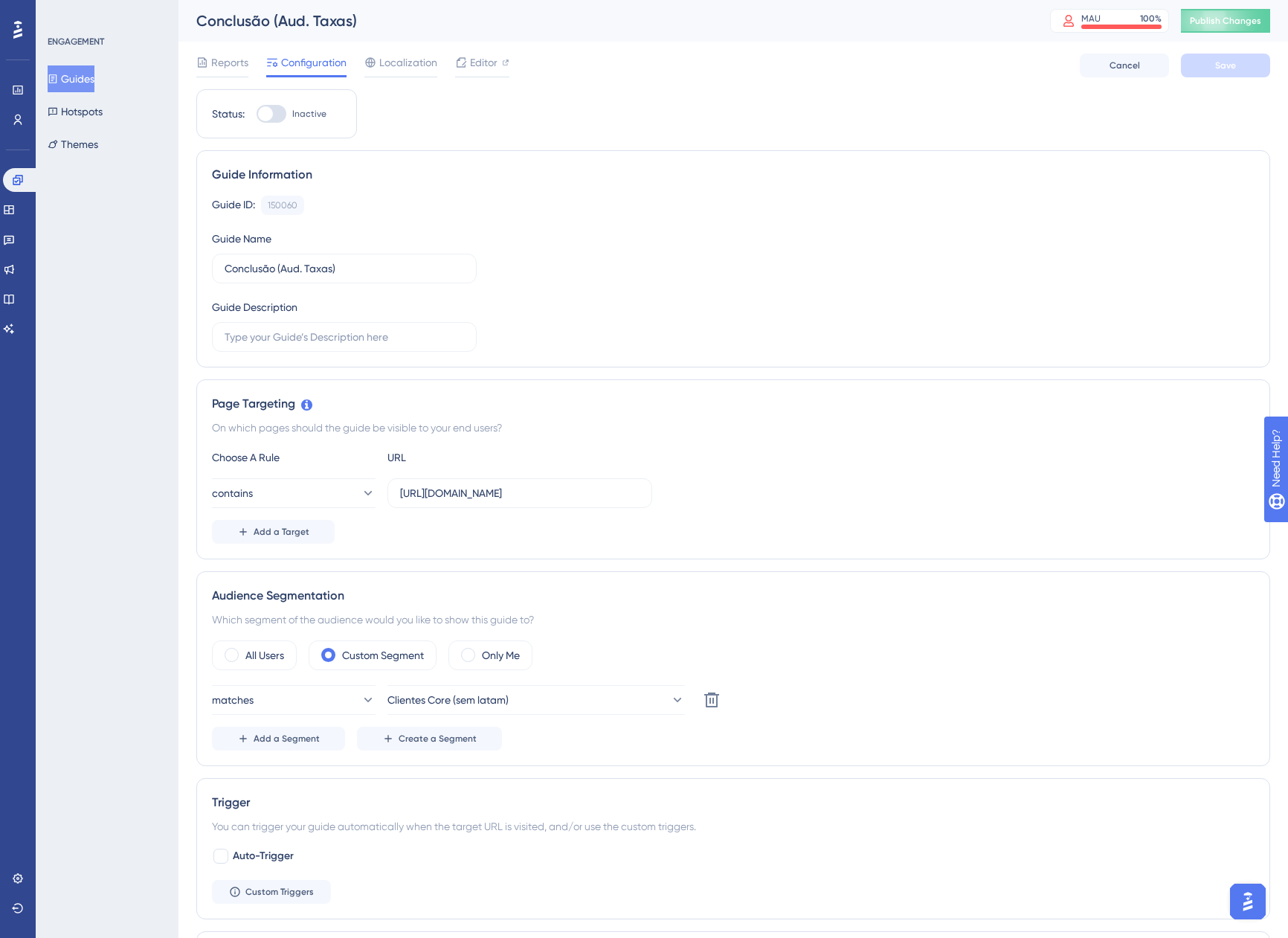
click at [263, 118] on div at bounding box center [265, 114] width 15 height 15
click at [257, 115] on input "Inactive" at bounding box center [256, 114] width 1 height 1
checkbox input "true"
click at [489, 697] on span "Clientes Core (sem latam)" at bounding box center [448, 699] width 122 height 18
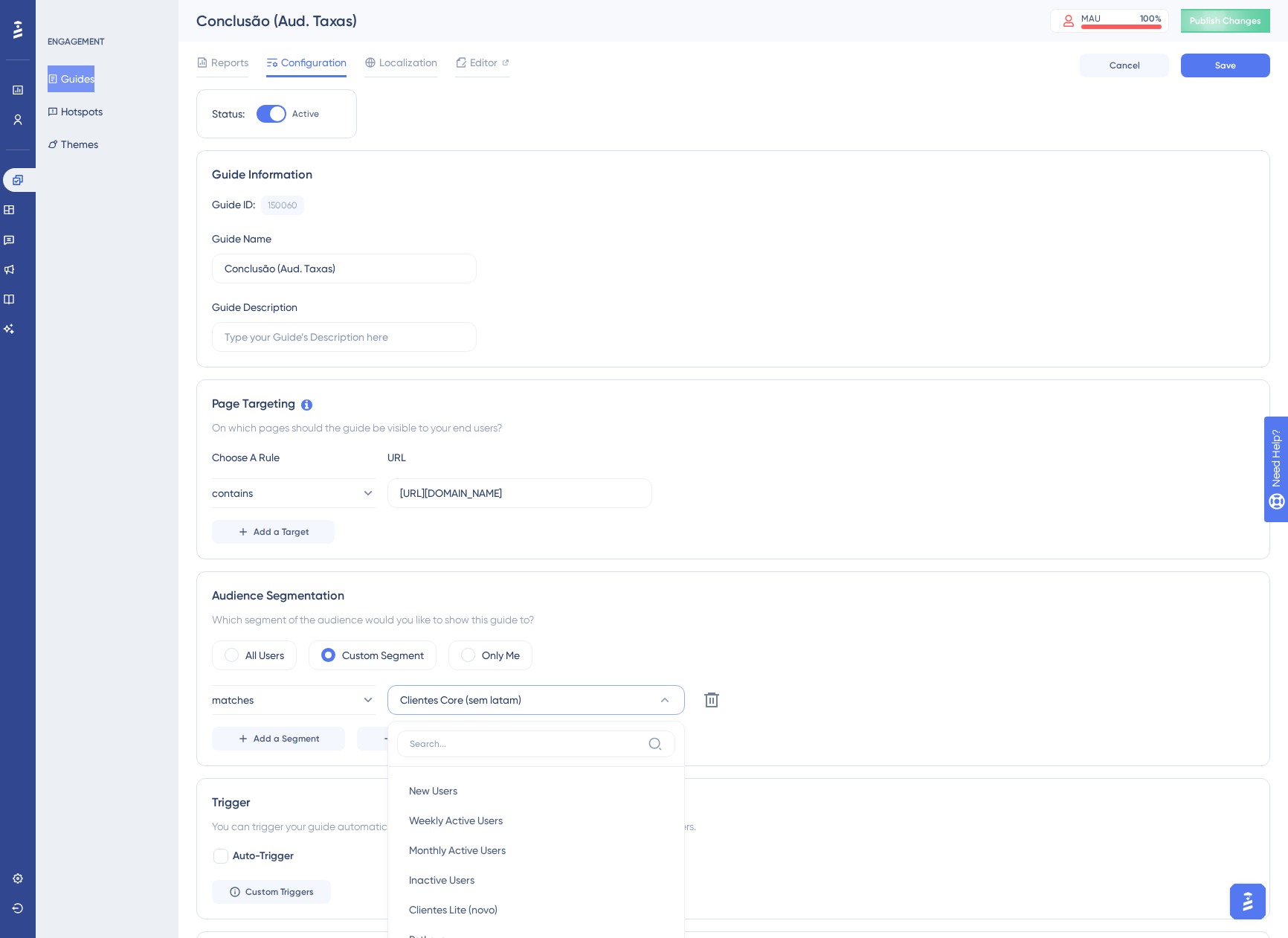
scroll to position [404, 0]
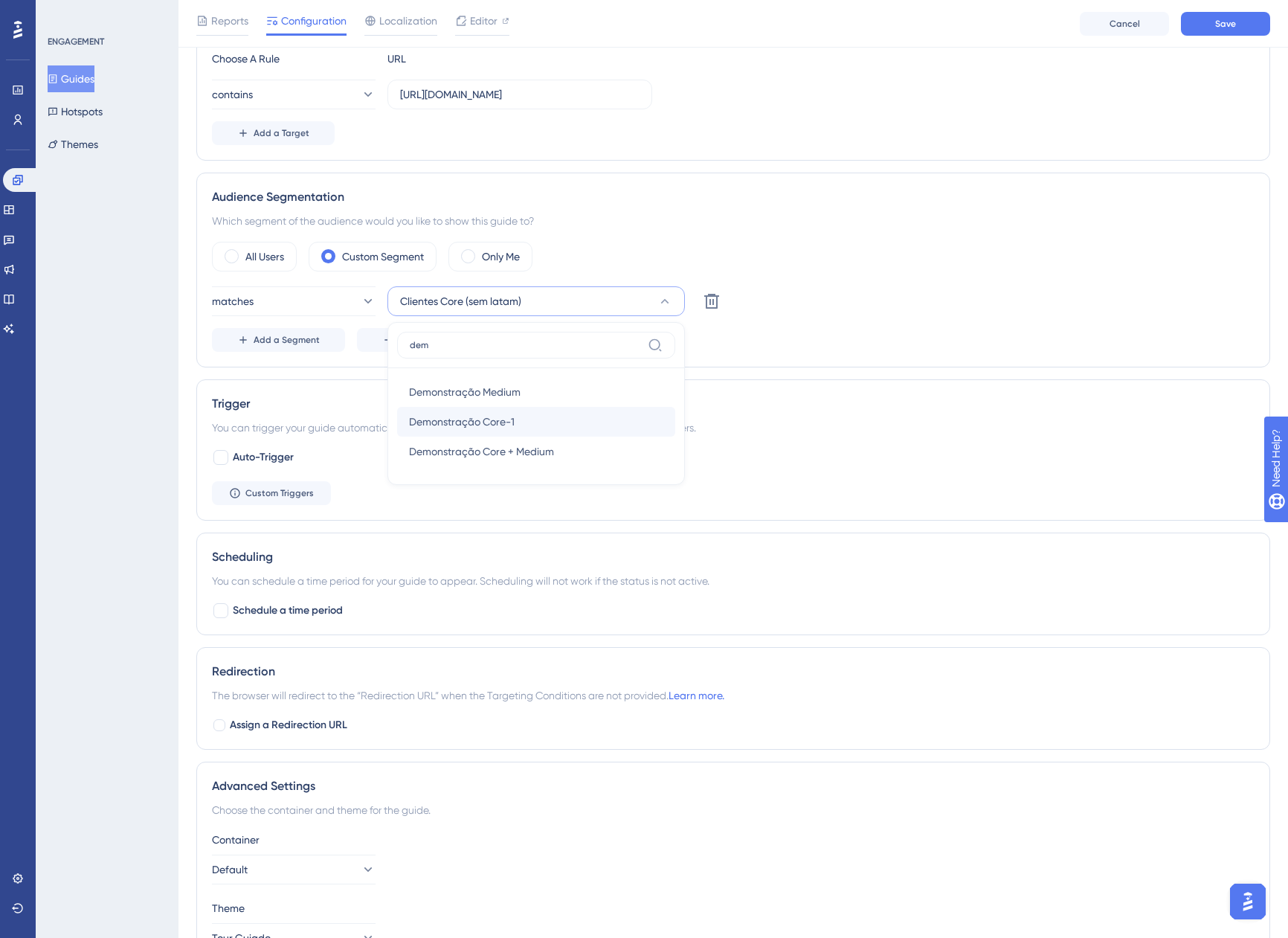
type input "dem"
click at [507, 423] on span "Demonstração Core-1" at bounding box center [462, 422] width 105 height 18
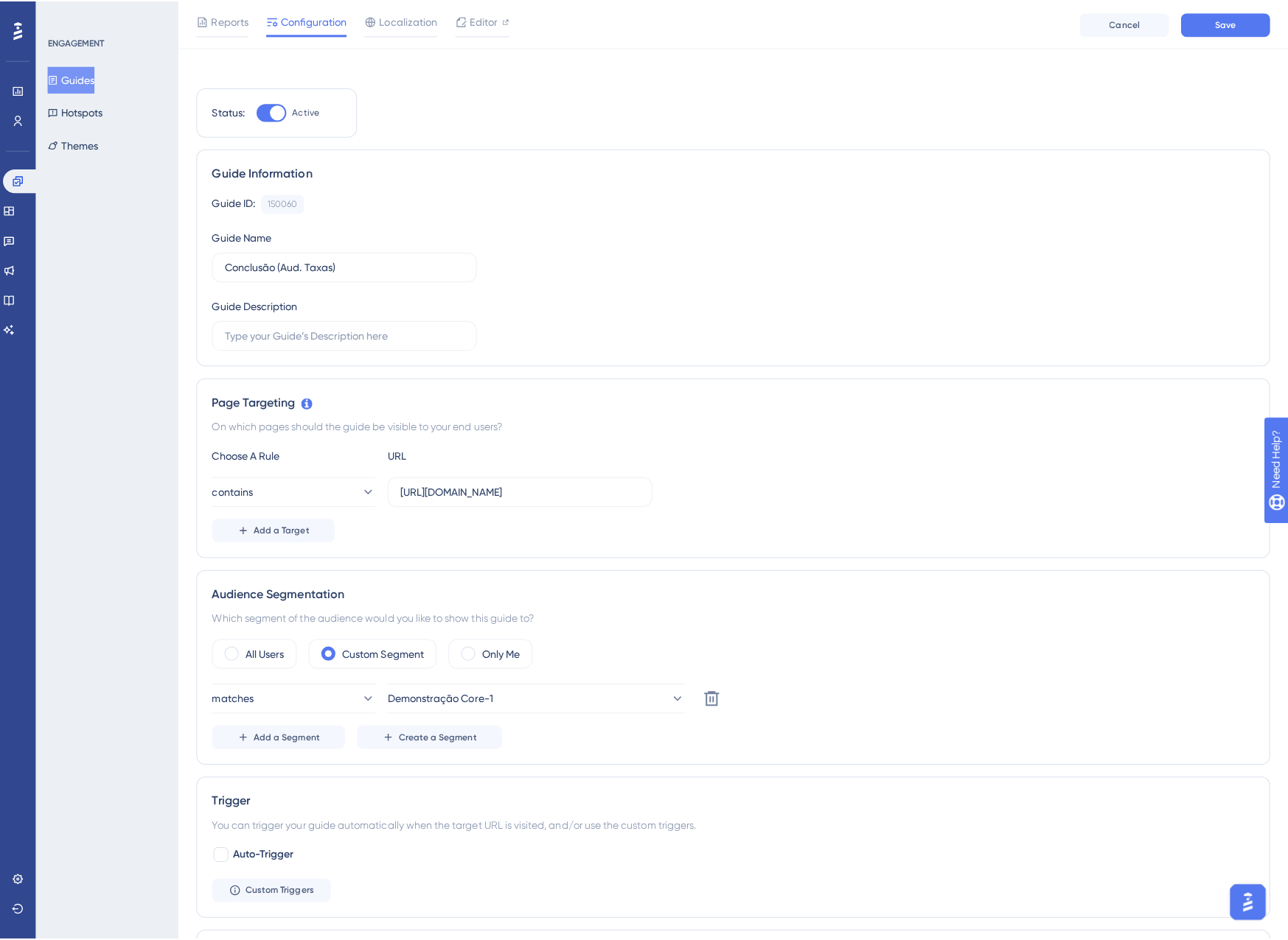
scroll to position [0, 0]
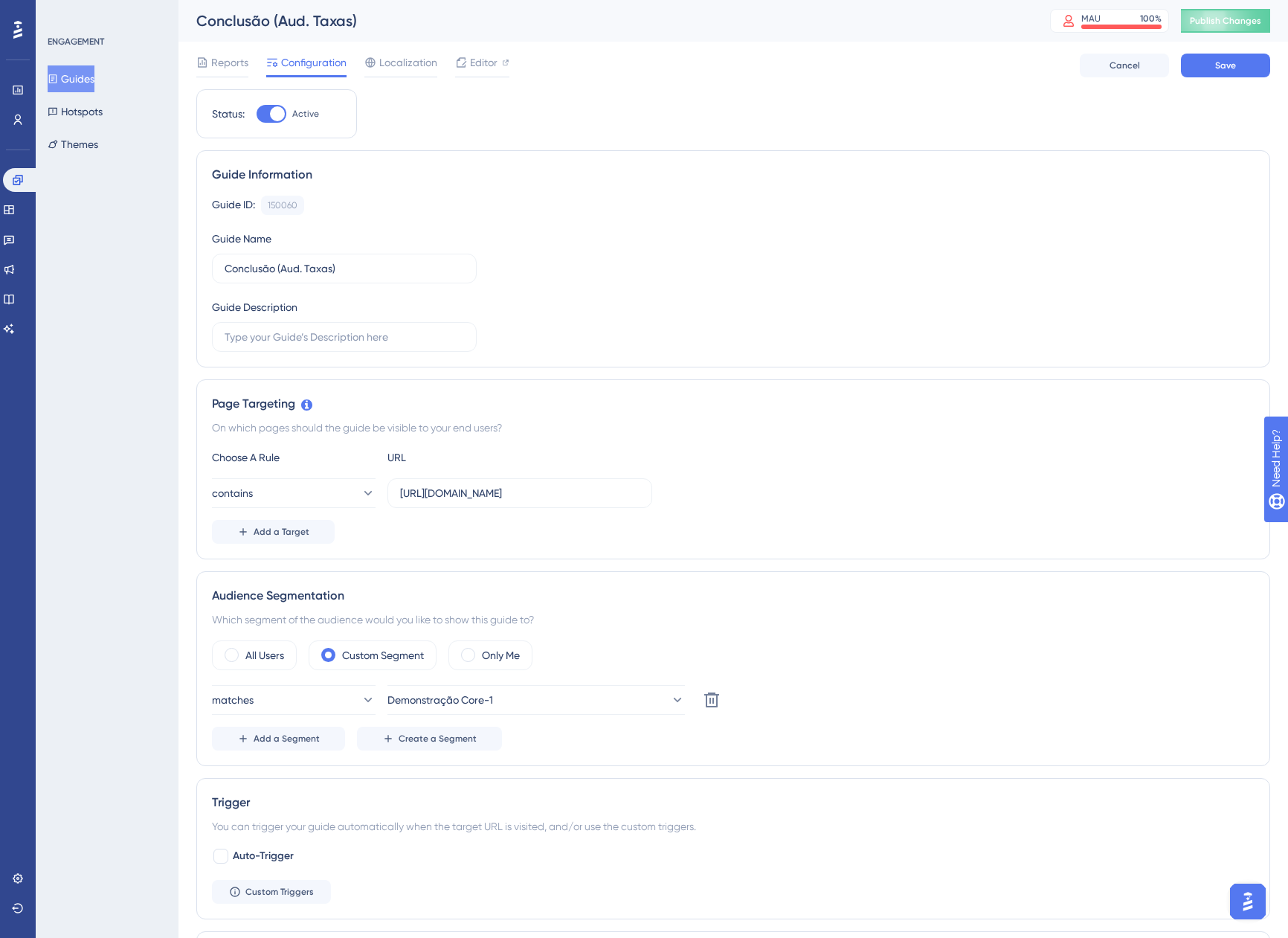
click at [1209, 53] on div "Reports Configuration Localization Editor Cancel Save" at bounding box center [733, 65] width 1074 height 48
click at [1215, 67] on span "Save" at bounding box center [1226, 65] width 21 height 11
click at [71, 85] on button "Guides" at bounding box center [71, 79] width 47 height 27
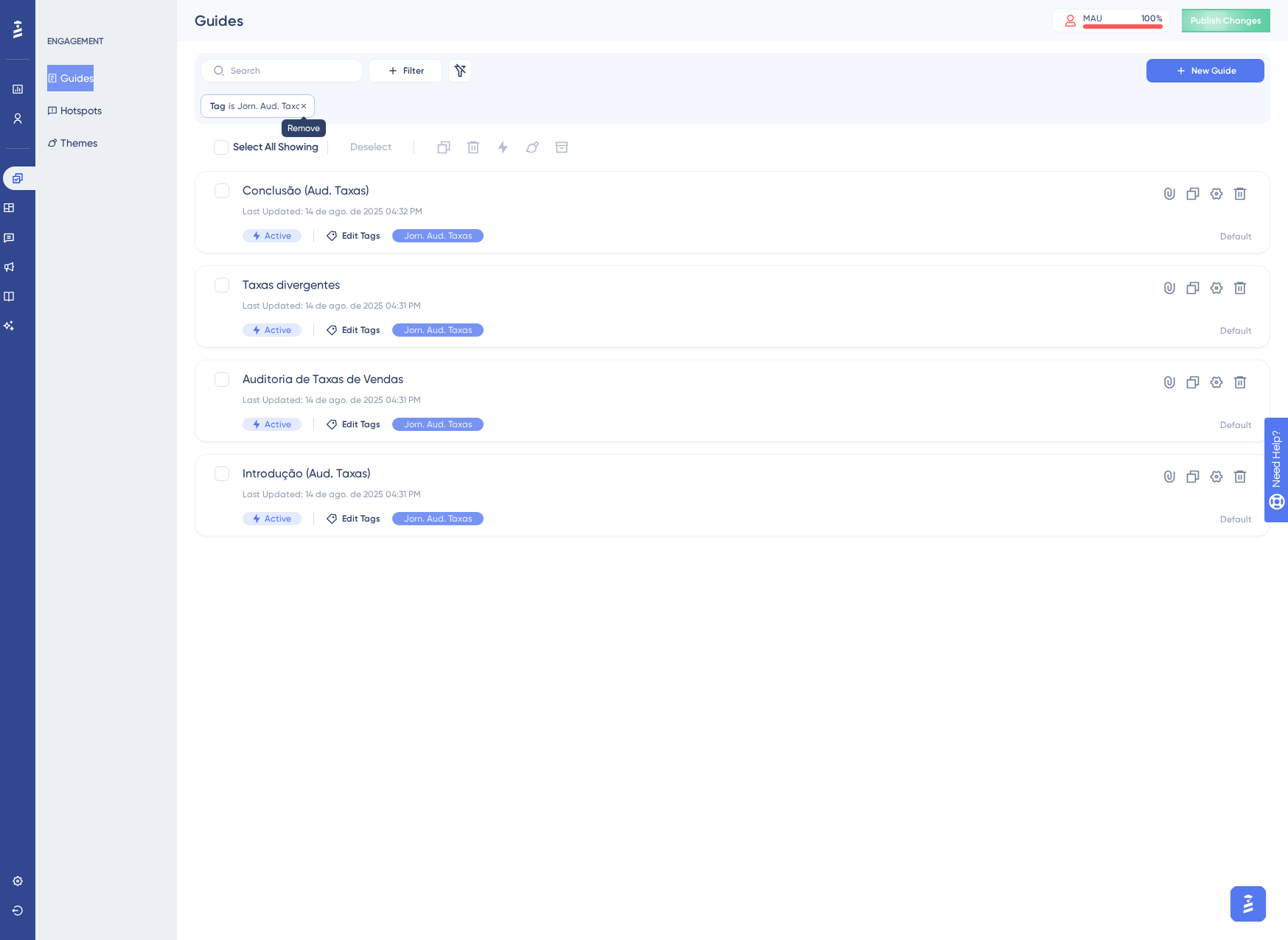
click at [302, 104] on icon at bounding box center [303, 105] width 9 height 9
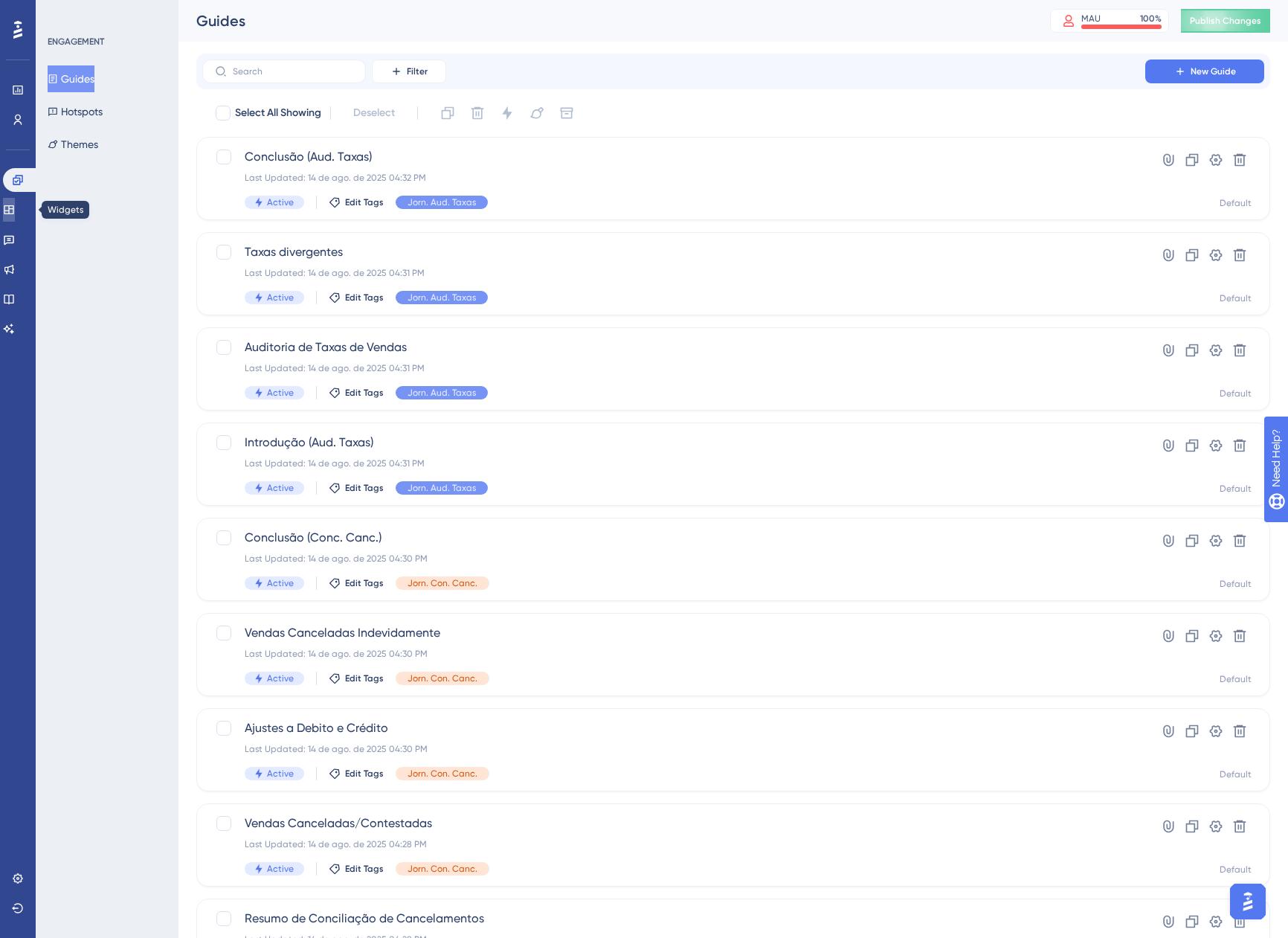
click at [15, 211] on icon at bounding box center [9, 210] width 12 height 11
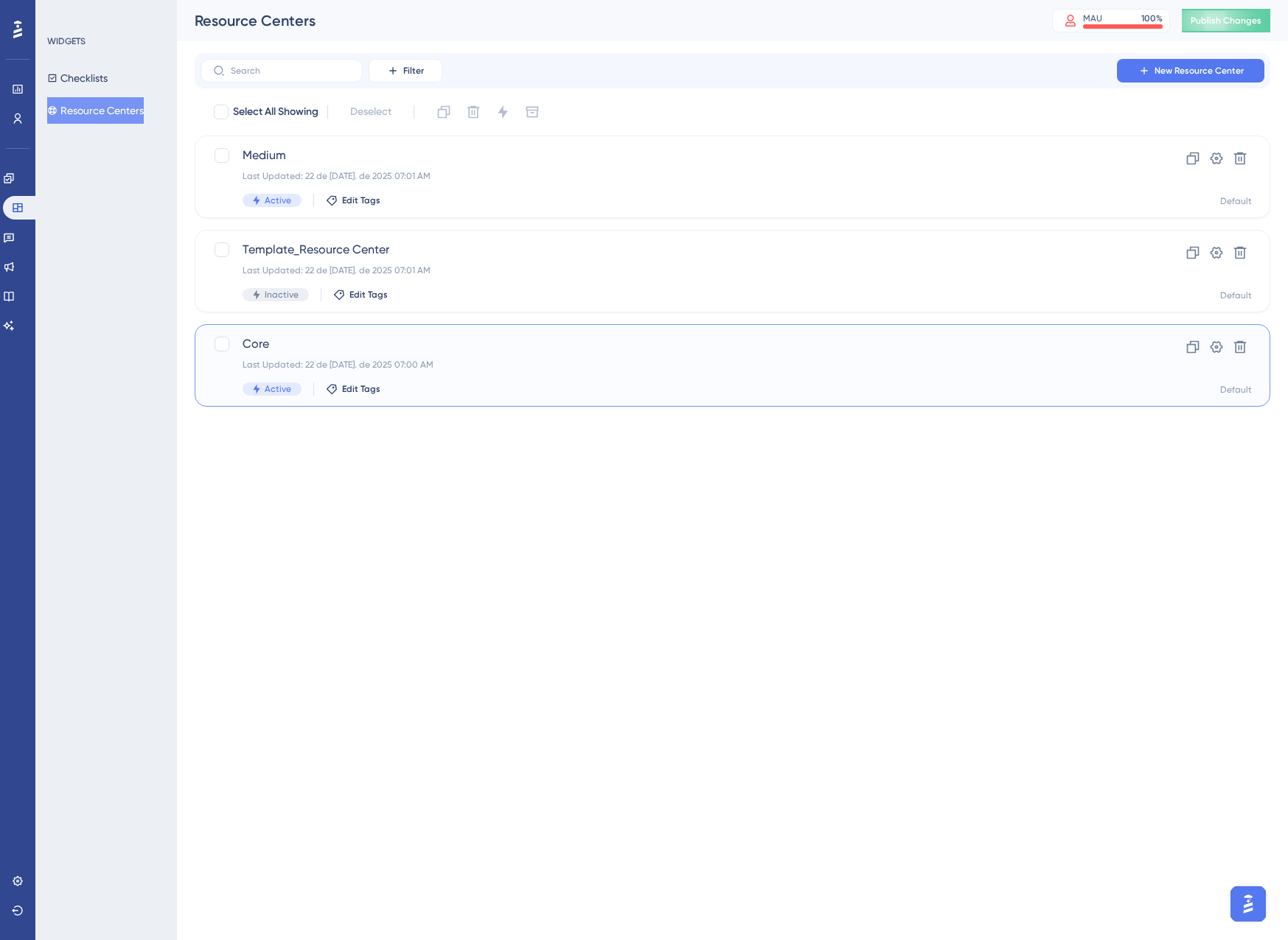
click at [471, 370] on div "Last Updated: 22 de jul. de 2025 07:00 AM" at bounding box center [672, 365] width 862 height 11
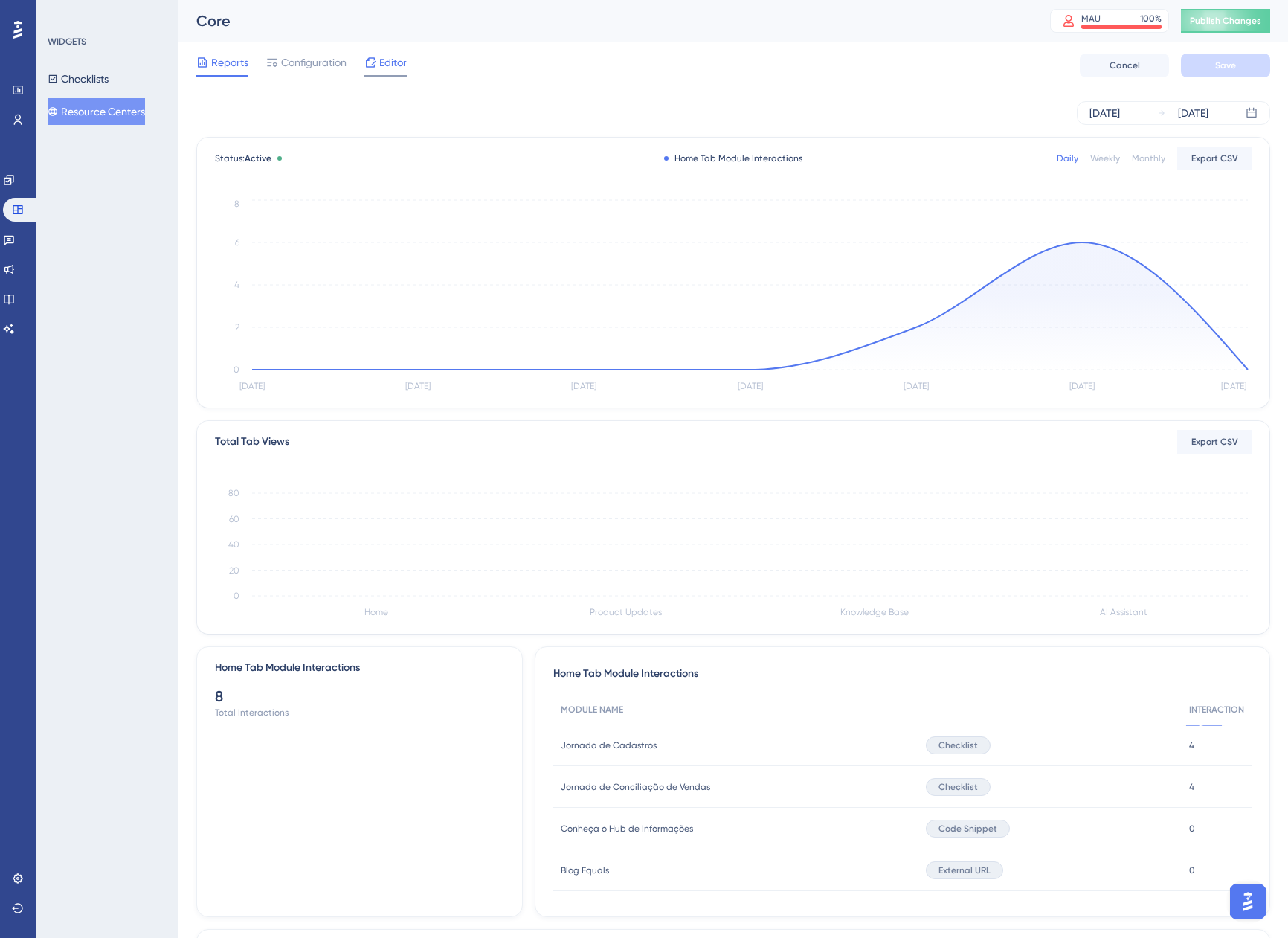
click at [390, 58] on span "Editor" at bounding box center [393, 62] width 28 height 18
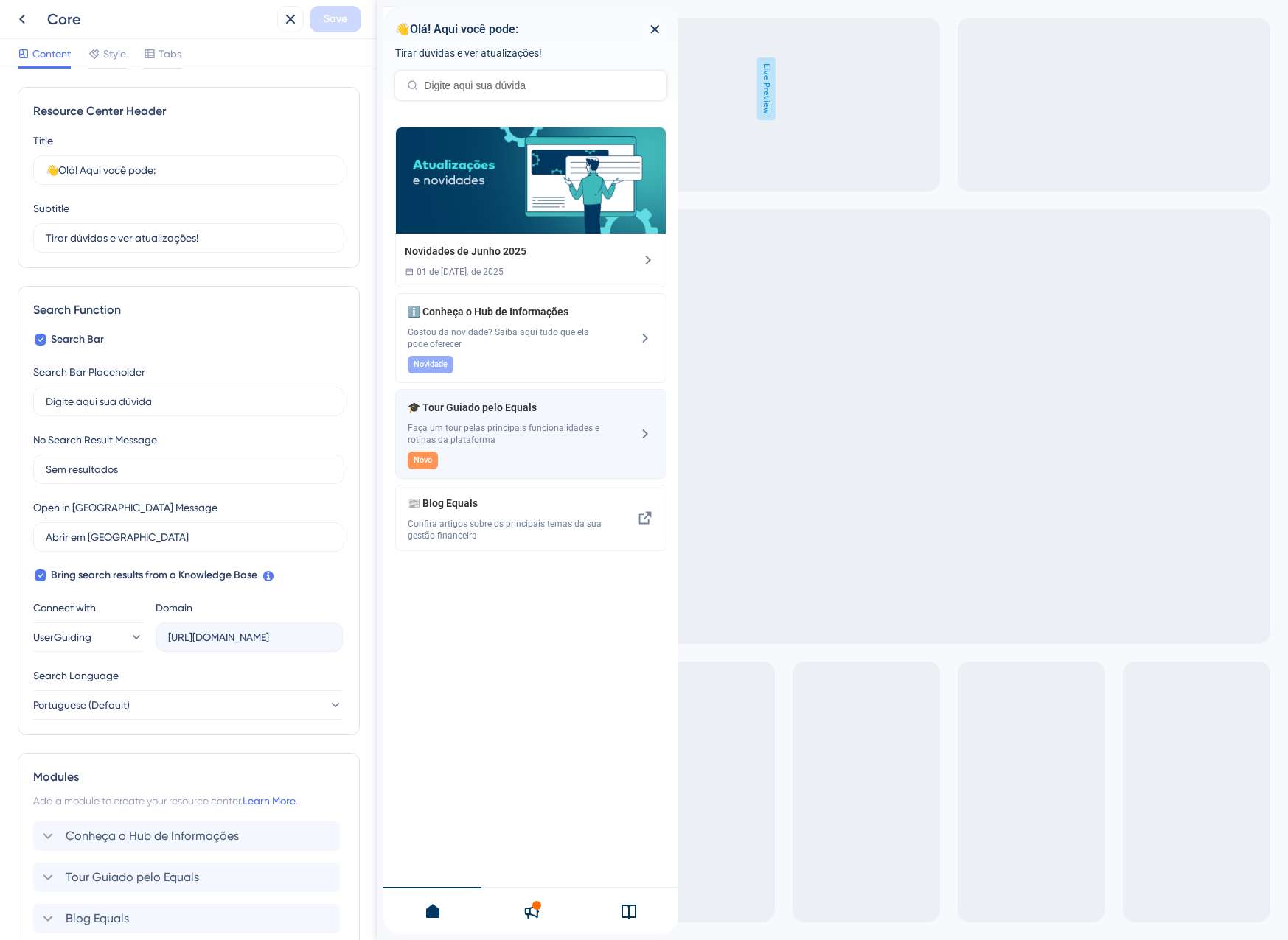
click at [548, 434] on span "Faça um tour pelas principais funcionalidades e rotinas da plataforma" at bounding box center [505, 434] width 197 height 24
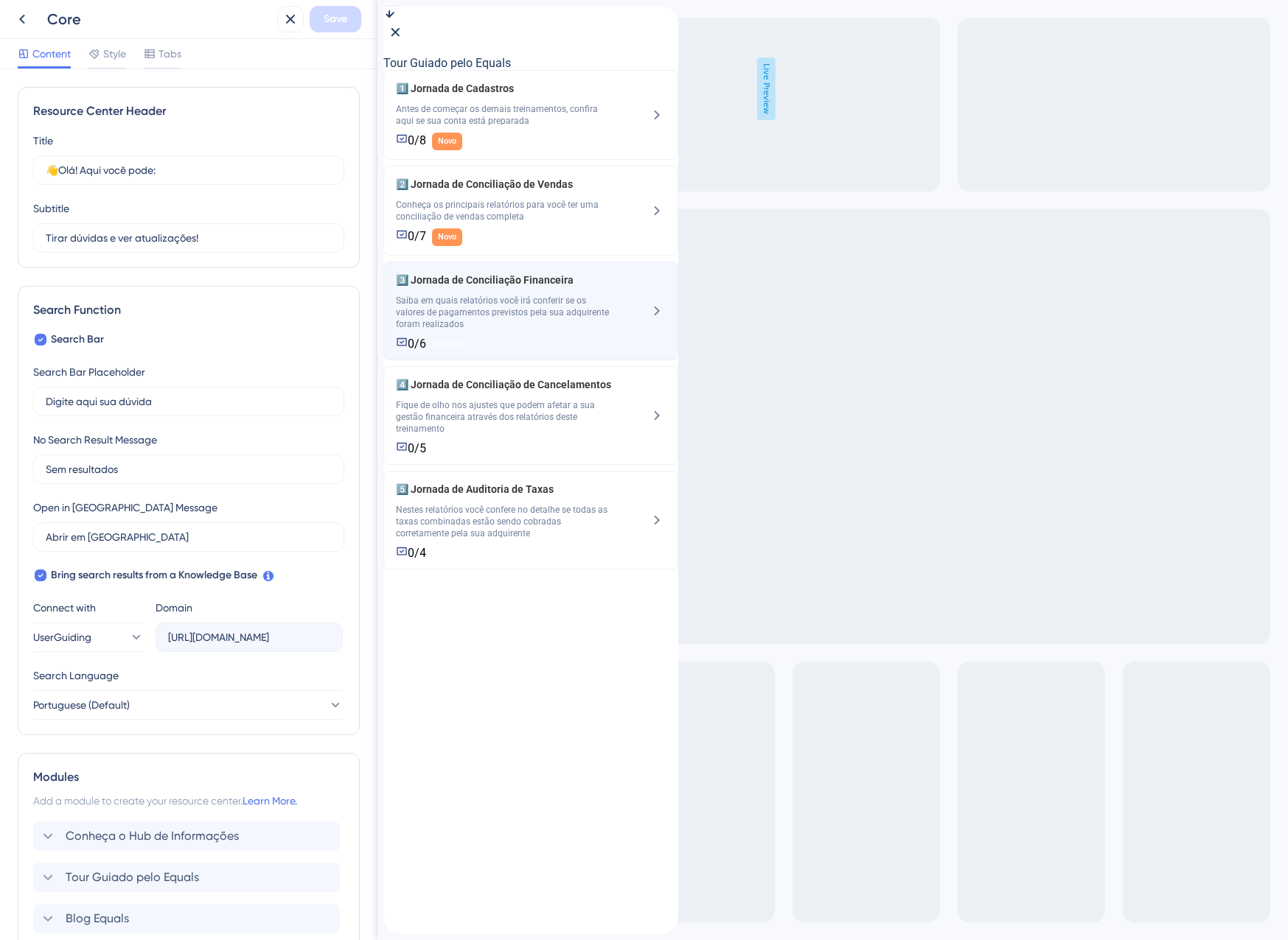
click at [564, 330] on span "Saiba em quais relatórios você irá conferir se os valores de pagamentos previst…" at bounding box center [503, 311] width 216 height 35
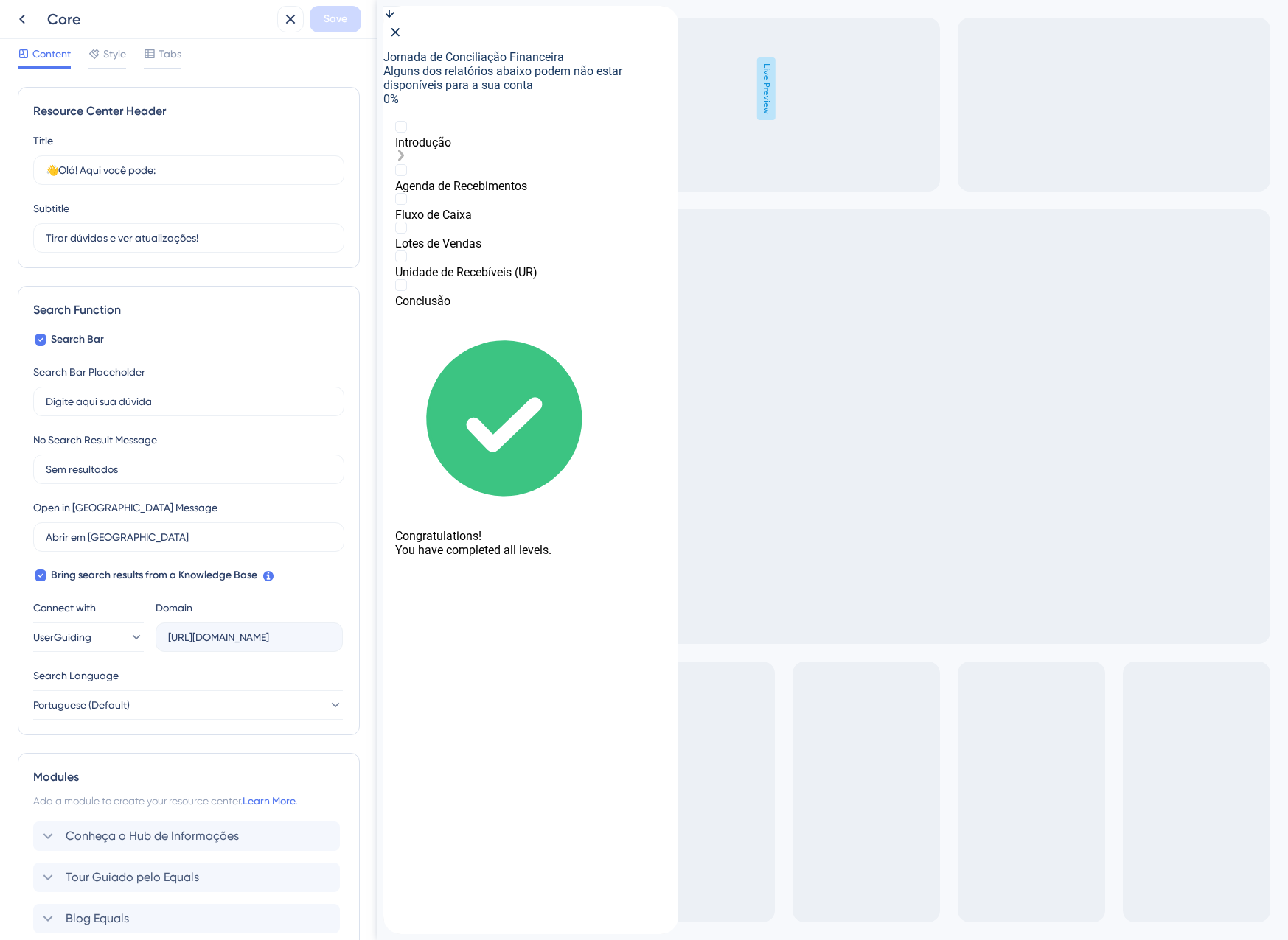
click at [407, 132] on rect "Introdução is incomplete." at bounding box center [401, 126] width 11 height 11
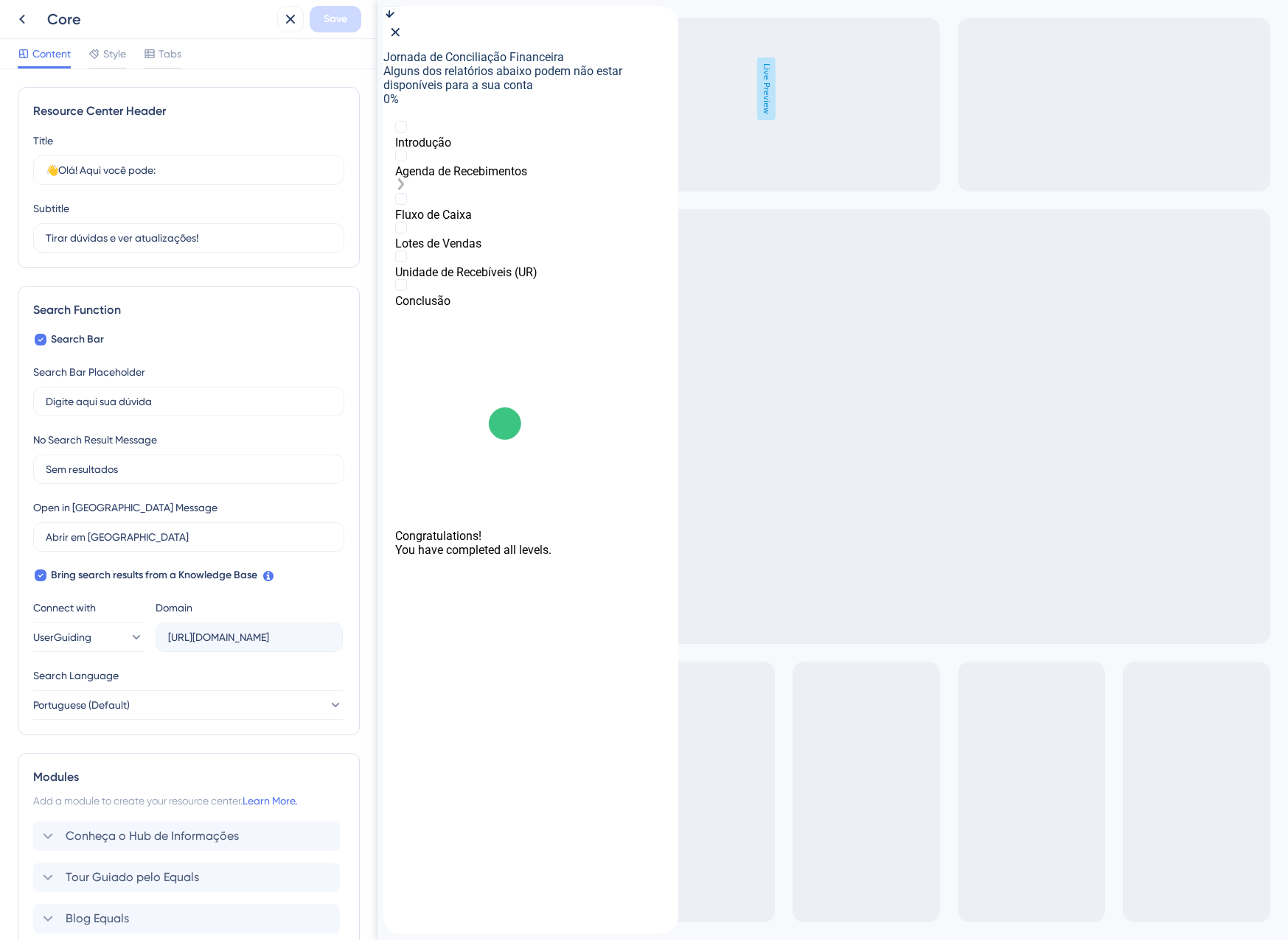
click at [442, 177] on div "Agenda de Recebimentos" at bounding box center [531, 172] width 272 height 44
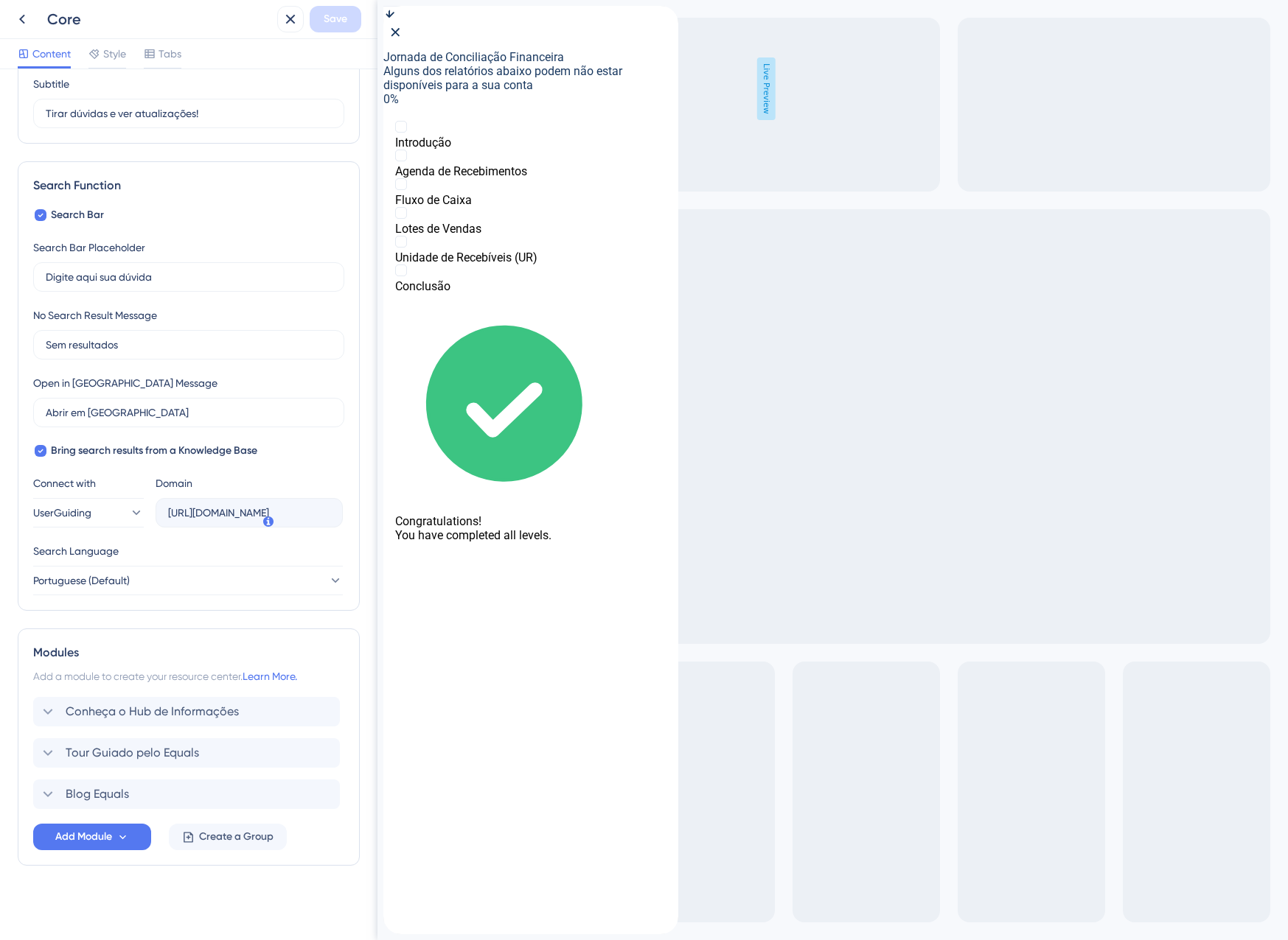
scroll to position [127, 0]
click at [122, 742] on div "Tour Guiado pelo Equals Delete" at bounding box center [186, 750] width 307 height 29
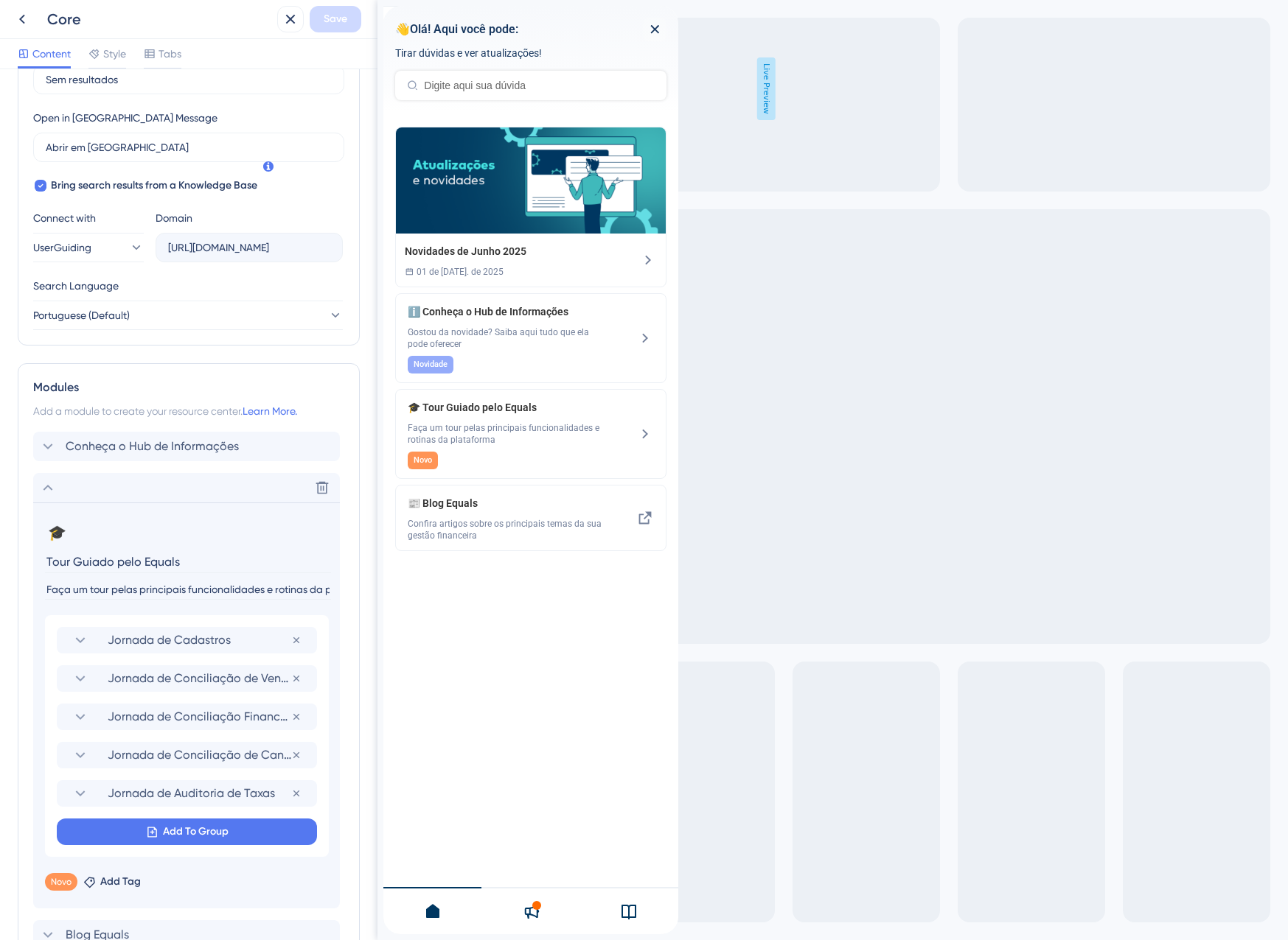
scroll to position [422, 0]
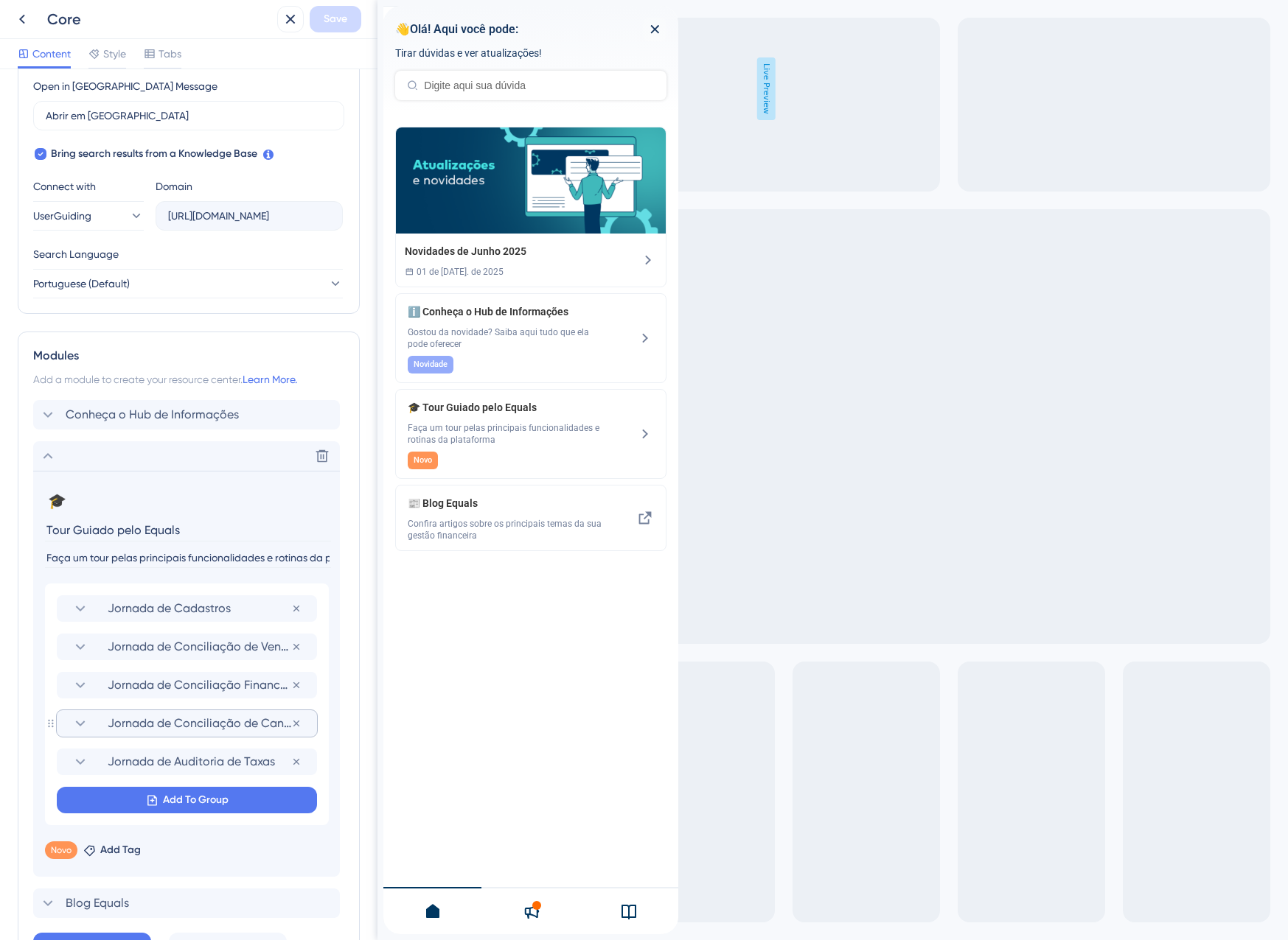
click at [147, 721] on span "Jornada de Conciliação de Cancelamentos" at bounding box center [199, 724] width 183 height 18
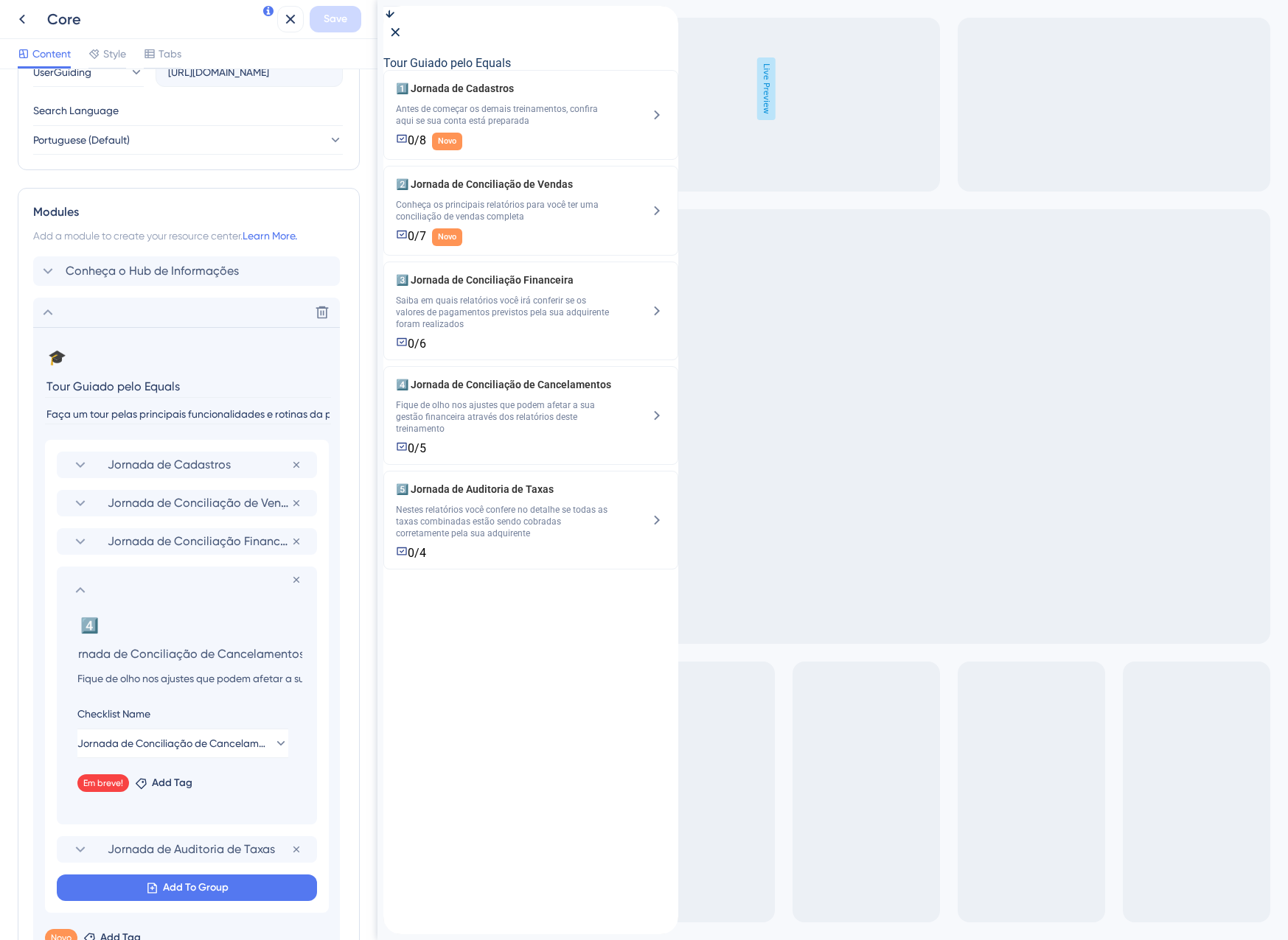
scroll to position [569, 0]
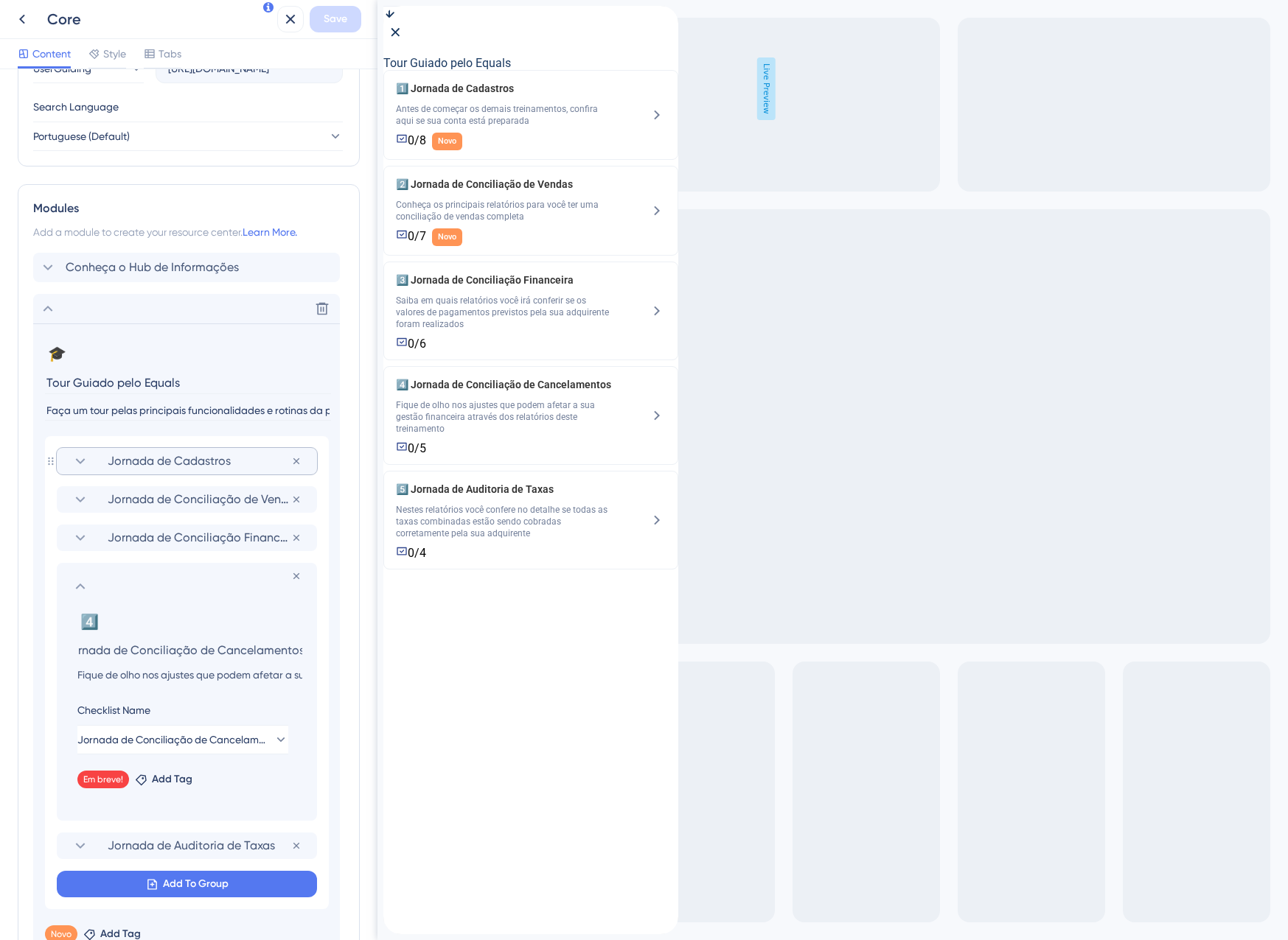
click at [95, 455] on section "Jornada de Cadastros" at bounding box center [186, 461] width 231 height 27
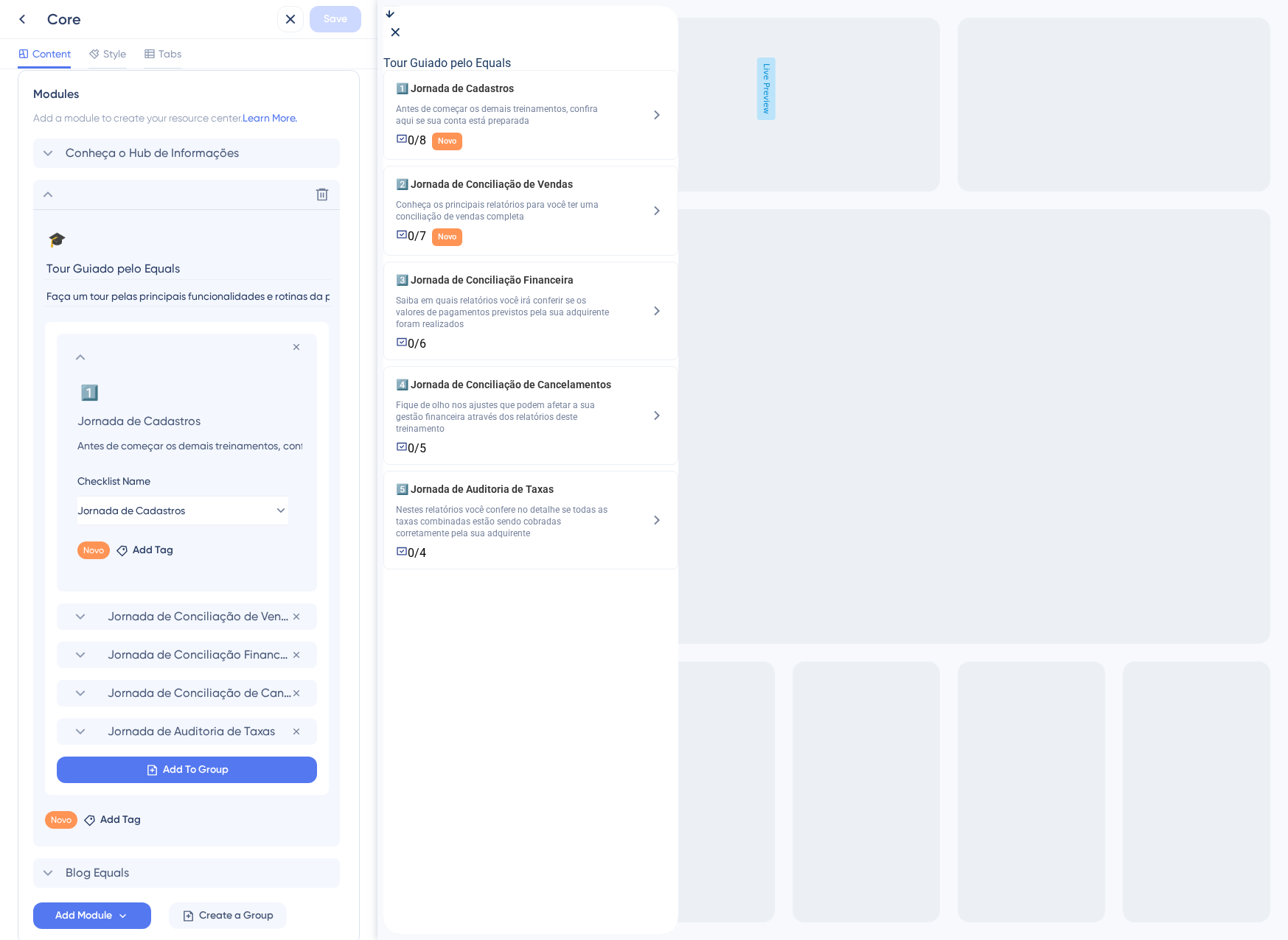
scroll to position [716, 0]
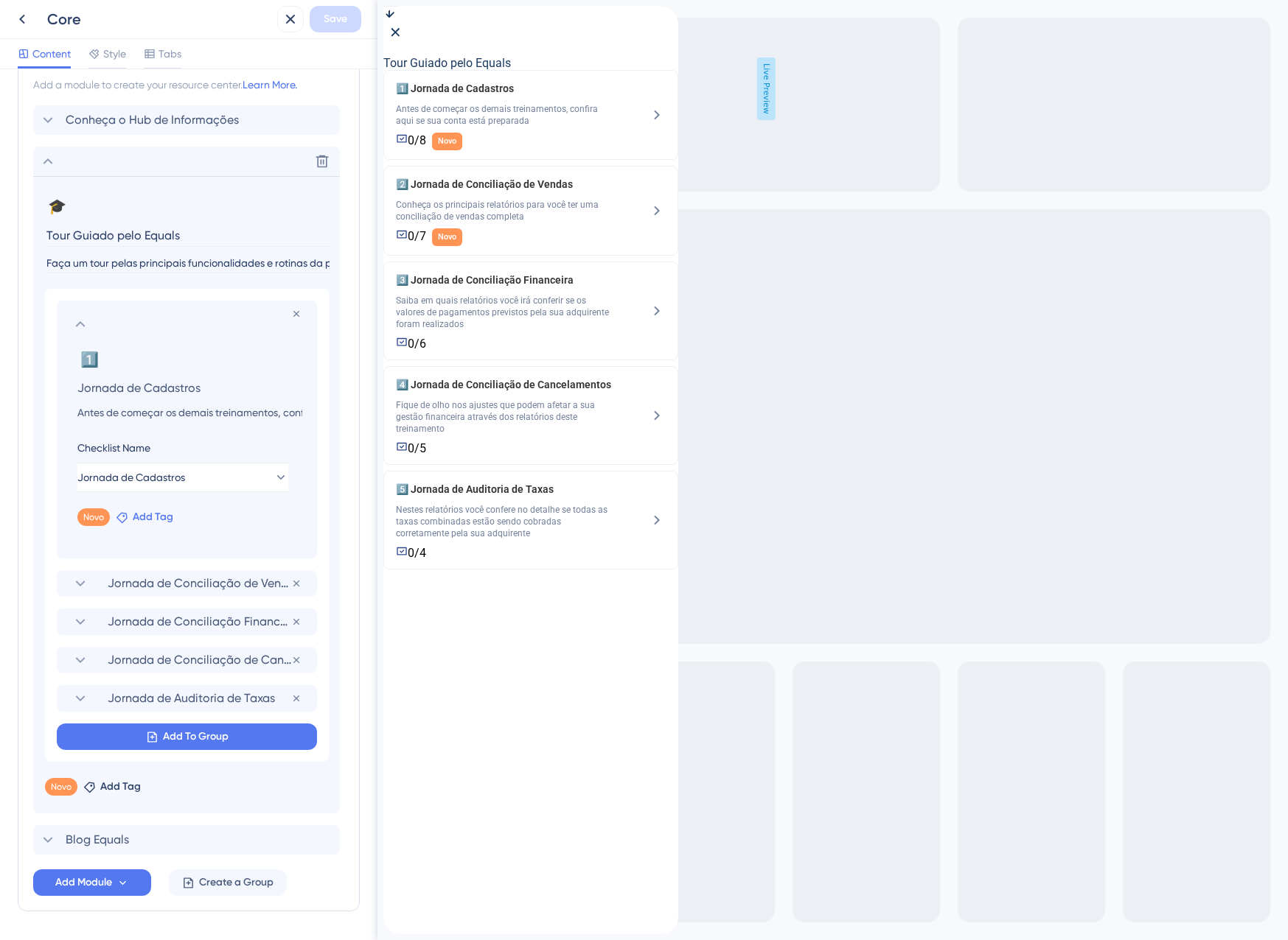
click at [127, 518] on icon at bounding box center [123, 517] width 11 height 11
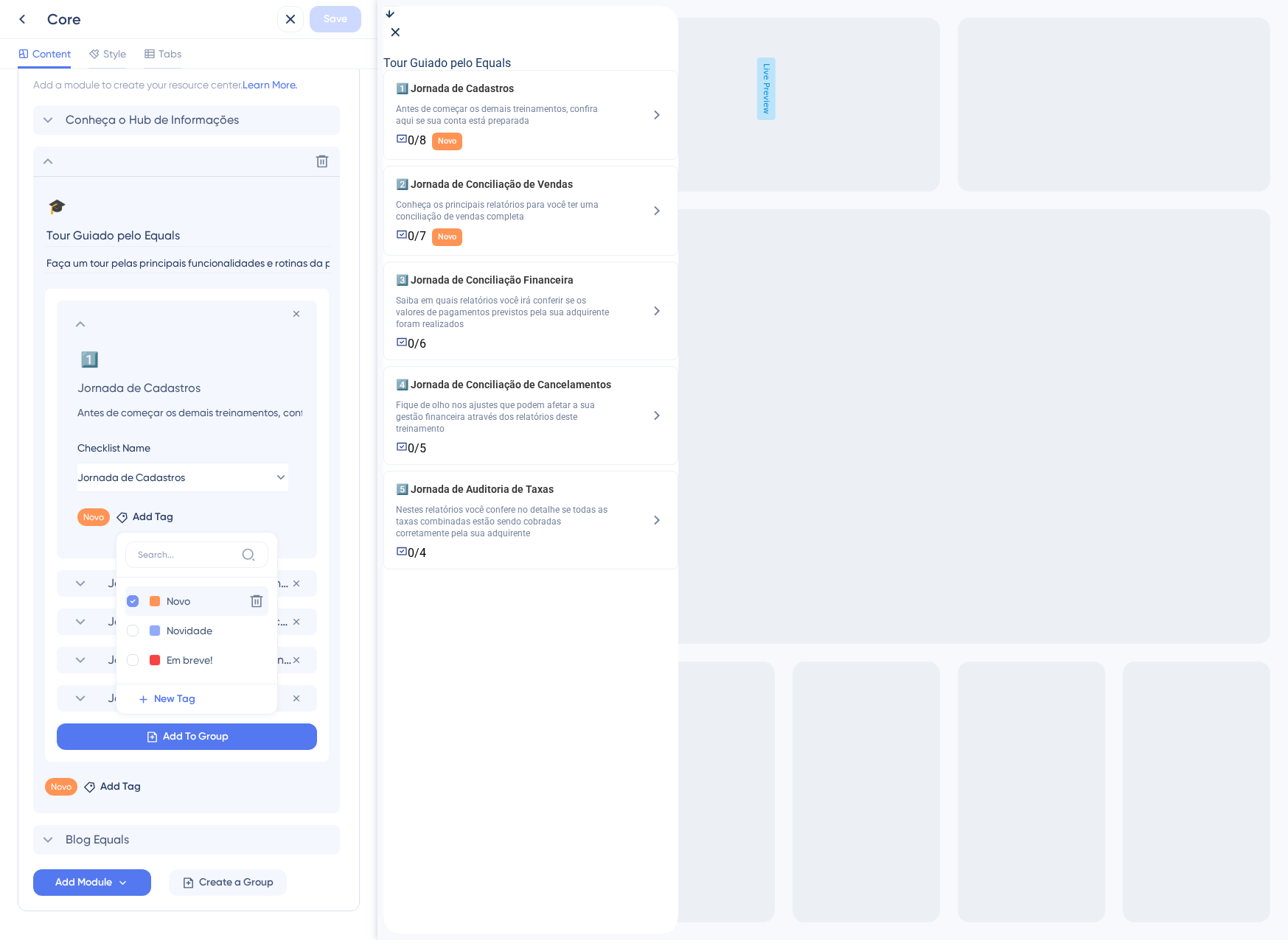
click at [138, 603] on div at bounding box center [133, 601] width 11 height 11
checkbox input "false"
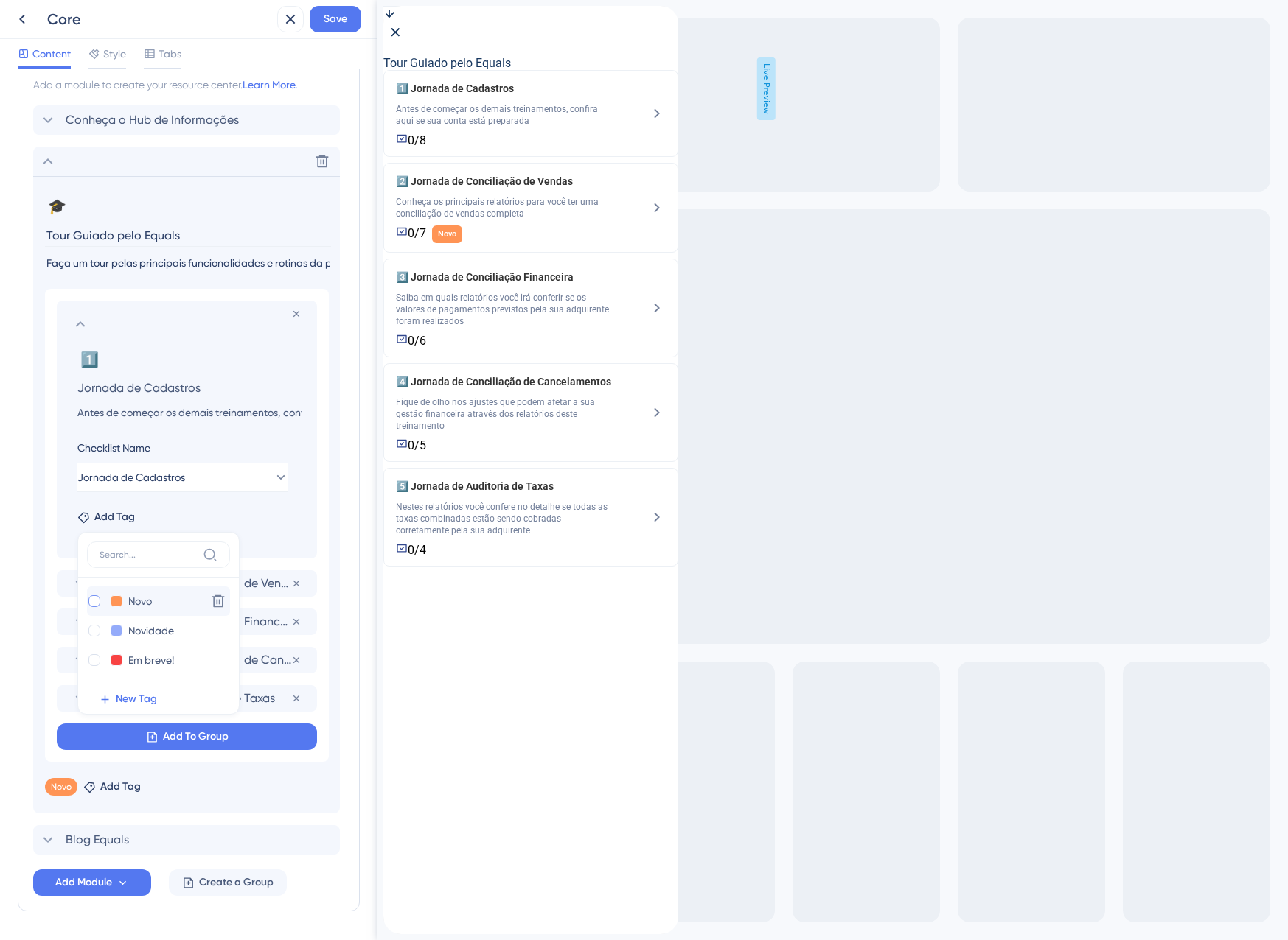
click at [225, 517] on div "Add Tag Novo Novo Delete Novidade Novidade Delete Em breve! Em breve! Delete Ne…" at bounding box center [190, 514] width 225 height 24
click at [266, 582] on span "Jornada de Conciliação de Vendas" at bounding box center [199, 583] width 183 height 18
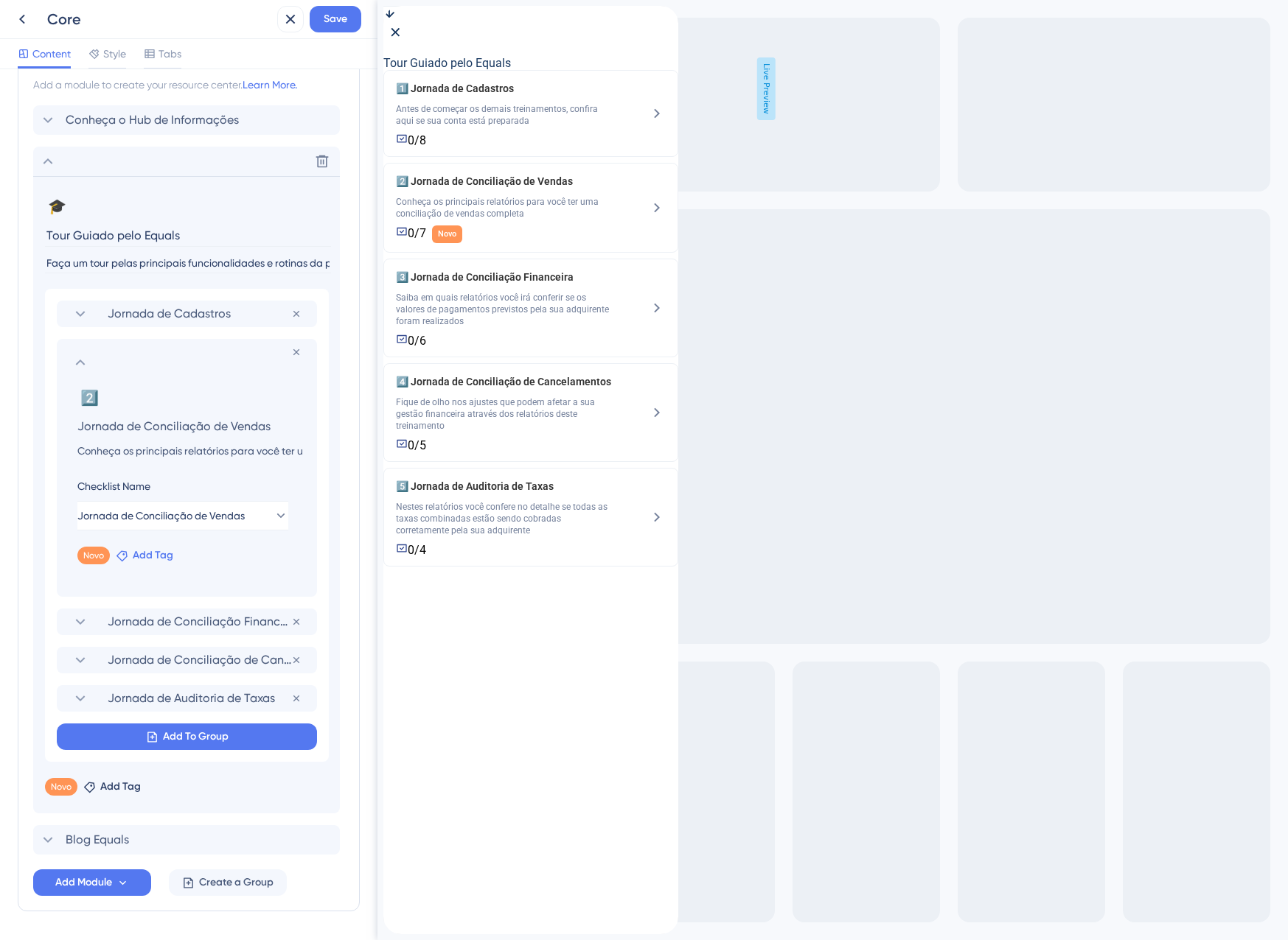
click at [147, 558] on span "Add Tag" at bounding box center [153, 555] width 41 height 18
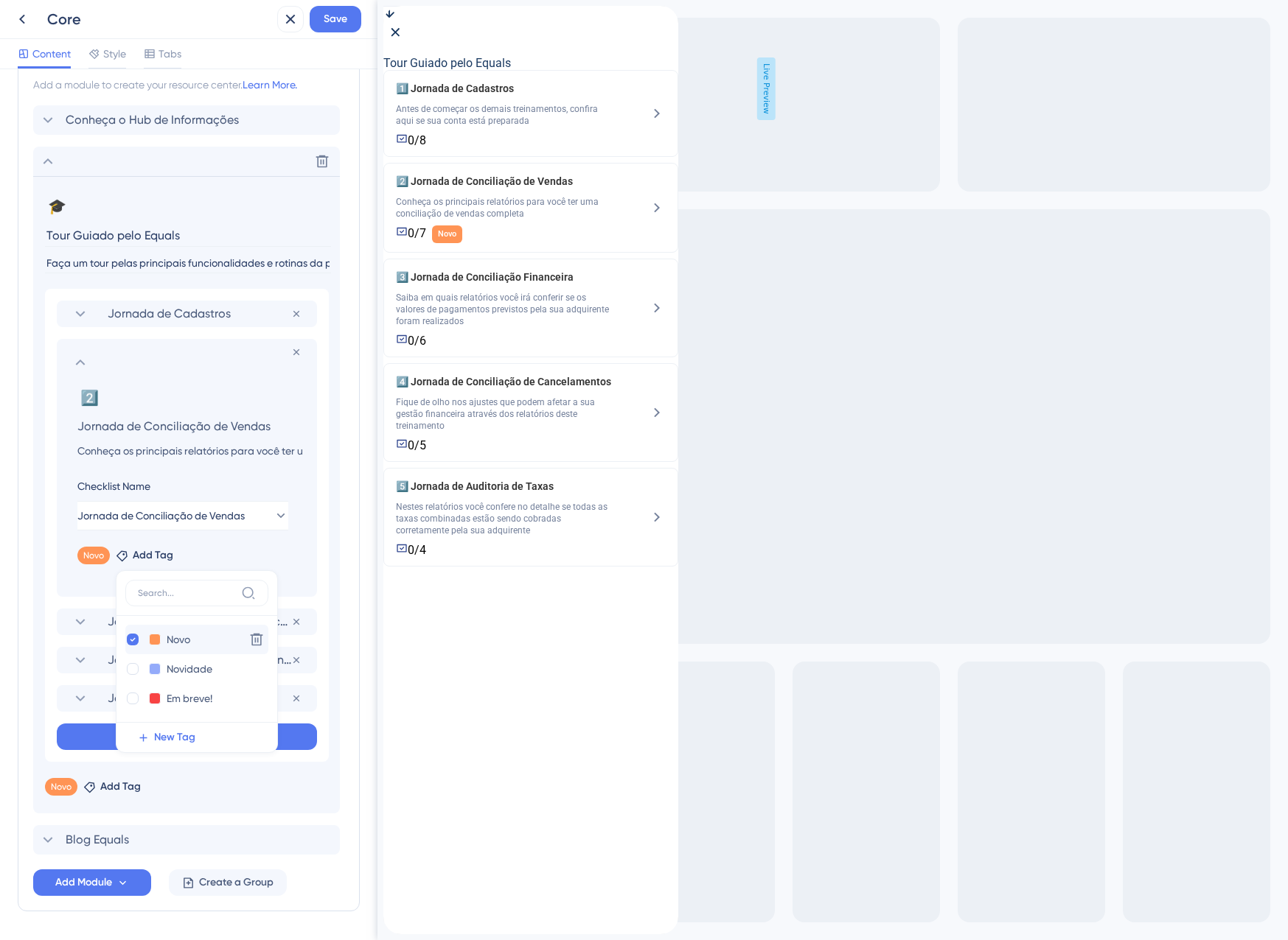
click at [163, 638] on div "Novo Novo" at bounding box center [182, 639] width 114 height 18
click at [135, 641] on icon at bounding box center [133, 639] width 6 height 10
checkbox input "false"
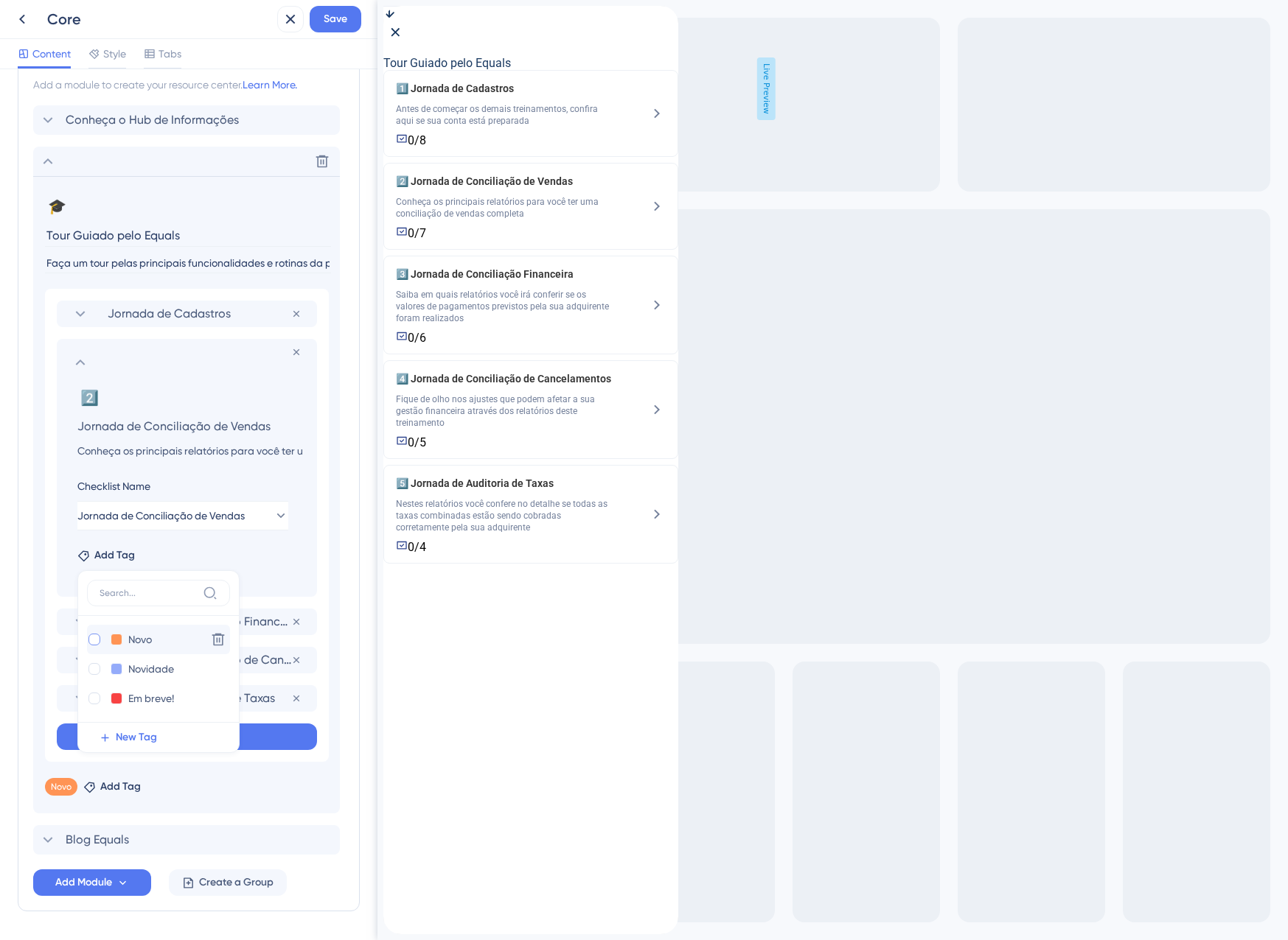
click at [301, 552] on div "Add Tag Novo Novo Delete Novidade Novidade Delete Em breve! Em breve! Delete Ne…" at bounding box center [190, 553] width 225 height 24
click at [466, 564] on div "1️⃣ Jornada de Cadastros Antes de começar os demais treinamentos, confira aqui …" at bounding box center [531, 317] width 294 height 494
click at [109, 552] on span "Add Tag" at bounding box center [114, 555] width 41 height 18
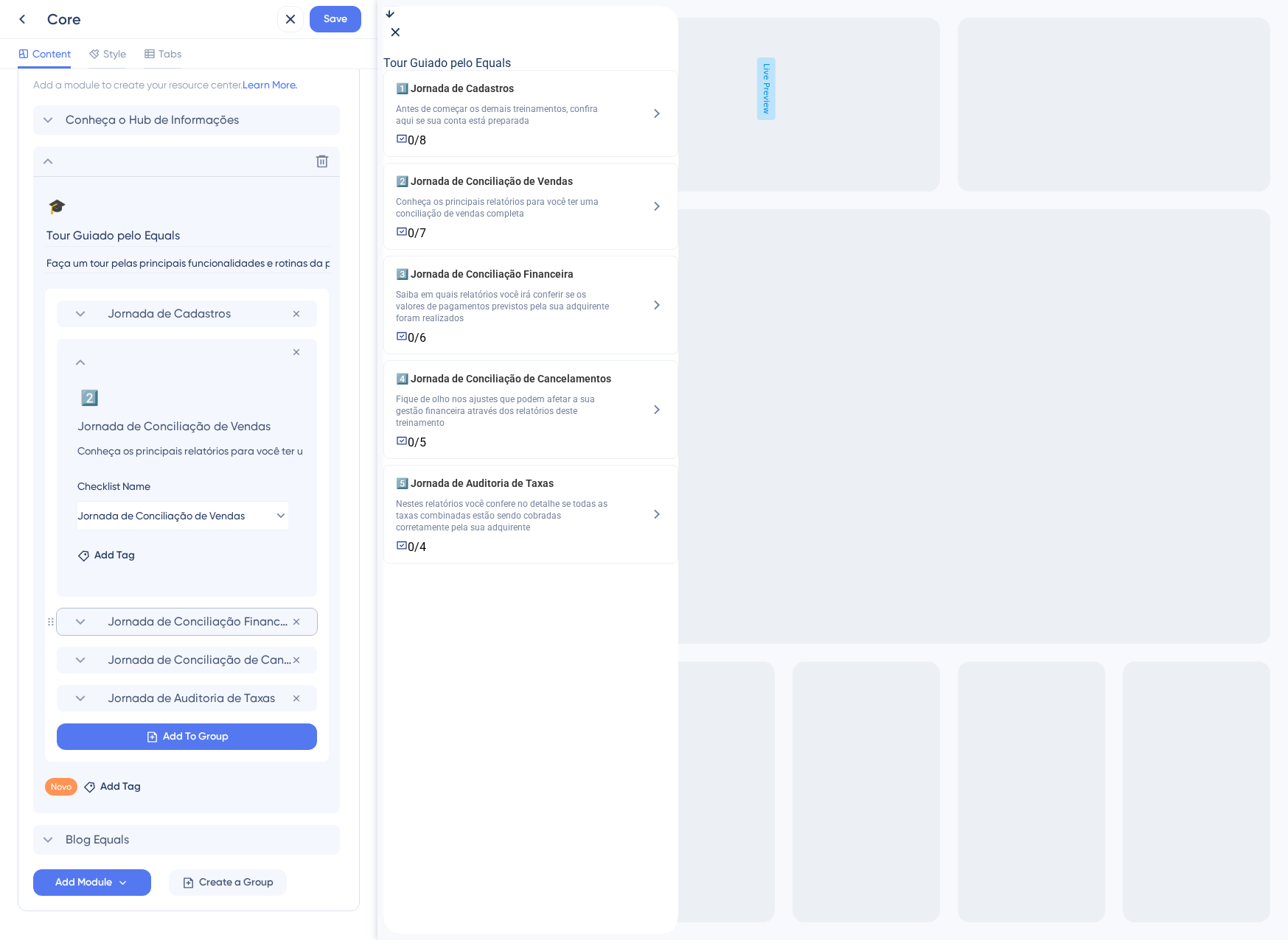
click at [148, 626] on span "Jornada de Conciliação Financeira" at bounding box center [199, 622] width 183 height 18
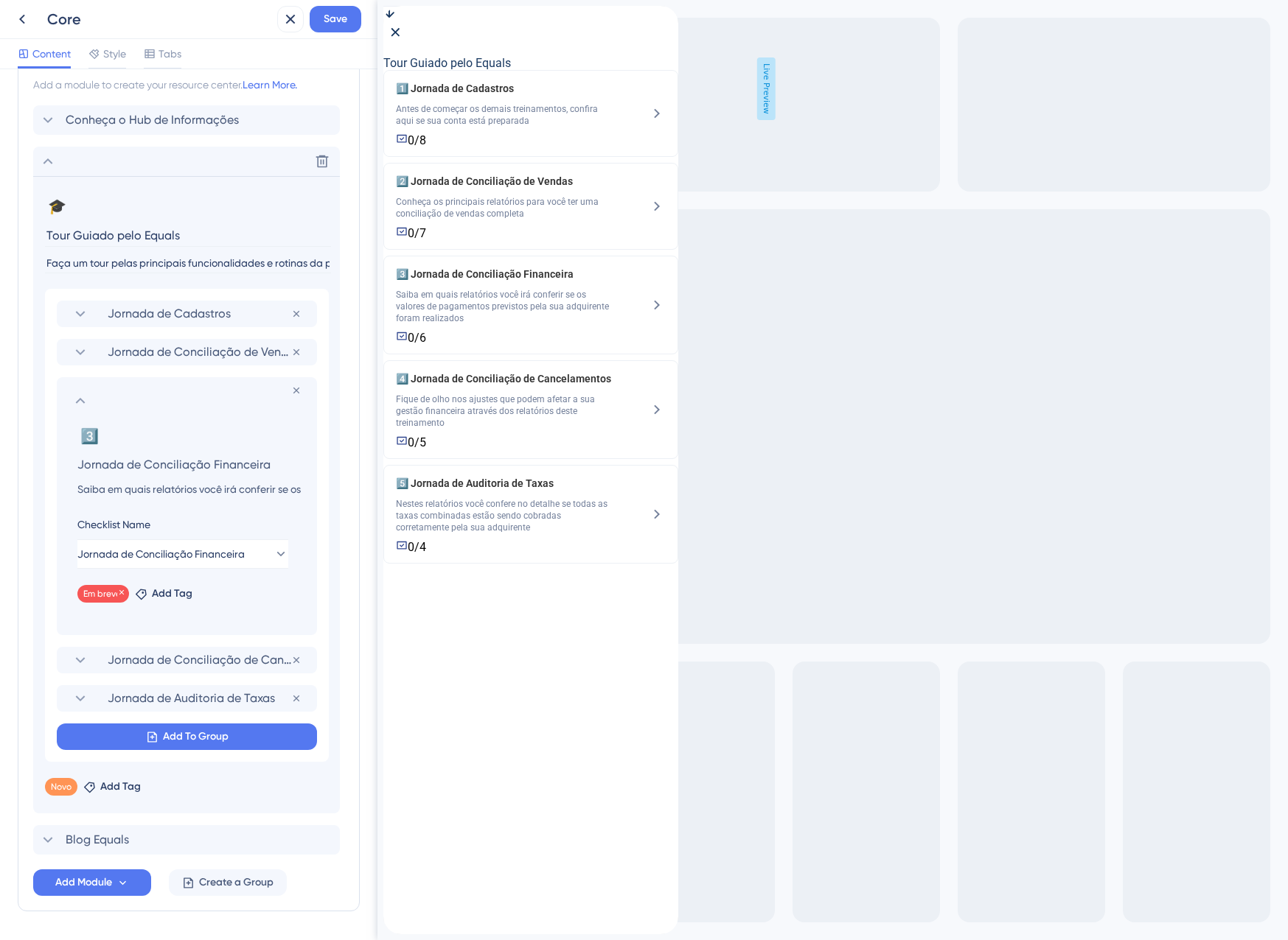
click at [105, 599] on span "Em breve!" at bounding box center [104, 593] width 40 height 11
click at [160, 592] on span "Add Tag" at bounding box center [172, 593] width 41 height 18
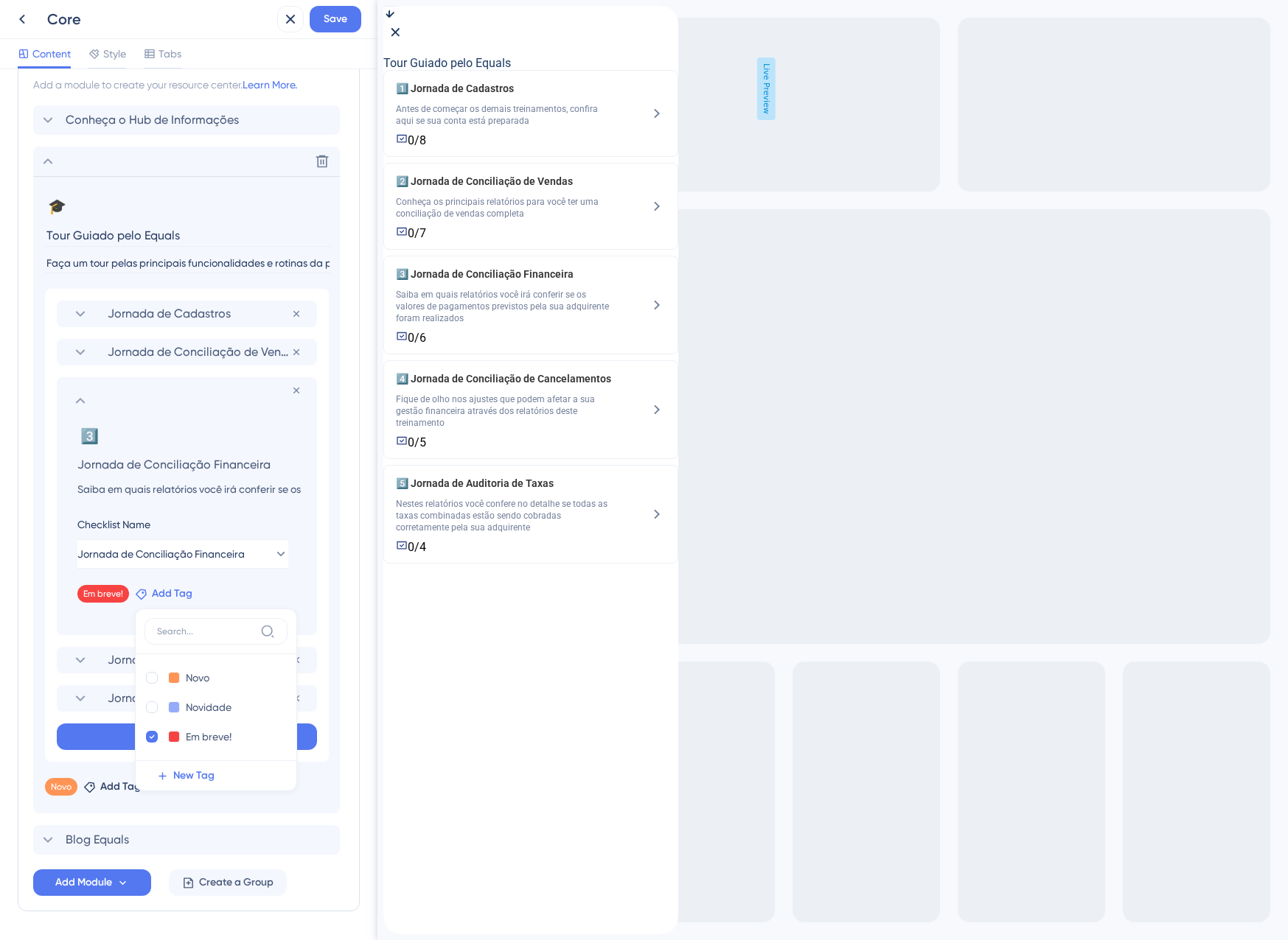
scroll to position [764, 0]
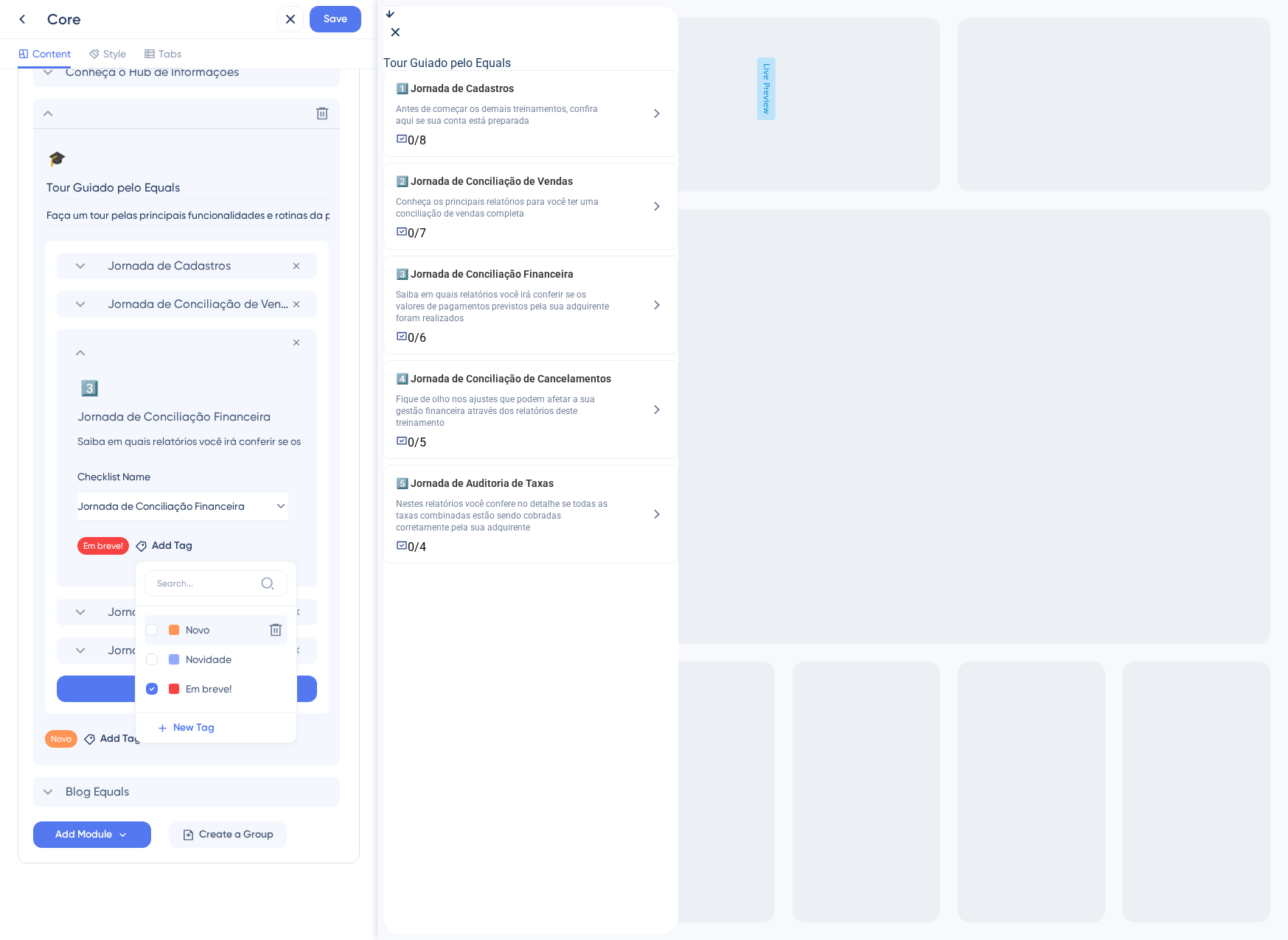
click at [180, 629] on div "Novo Novo" at bounding box center [201, 630] width 114 height 18
click at [154, 624] on div at bounding box center [152, 630] width 11 height 11
checkbox input "true"
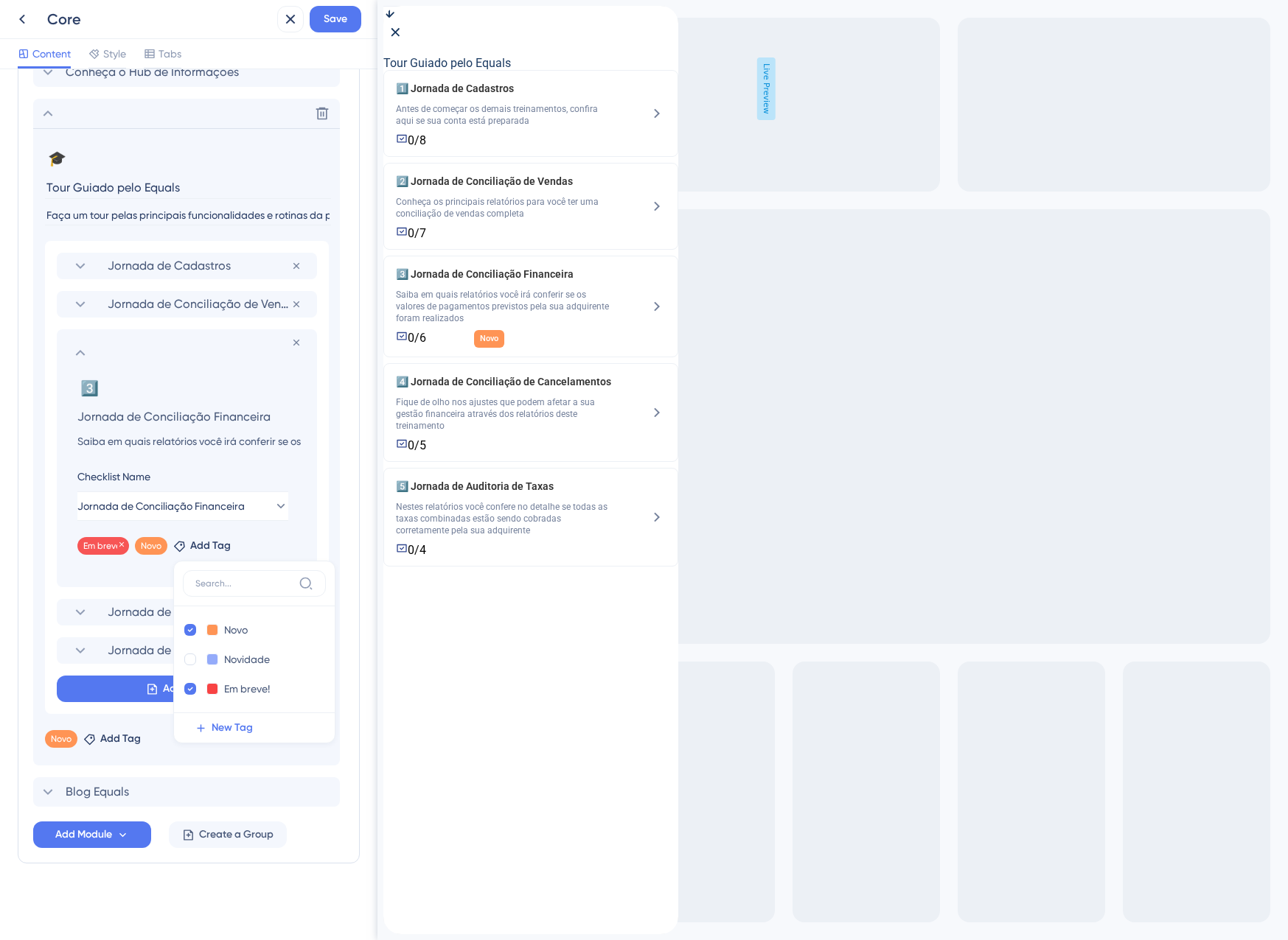
click at [102, 548] on span "Em breve!" at bounding box center [104, 546] width 40 height 11
click at [121, 545] on icon at bounding box center [121, 544] width 9 height 9
checkbox input "false"
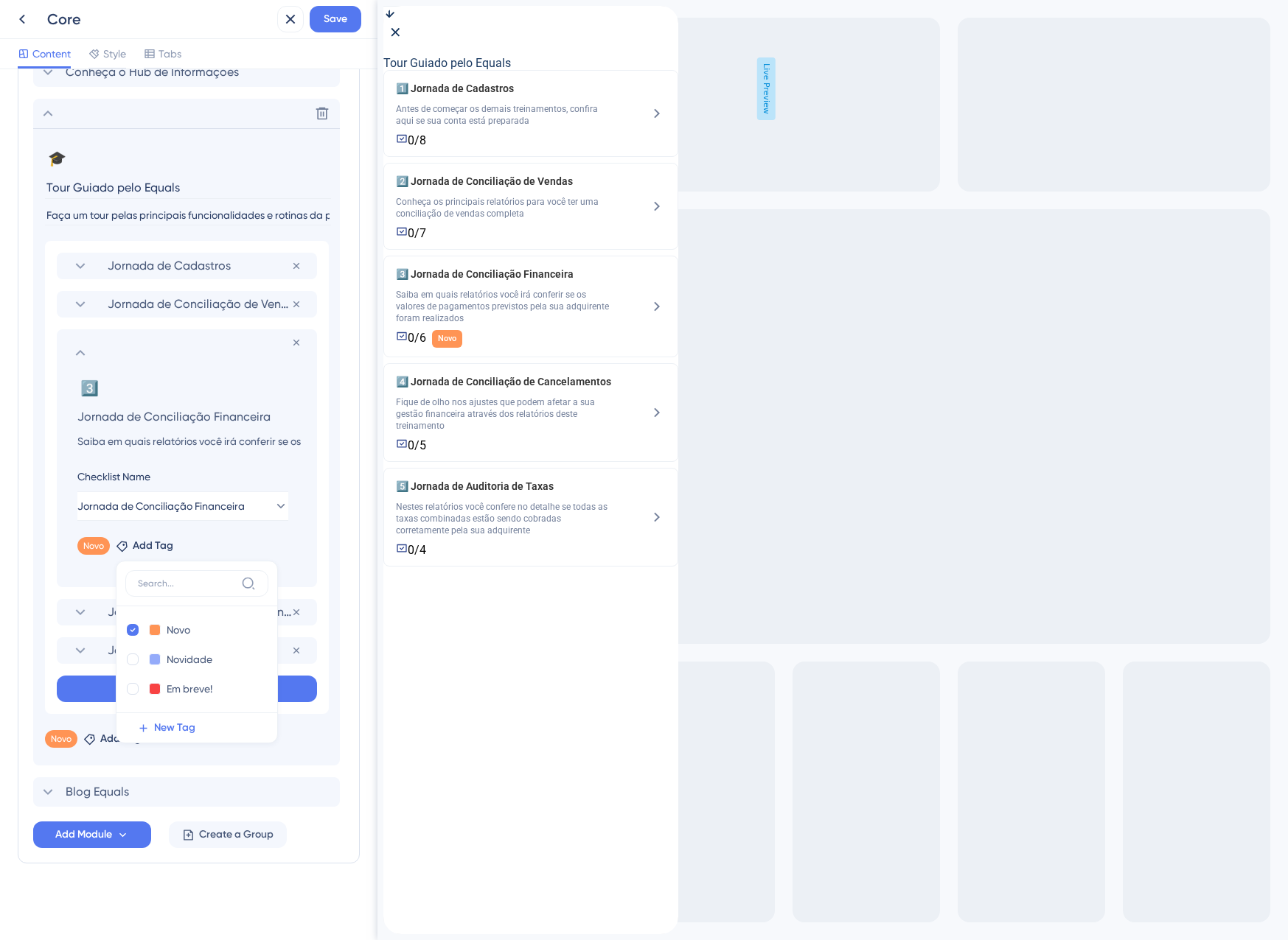
click at [56, 588] on div "Jornada de Cadastros Remove from group Jornada de Conciliação de Vendas Remove …" at bounding box center [186, 478] width 284 height 473
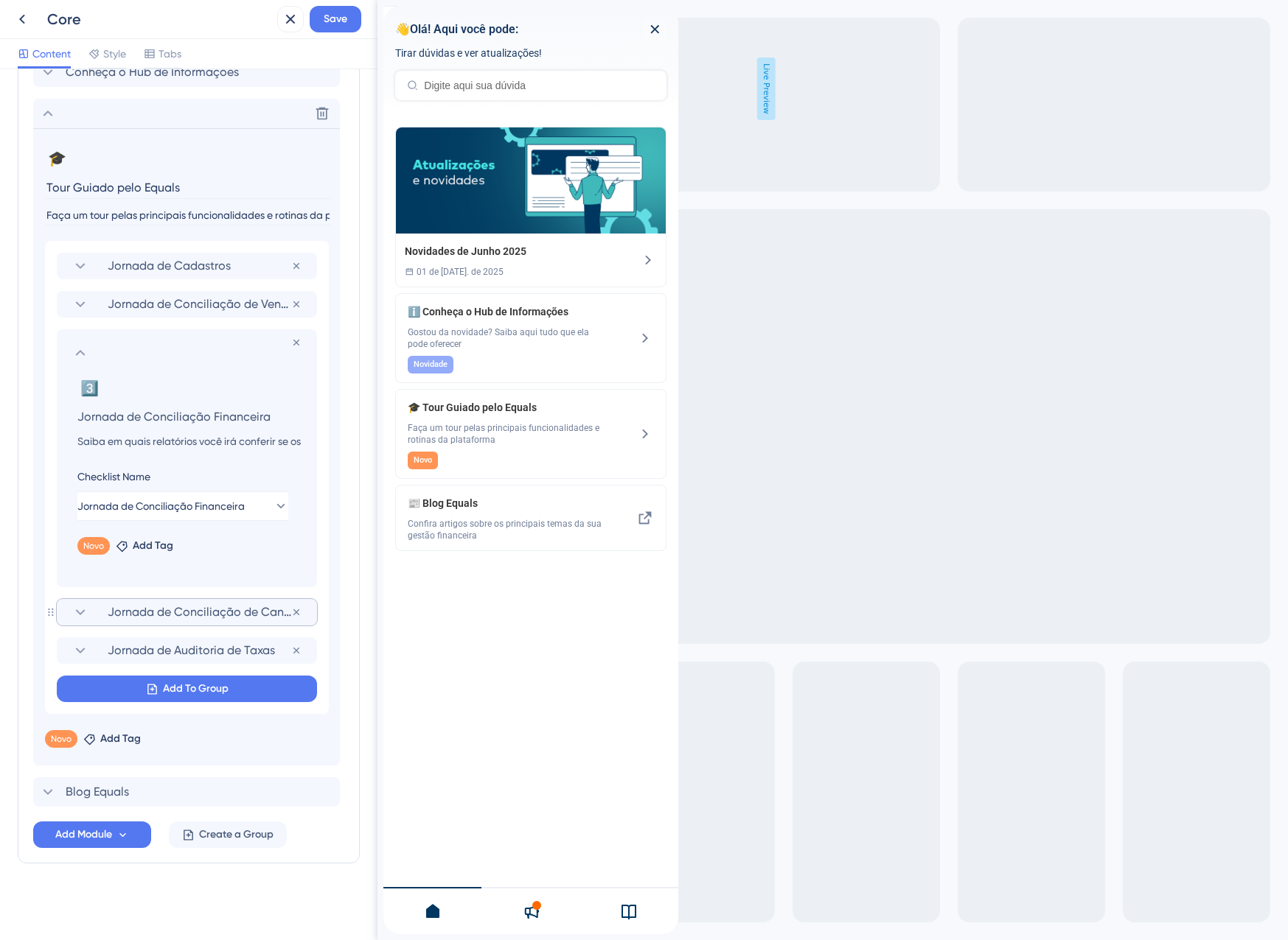
click at [133, 617] on span "Jornada de Conciliação de Cancelamentos" at bounding box center [199, 612] width 183 height 18
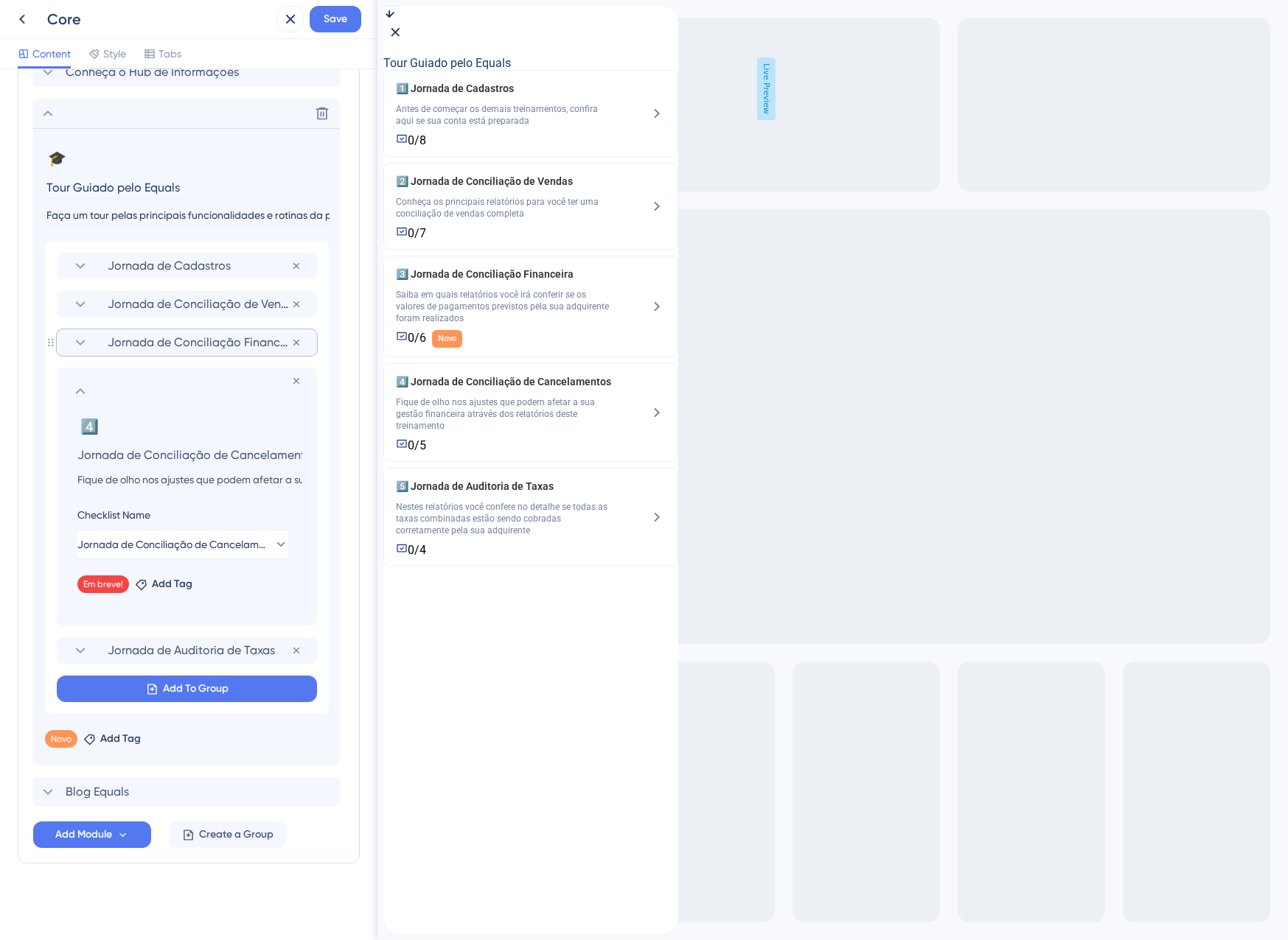
scroll to position [0, 13]
click at [118, 581] on icon at bounding box center [121, 582] width 9 height 9
click at [112, 581] on span "Add Tag" at bounding box center [114, 584] width 41 height 18
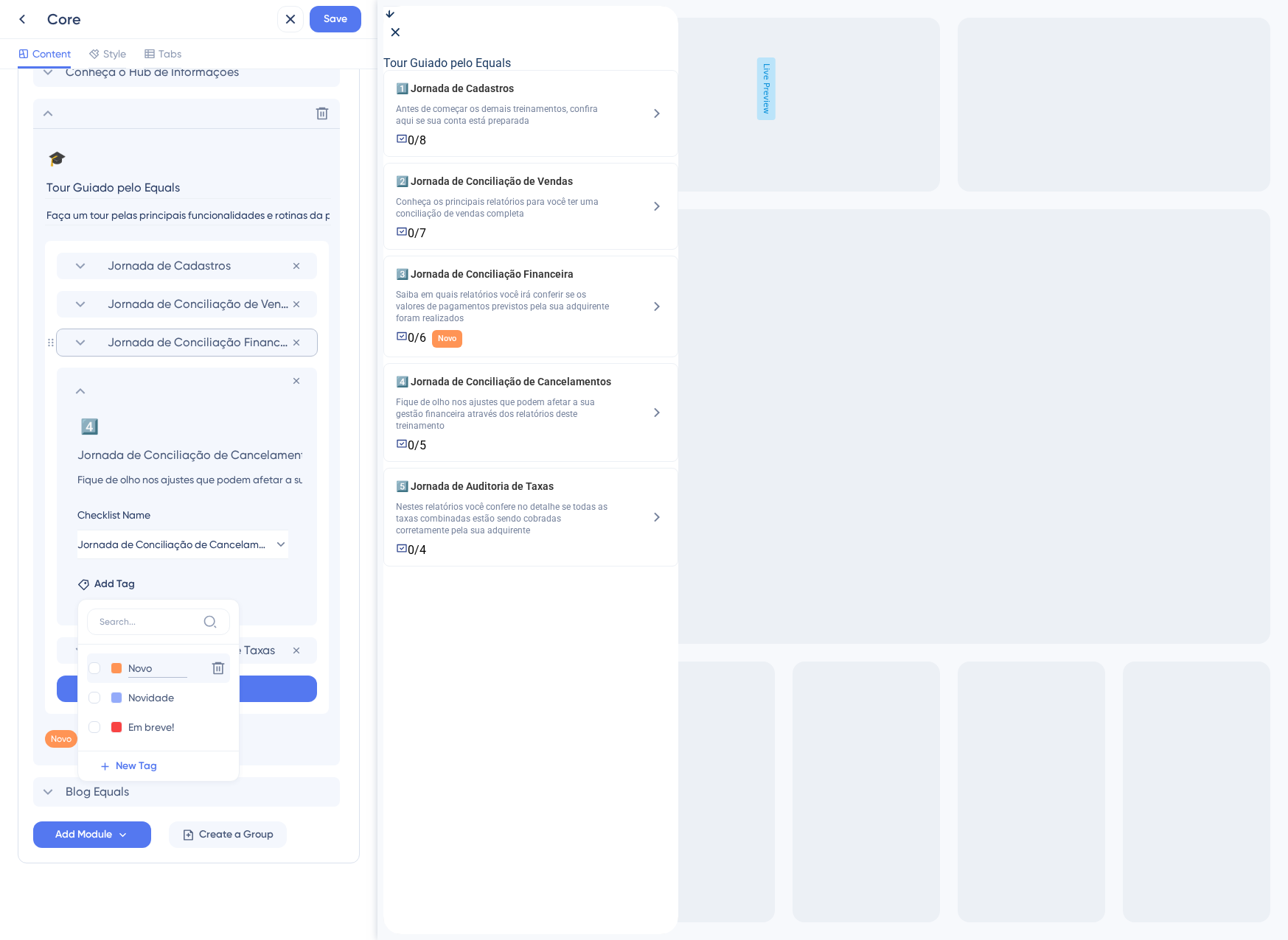
click at [133, 676] on input "Novo" at bounding box center [158, 668] width 59 height 18
click at [98, 662] on div at bounding box center [95, 668] width 15 height 15
click at [92, 669] on div "Jornada de Cadastros Remove from group Jornada de Conciliação de Vendas Remove …" at bounding box center [186, 478] width 284 height 473
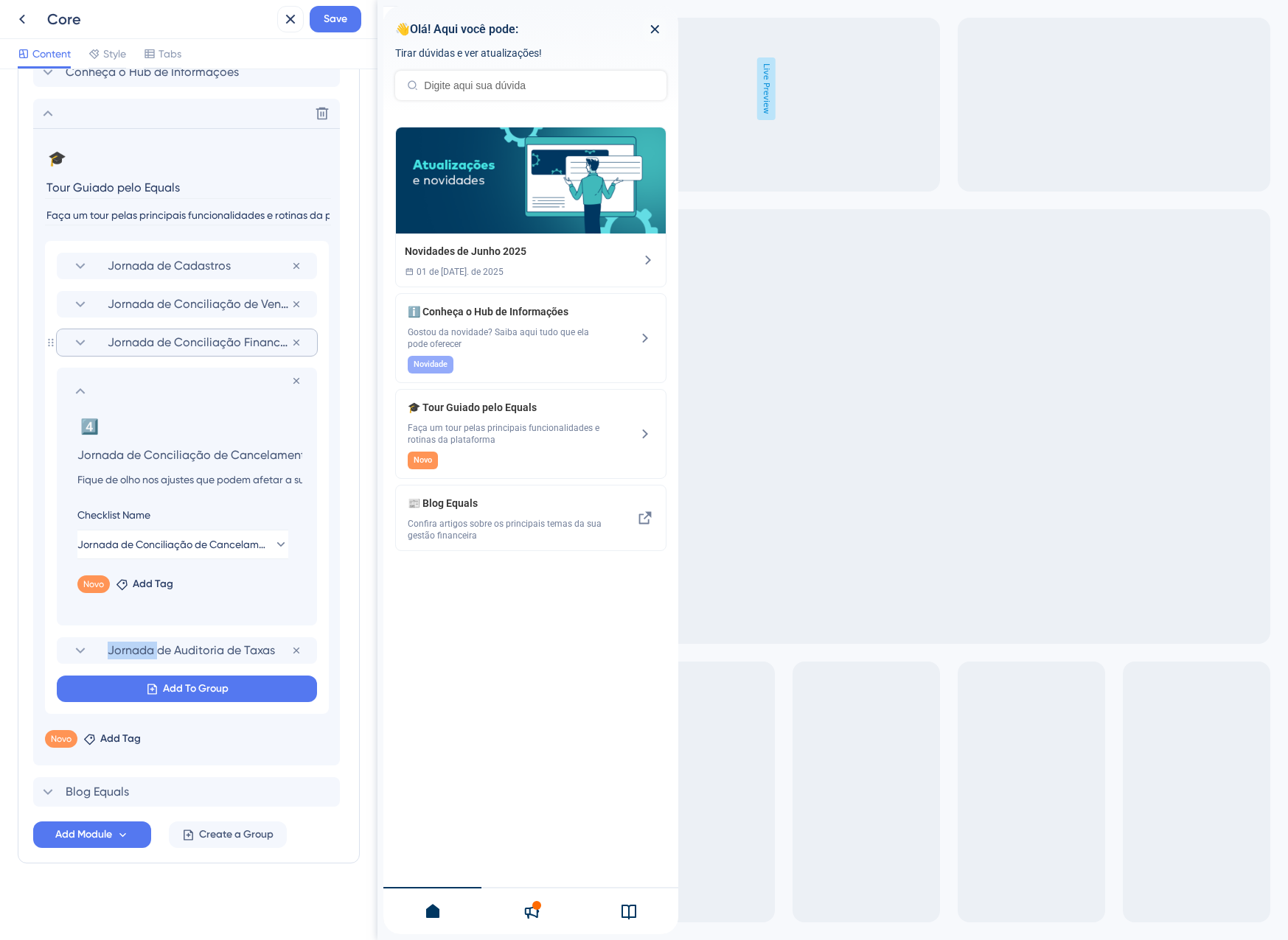
click at [92, 669] on div "Jornada de Cadastros Remove from group Jornada de Conciliação de Vendas Remove …" at bounding box center [186, 478] width 284 height 473
drag, startPoint x: 92, startPoint y: 669, endPoint x: 71, endPoint y: 658, distance: 23.7
click at [70, 659] on section "Jornada de Auditoria de Taxas Remove from group" at bounding box center [187, 650] width 260 height 27
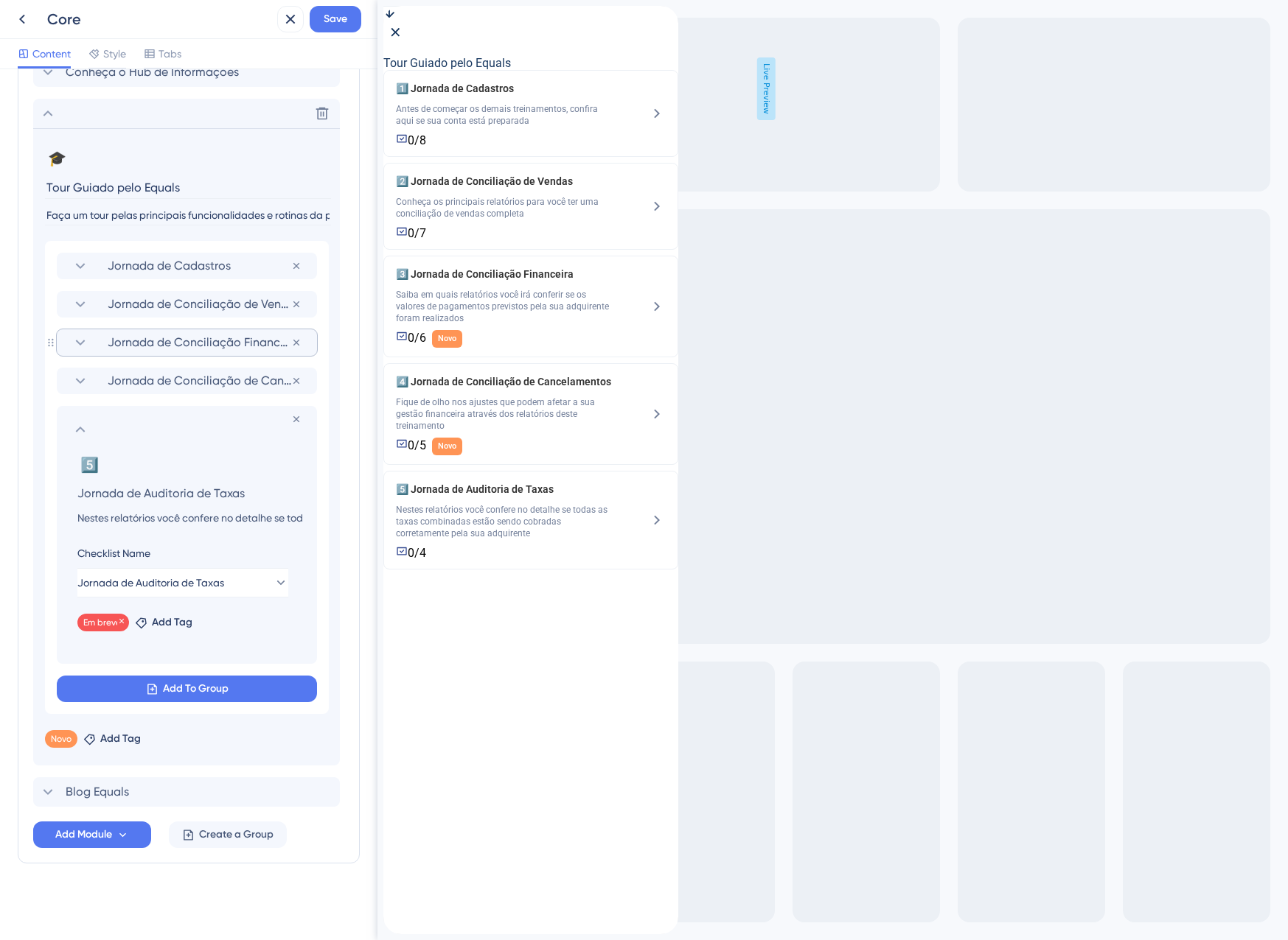
click at [104, 625] on span "Em breve!" at bounding box center [104, 623] width 40 height 11
click at [117, 622] on icon at bounding box center [121, 621] width 9 height 9
click at [117, 622] on span "Add Tag" at bounding box center [114, 623] width 41 height 18
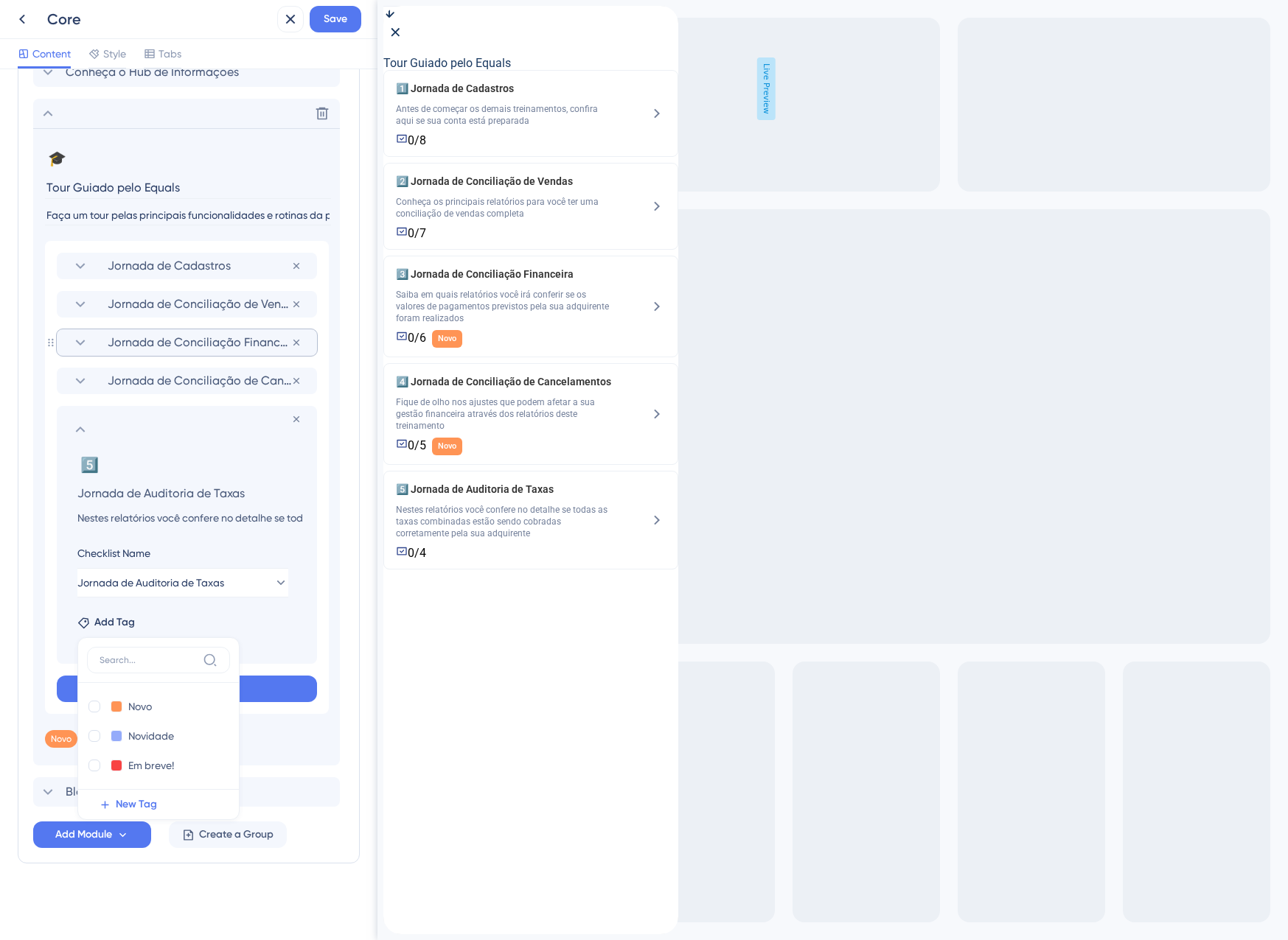
click at [91, 766] on div at bounding box center [94, 765] width 11 height 11
checkbox input "true"
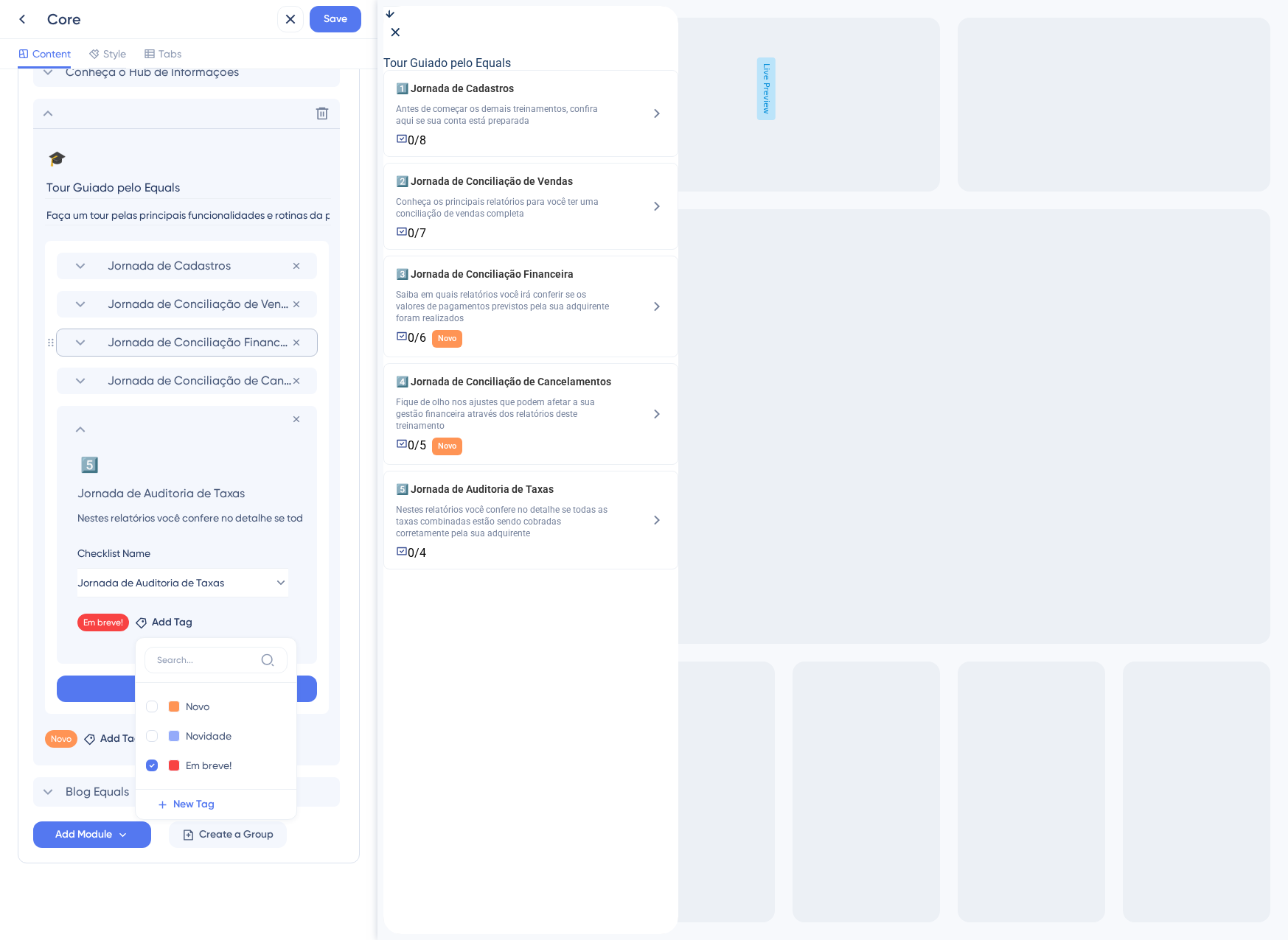
click at [76, 426] on icon at bounding box center [80, 429] width 18 height 18
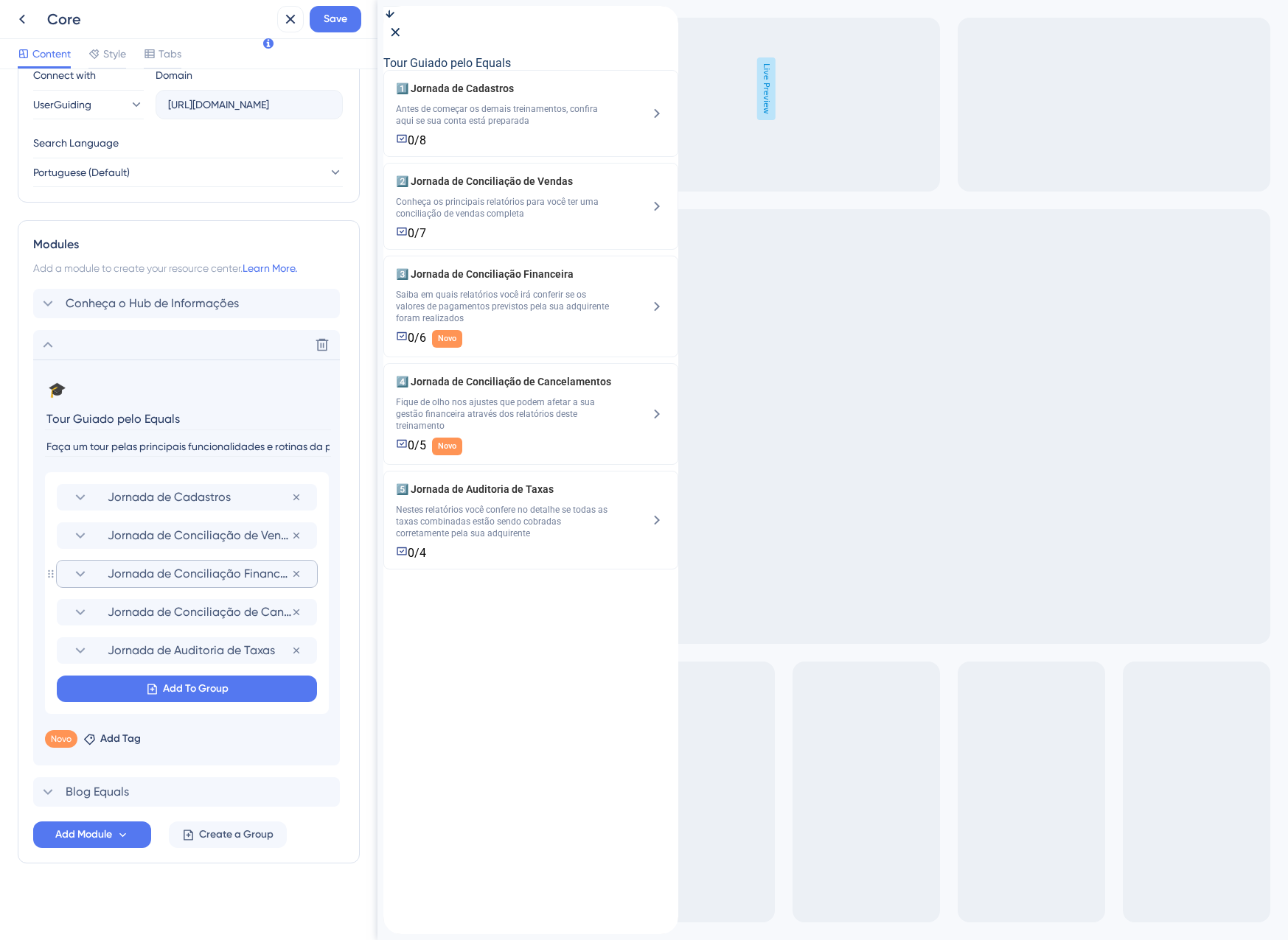
click at [146, 598] on div "Jornada de Cadastros Remove from group Jornada de Conciliação de Vendas Remove …" at bounding box center [186, 593] width 284 height 242
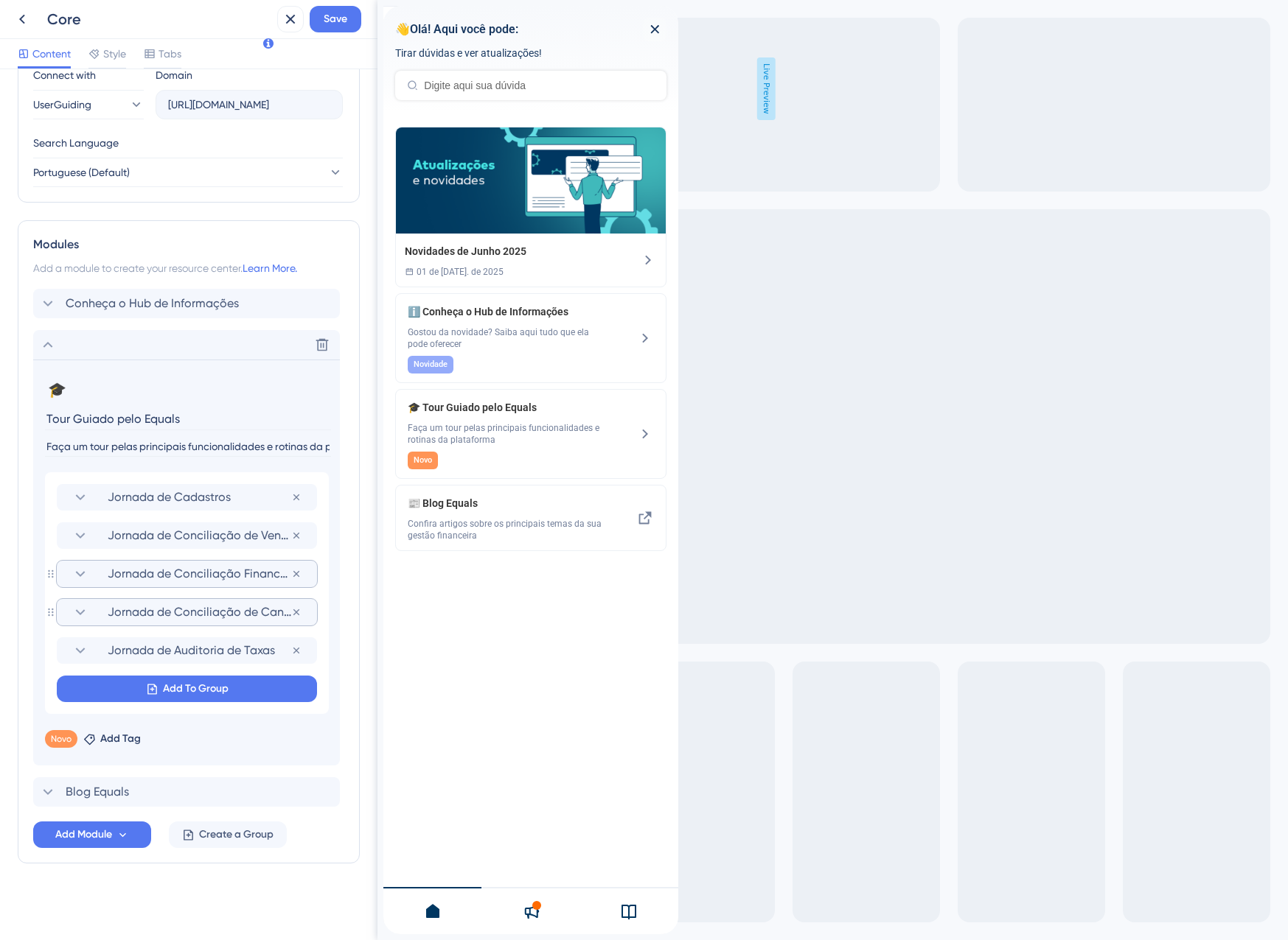
click at [145, 613] on span "Jornada de Conciliação de Cancelamentos" at bounding box center [199, 612] width 183 height 18
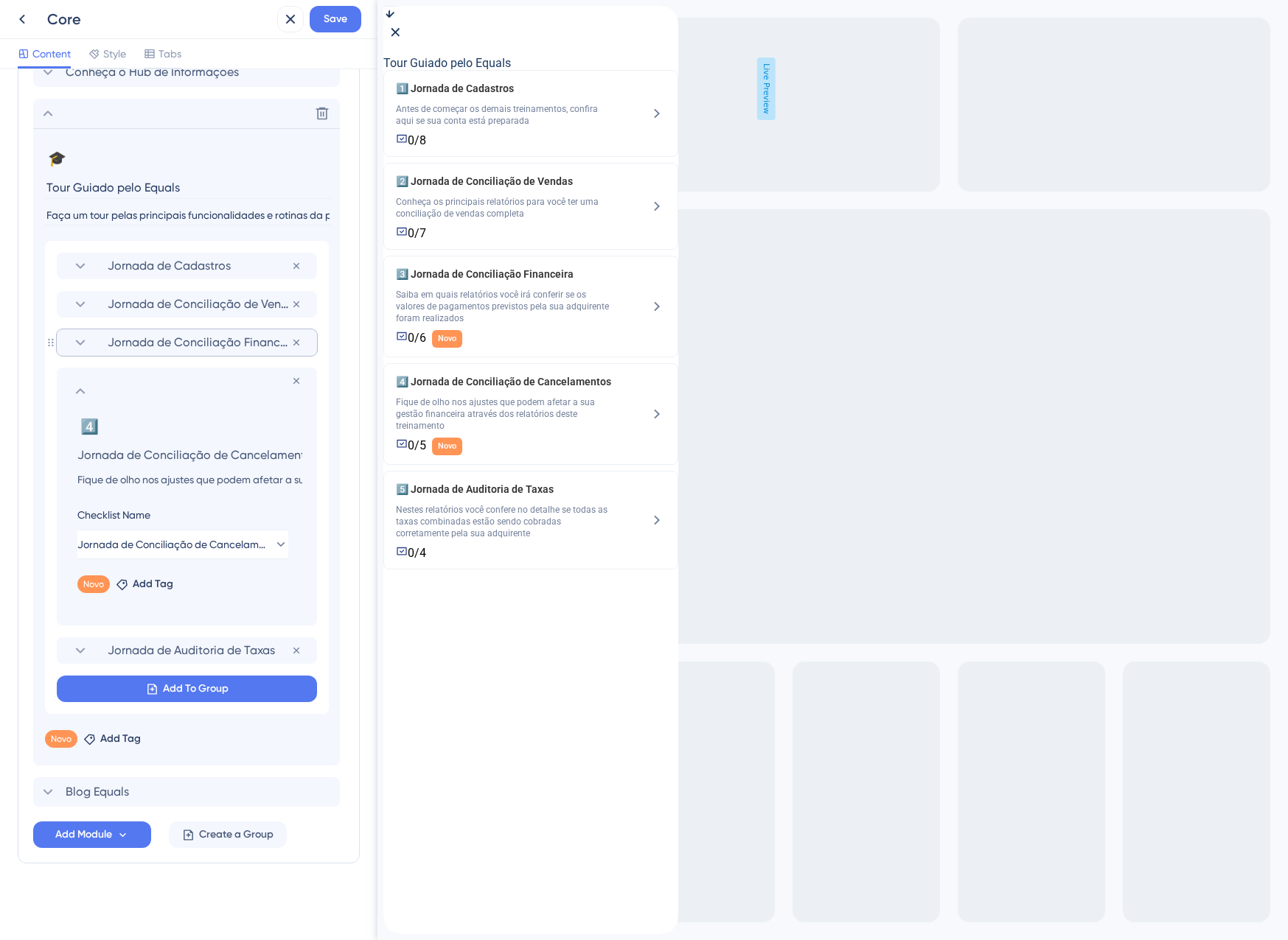
scroll to position [0, 13]
click at [121, 586] on icon at bounding box center [122, 584] width 12 height 12
click at [121, 585] on icon at bounding box center [122, 584] width 12 height 12
click at [134, 588] on span "Add Tag" at bounding box center [153, 584] width 41 height 18
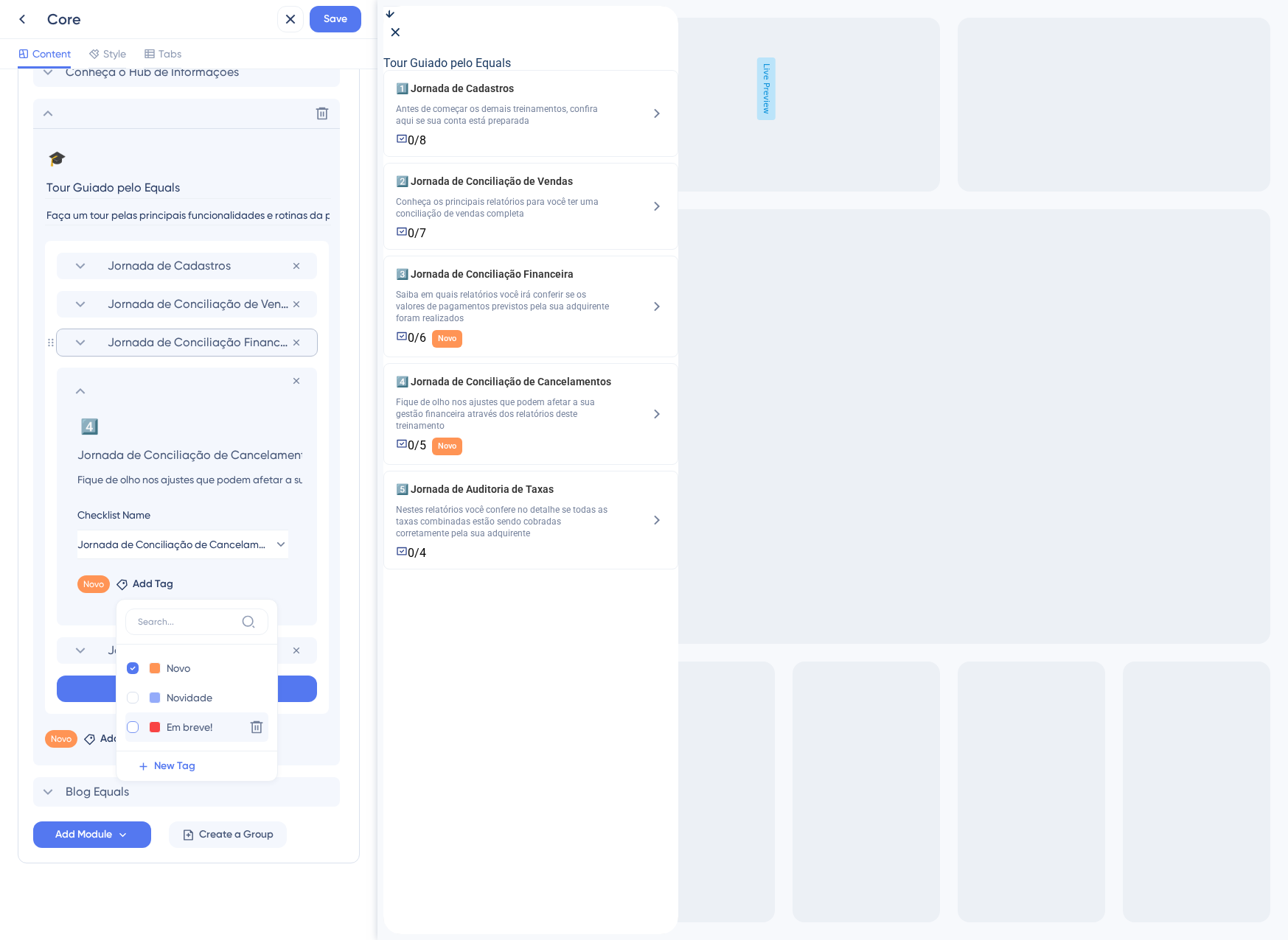
click at [137, 733] on div at bounding box center [133, 727] width 11 height 11
checkbox input "true"
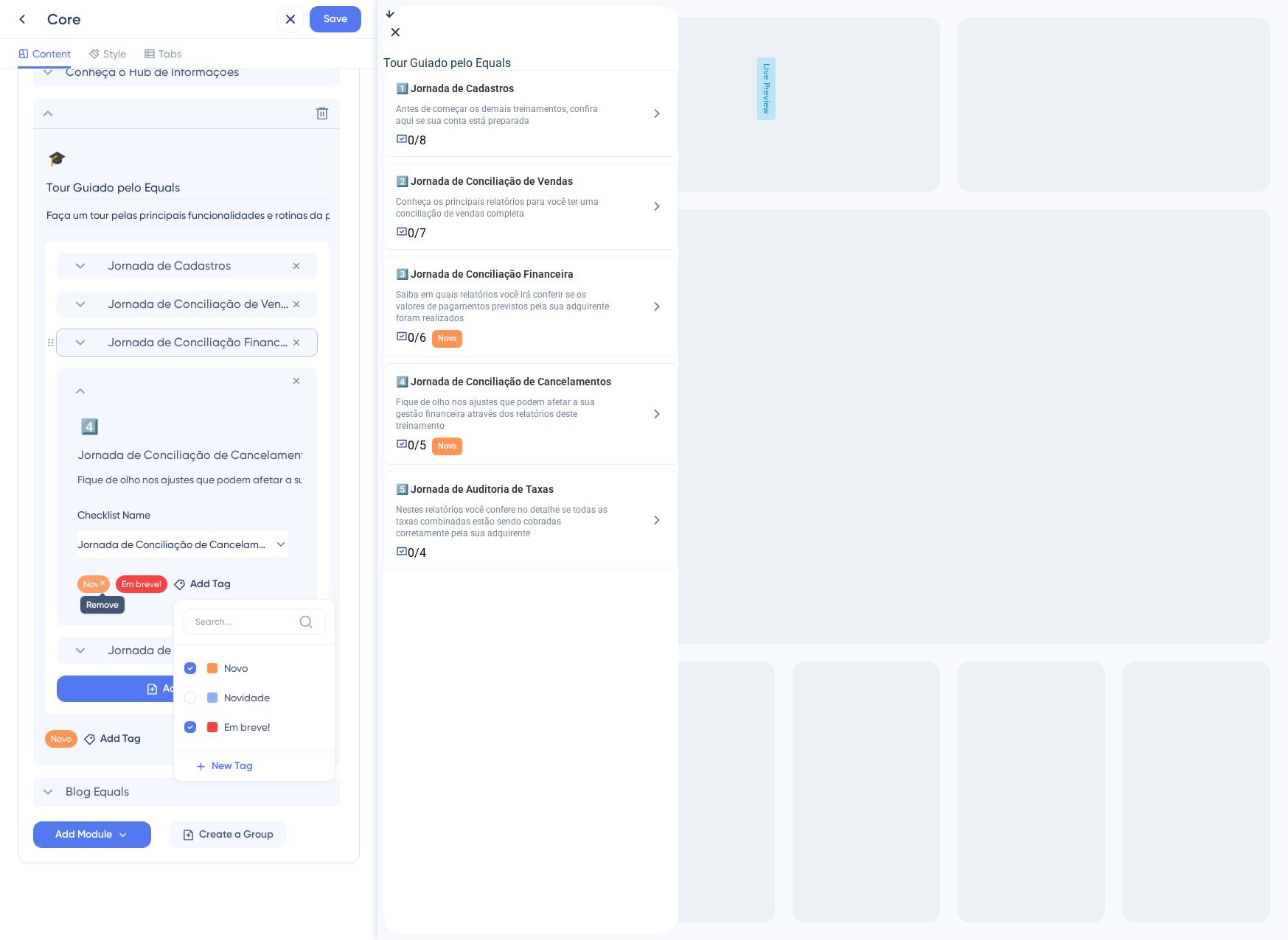
click at [101, 582] on icon at bounding box center [102, 582] width 9 height 9
checkbox input "false"
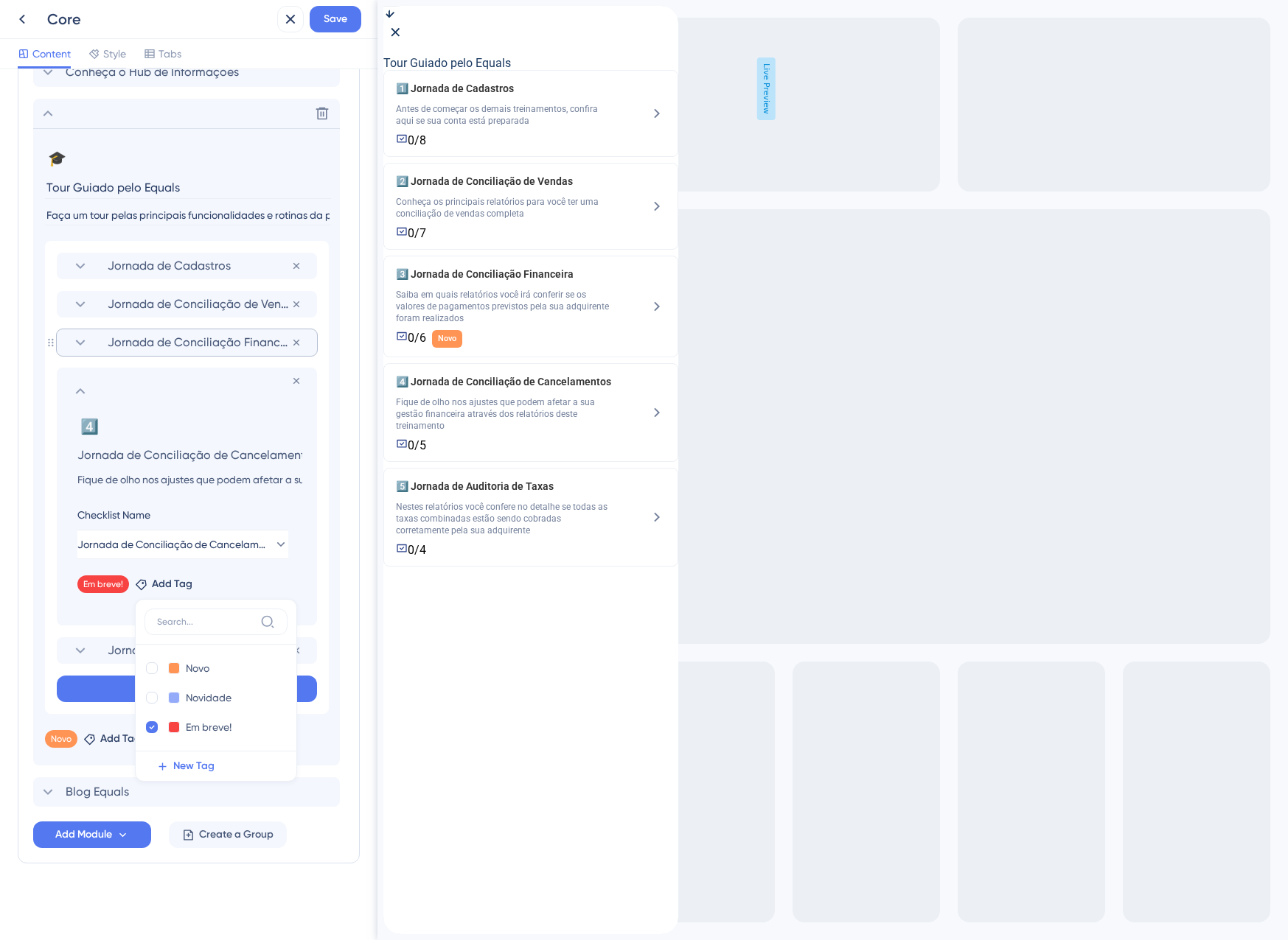
click at [81, 398] on icon at bounding box center [80, 391] width 18 height 18
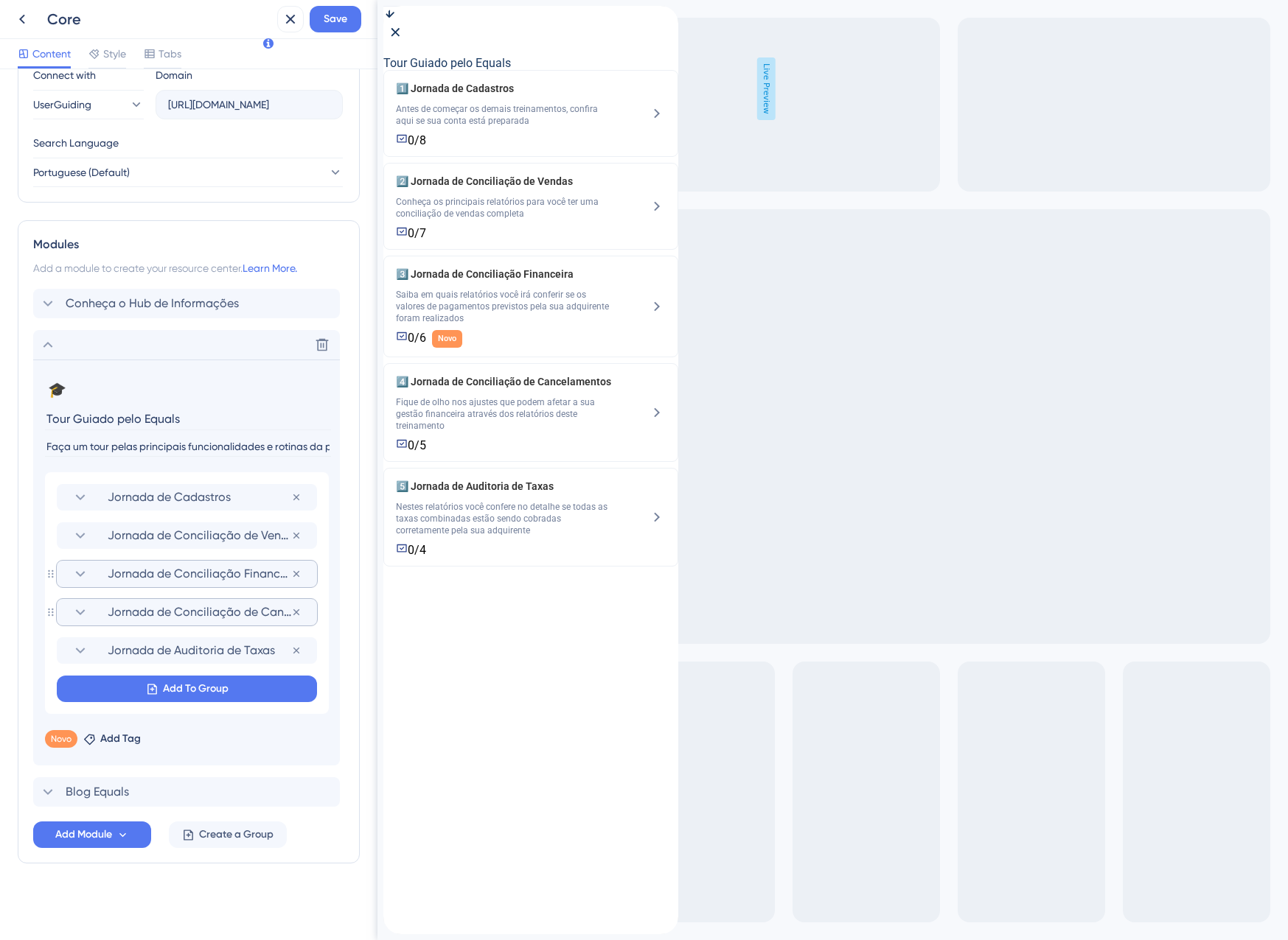
scroll to position [533, 0]
click at [118, 573] on span "Jornada de Conciliação Financeira" at bounding box center [199, 573] width 183 height 18
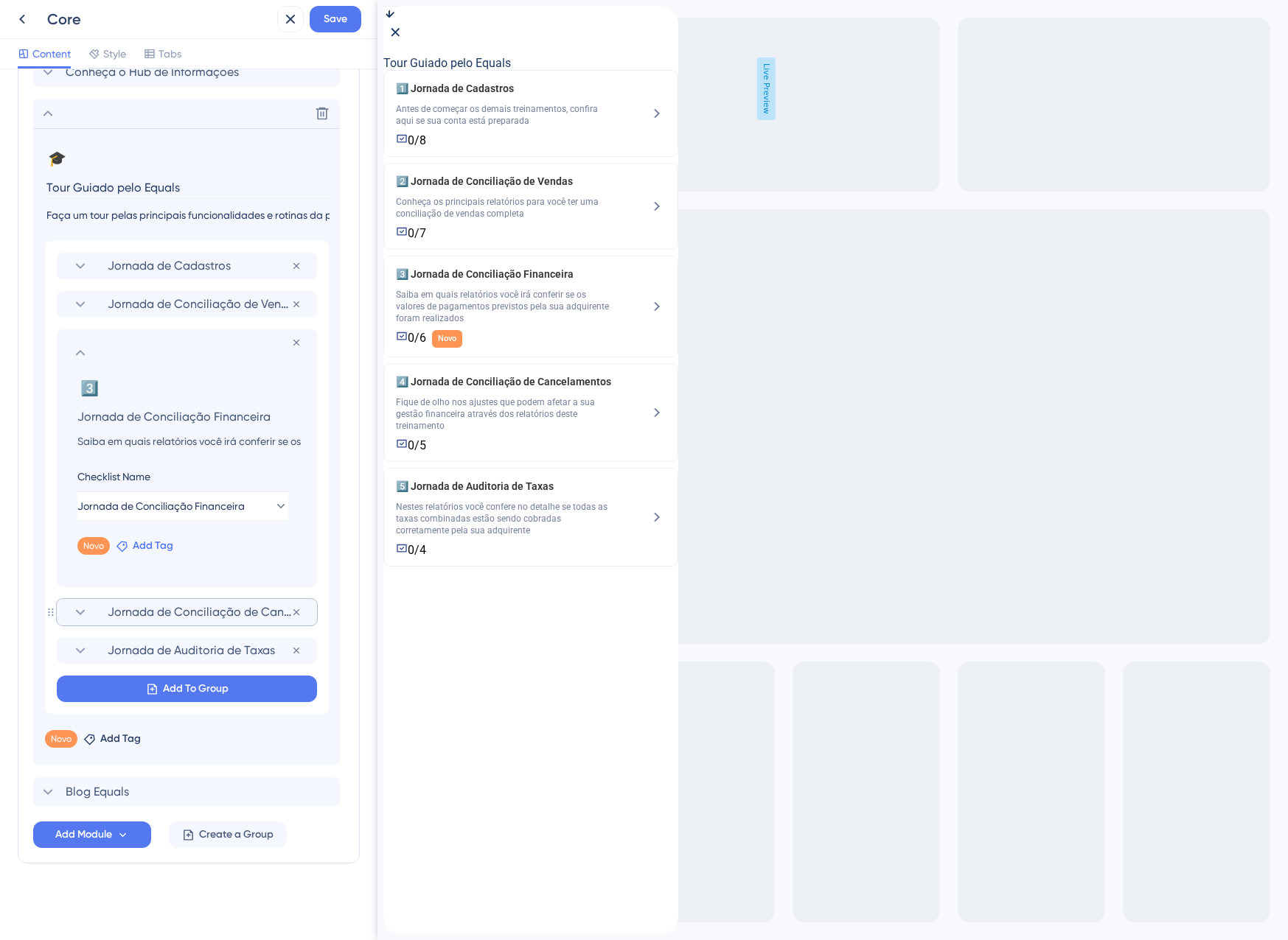
click at [127, 548] on icon at bounding box center [122, 546] width 12 height 12
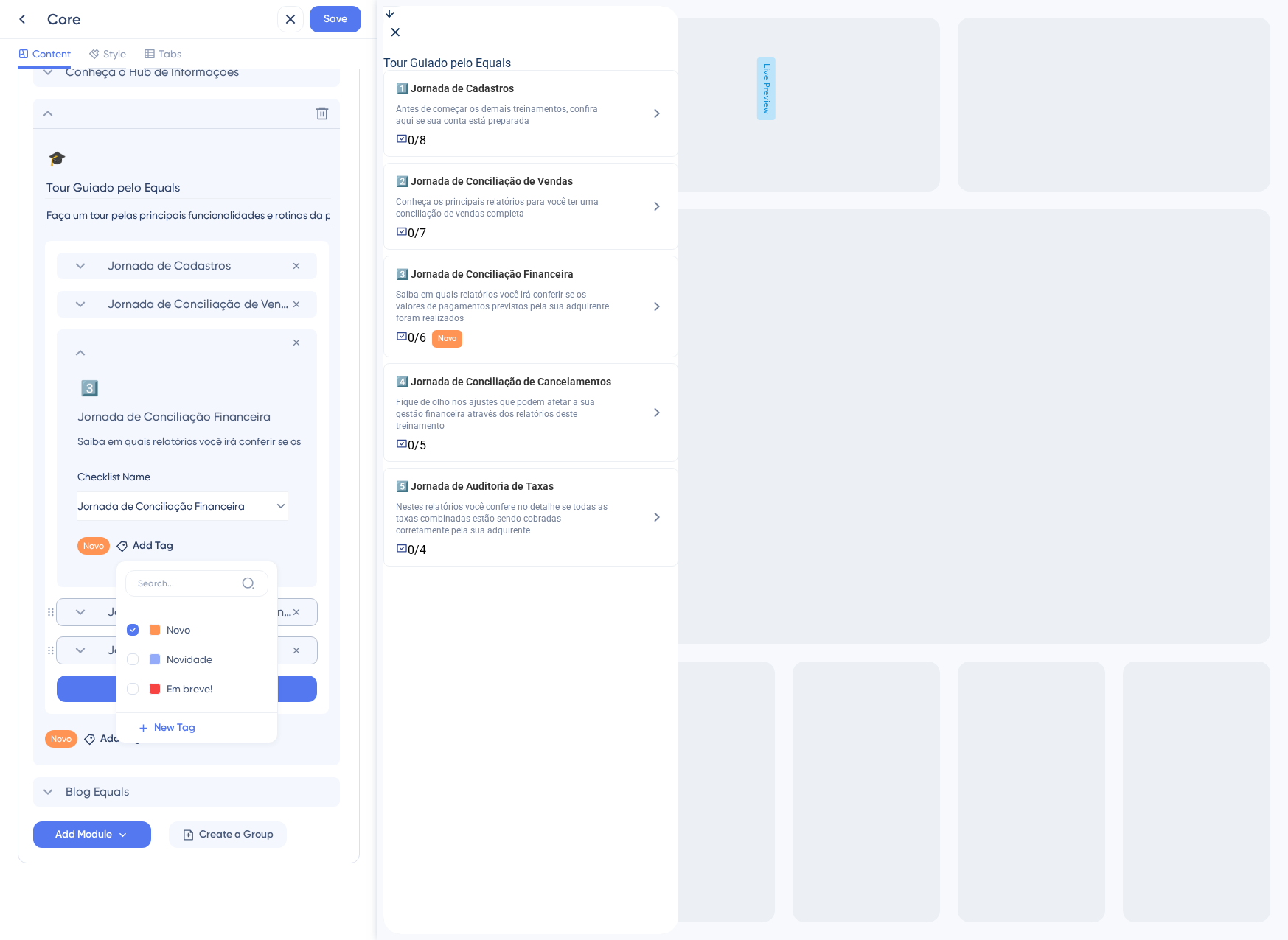
drag, startPoint x: 131, startPoint y: 688, endPoint x: 127, endPoint y: 656, distance: 32.2
click at [131, 689] on div at bounding box center [133, 689] width 11 height 11
checkbox input "true"
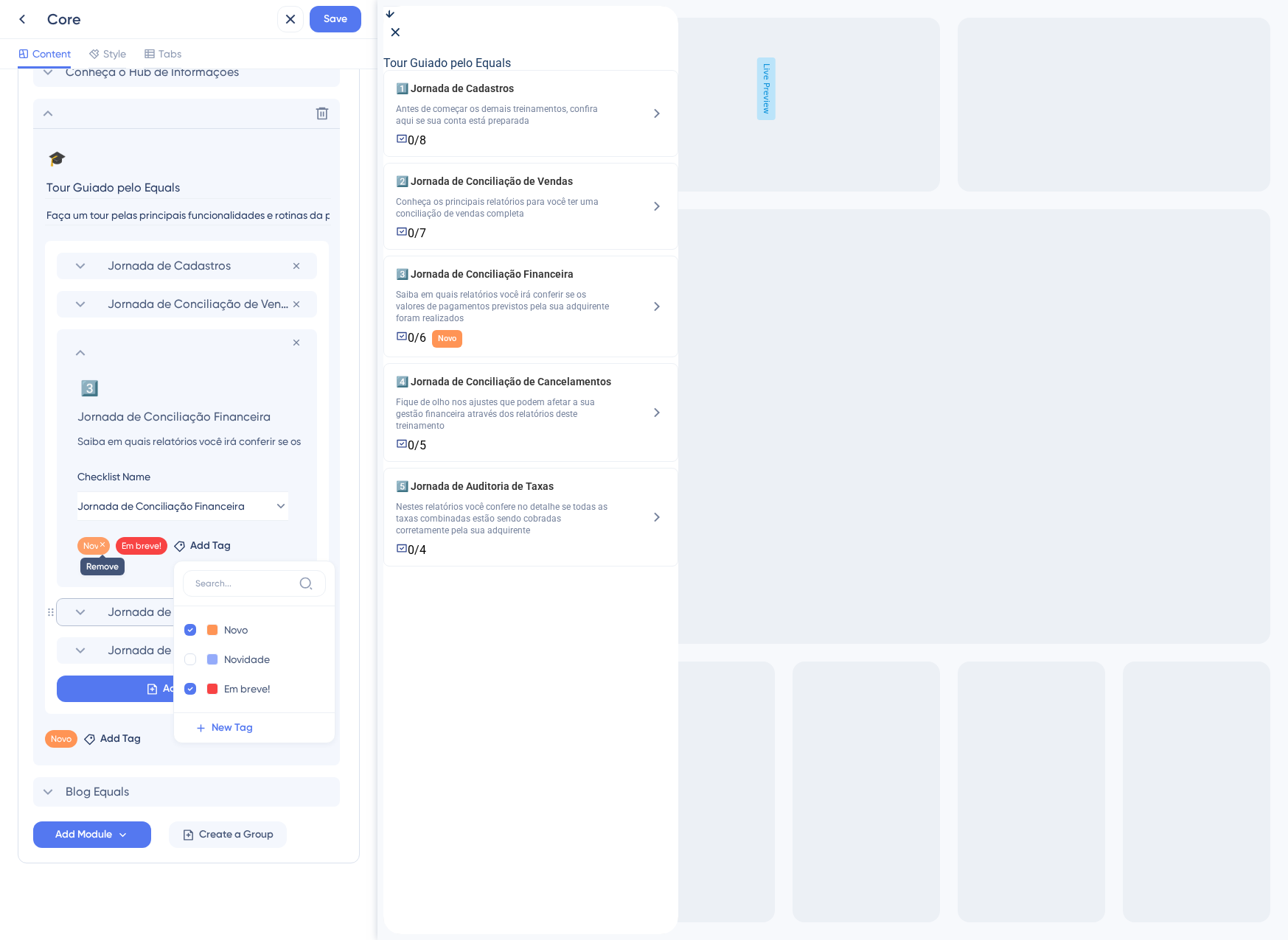
click at [100, 543] on icon at bounding box center [102, 544] width 9 height 9
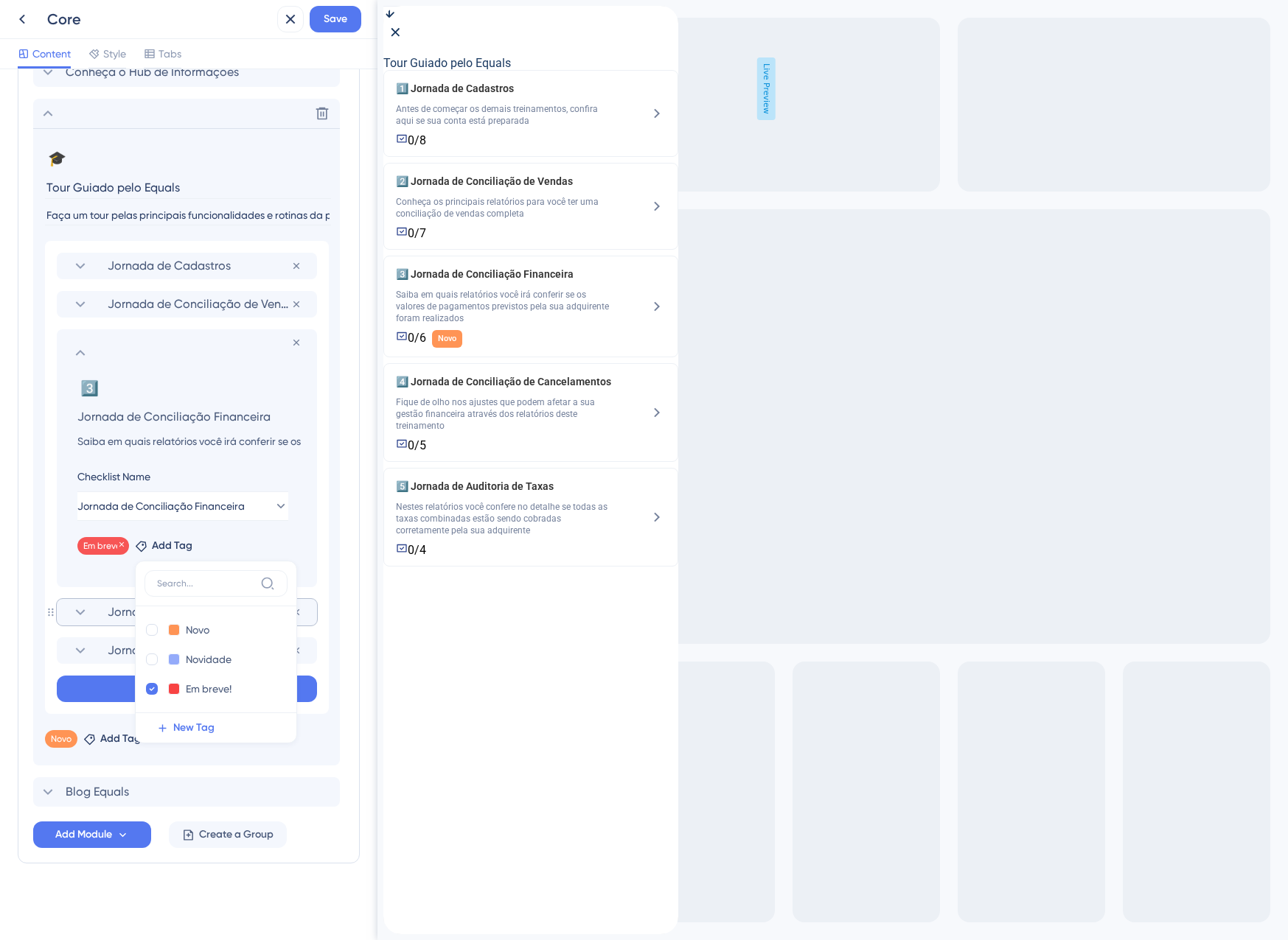
checkbox input "false"
click at [84, 350] on icon at bounding box center [80, 352] width 18 height 18
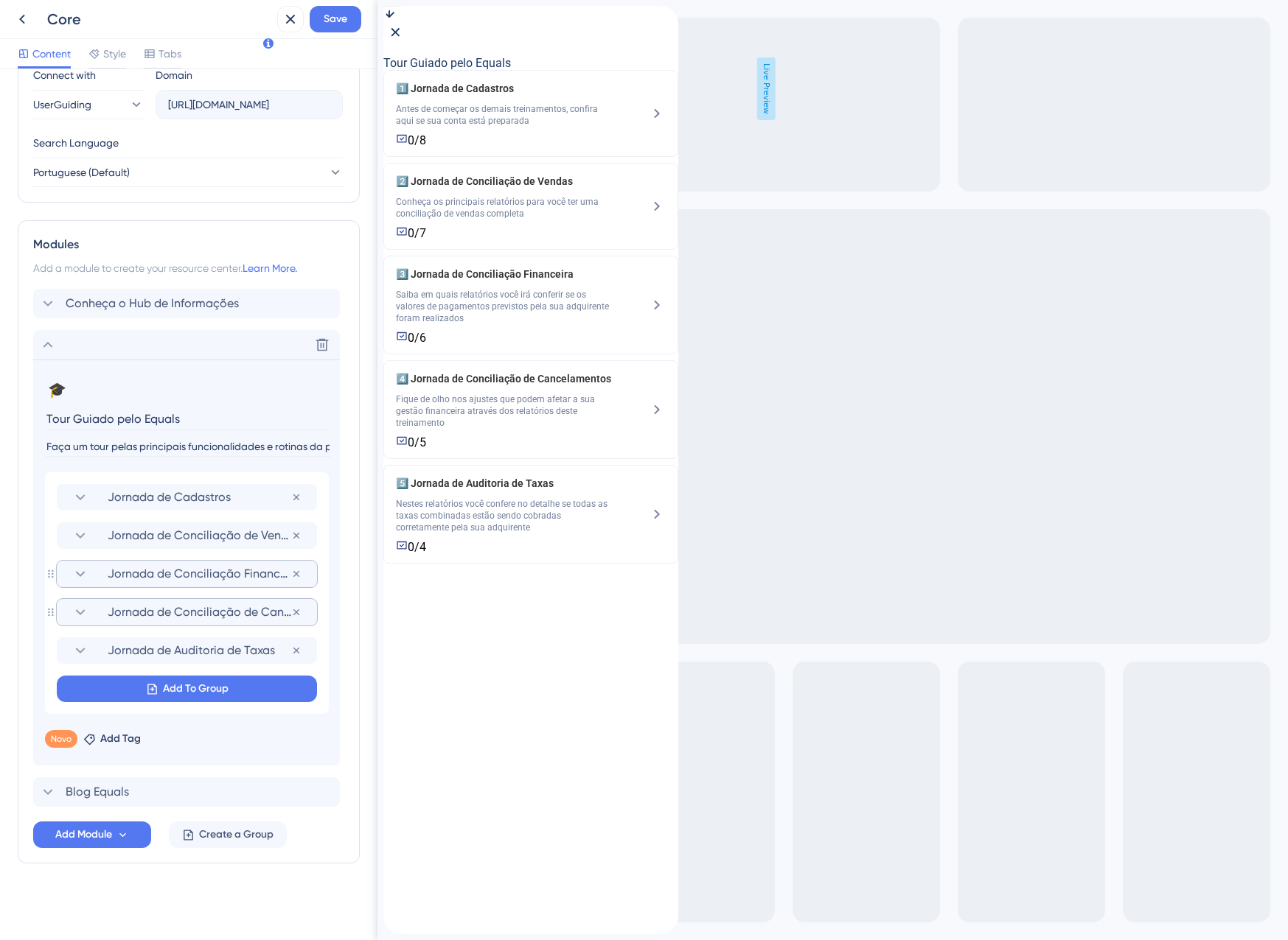
scroll to position [533, 0]
click at [143, 503] on span "Jornada de Cadastros" at bounding box center [199, 498] width 183 height 18
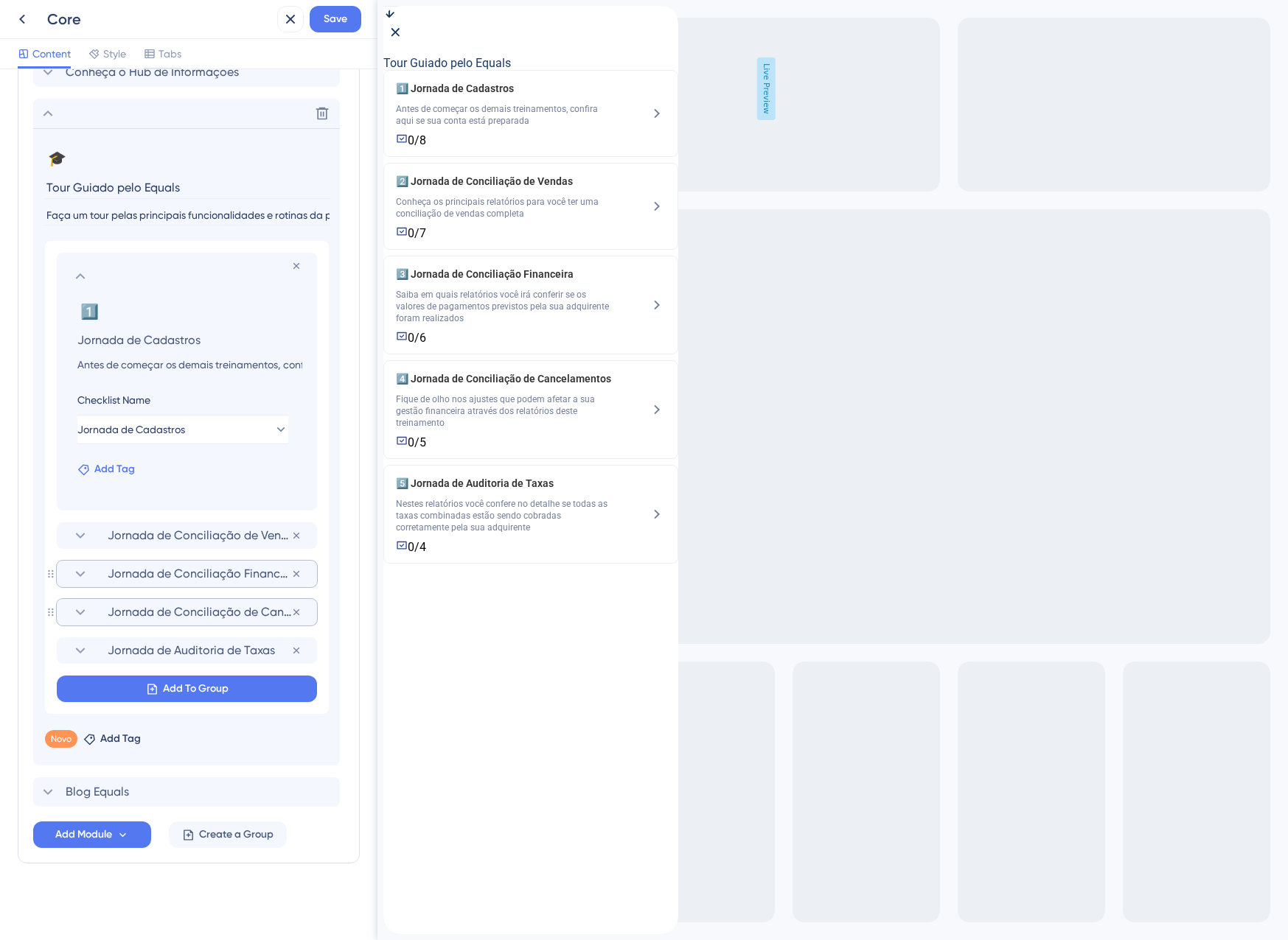
click at [108, 475] on span "Add Tag" at bounding box center [114, 469] width 41 height 18
click at [96, 553] on div at bounding box center [94, 554] width 11 height 11
checkbox input "true"
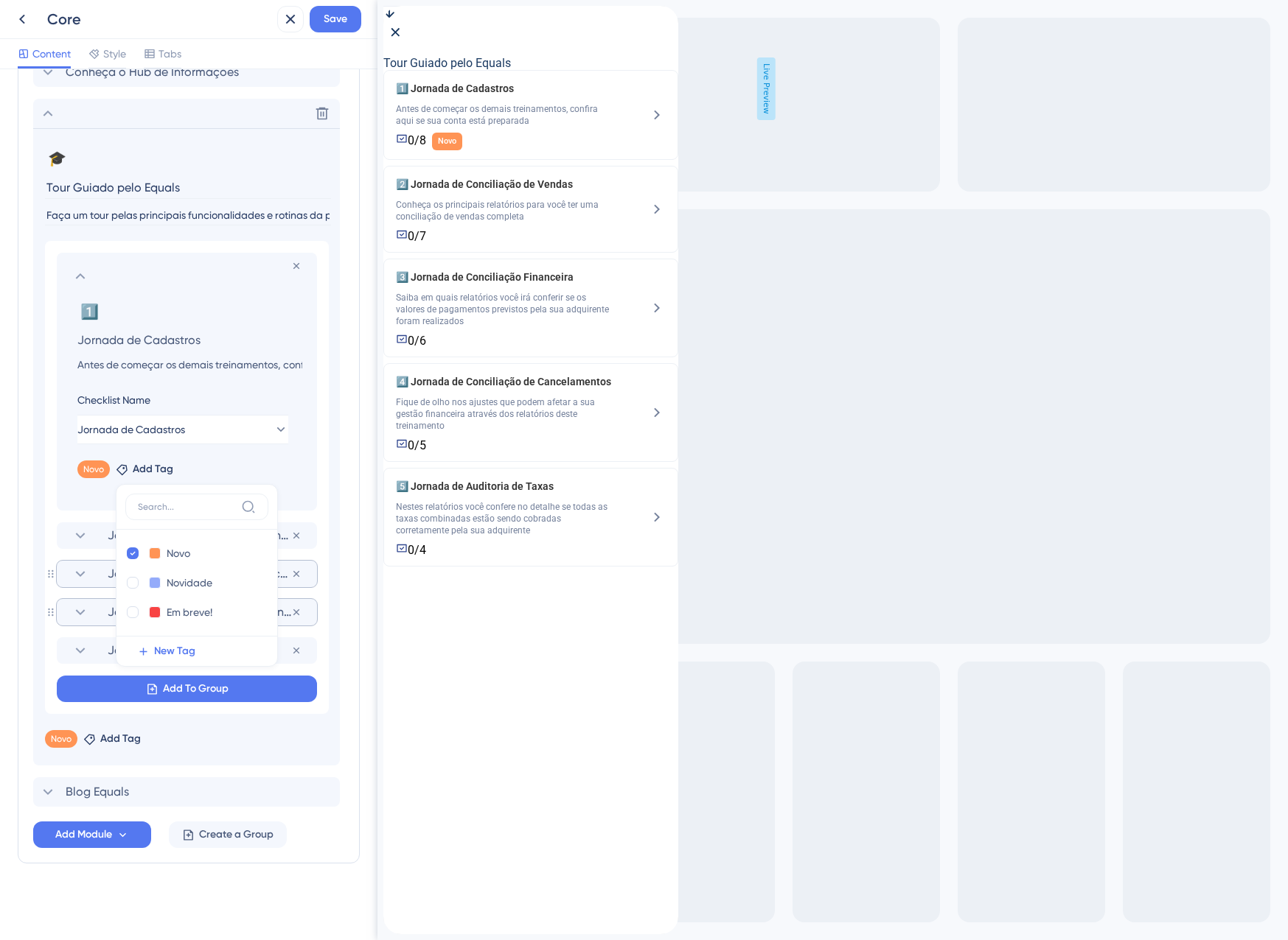
click at [80, 278] on icon at bounding box center [80, 276] width 18 height 18
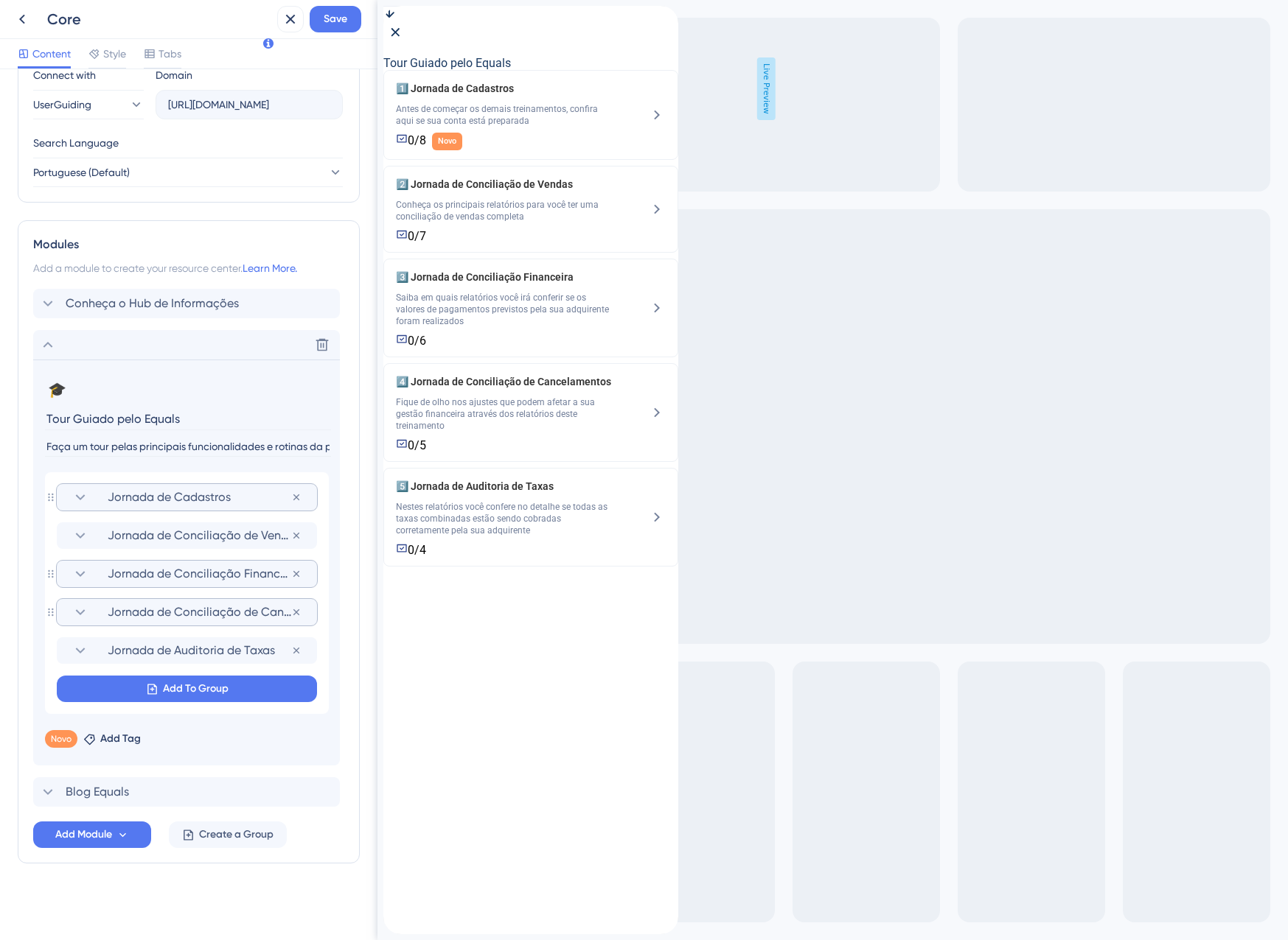
scroll to position [533, 0]
click at [147, 535] on span "Jornada de Conciliação de Vendas" at bounding box center [199, 536] width 183 height 18
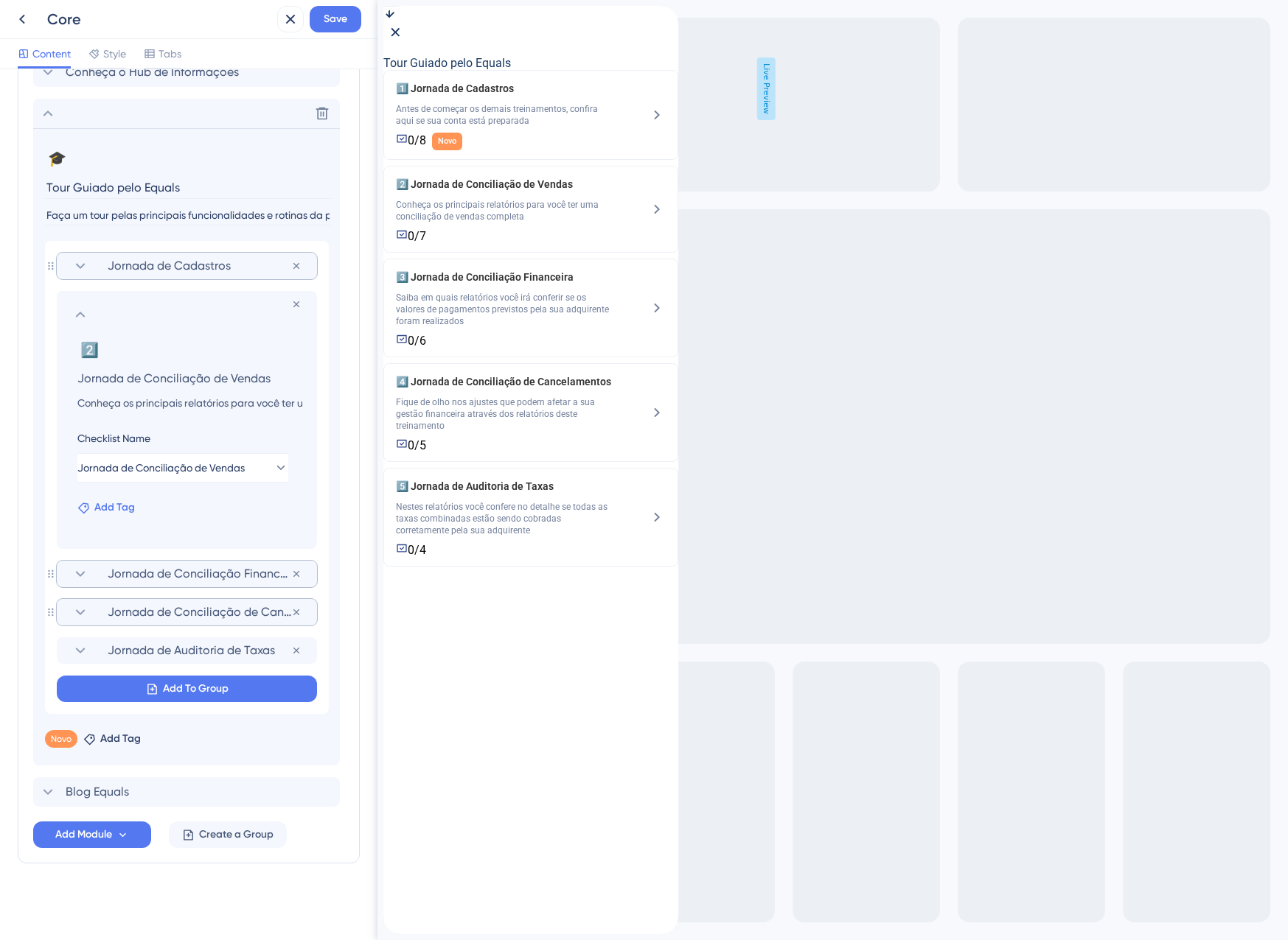
click at [107, 509] on span "Add Tag" at bounding box center [114, 507] width 41 height 18
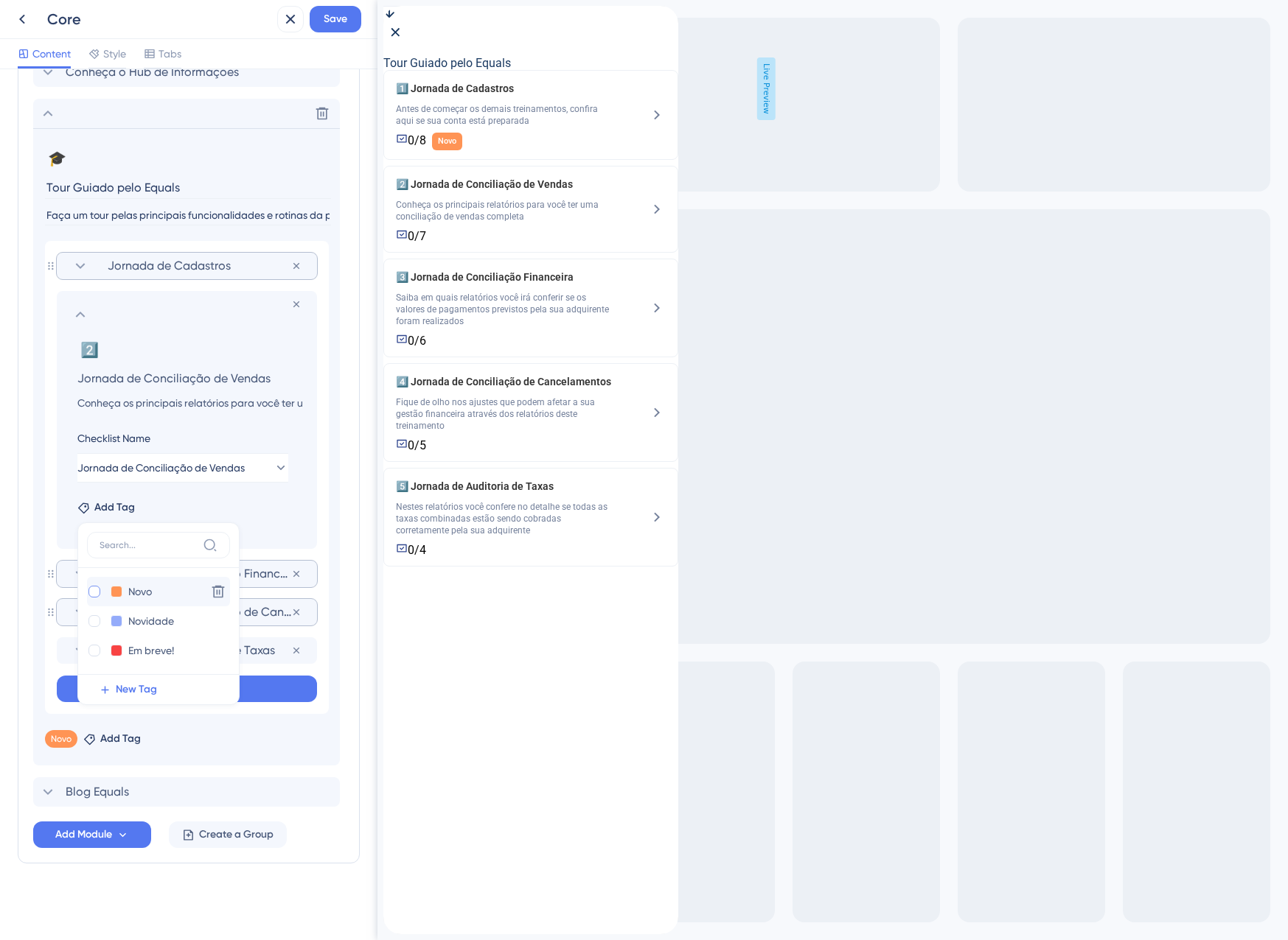
click at [97, 588] on div at bounding box center [94, 592] width 11 height 11
checkbox input "true"
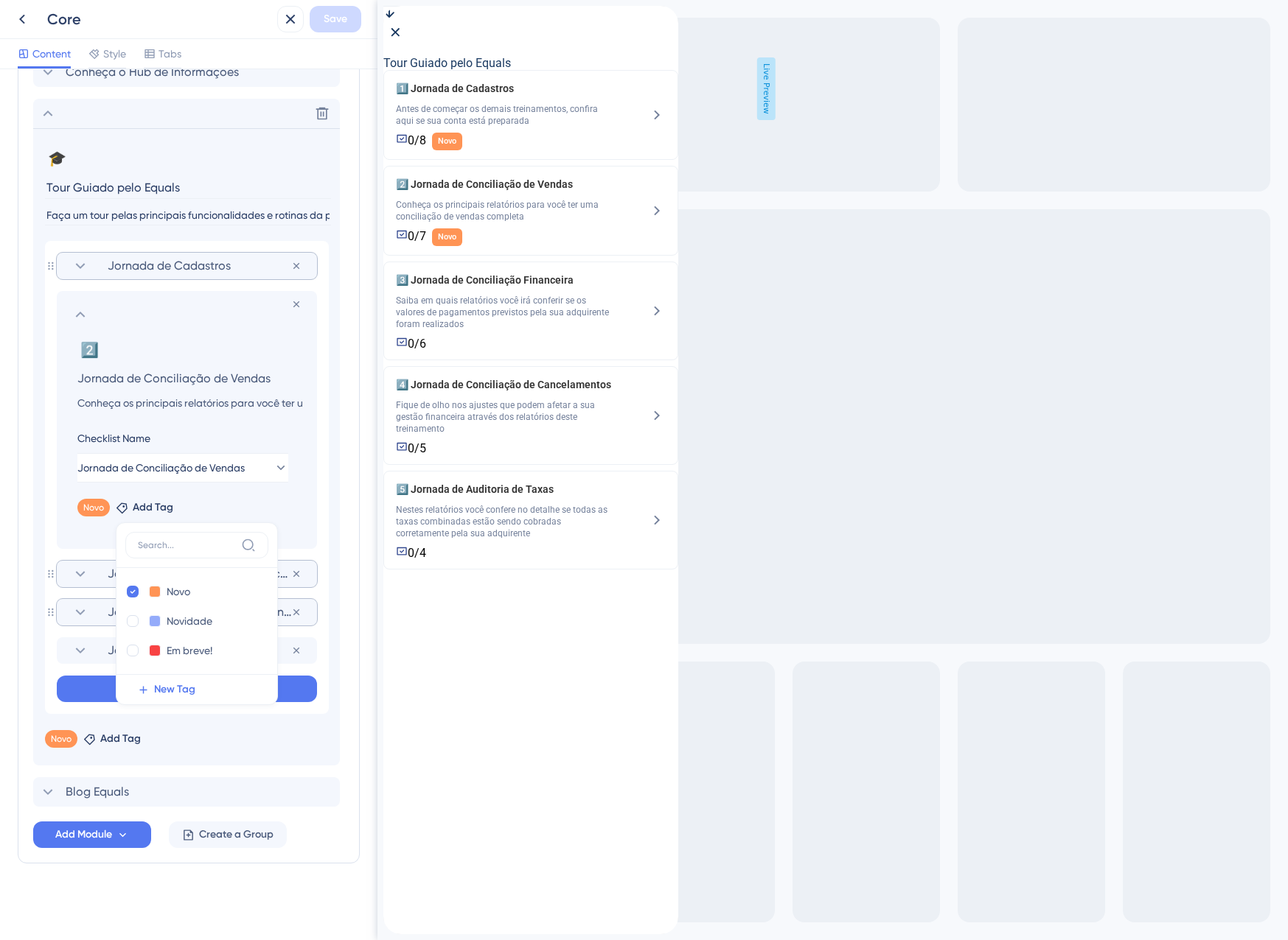
click at [500, 570] on div "1️⃣ Jornada de Cadastros Antes de começar os demais treinamentos, confira aqui …" at bounding box center [531, 320] width 294 height 499
click at [67, 456] on section "Remove from group 2️⃣ Change emoji Remove emoji Jornada de Conciliação de Venda…" at bounding box center [187, 421] width 260 height 258
click at [89, 308] on section at bounding box center [186, 314] width 231 height 18
click at [88, 318] on icon at bounding box center [80, 314] width 18 height 18
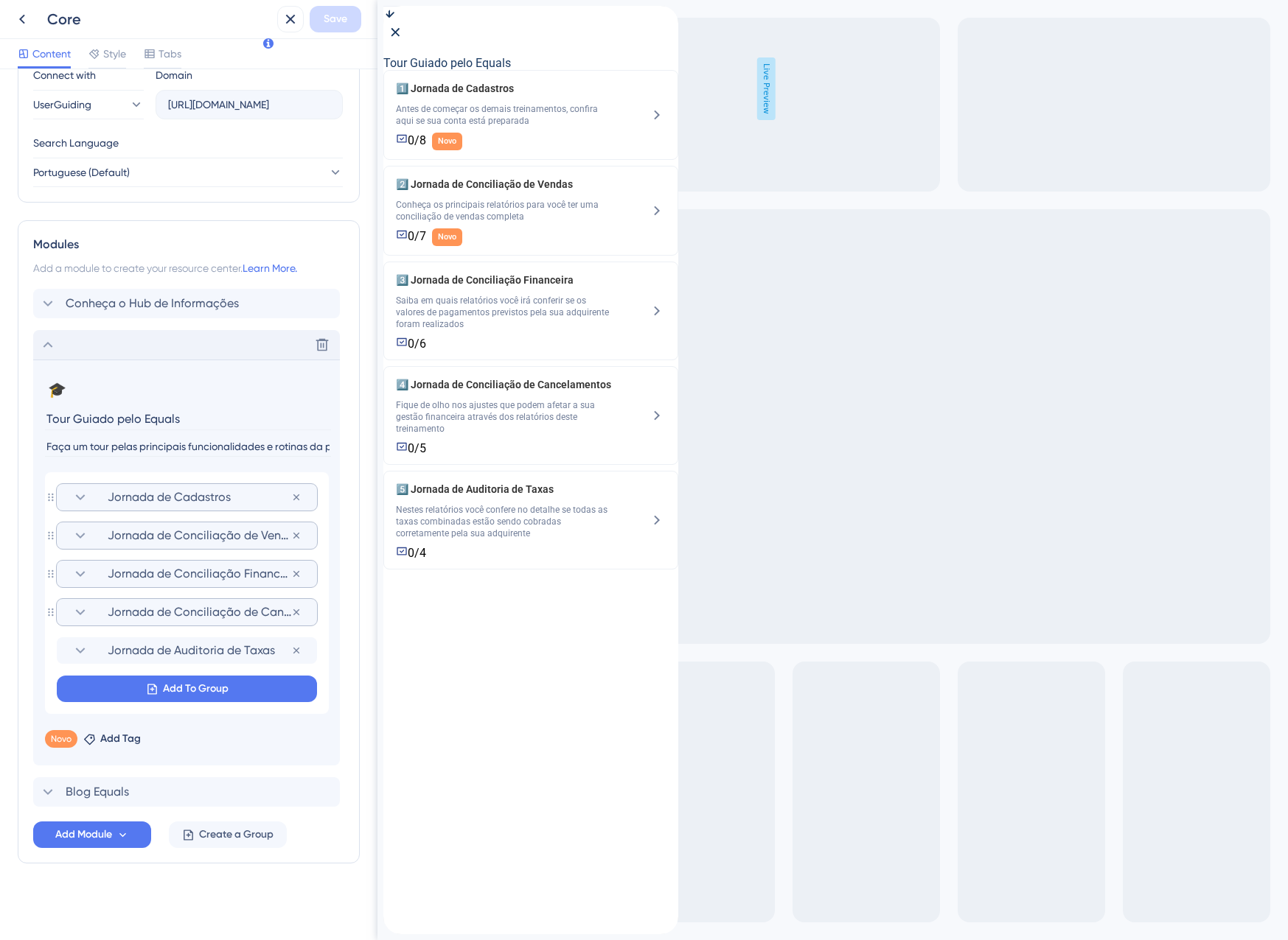
click at [38, 344] on div "Delete" at bounding box center [186, 345] width 307 height 29
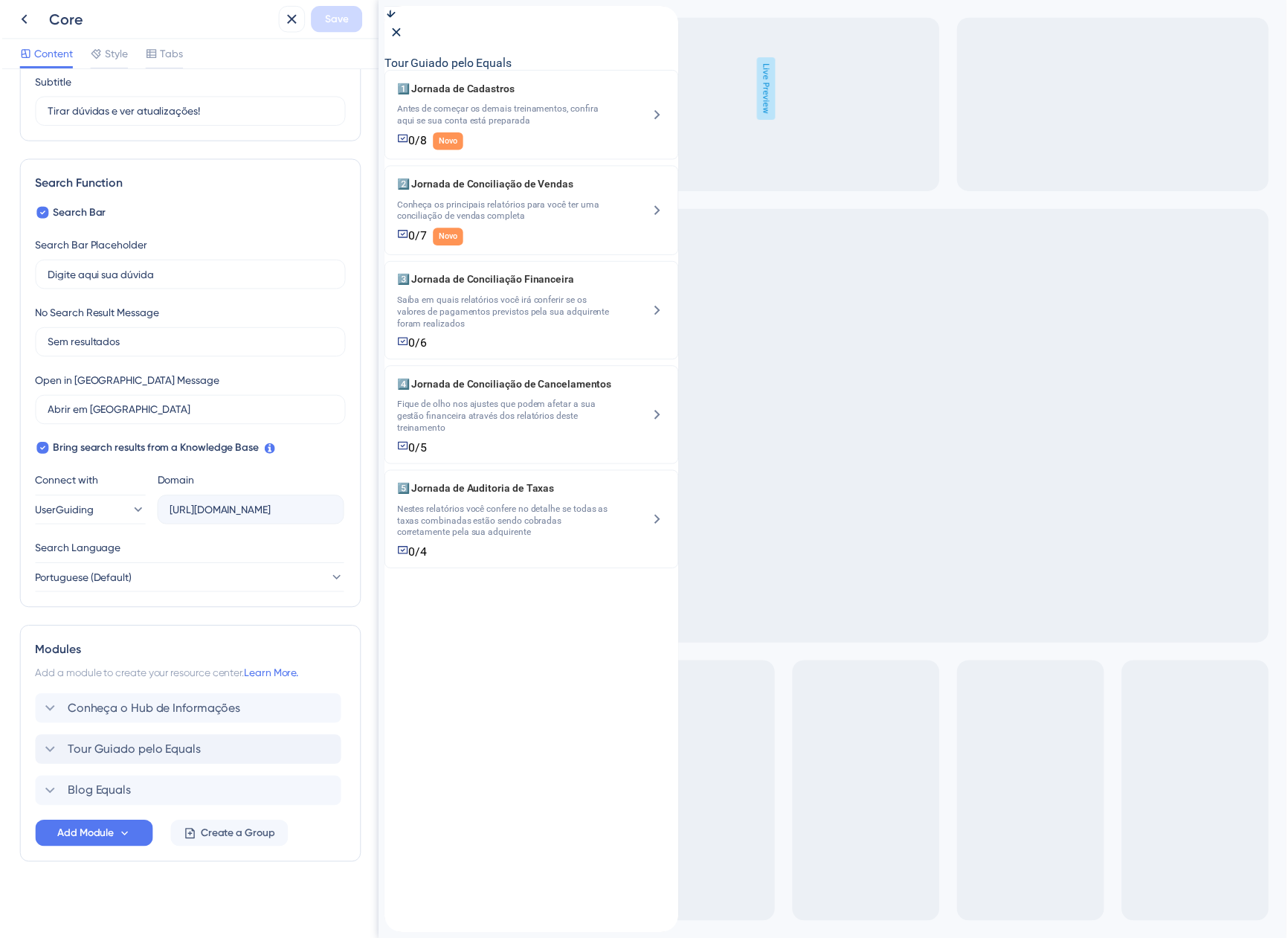
scroll to position [128, 0]
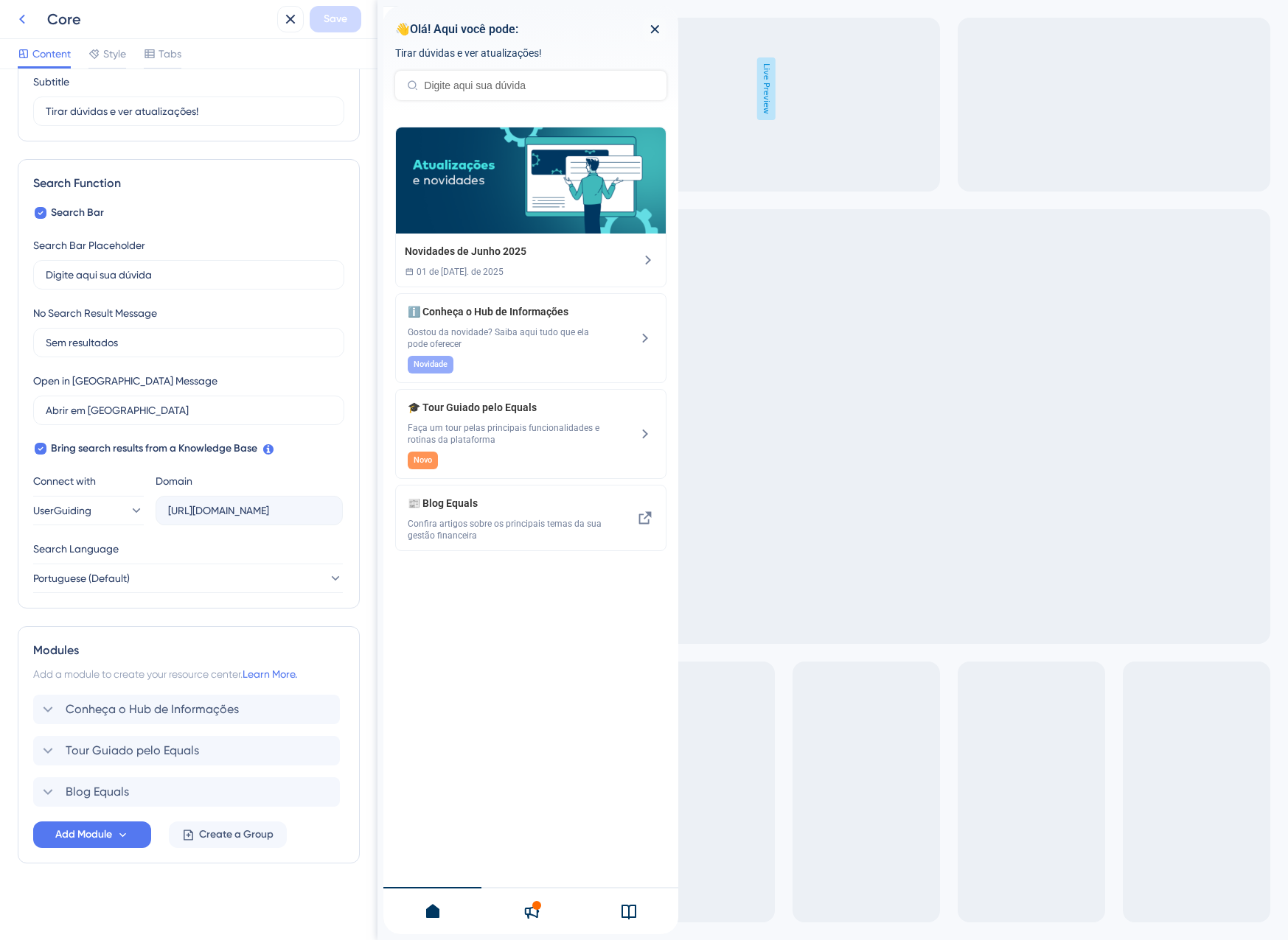
click at [19, 18] on icon at bounding box center [22, 19] width 18 height 18
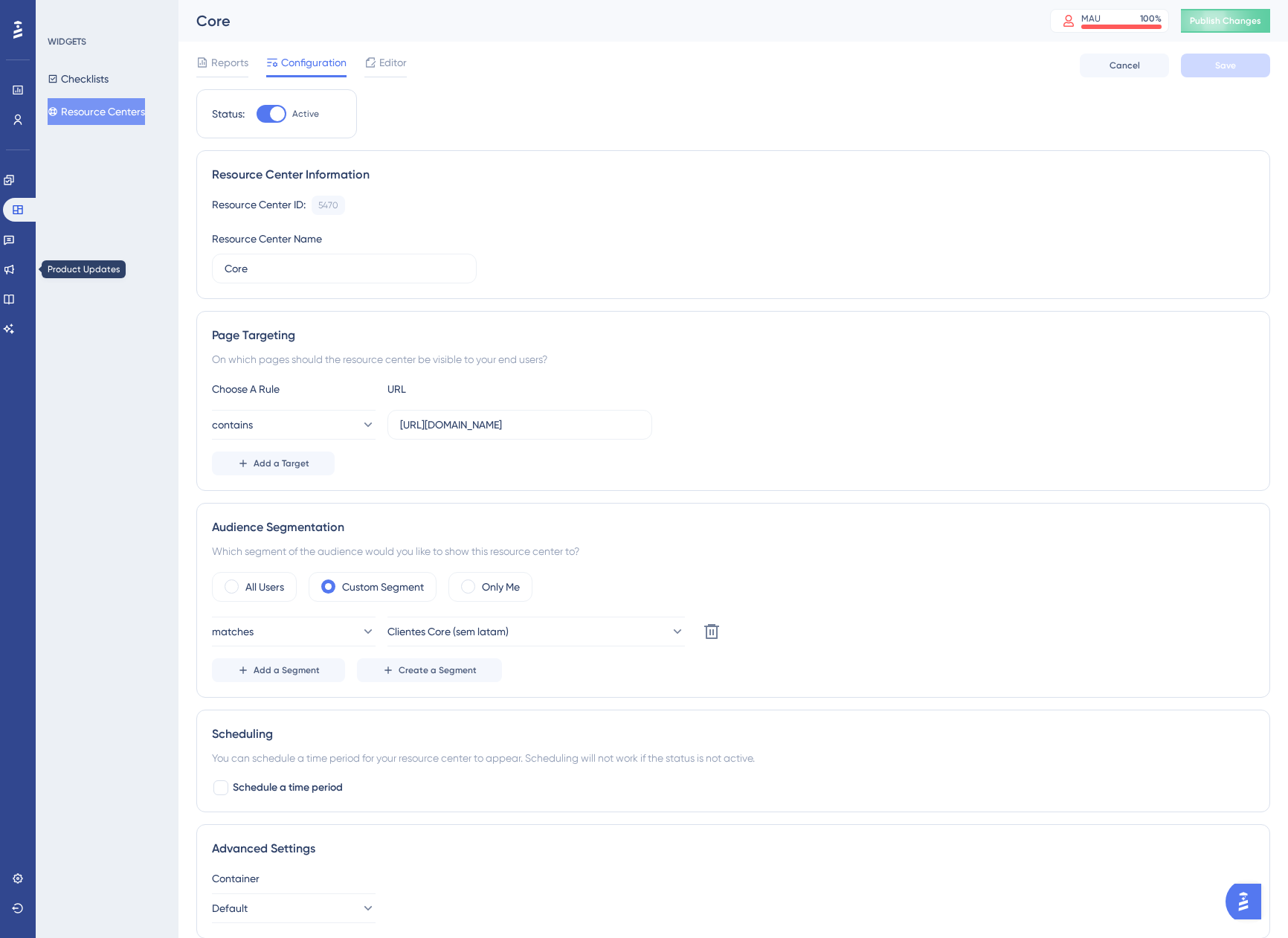
click at [29, 279] on updates "Product Updates" at bounding box center [17, 269] width 30 height 24
click at [15, 276] on link at bounding box center [9, 269] width 12 height 24
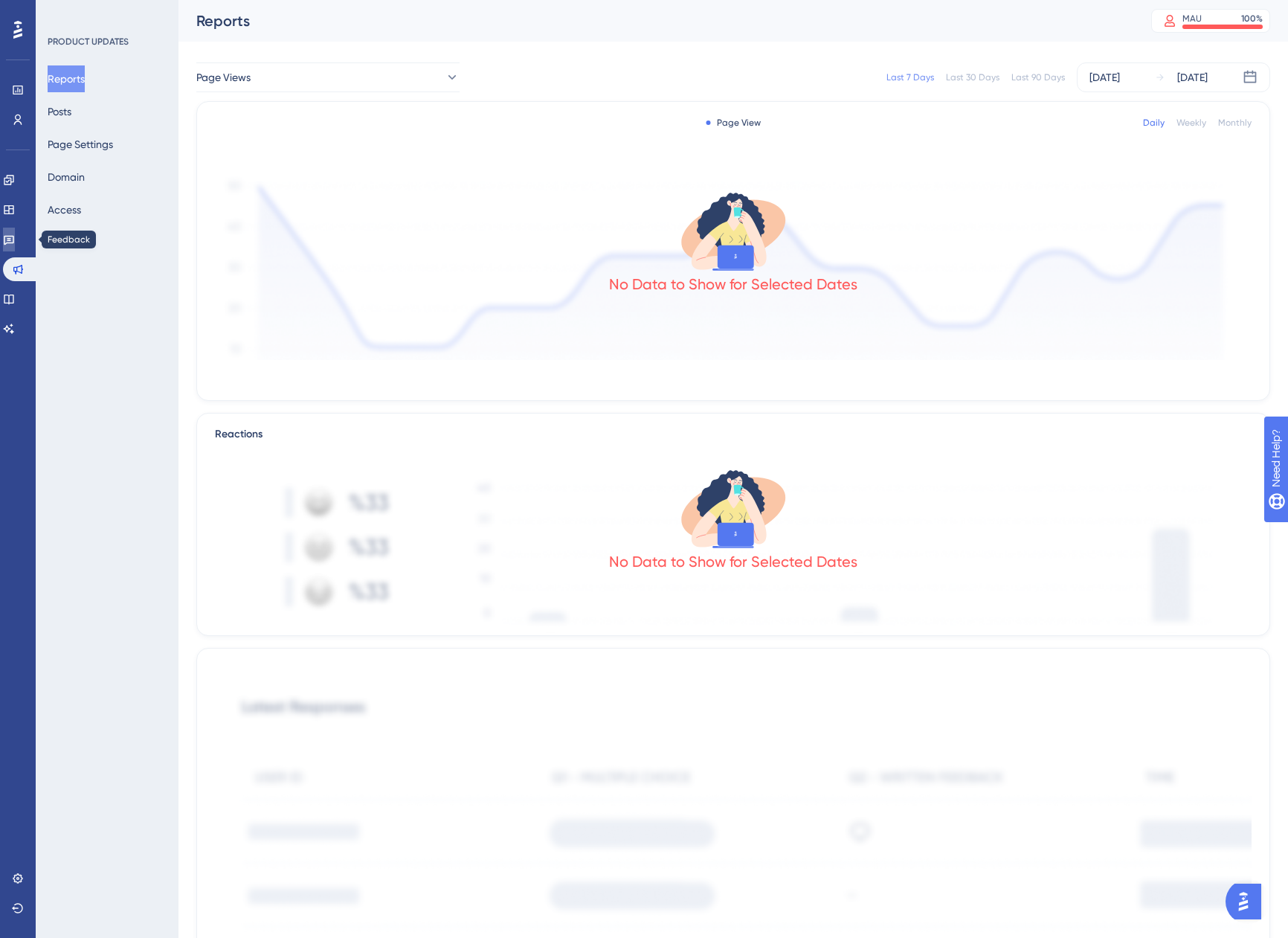
click at [15, 246] on link at bounding box center [9, 240] width 12 height 24
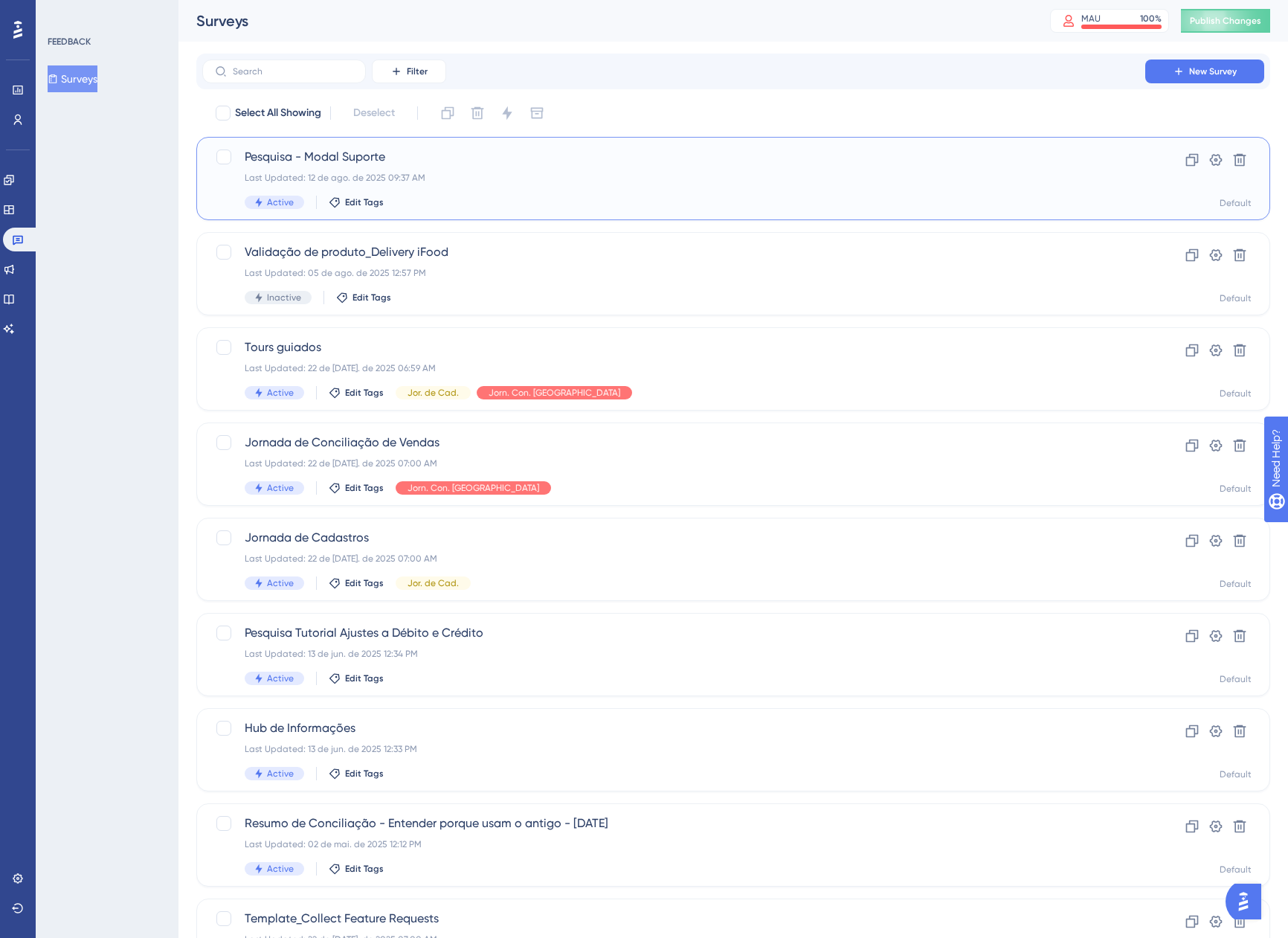
click at [581, 167] on div "Pesquisa - Modal Suporte Last Updated: 12 de ago. de 2025 09:37 AM Active Edit …" at bounding box center [674, 178] width 859 height 61
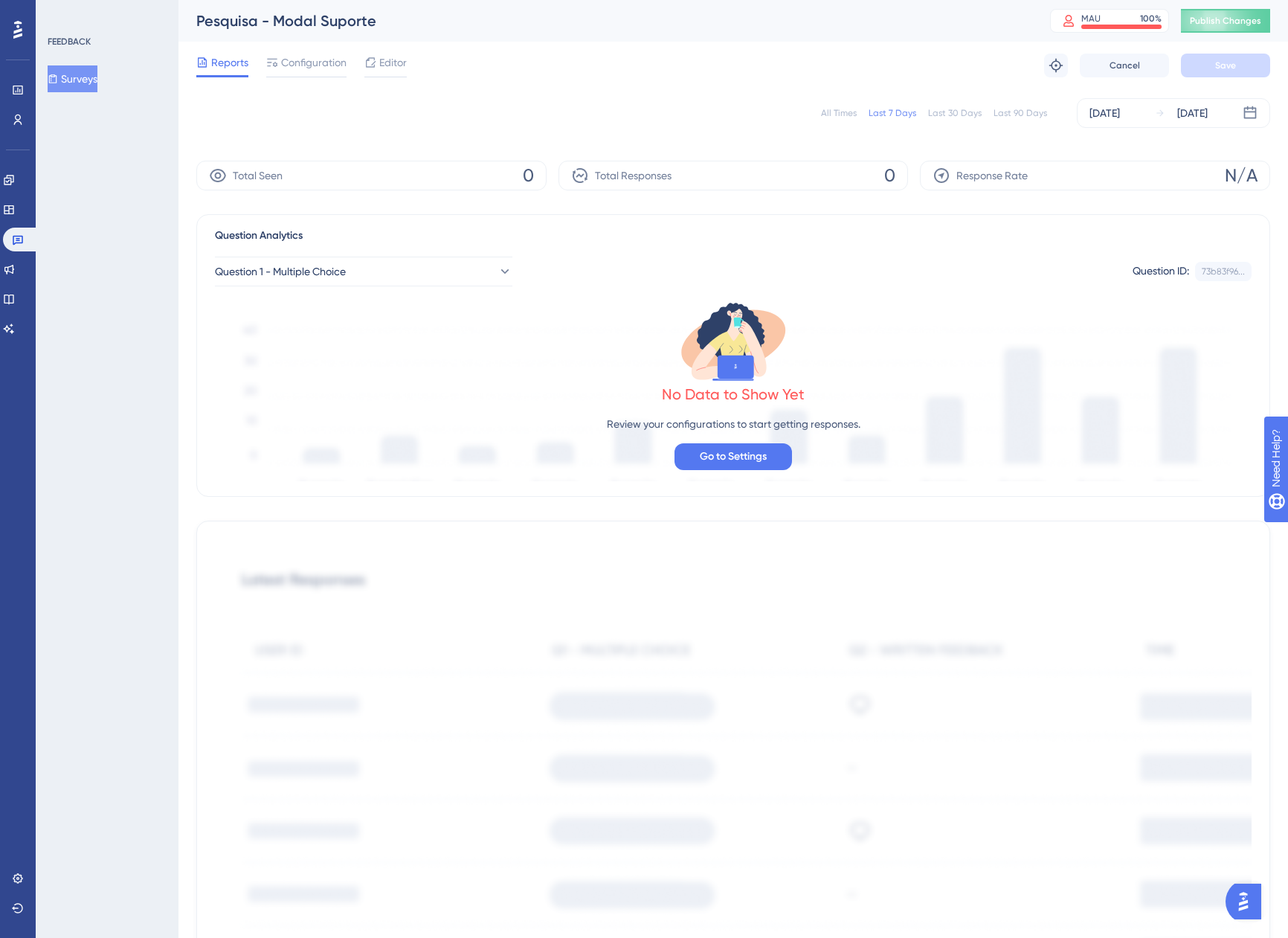
click at [842, 108] on div "All Times" at bounding box center [839, 113] width 35 height 11
click at [28, 238] on link at bounding box center [20, 240] width 35 height 24
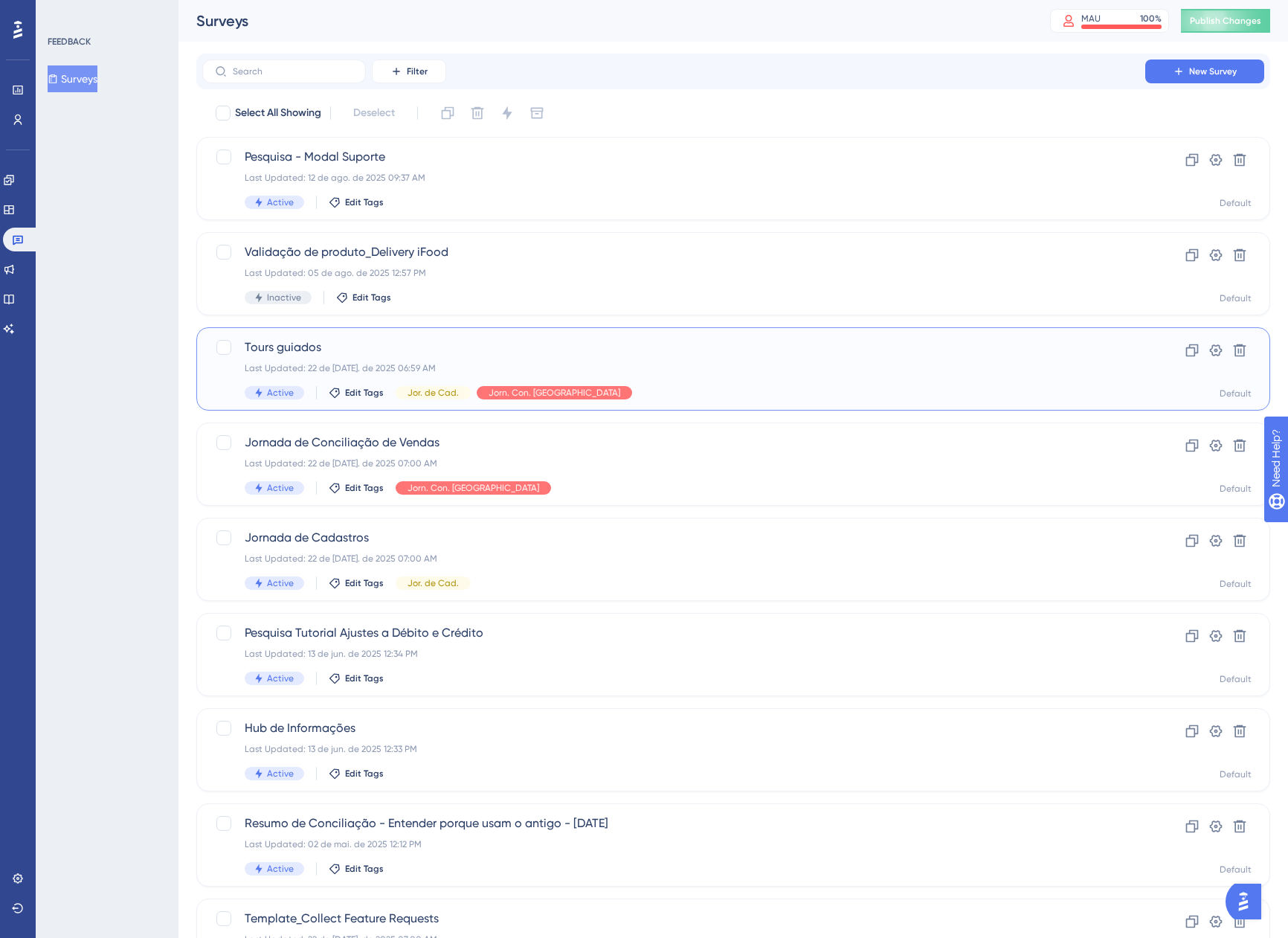
click at [597, 380] on div "Tours guiados Last Updated: 22 de jul. de 2025 06:59 AM Active Edit Tags Jor. d…" at bounding box center [674, 369] width 859 height 61
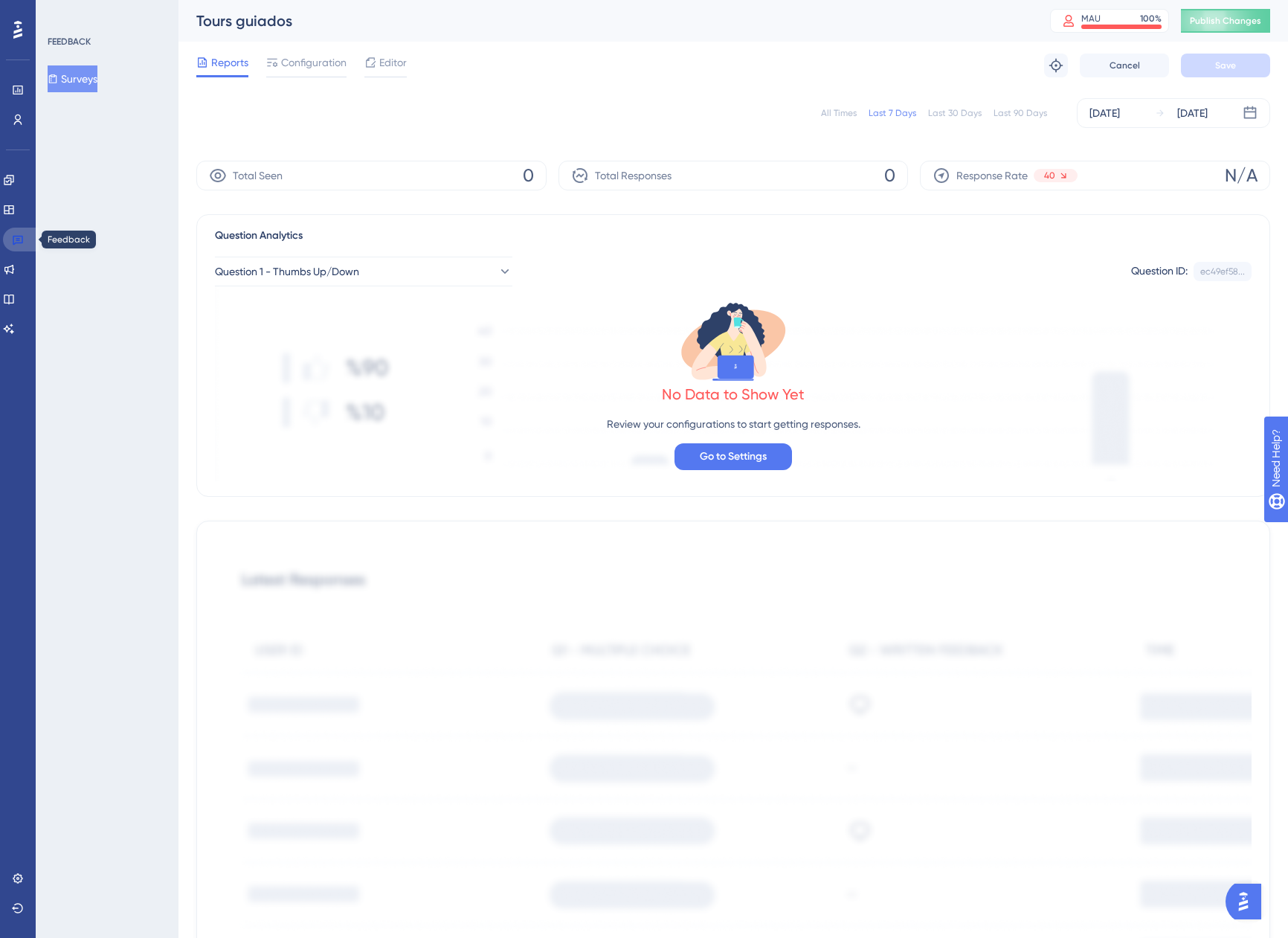
click at [22, 238] on icon at bounding box center [17, 240] width 11 height 10
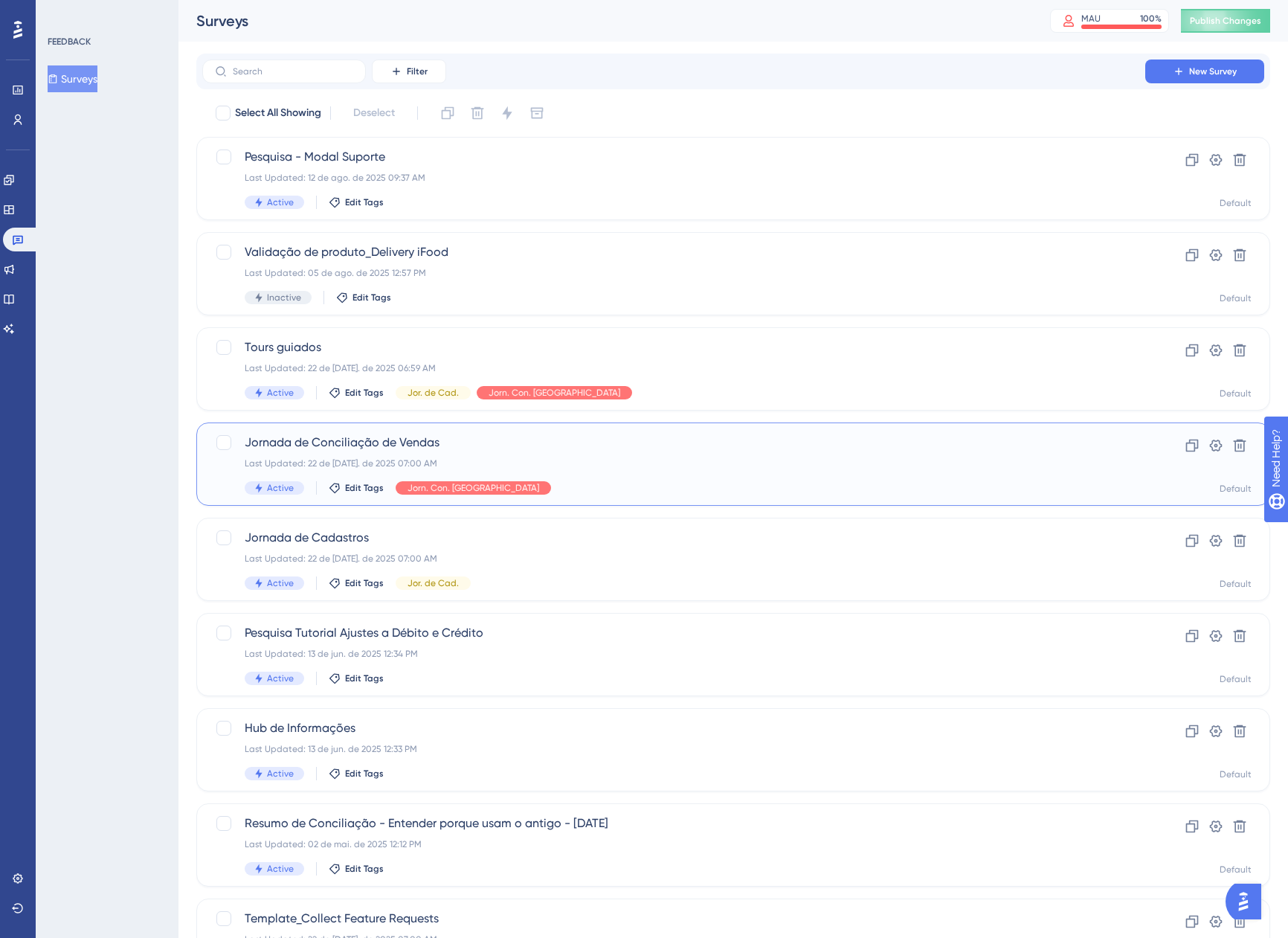
click at [561, 455] on div "Jornada de Conciliação de Vendas Last Updated: 22 de jul. de 2025 07:00 AM Acti…" at bounding box center [674, 465] width 859 height 61
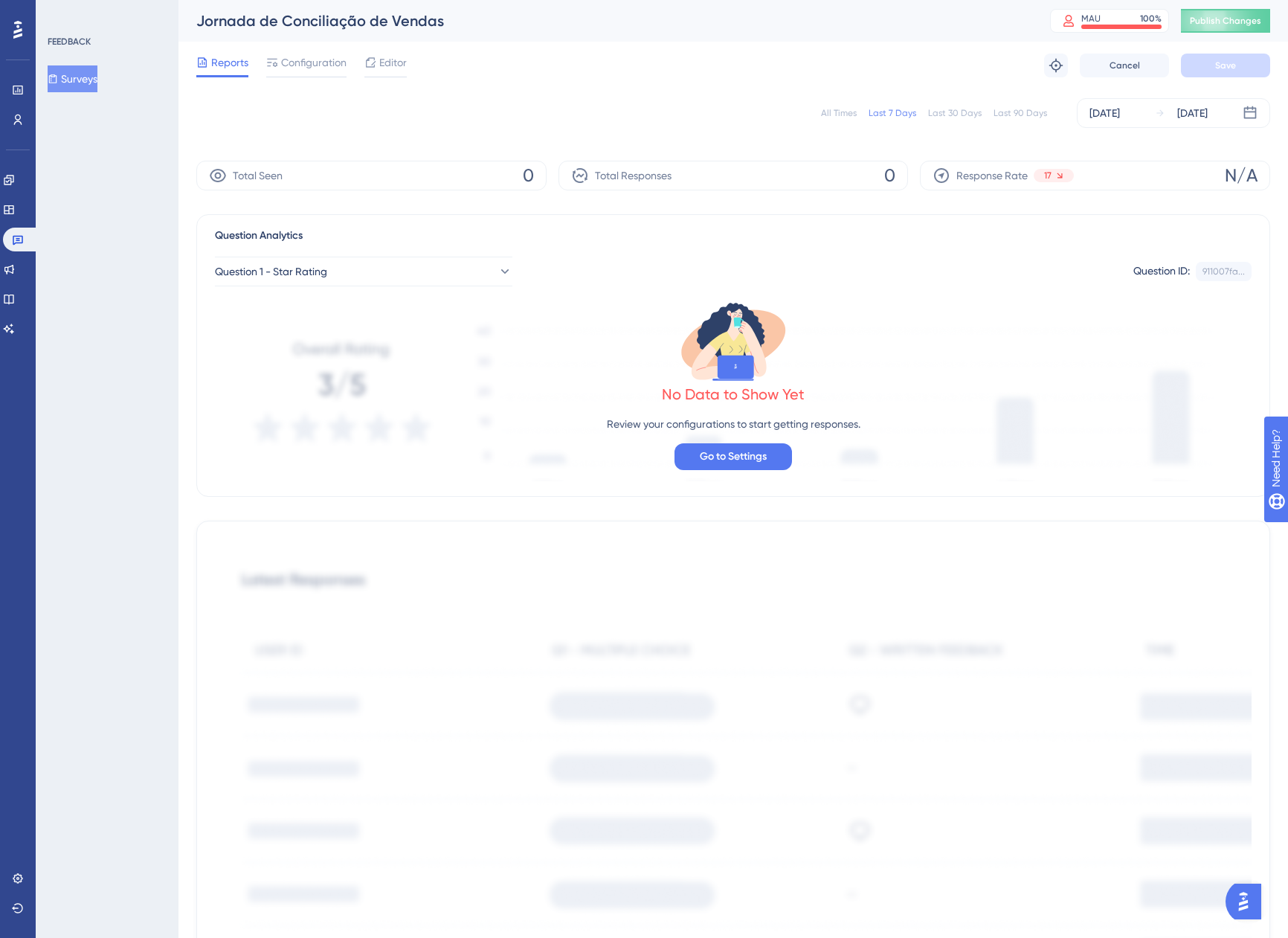
click at [841, 120] on div "All Times Last 7 Days Last 30 Days Last 90 Days Aug 08 2025 Aug 14 2025" at bounding box center [733, 112] width 1074 height 30
click at [838, 110] on div "All Times" at bounding box center [839, 113] width 35 height 11
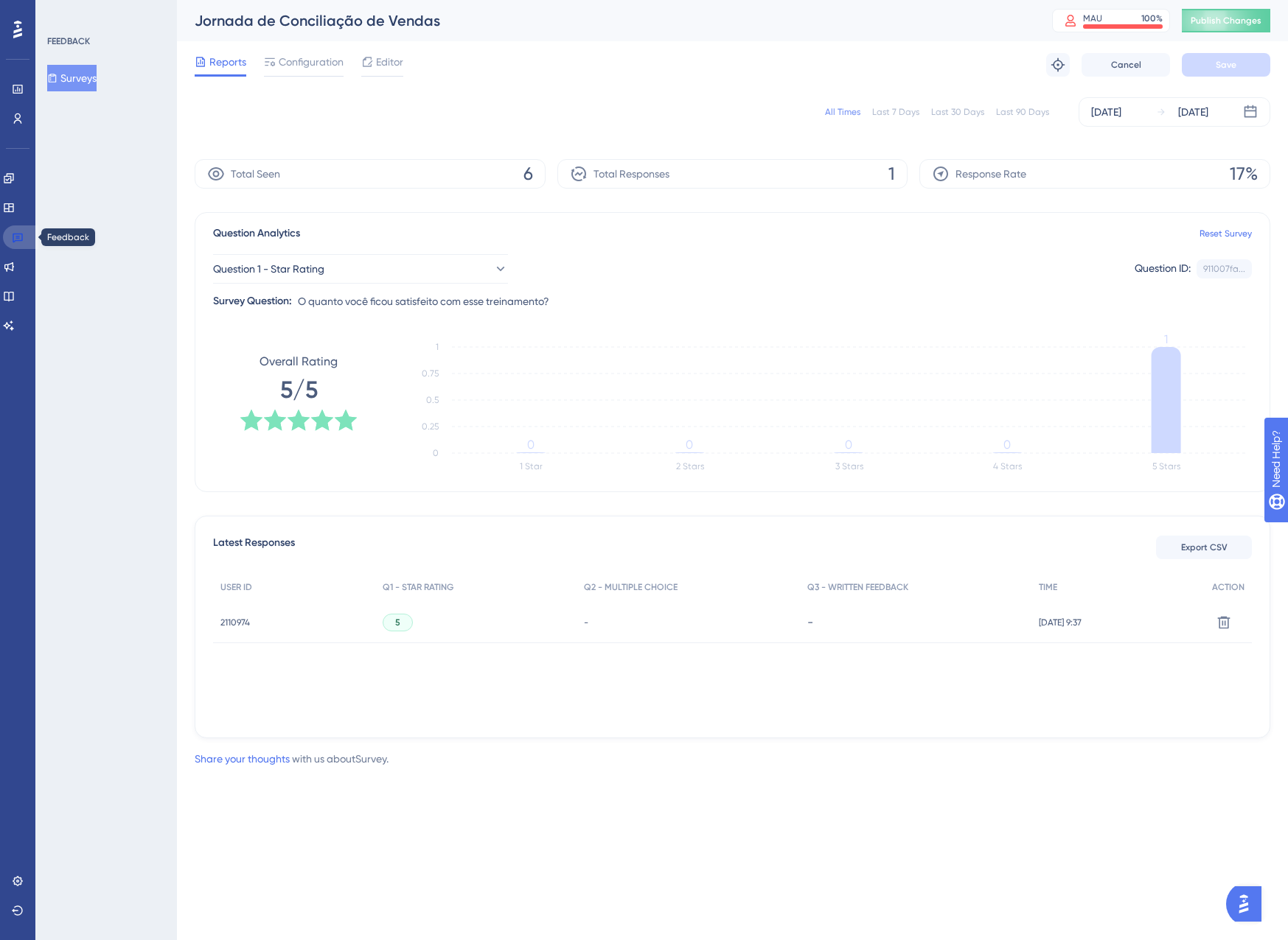
click at [31, 239] on link at bounding box center [20, 237] width 35 height 24
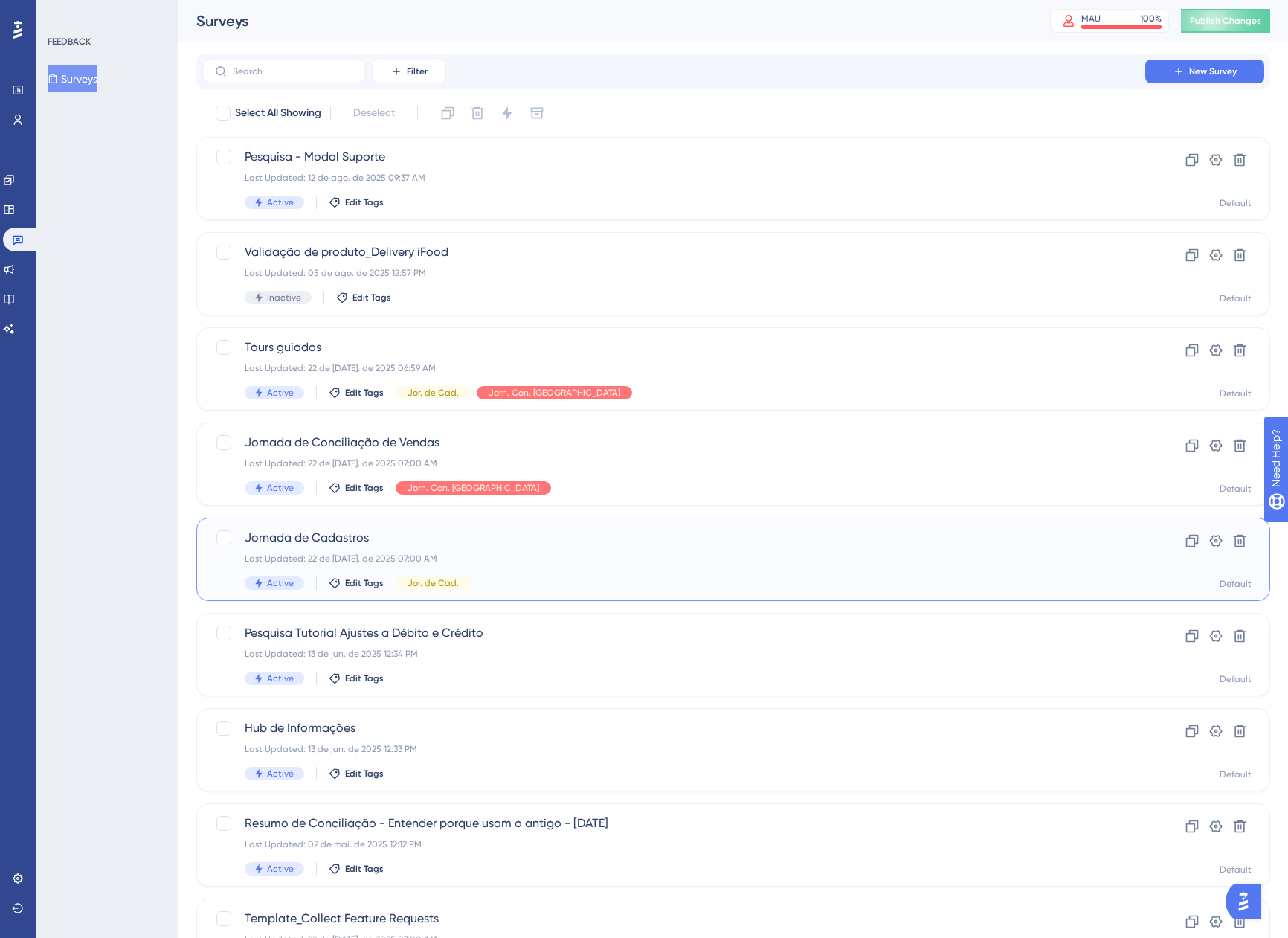
click at [592, 550] on div "Jornada de Cadastros Last Updated: 22 de jul. de 2025 07:00 AM Active Edit Tags…" at bounding box center [674, 560] width 859 height 61
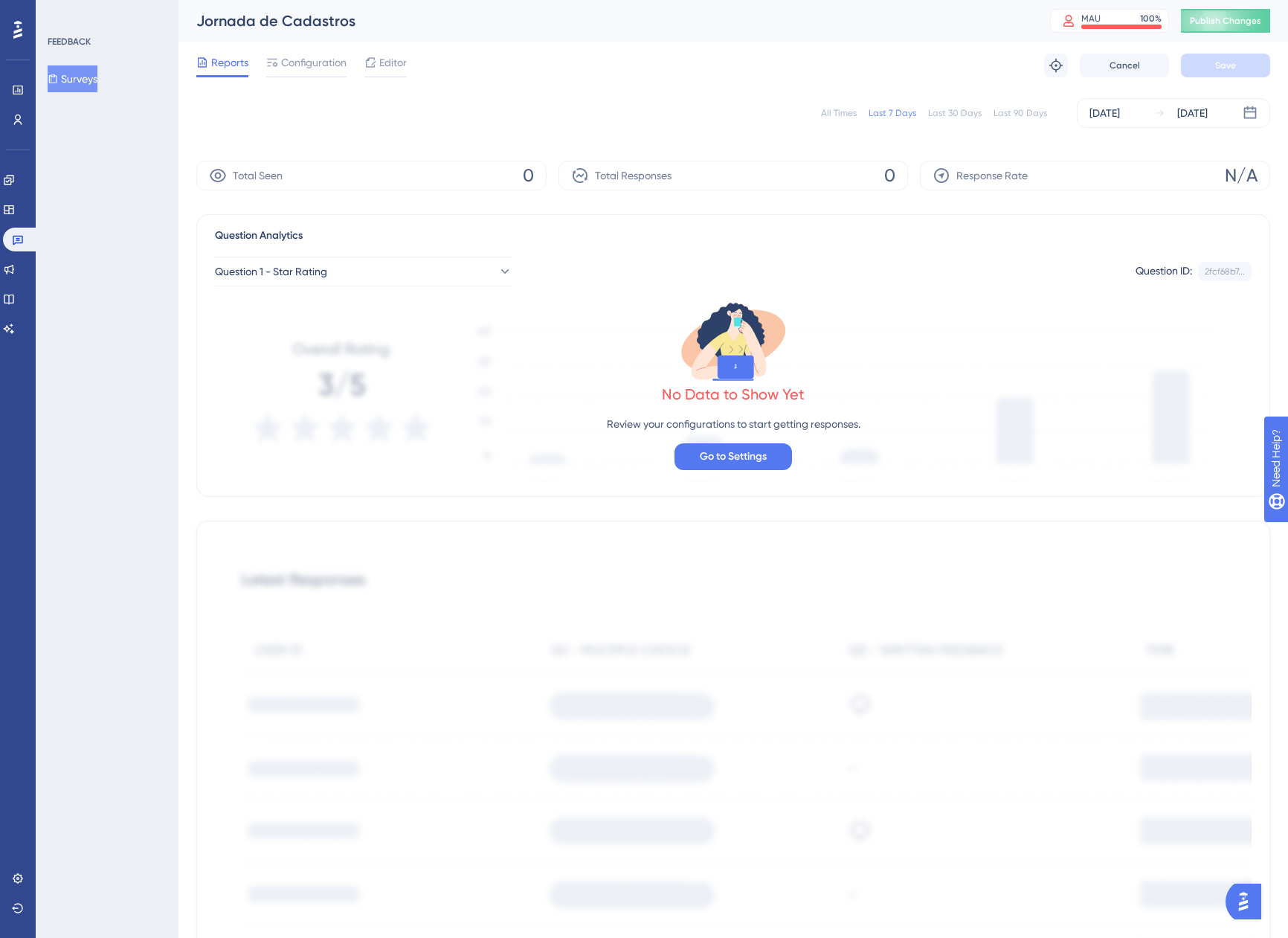
click at [824, 103] on div "All Times Last 7 Days Last 30 Days Last 90 Days Aug 08 2025 Aug 14 2025" at bounding box center [733, 112] width 1074 height 30
click at [839, 114] on div "All Times" at bounding box center [839, 113] width 35 height 11
click at [18, 240] on icon at bounding box center [17, 240] width 11 height 10
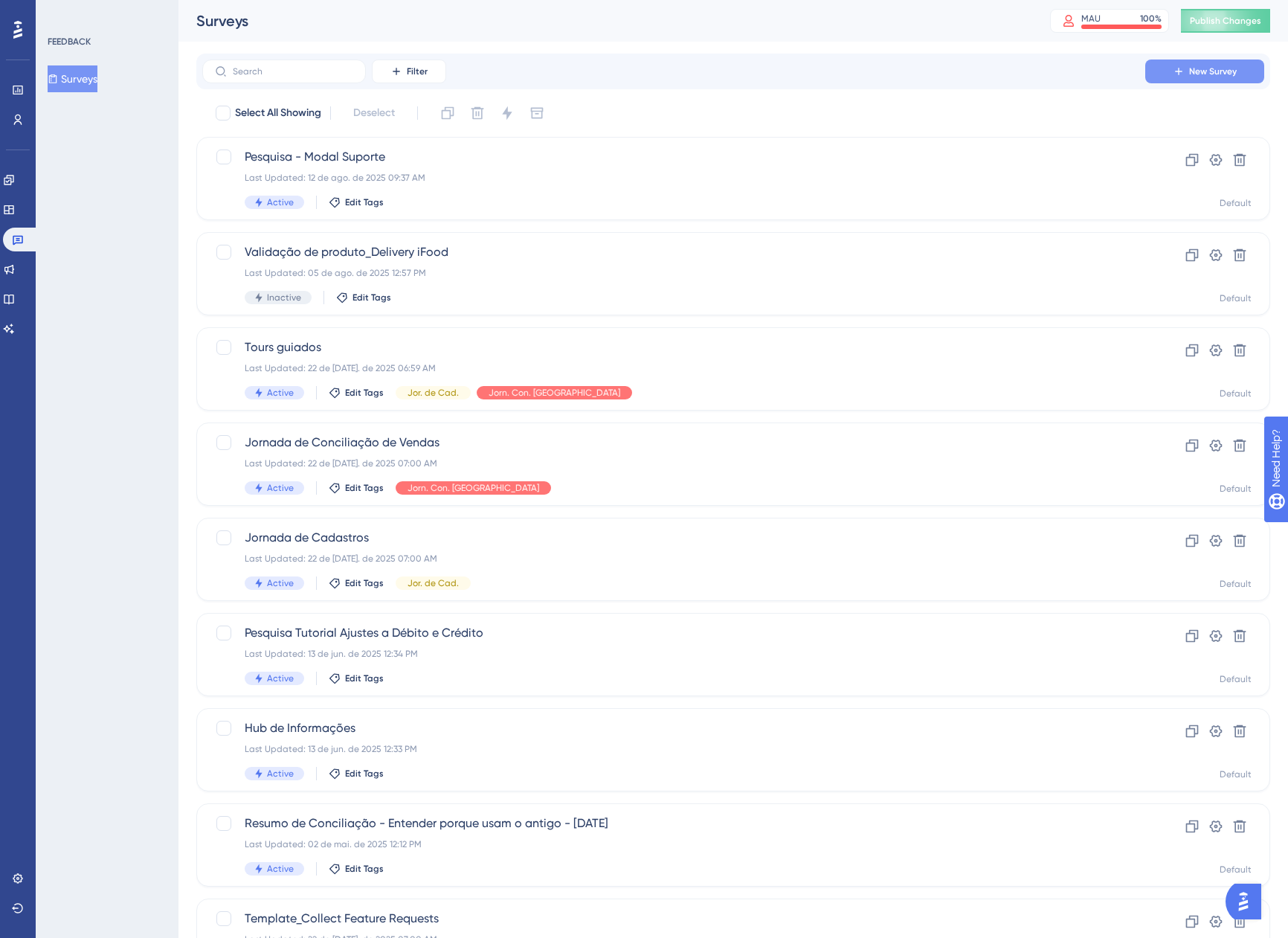
click at [1218, 79] on button "New Survey" at bounding box center [1205, 71] width 119 height 24
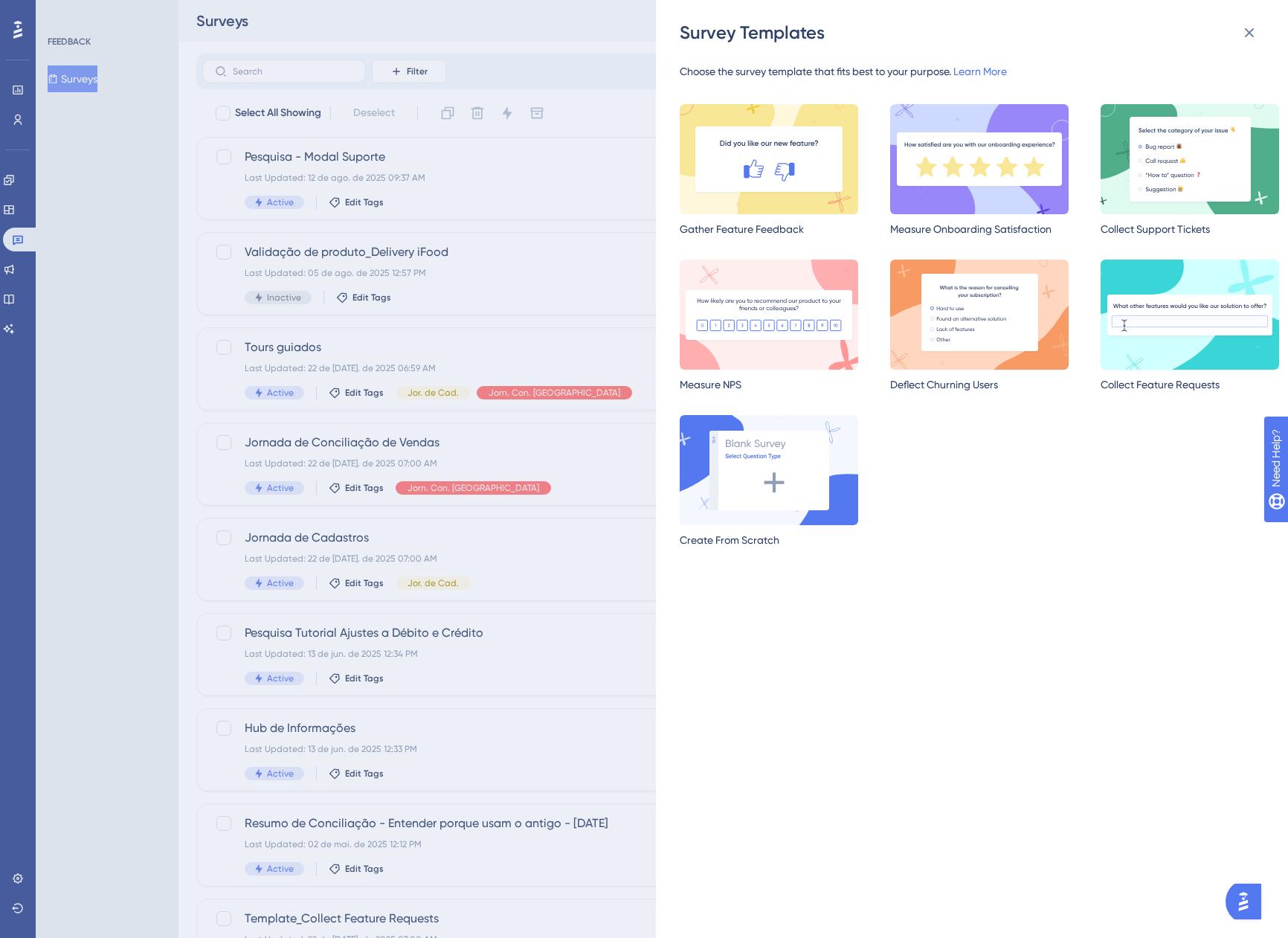
click at [1156, 305] on img at bounding box center [1190, 314] width 178 height 110
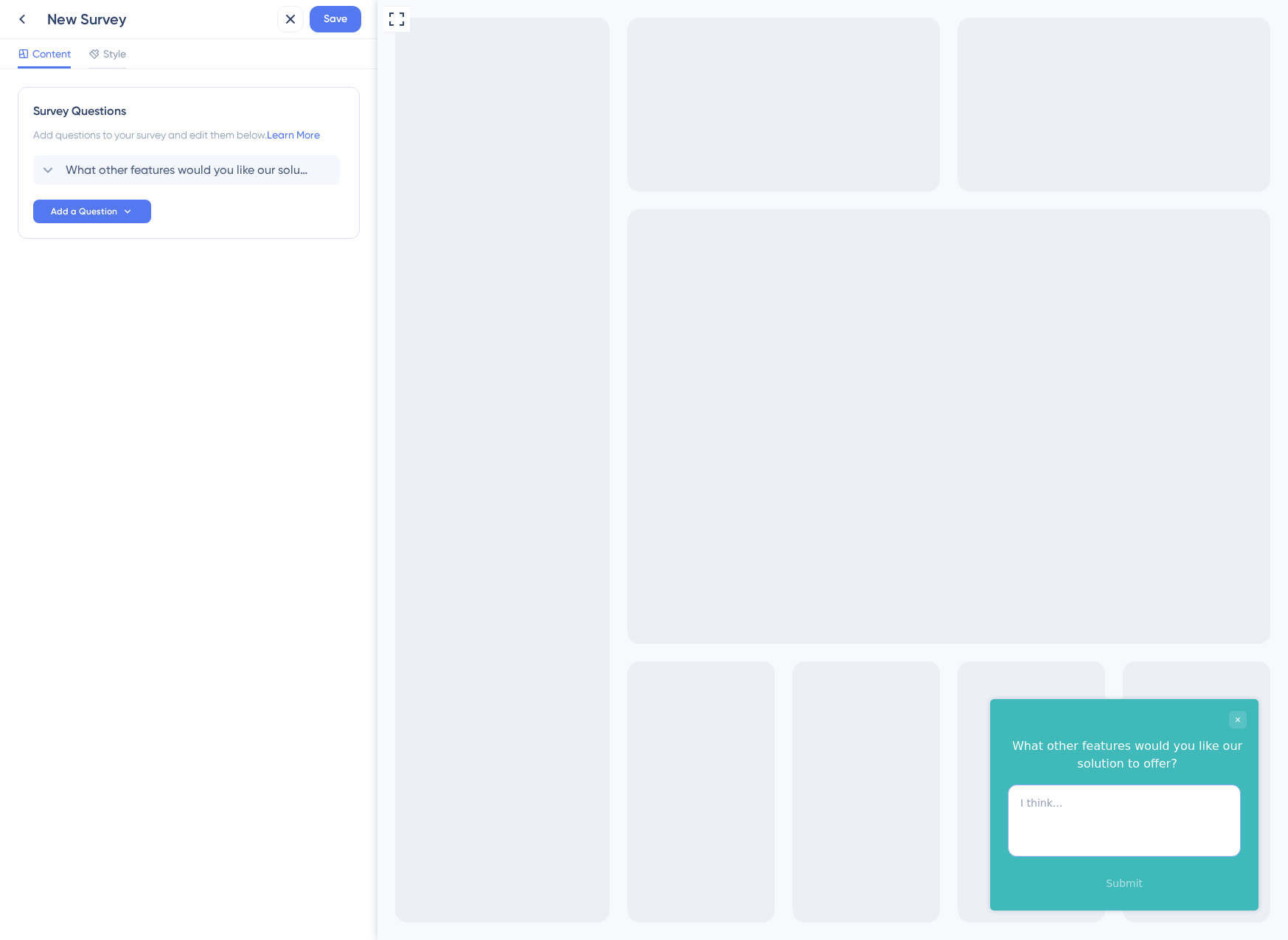
click at [1068, 815] on textarea at bounding box center [1124, 821] width 233 height 72
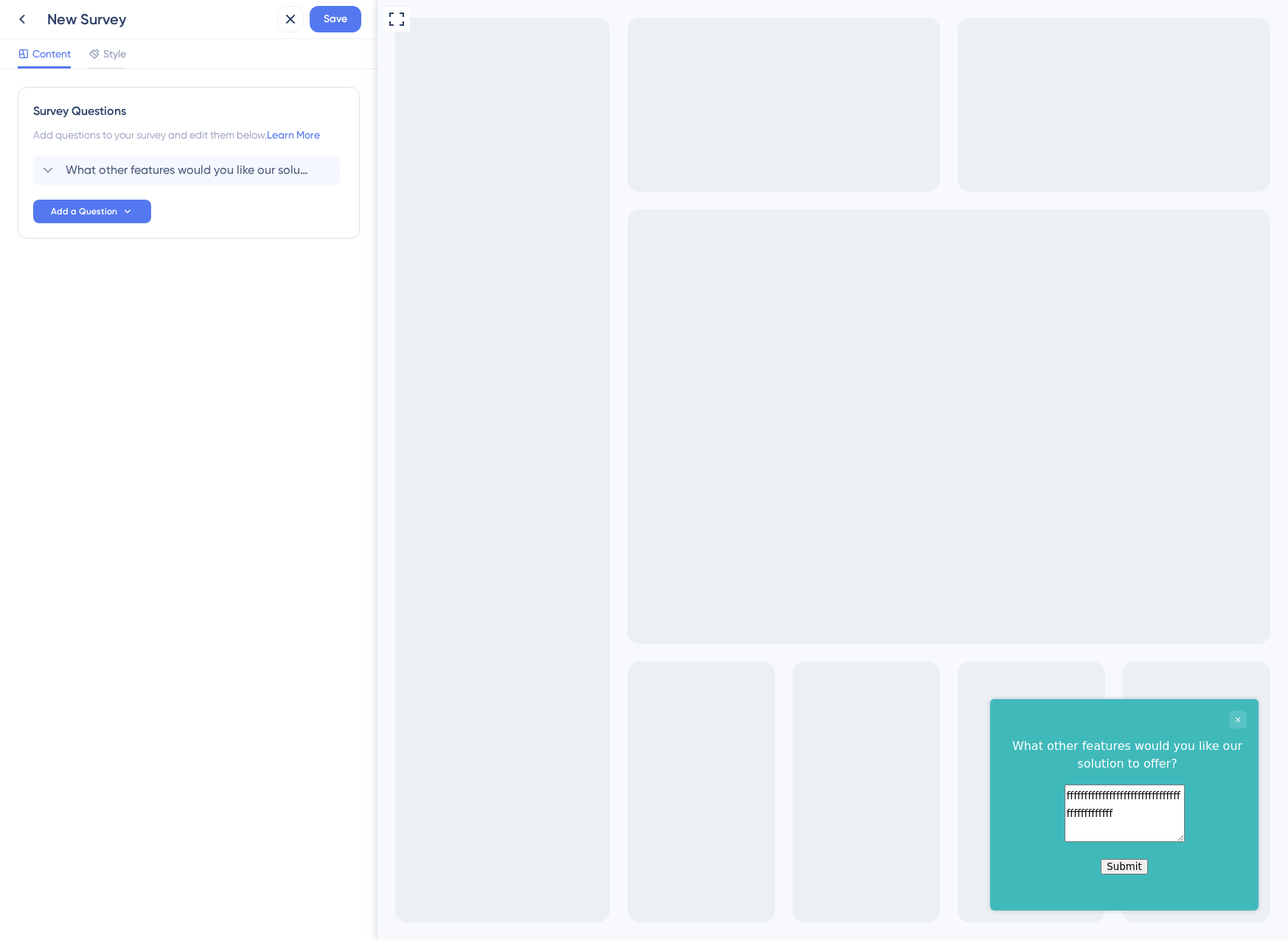
type textarea "ffffffffffffffffffffffffffffffffffffffffffffff"
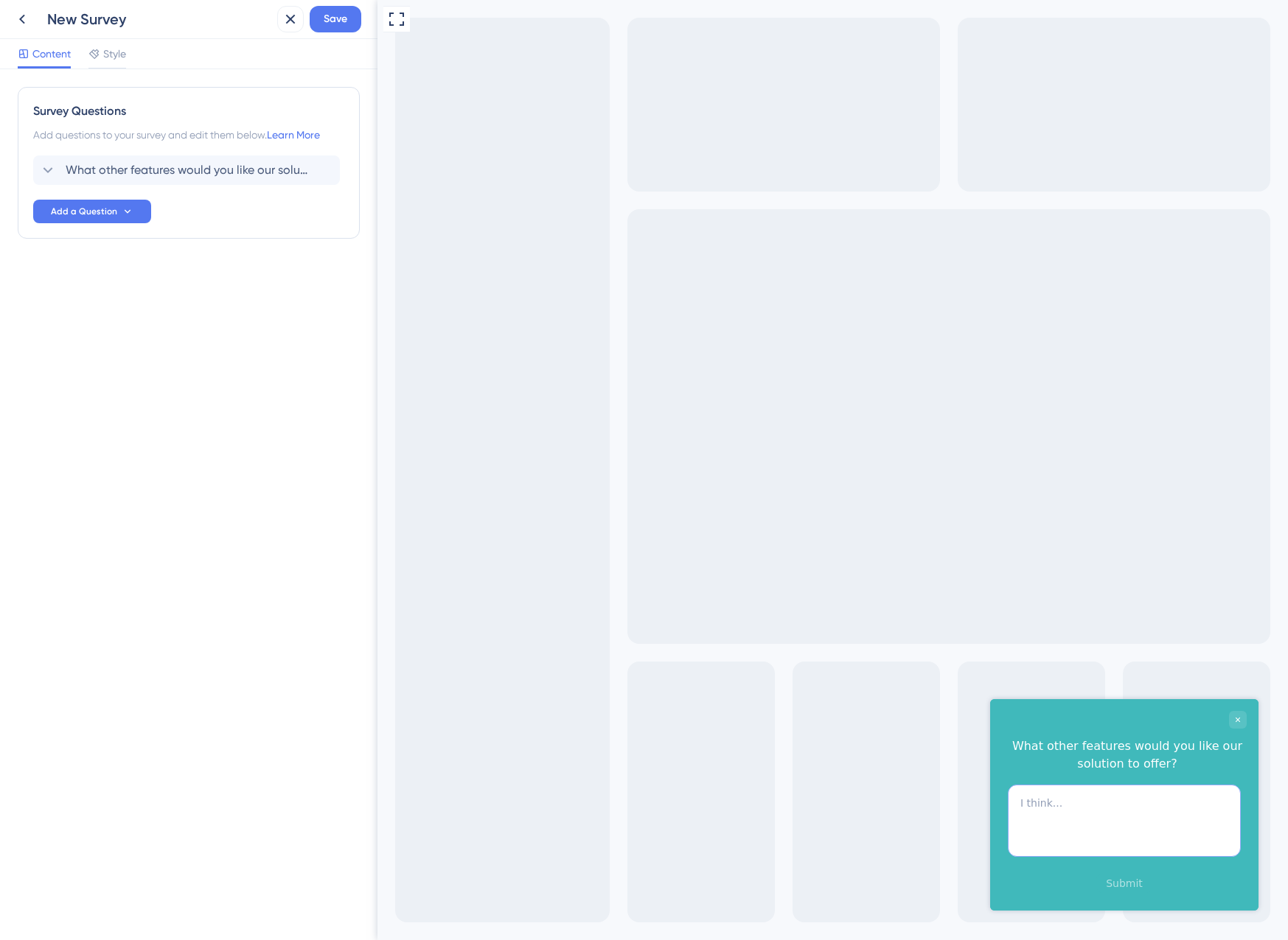
paste textarea "ffffffffffffffffffffffffffffffffffffffffffffff"
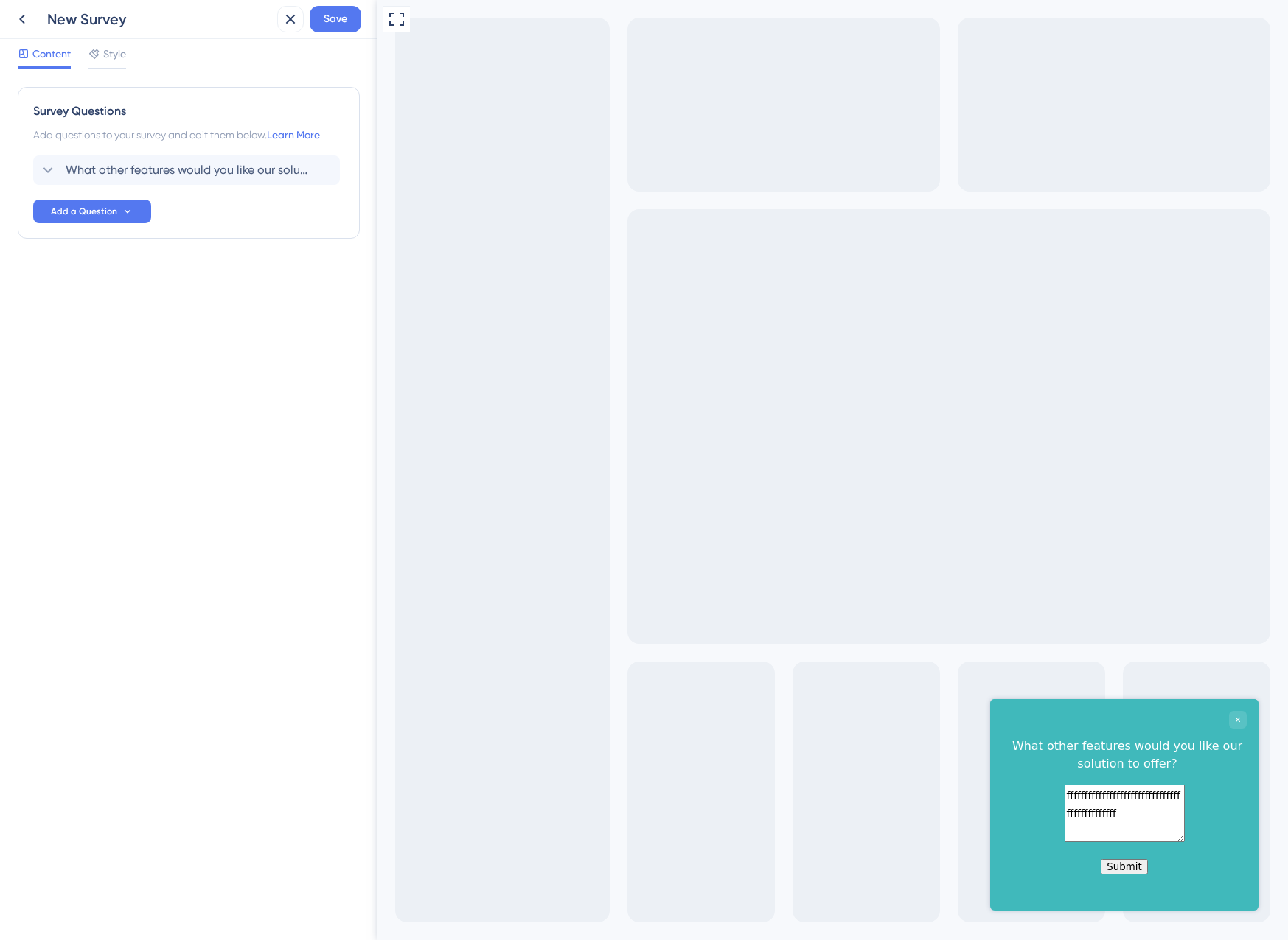
paste textarea "ffffffffffffffffffffffffffffffffffffffffffffff"
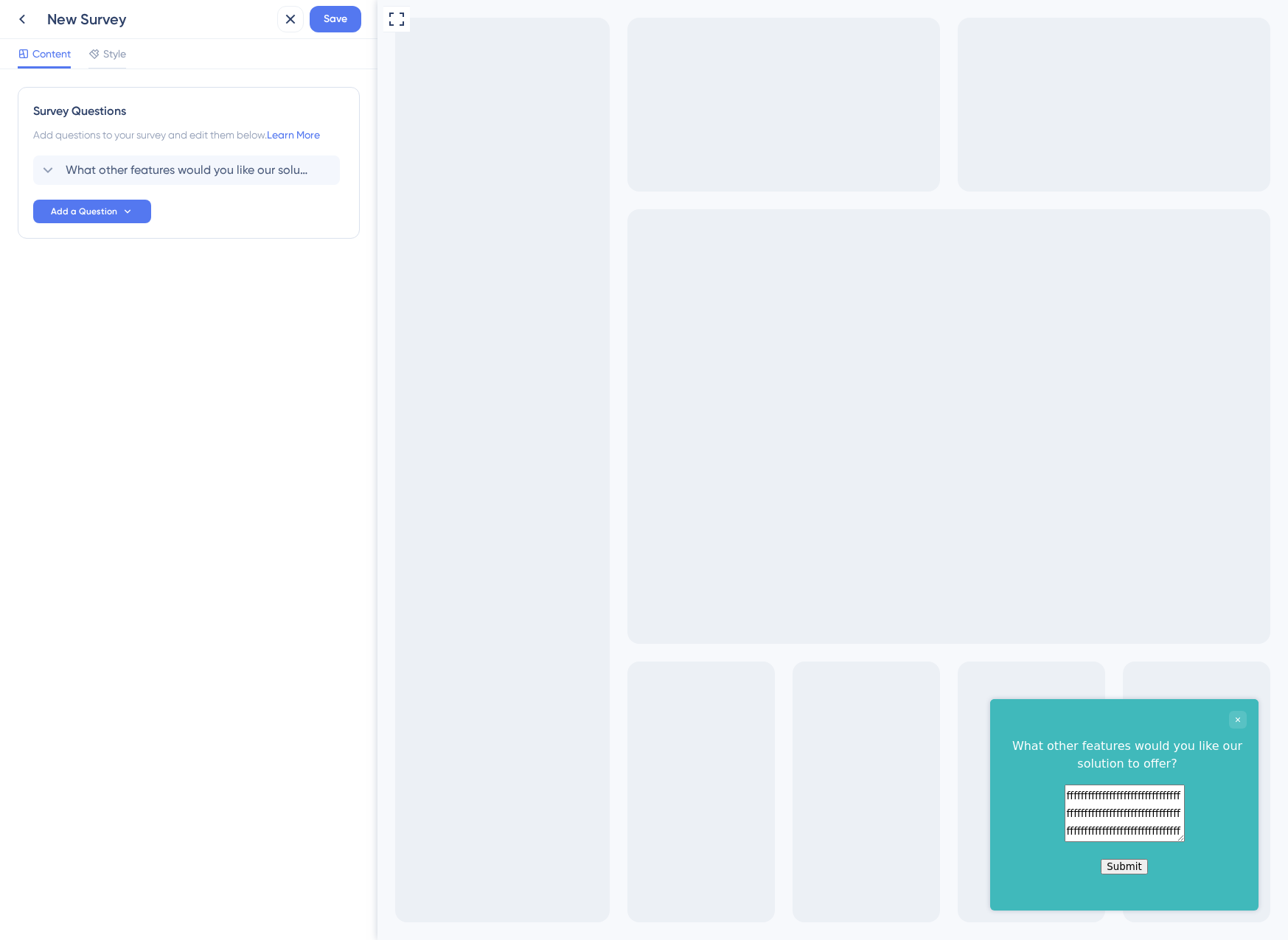
paste textarea "ffffffffffffffffffffffffffffffffffffffffffffff"
paste
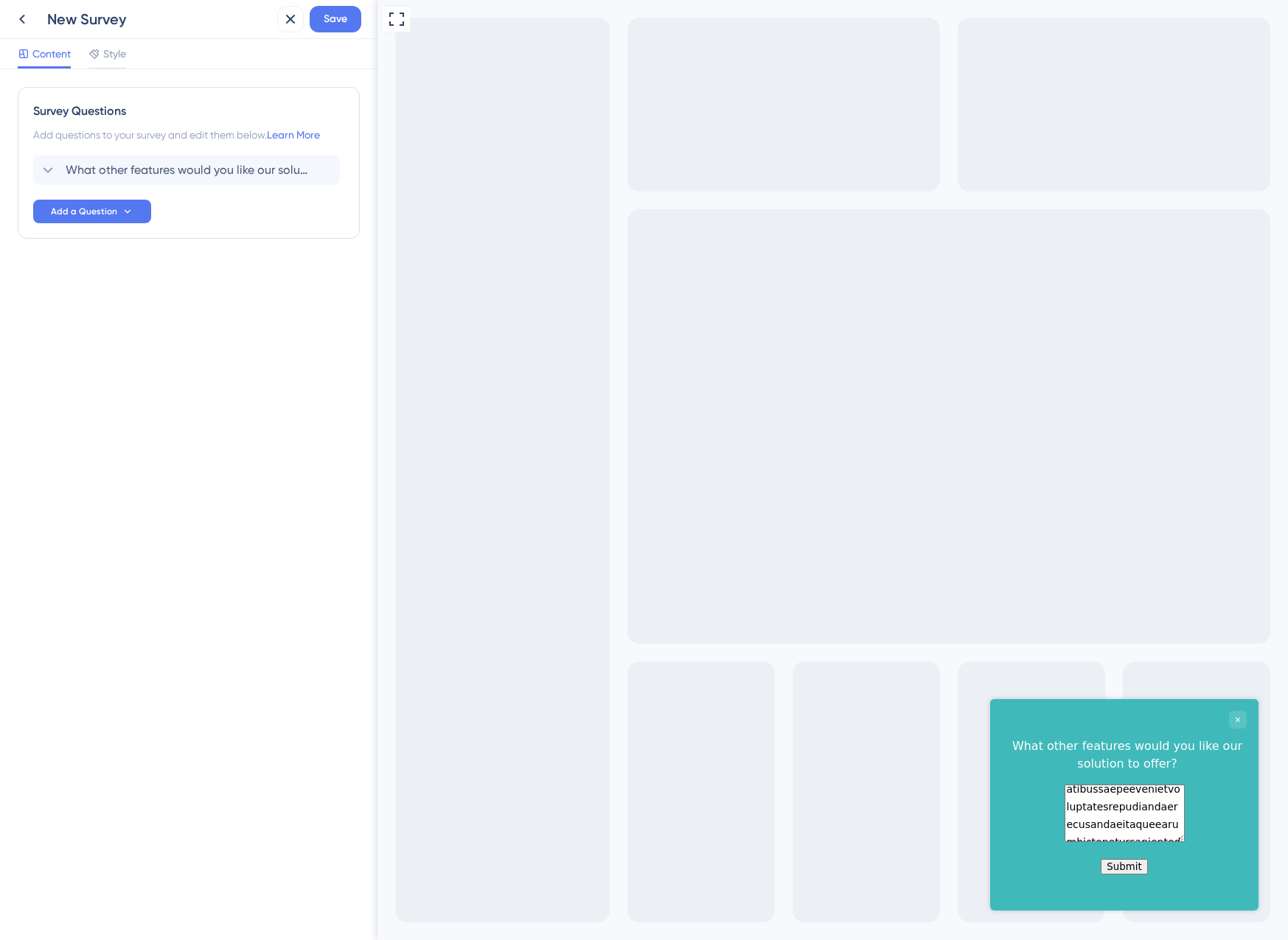
type textarea "fffffffffffffffffffffffffffffffffffffffffffffffffffffffffffffffffffffffffffffff…"
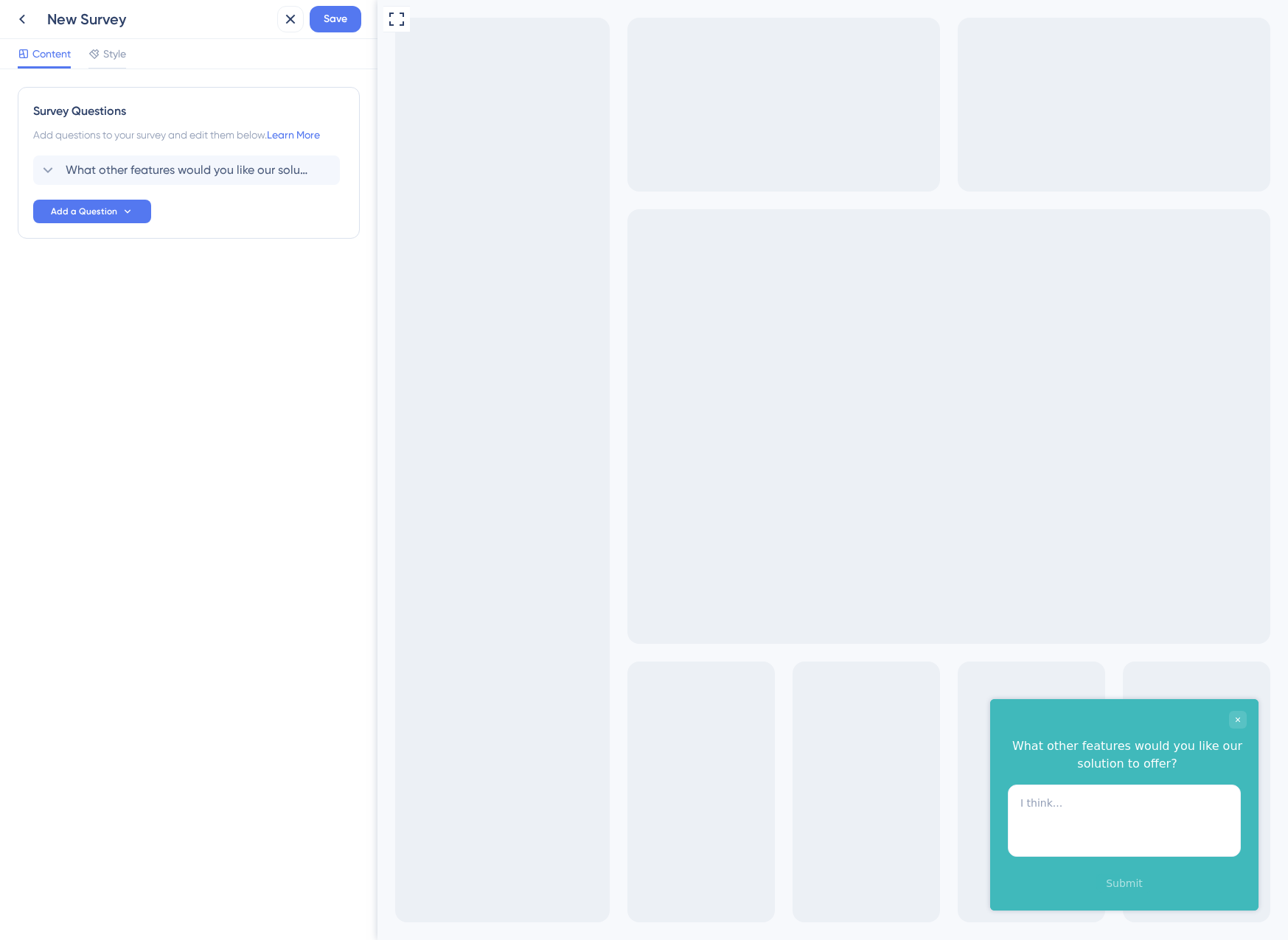
click at [146, 123] on div "Survey Questions Add questions to your survey and edit them below. Learn More W…" at bounding box center [189, 163] width 342 height 152
click at [116, 57] on span "Style" at bounding box center [115, 53] width 23 height 18
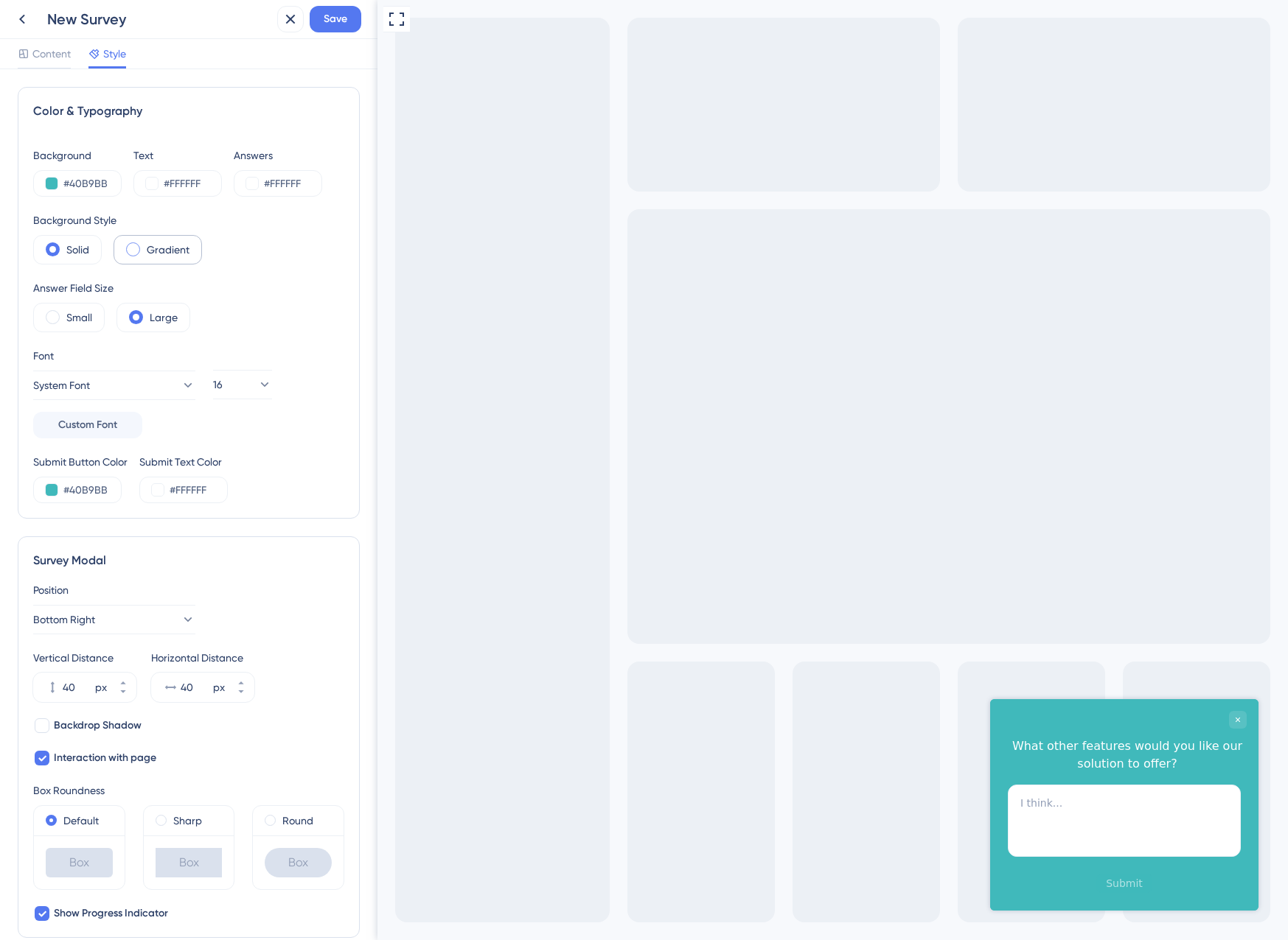
click at [139, 253] on span at bounding box center [133, 249] width 14 height 14
click at [144, 245] on input "radio" at bounding box center [144, 245] width 0 height 0
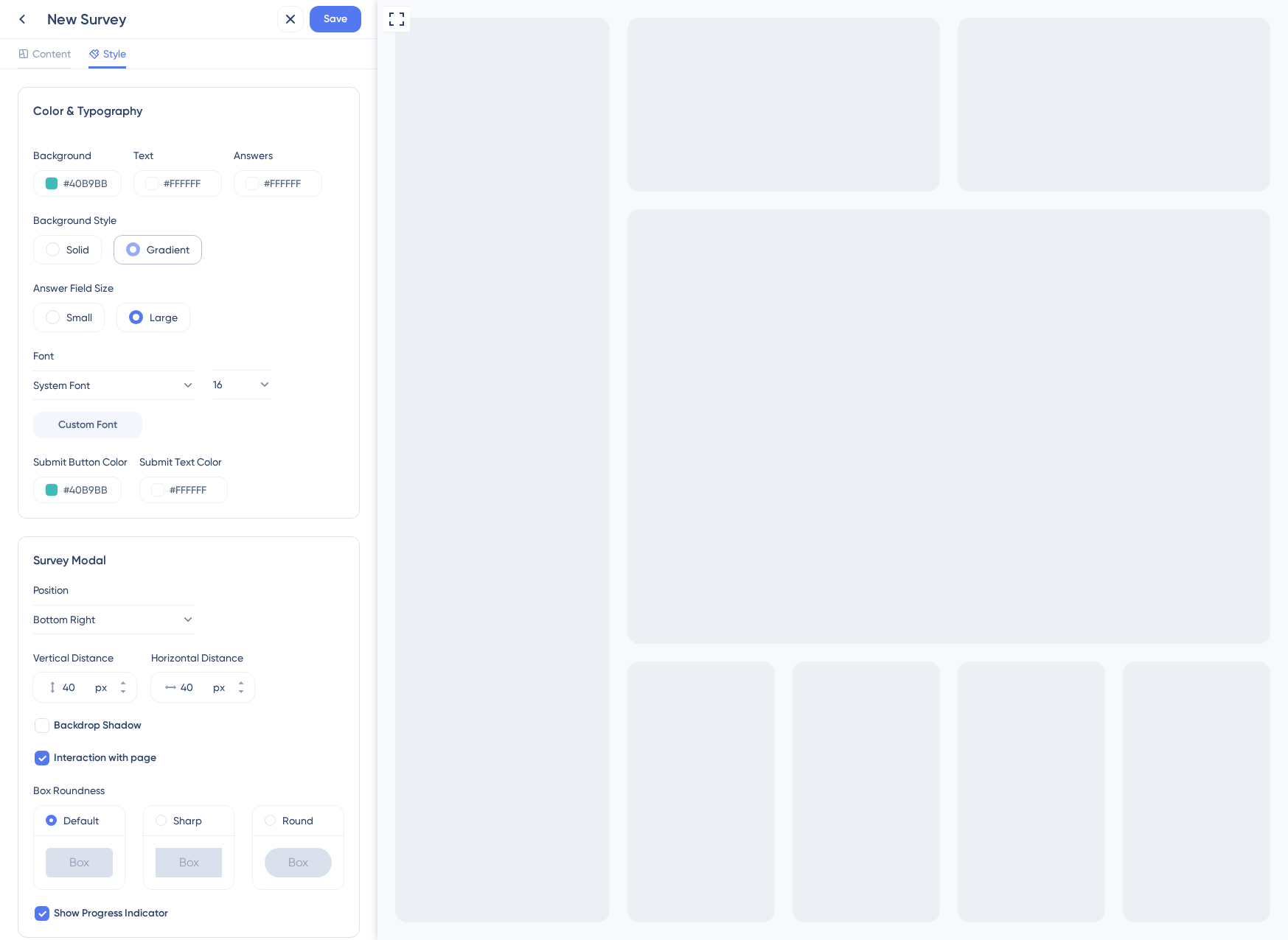
click at [139, 253] on span at bounding box center [133, 249] width 14 height 14
click at [144, 245] on input "radio" at bounding box center [144, 245] width 0 height 0
click at [56, 252] on span at bounding box center [52, 249] width 14 height 14
click at [65, 245] on input "radio" at bounding box center [65, 245] width 0 height 0
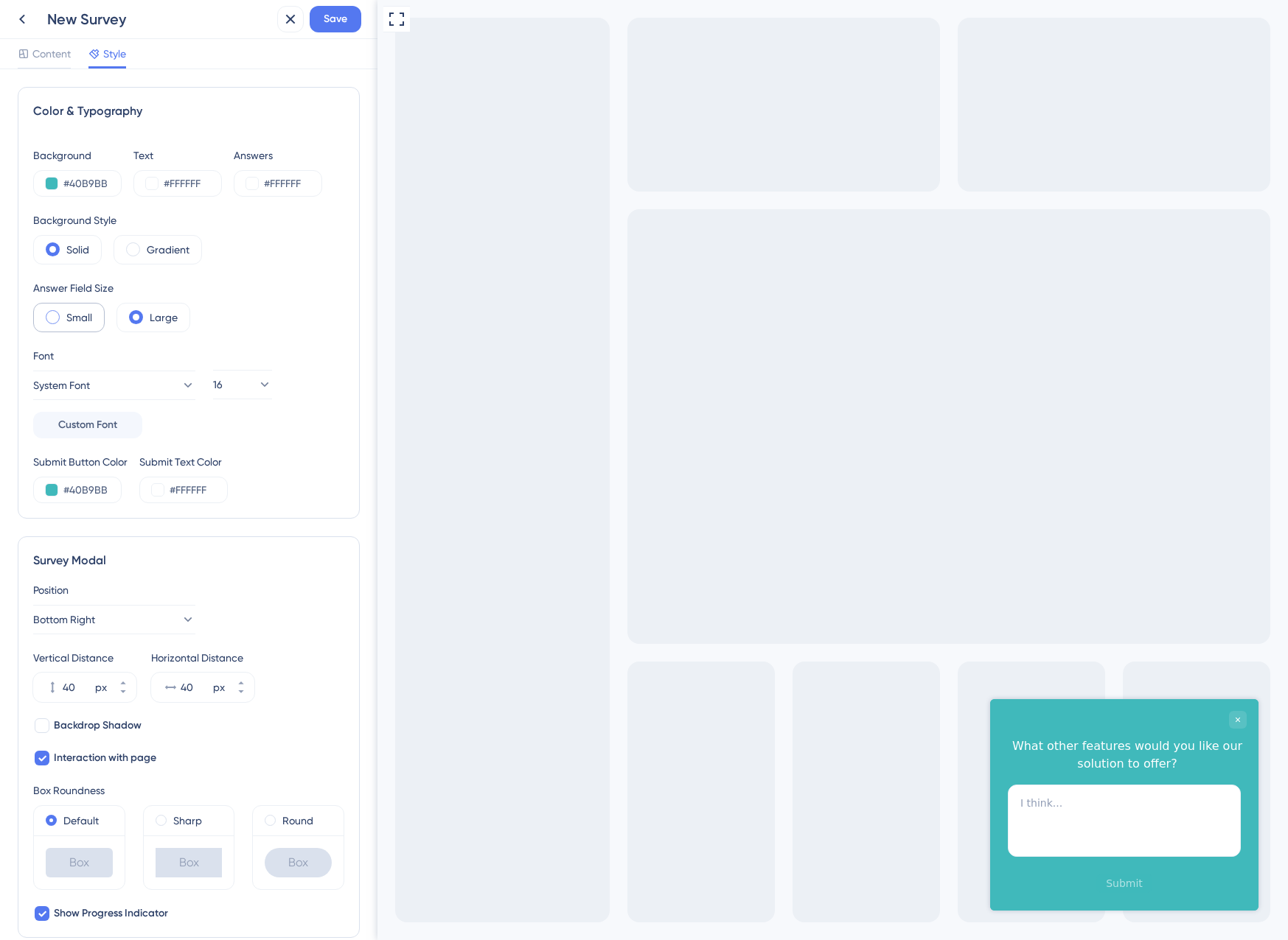
click at [60, 317] on div "Small" at bounding box center [68, 317] width 71 height 29
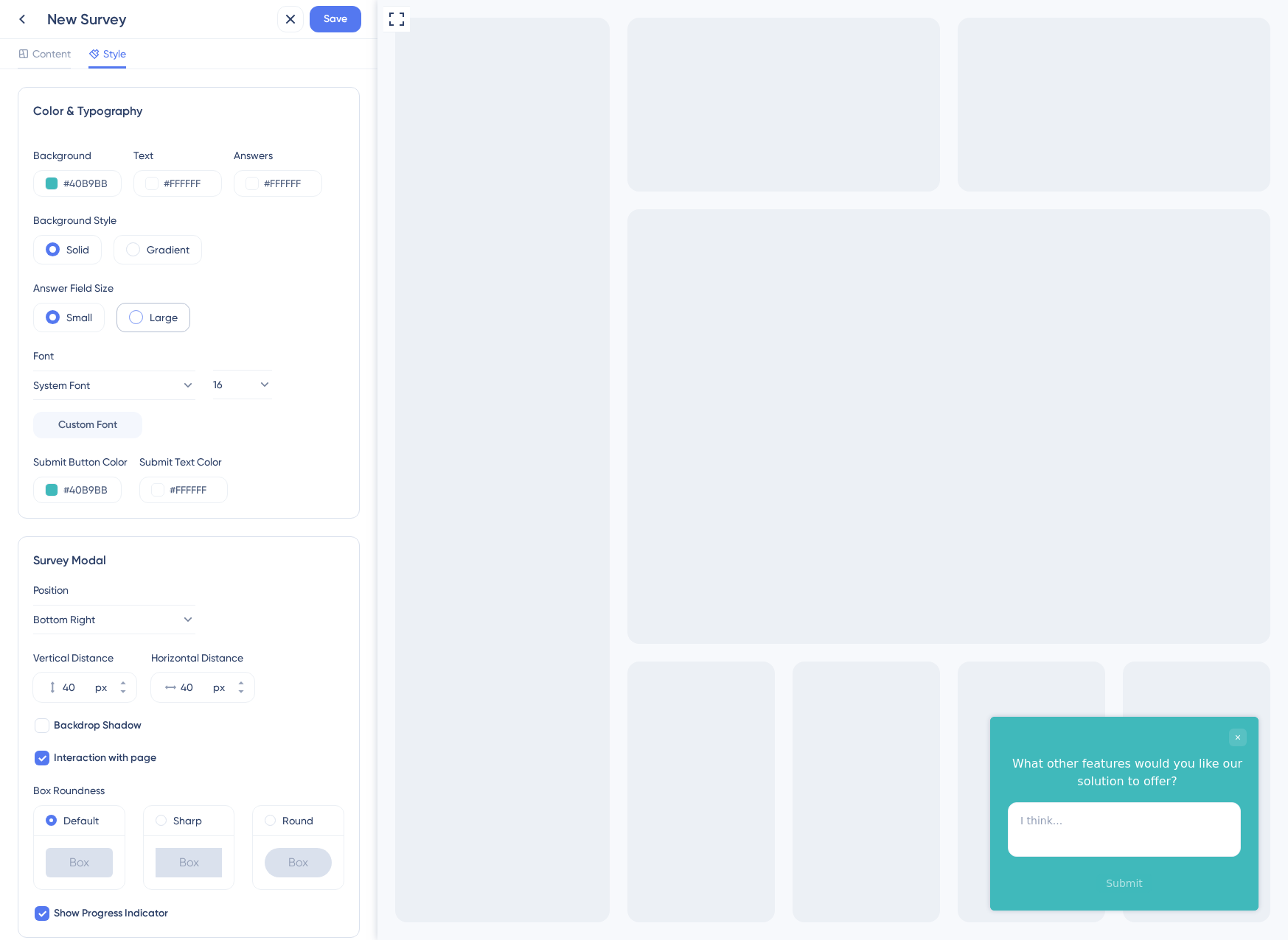
click at [153, 313] on label "Large" at bounding box center [163, 317] width 28 height 18
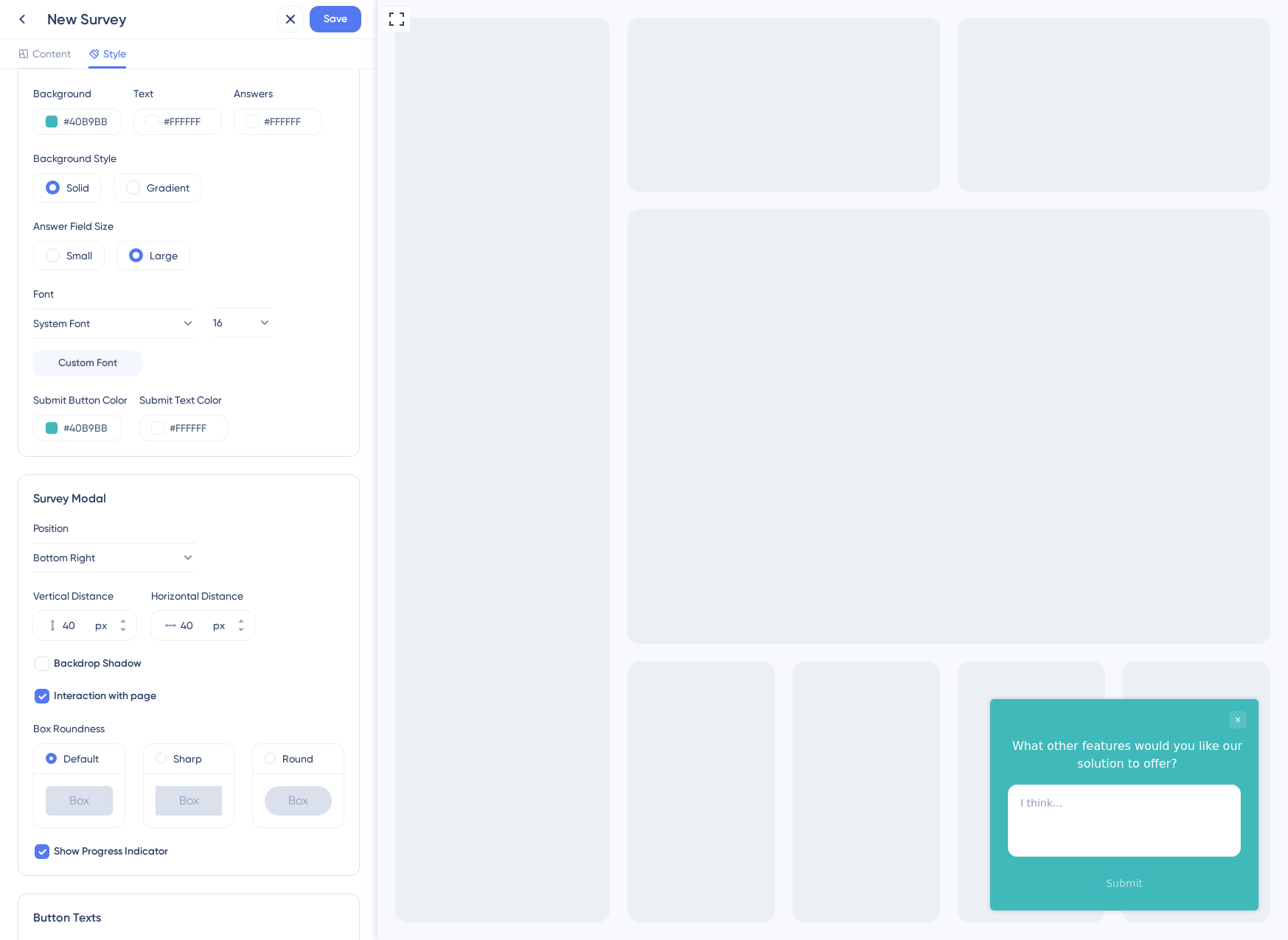
scroll to position [147, 0]
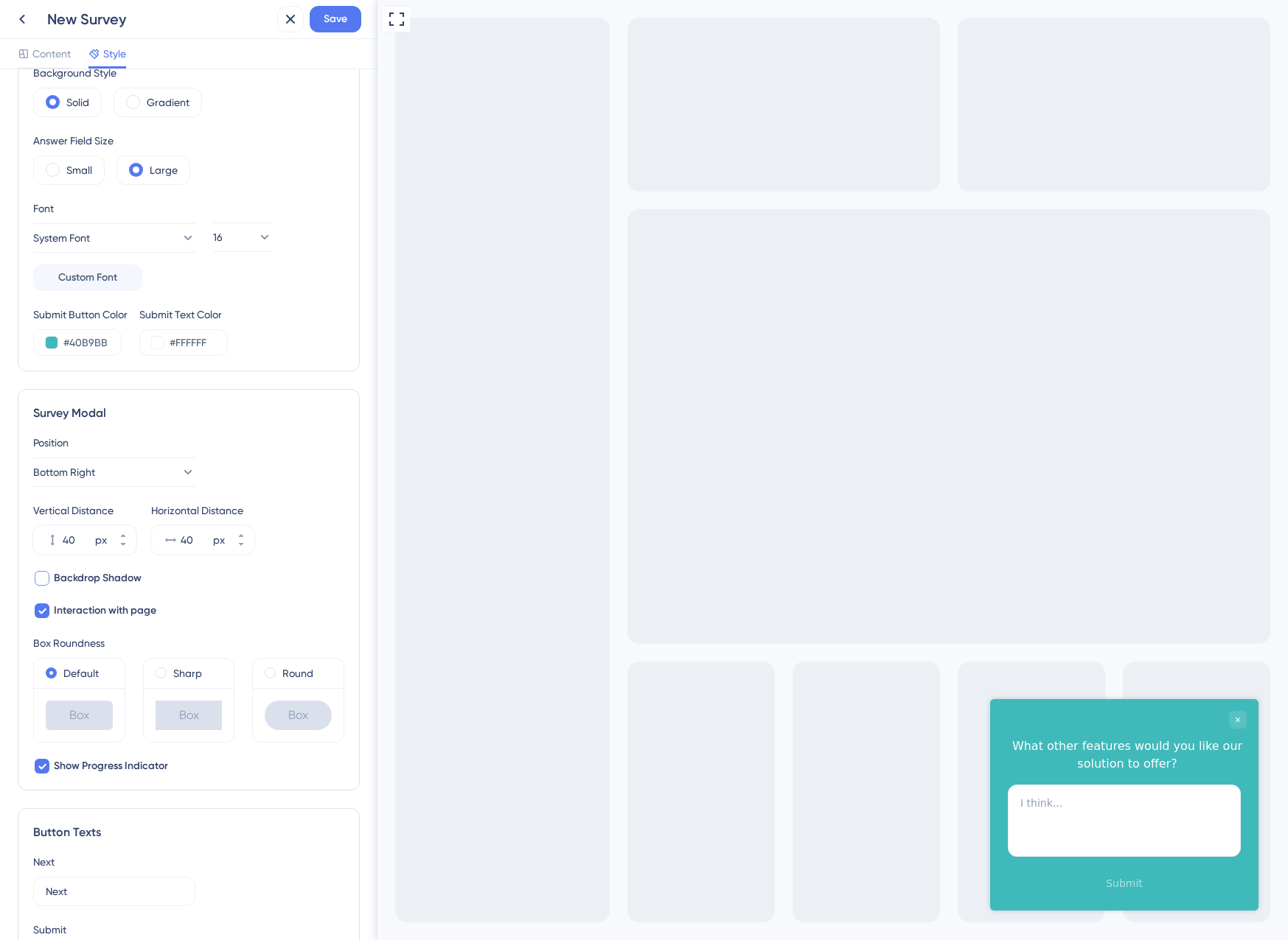
click at [72, 583] on span "Backdrop Shadow" at bounding box center [98, 578] width 87 height 18
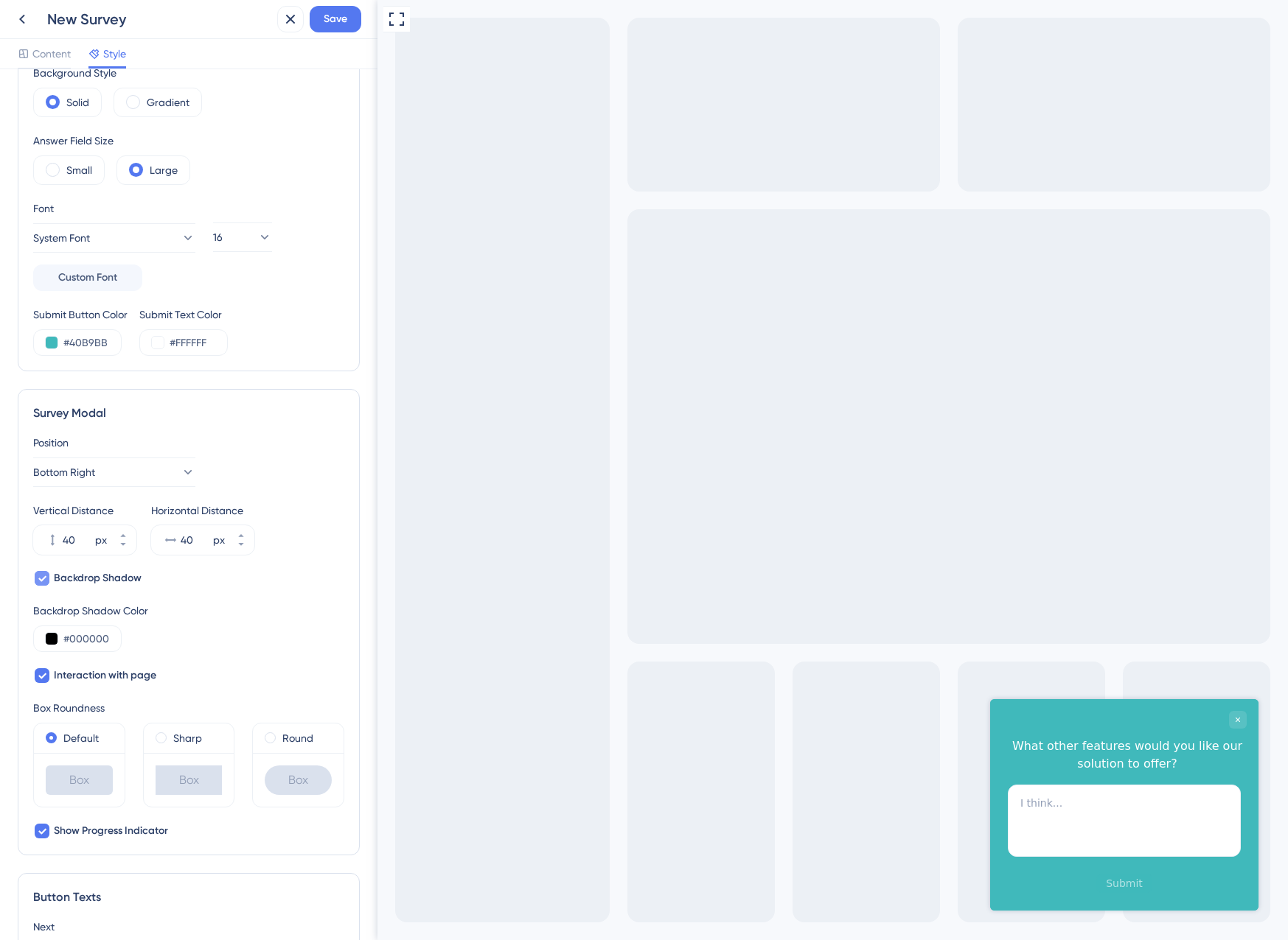
click at [72, 583] on span "Backdrop Shadow" at bounding box center [98, 578] width 87 height 18
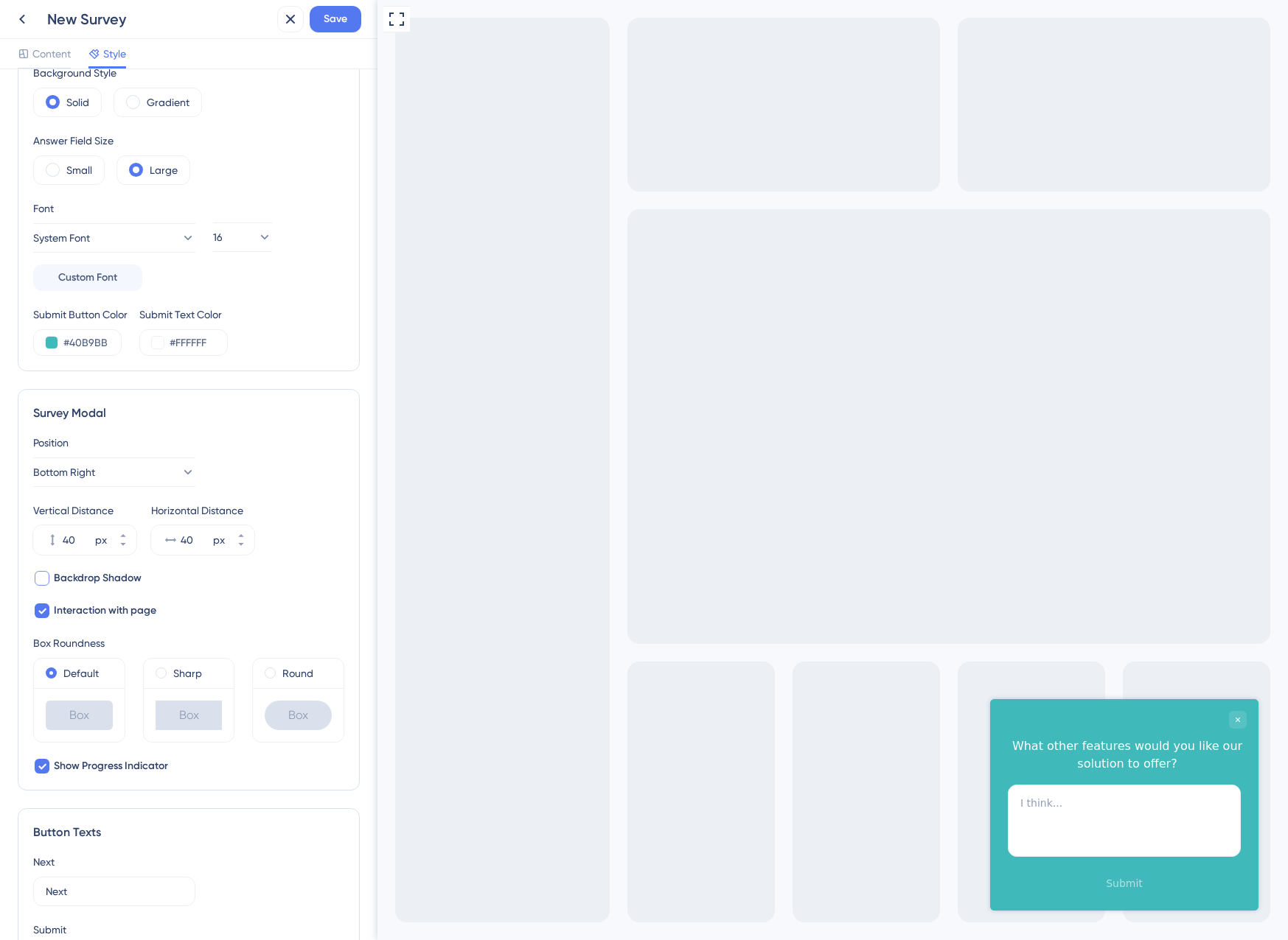
click at [72, 583] on span "Backdrop Shadow" at bounding box center [98, 578] width 87 height 18
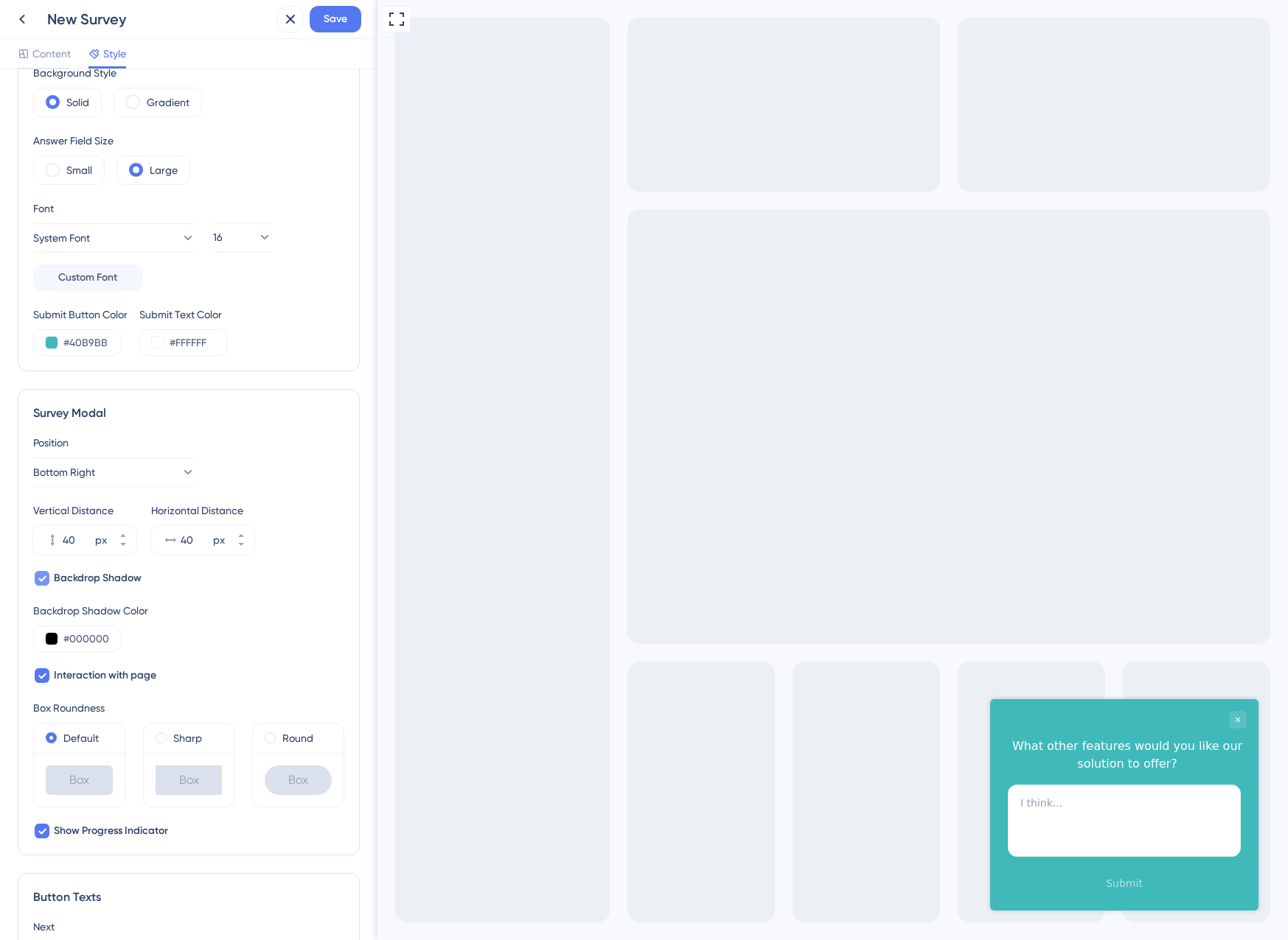
click at [72, 583] on span "Backdrop Shadow" at bounding box center [98, 578] width 87 height 18
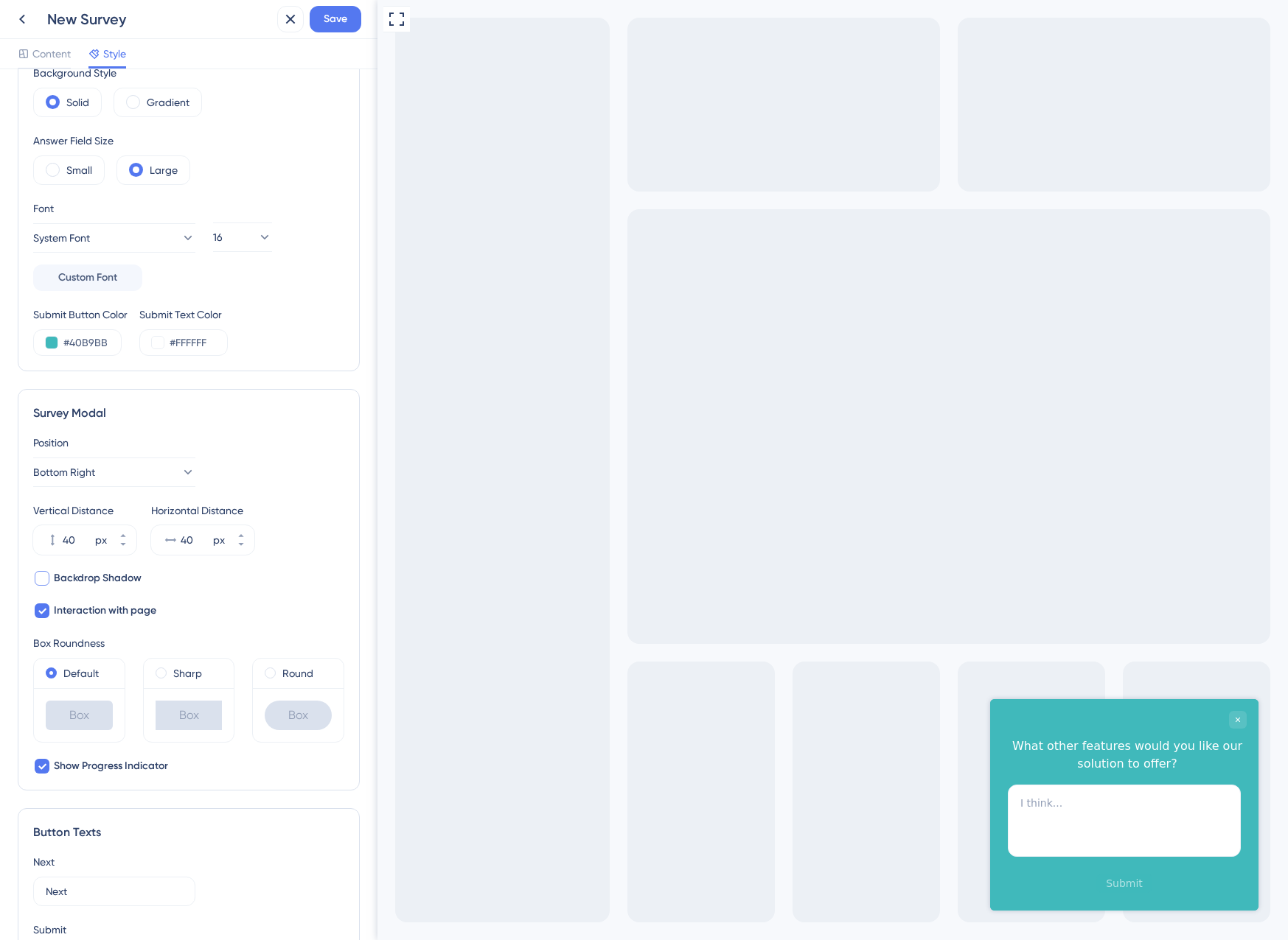
click at [72, 583] on span "Backdrop Shadow" at bounding box center [98, 578] width 87 height 18
checkbox input "true"
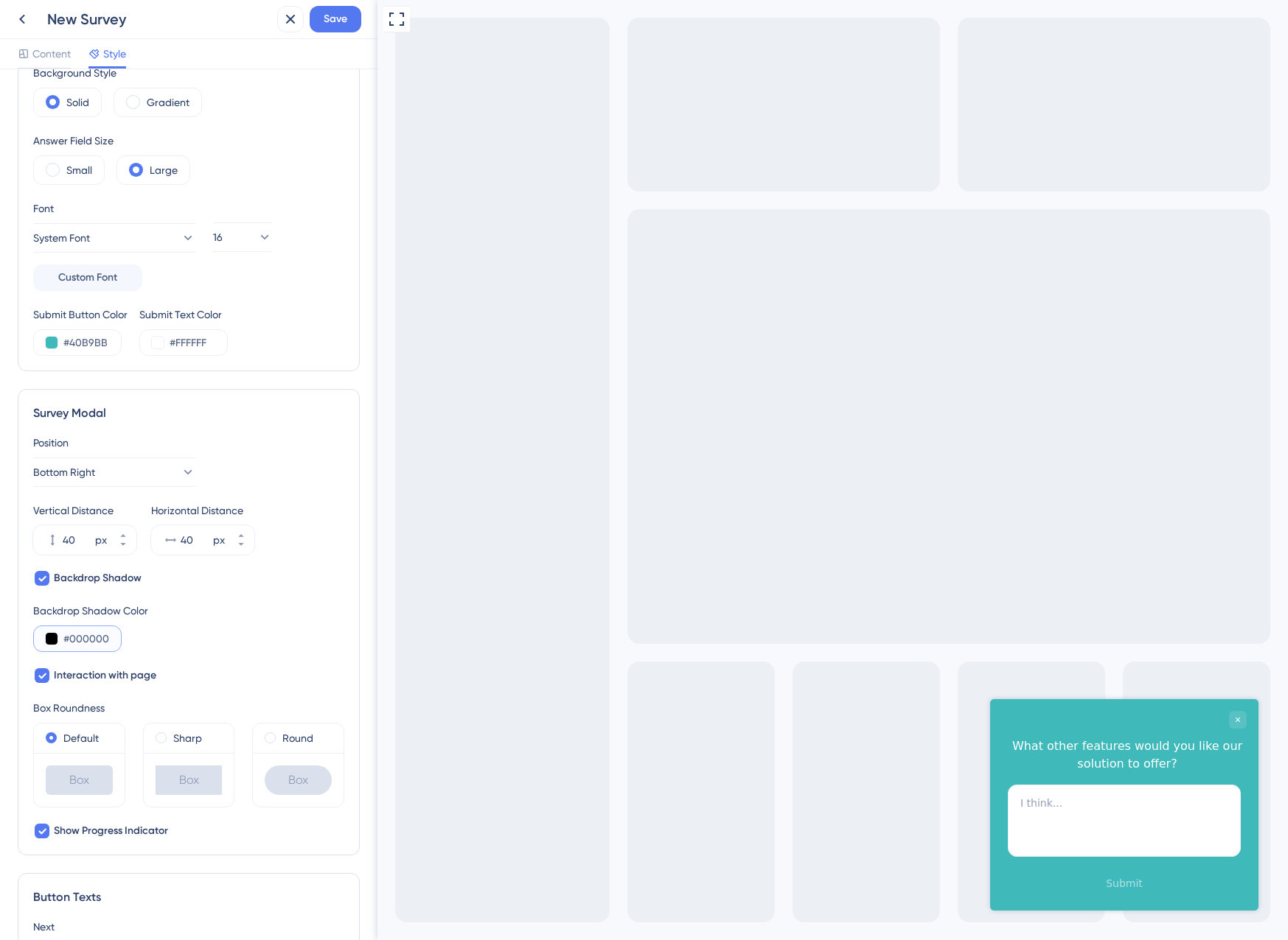
click at [47, 641] on button at bounding box center [51, 639] width 11 height 11
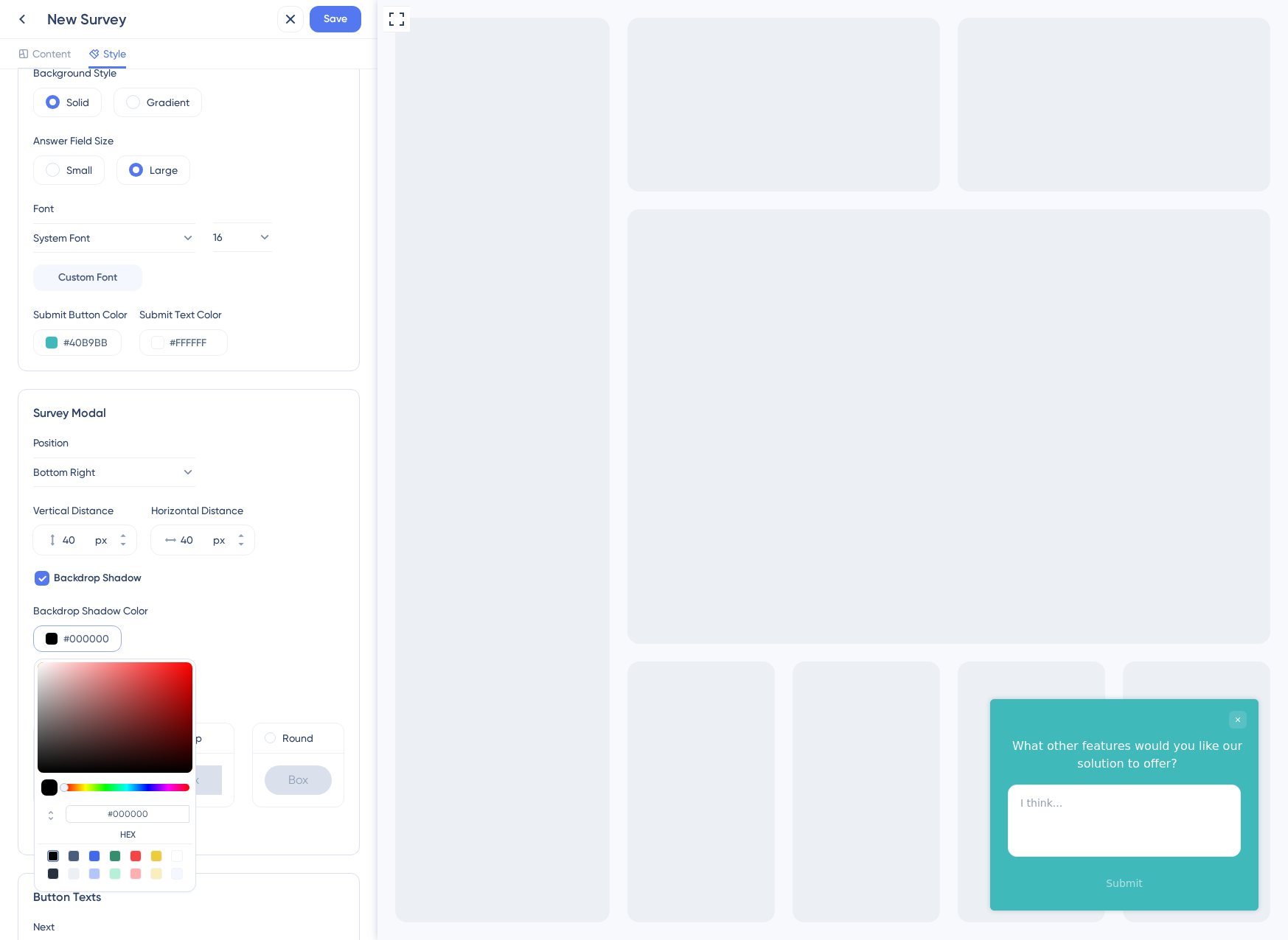
click at [161, 679] on div at bounding box center [115, 718] width 155 height 110
type input "#da2c2c"
type input "#DA2C2C"
type input "#d81b1b"
type input "#D81B1B"
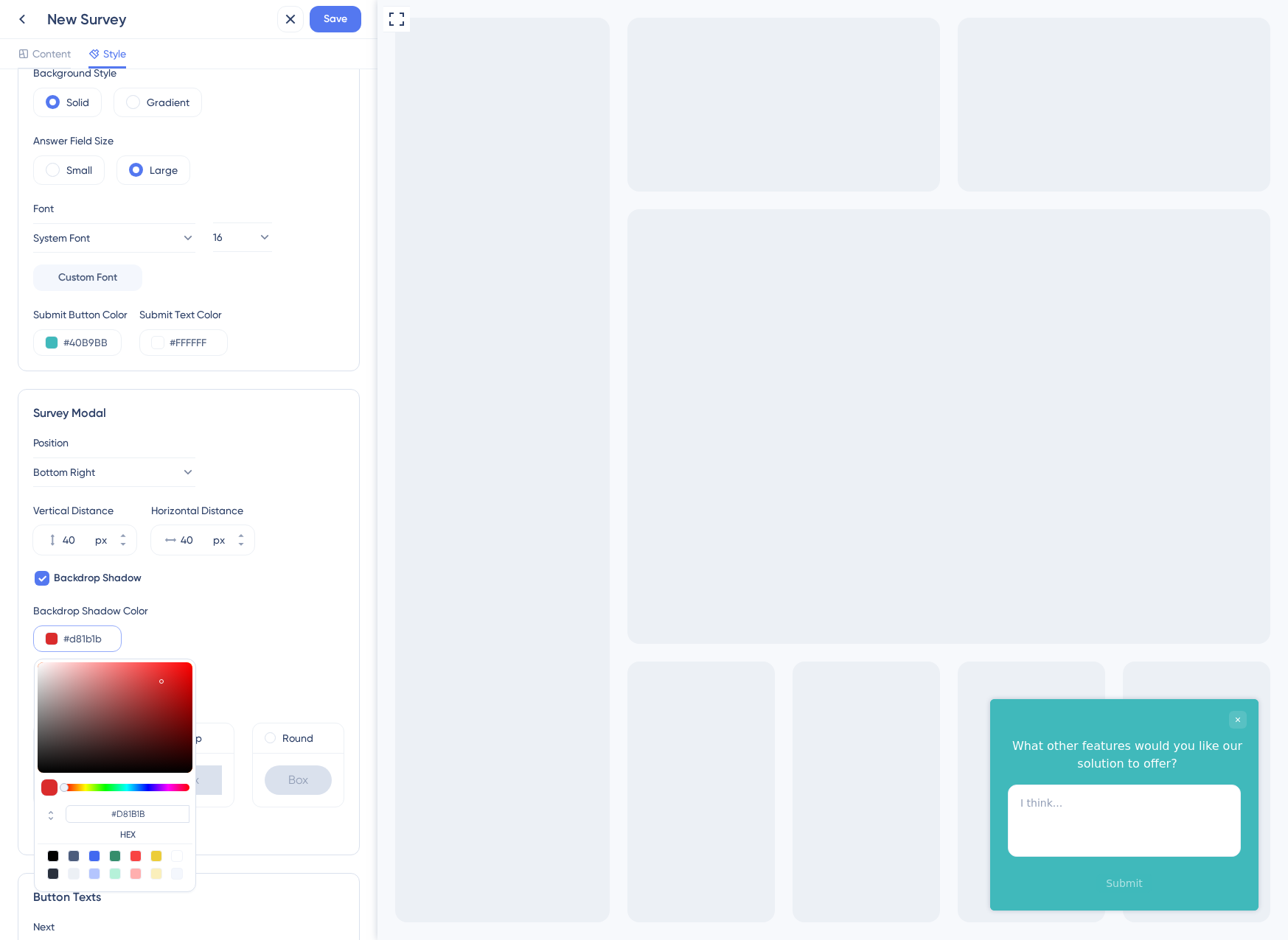
click at [173, 680] on div at bounding box center [115, 718] width 155 height 110
type input "#d61b1b"
type input "#D61B1B"
type input "#ecc8c8"
type input "#ECC8C8"
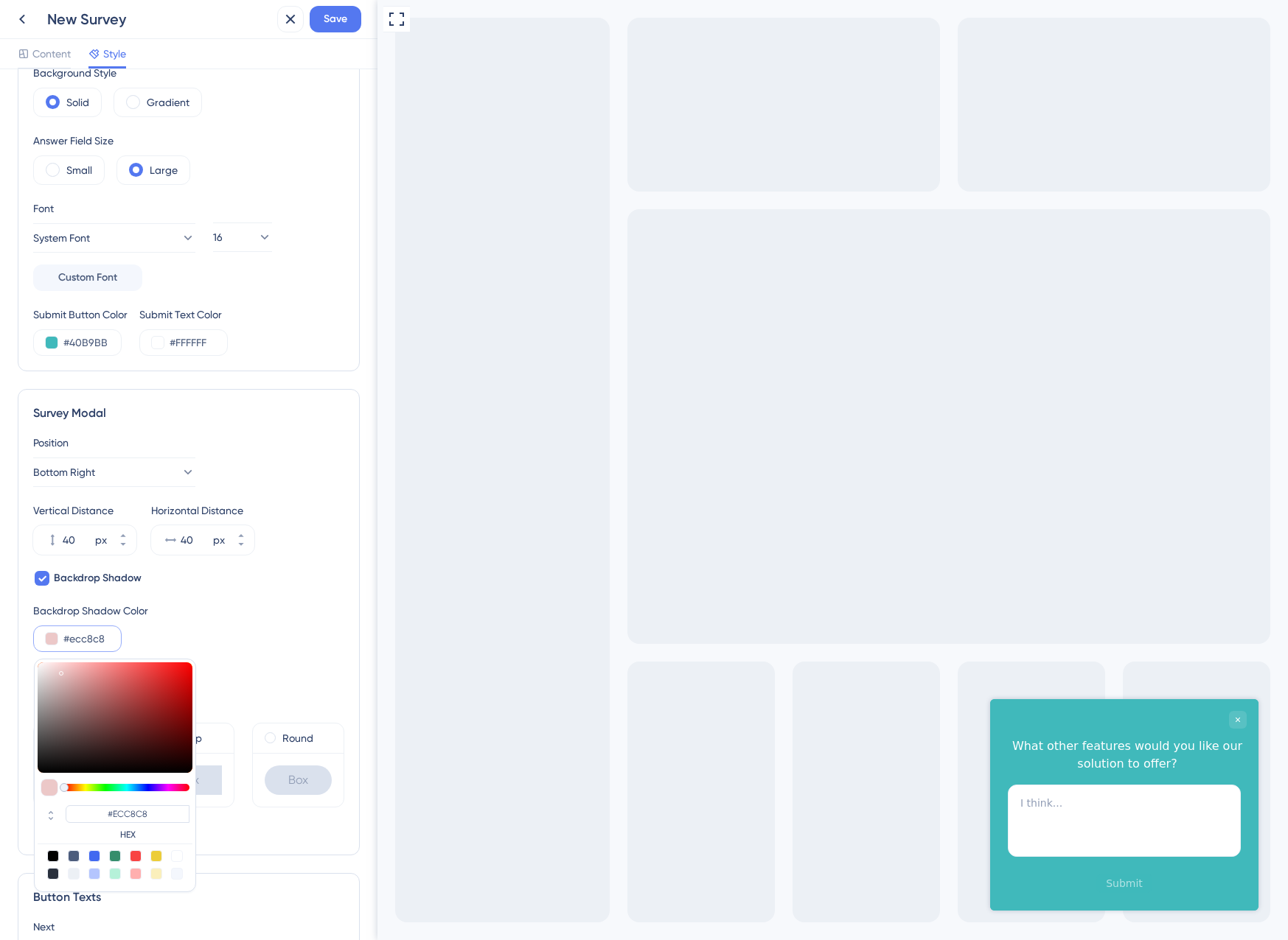
type input "#f1e0e0"
type input "#F1E0E0"
type input "#ffffff"
type input "#FFFFFF"
drag, startPoint x: 58, startPoint y: 670, endPoint x: -4, endPoint y: 646, distance: 66.5
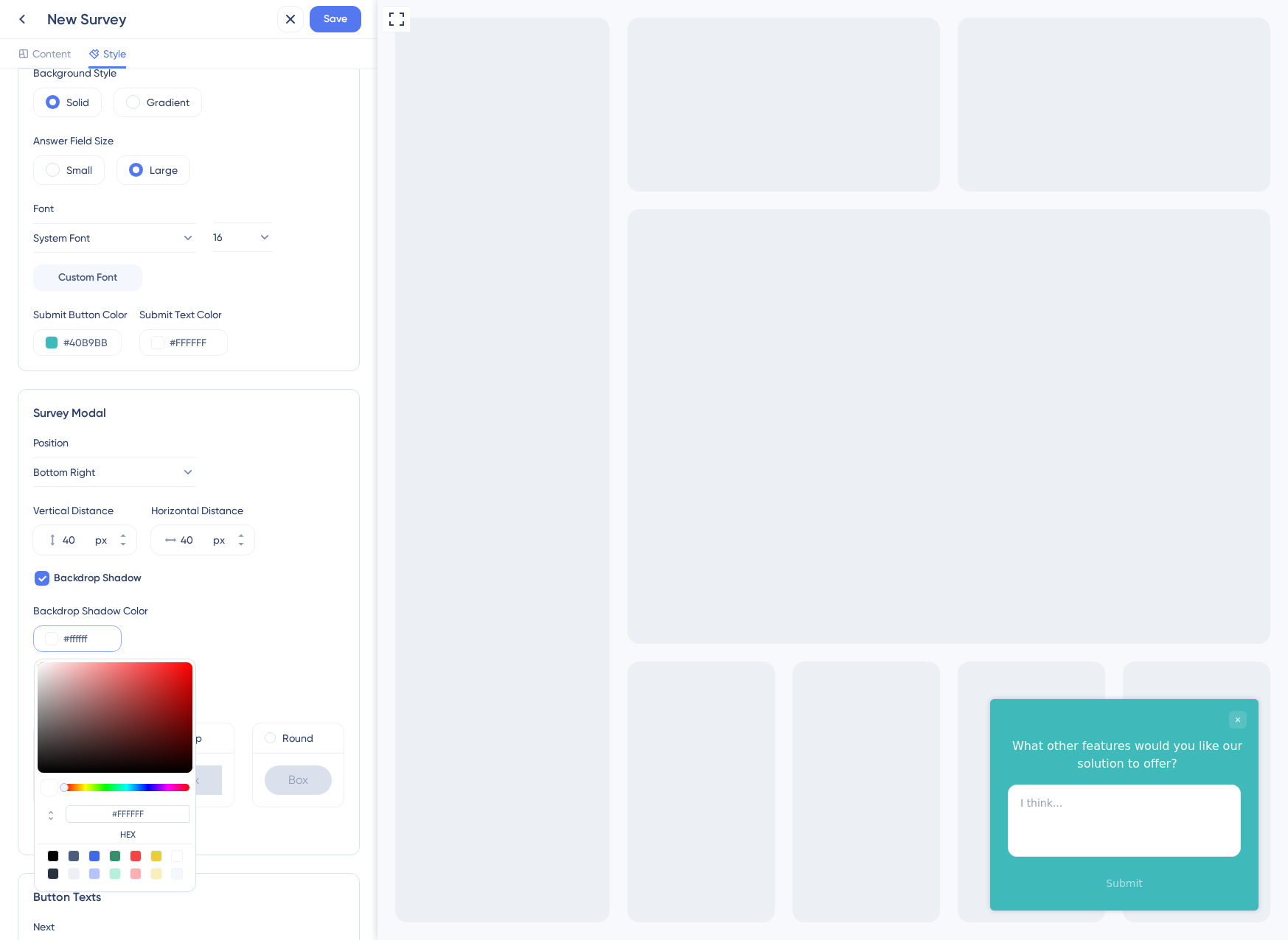
click at [0, 0] on html "New Survey Save Content Style Color & Typography Background #40B9BB Text #FFFFF…" at bounding box center [644, 0] width 1288 height 0
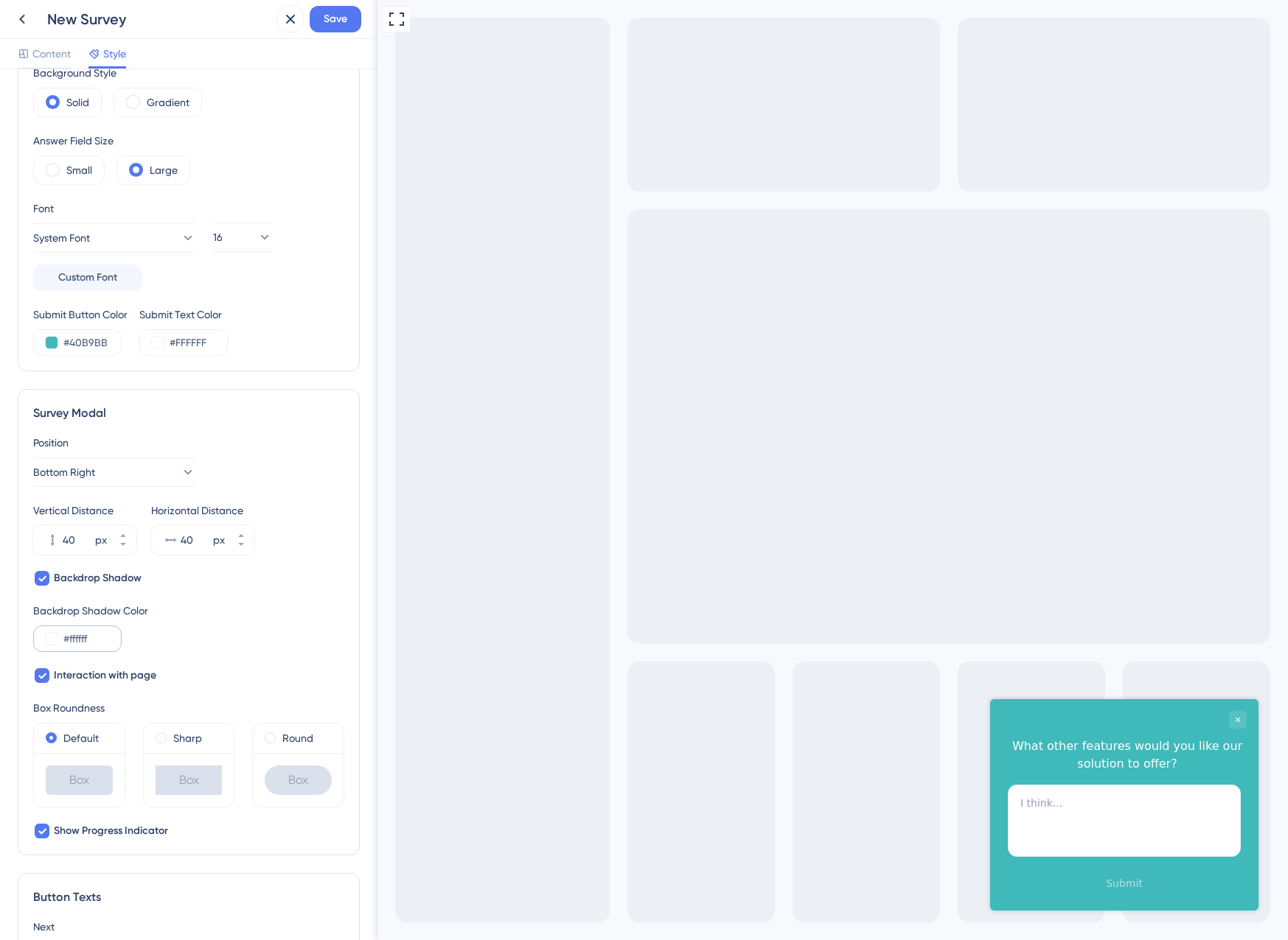
click at [59, 640] on div "#ffffff" at bounding box center [77, 639] width 88 height 27
click at [54, 641] on button at bounding box center [51, 639] width 11 height 11
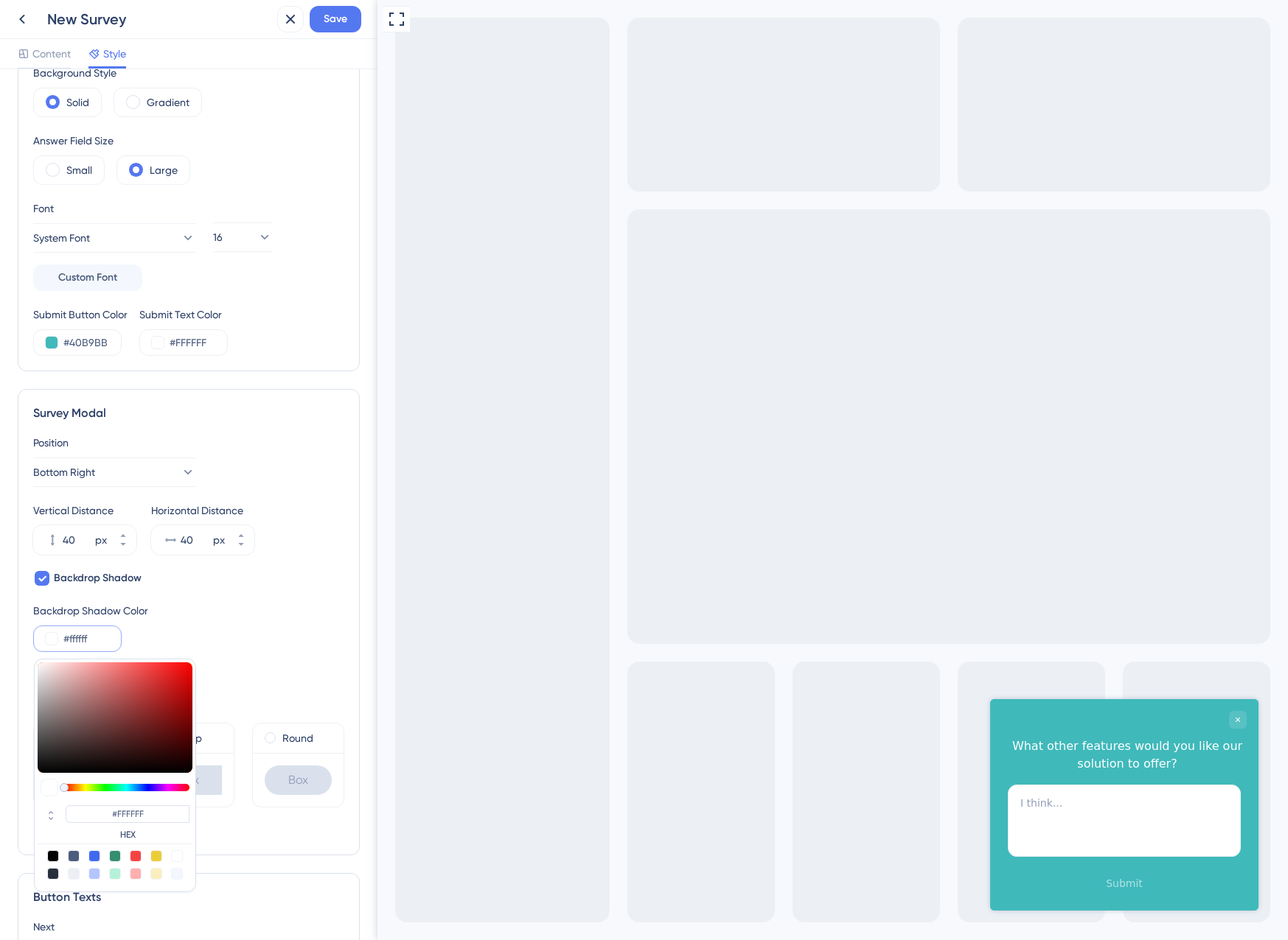
type input "#927878"
type input "#8b7373"
type input "#8B7373"
type input "#6d5e5e"
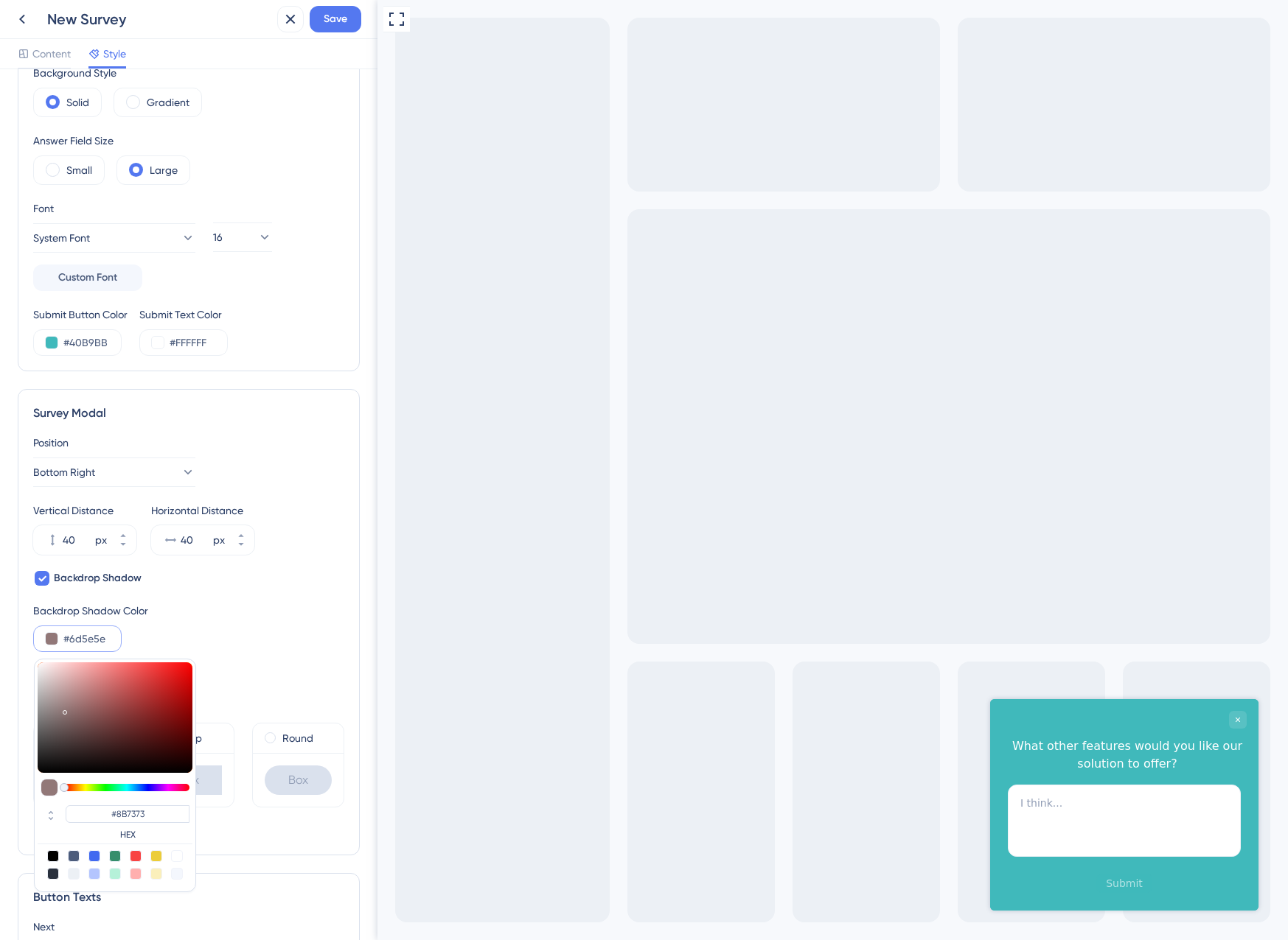
type input "#6D5E5E"
type input "#413b3b"
type input "#413B3B"
type input "#070707"
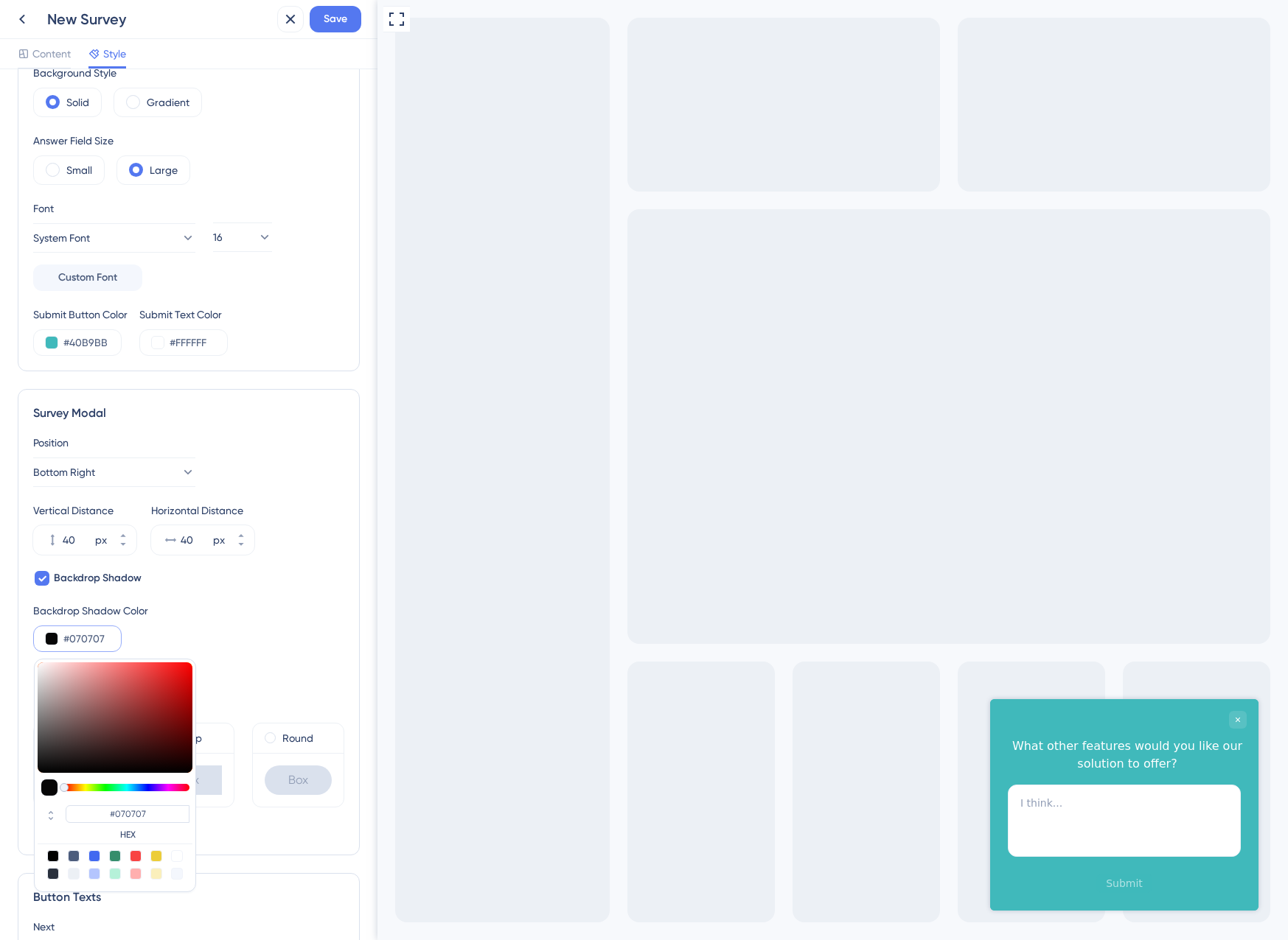
type input "#000000"
drag, startPoint x: 66, startPoint y: 710, endPoint x: 30, endPoint y: 794, distance: 91.4
click at [30, 794] on div "Survey Modal Position Bottom Right Vertical Distance 40 px Horizontal Distance …" at bounding box center [189, 622] width 342 height 466
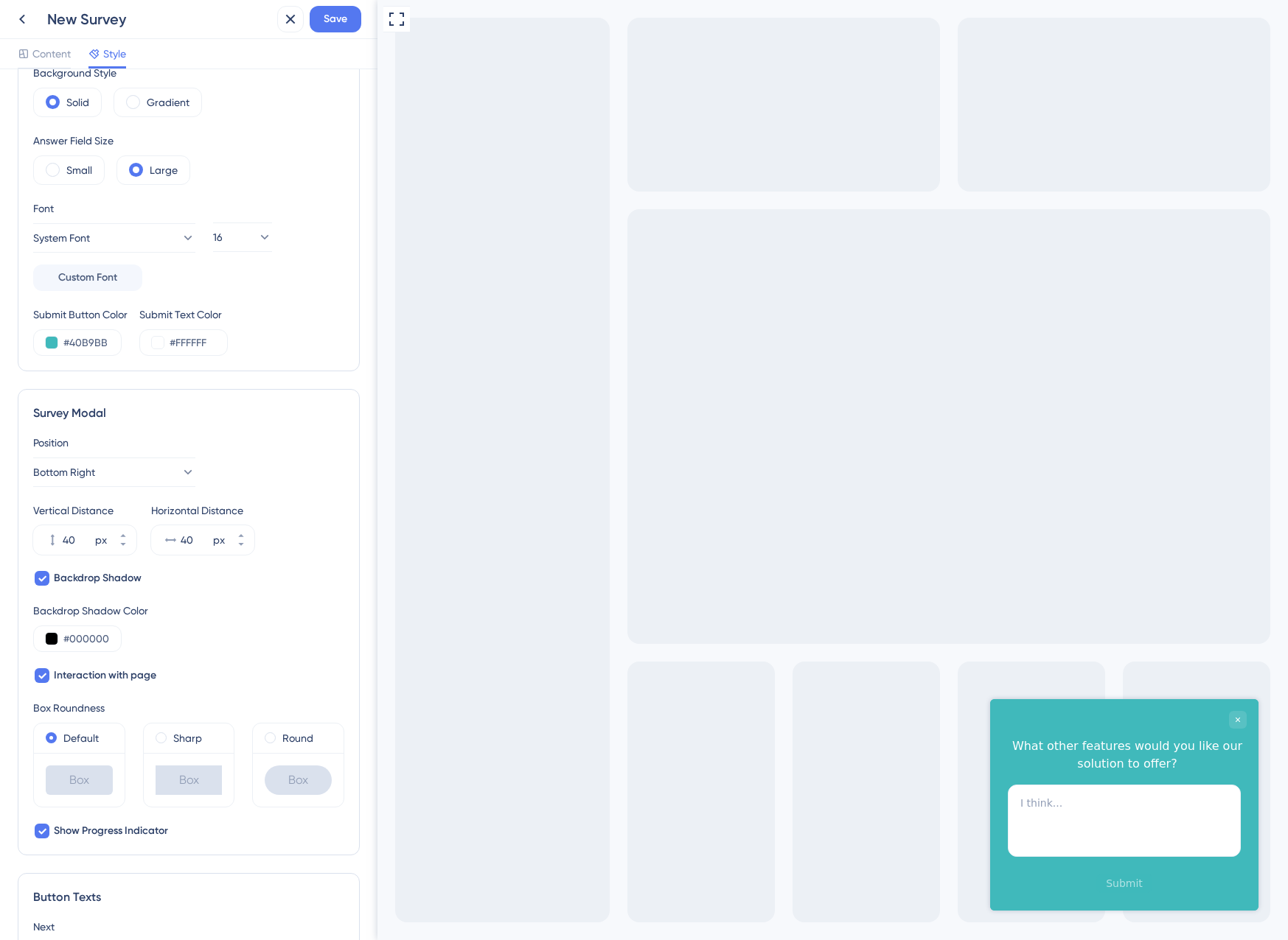
click at [266, 650] on div "Backdrop Shadow Color #000000" at bounding box center [189, 627] width 312 height 50
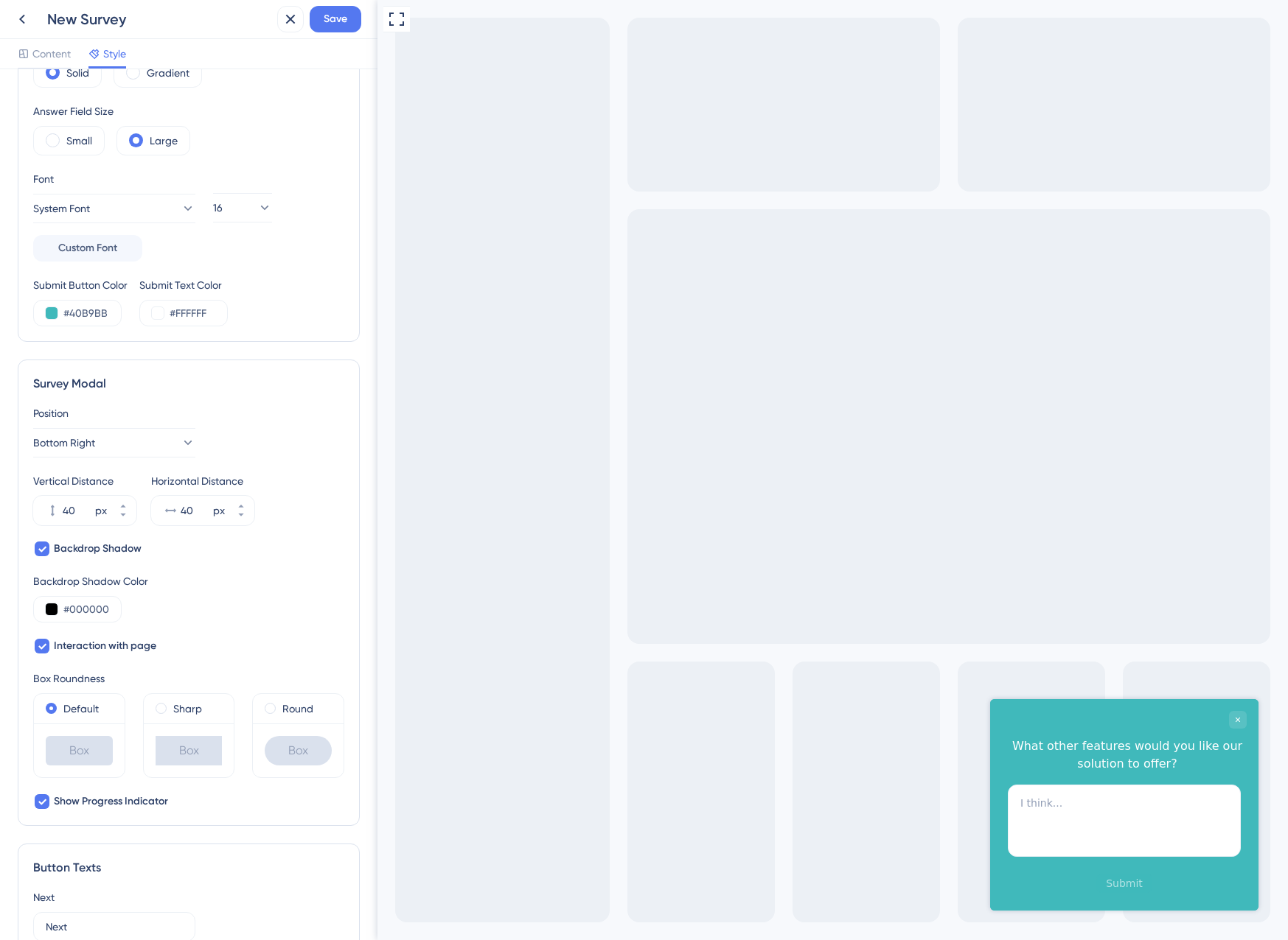
scroll to position [221, 0]
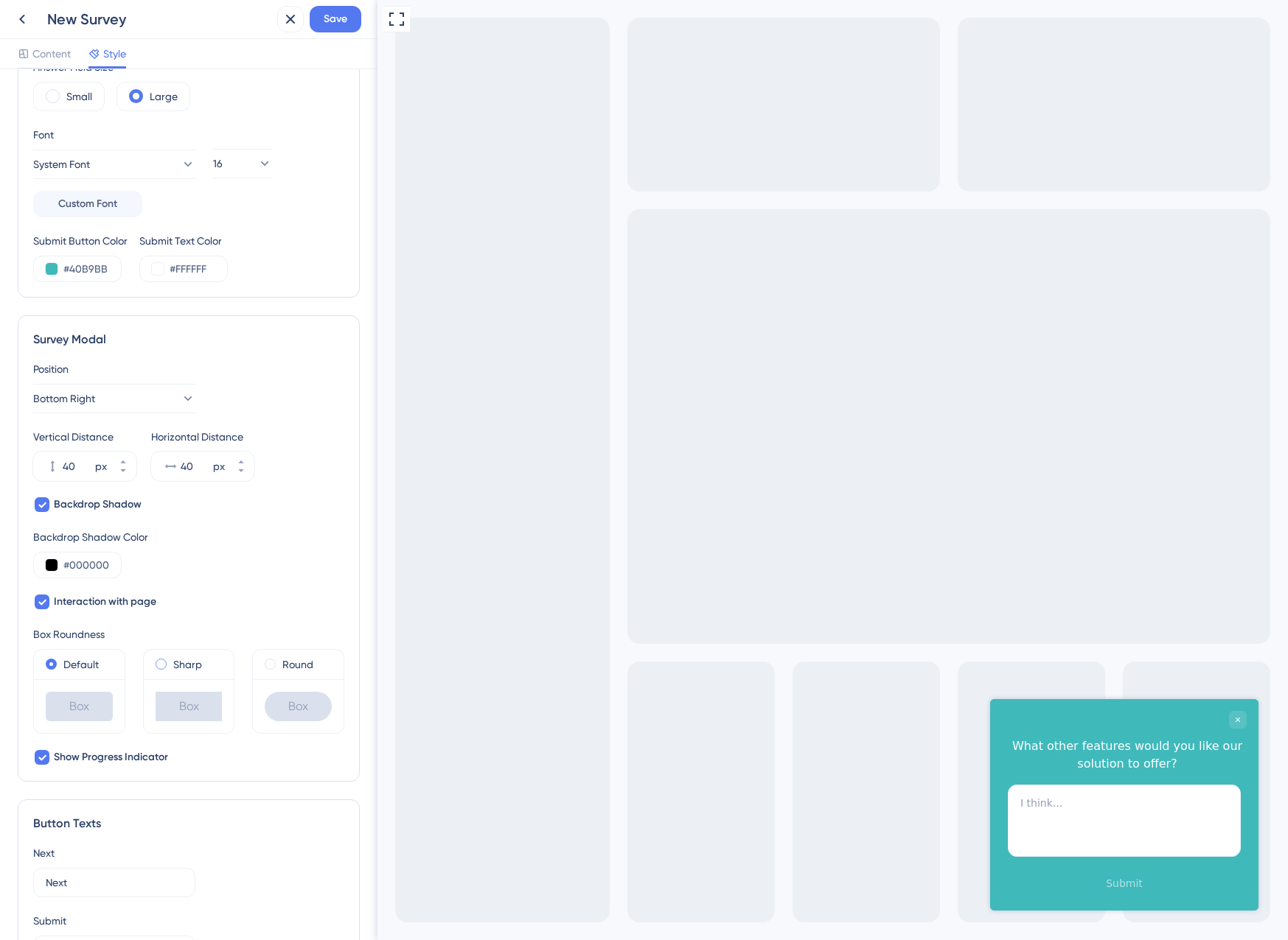
click at [166, 667] on div "Sharp" at bounding box center [189, 665] width 67 height 18
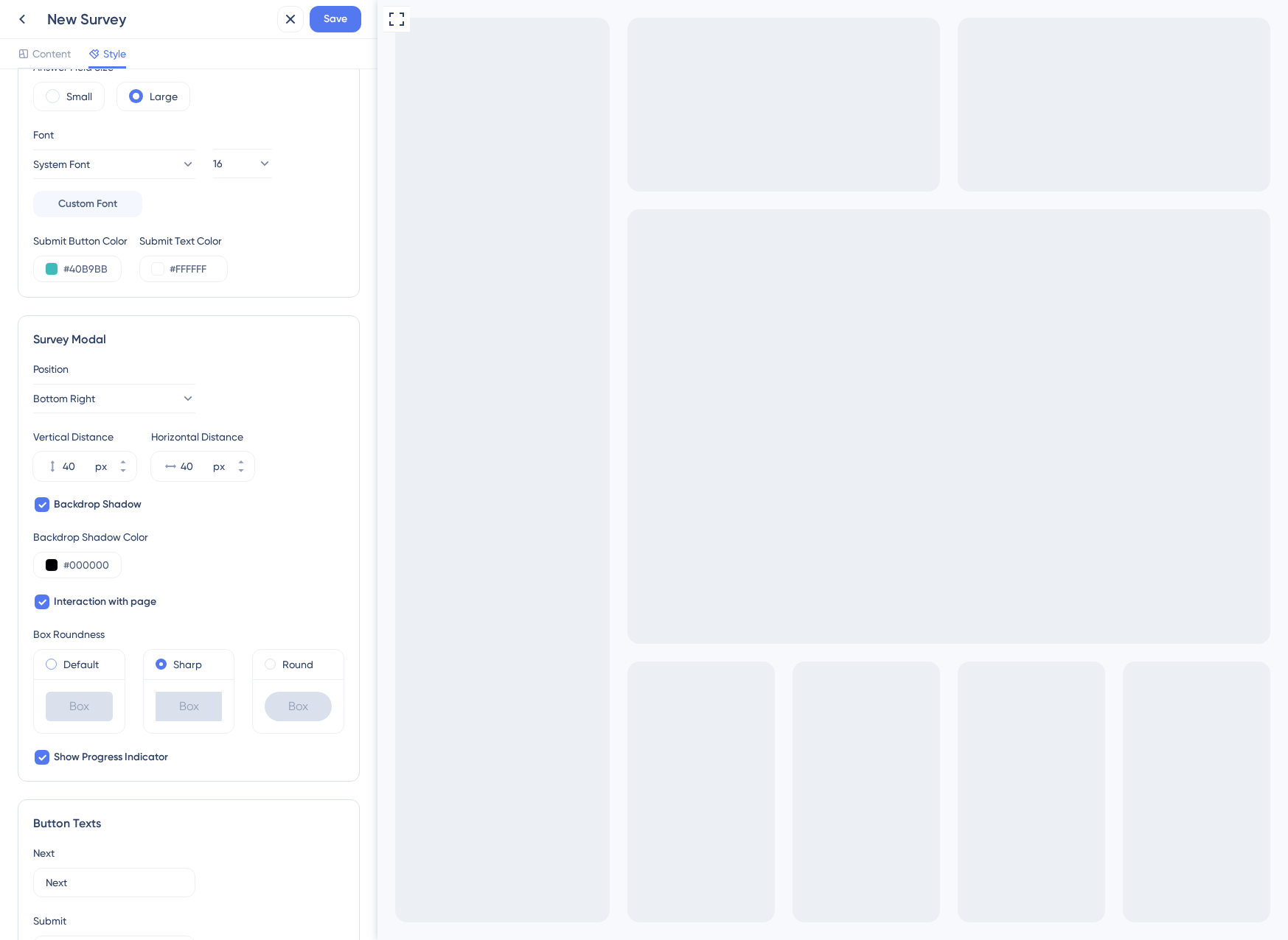
click at [75, 669] on label "Default" at bounding box center [81, 665] width 35 height 18
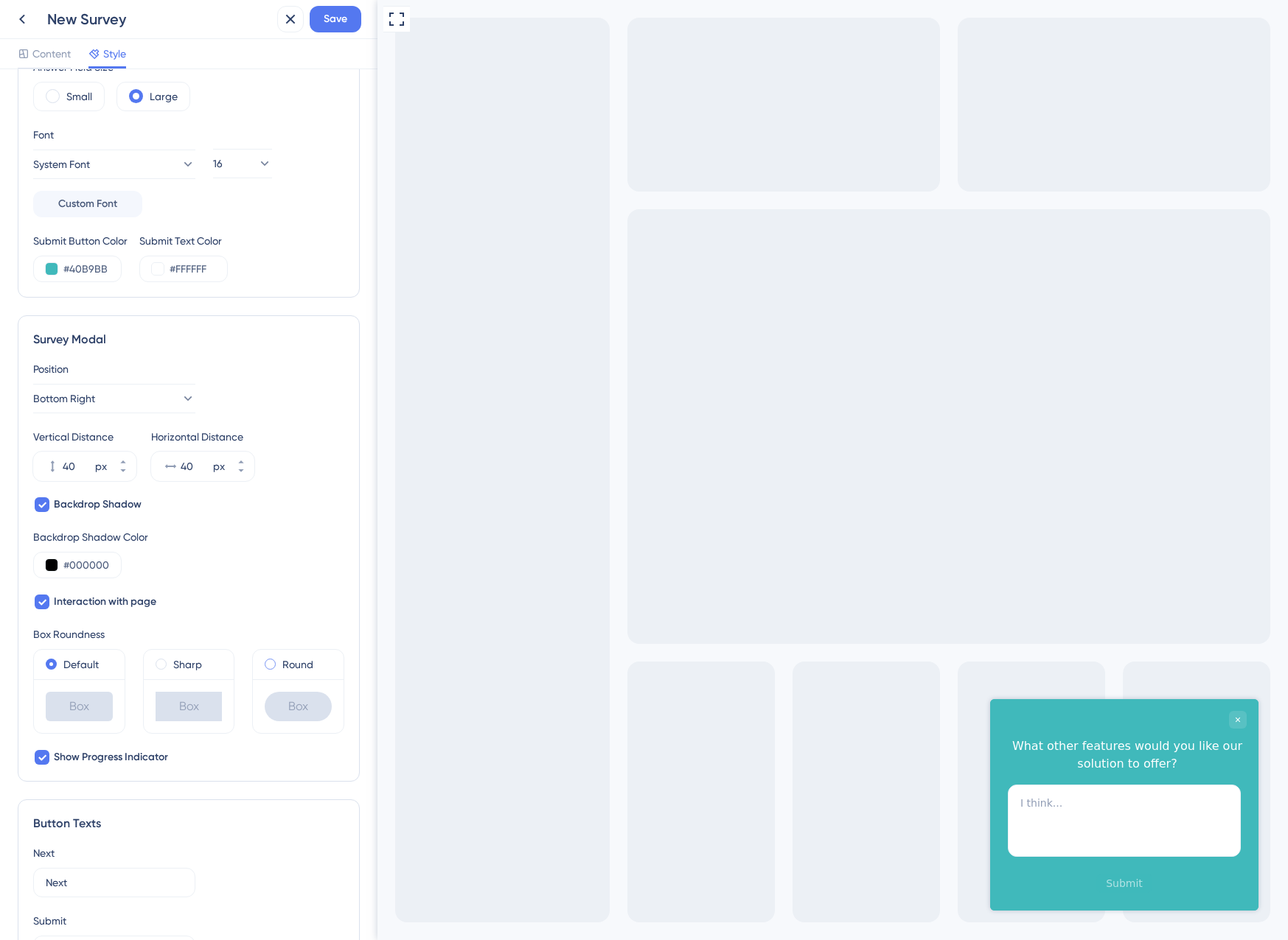
click at [283, 667] on label "Round" at bounding box center [297, 665] width 31 height 18
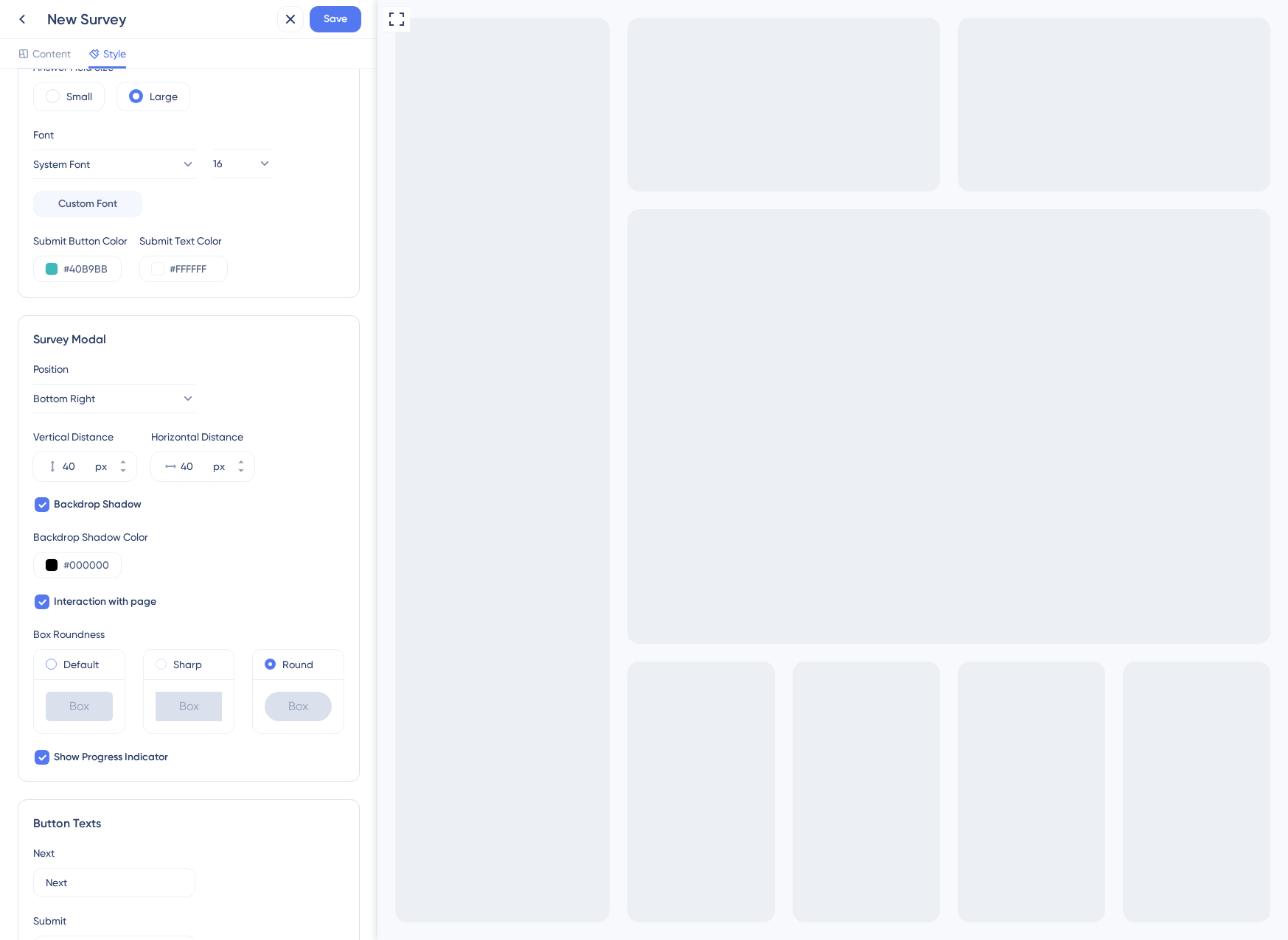
click at [73, 667] on label "Default" at bounding box center [81, 665] width 35 height 18
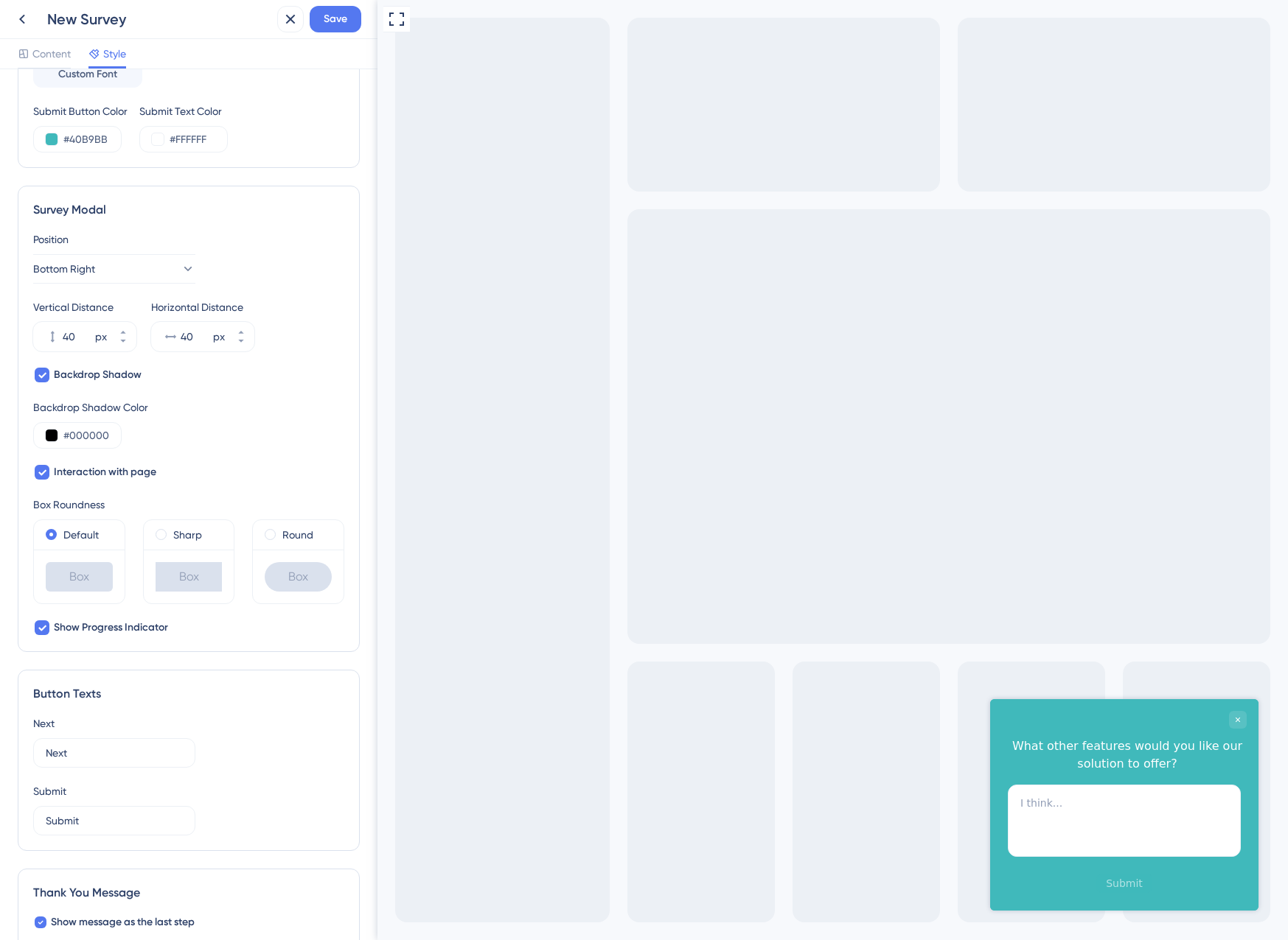
scroll to position [368, 0]
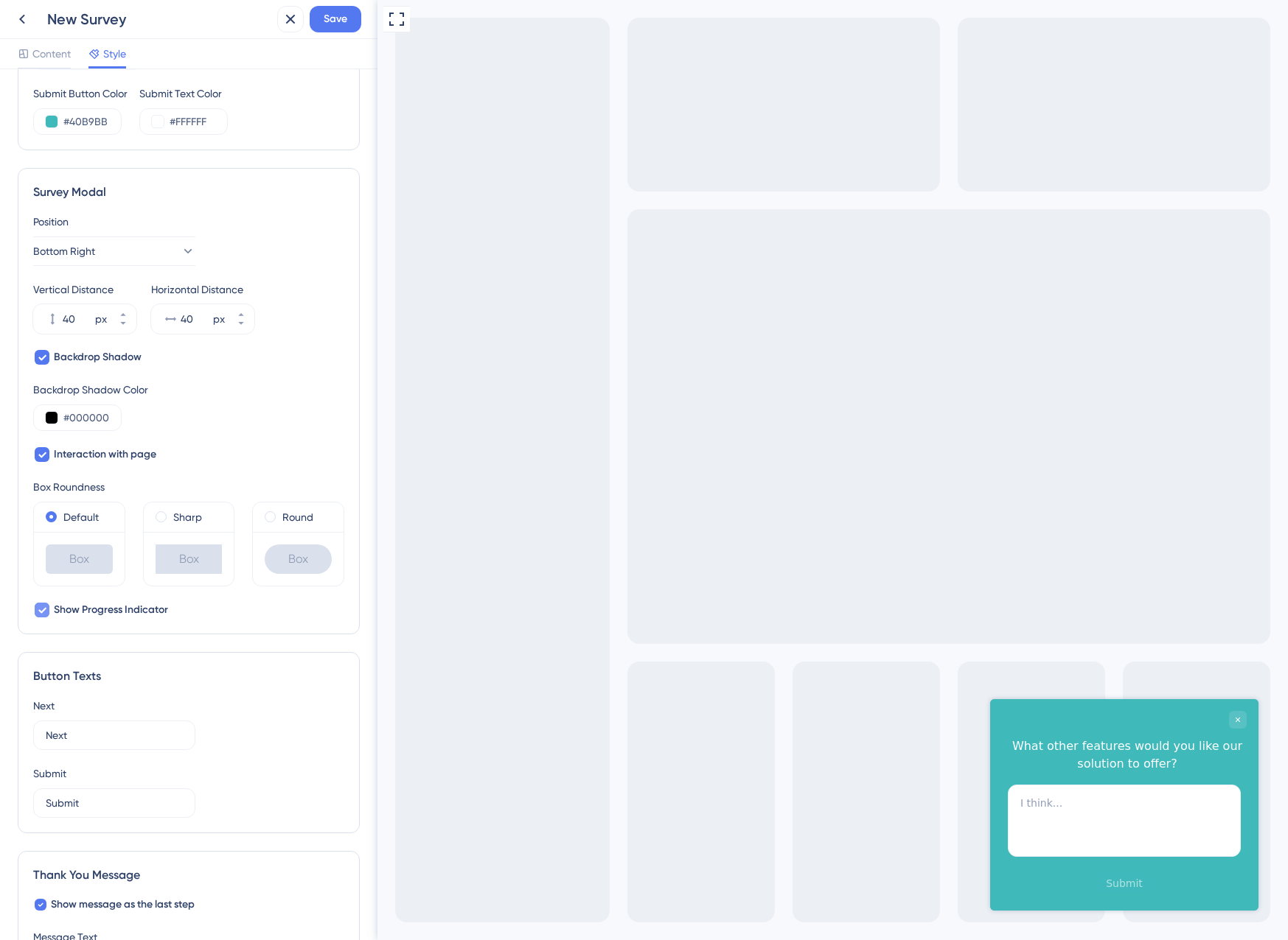
click at [97, 613] on span "Show Progress Indicator" at bounding box center [111, 610] width 114 height 18
checkbox input "true"
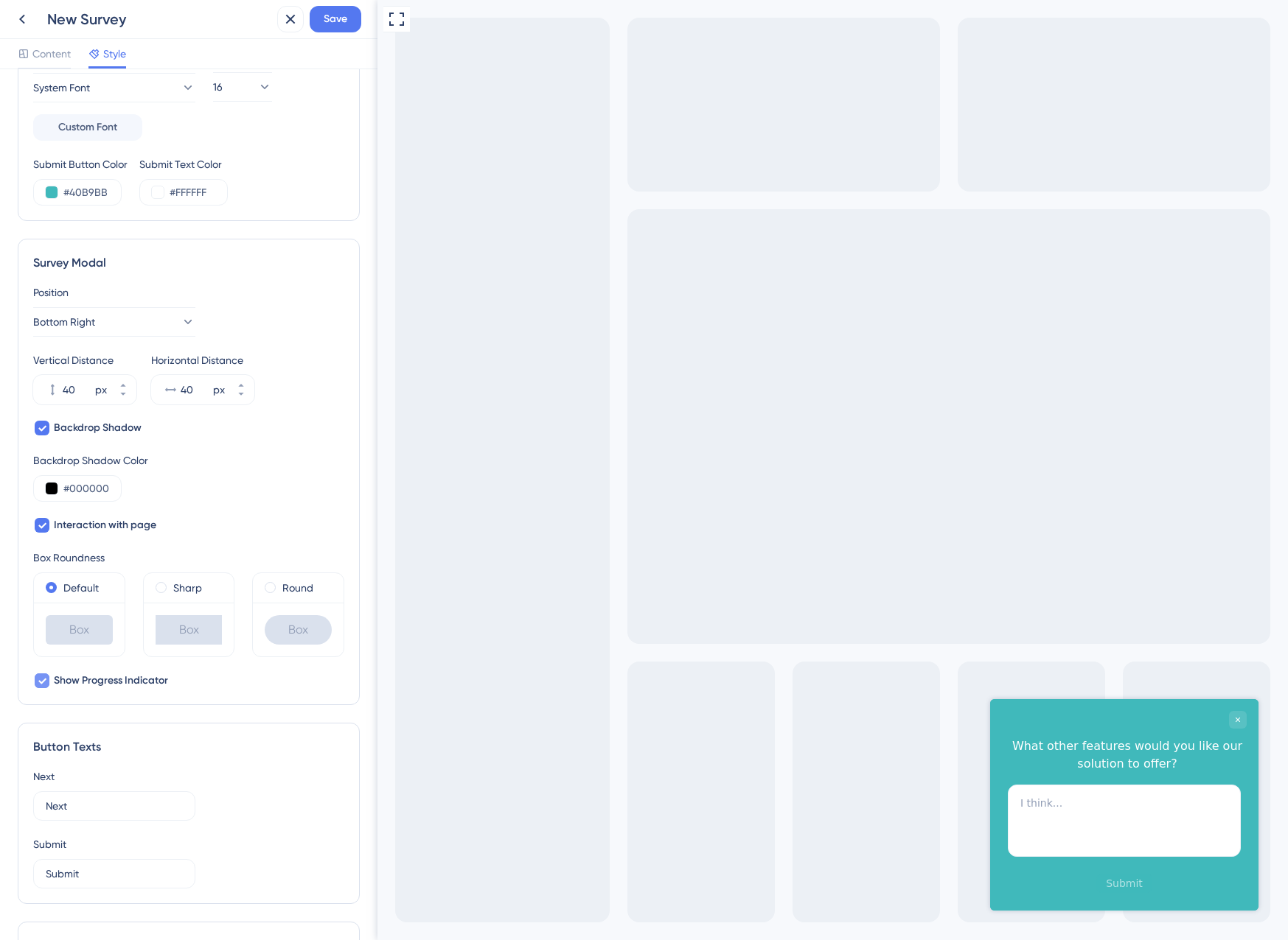
scroll to position [233, 0]
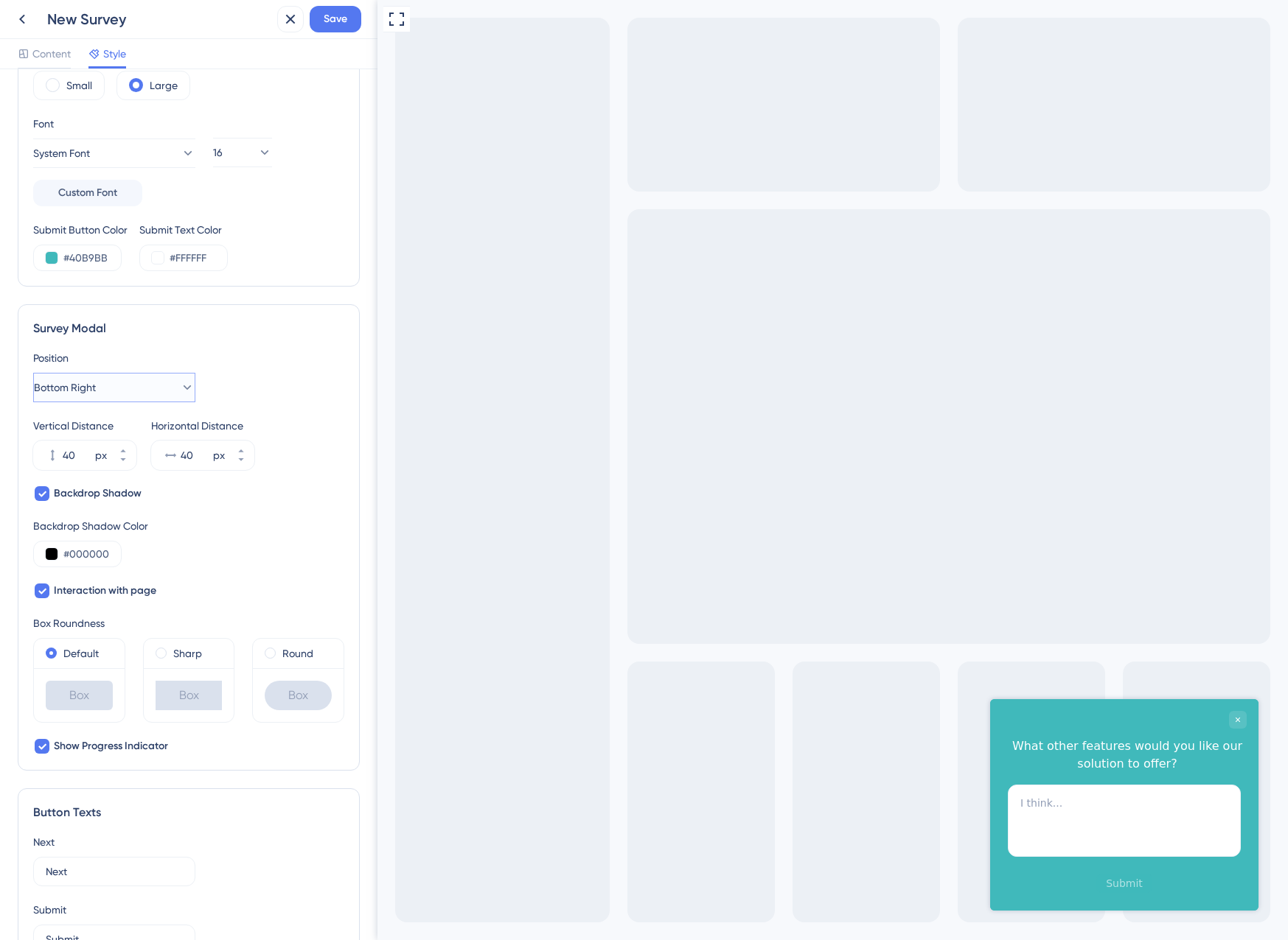
click at [96, 381] on span "Bottom Right" at bounding box center [65, 387] width 62 height 18
click at [81, 559] on div "Top Left Top Left" at bounding box center [114, 550] width 120 height 29
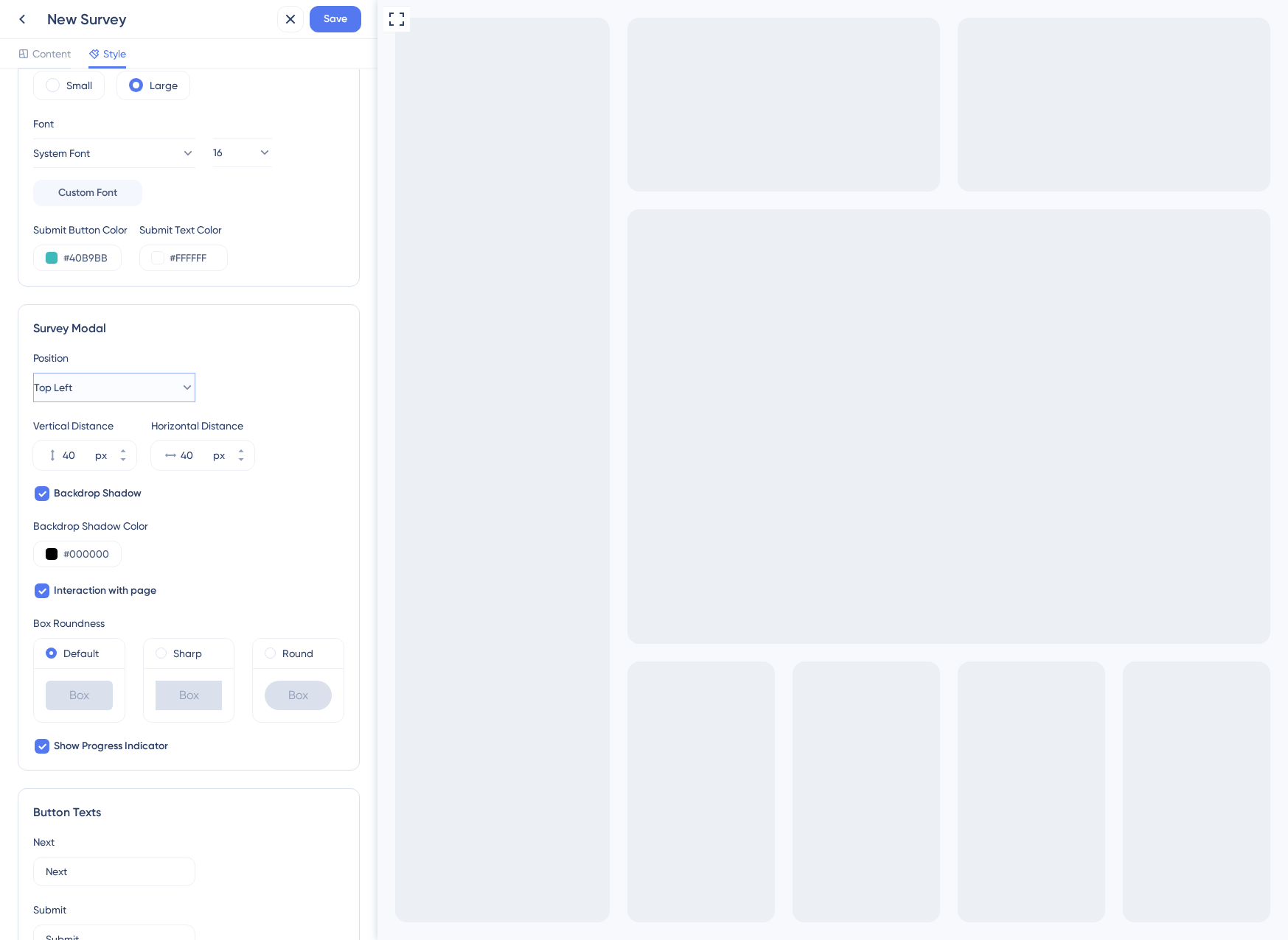
click at [67, 398] on button "Top Left" at bounding box center [114, 387] width 162 height 29
click at [61, 435] on span "Center" at bounding box center [70, 432] width 32 height 18
click at [238, 452] on icon at bounding box center [240, 450] width 5 height 3
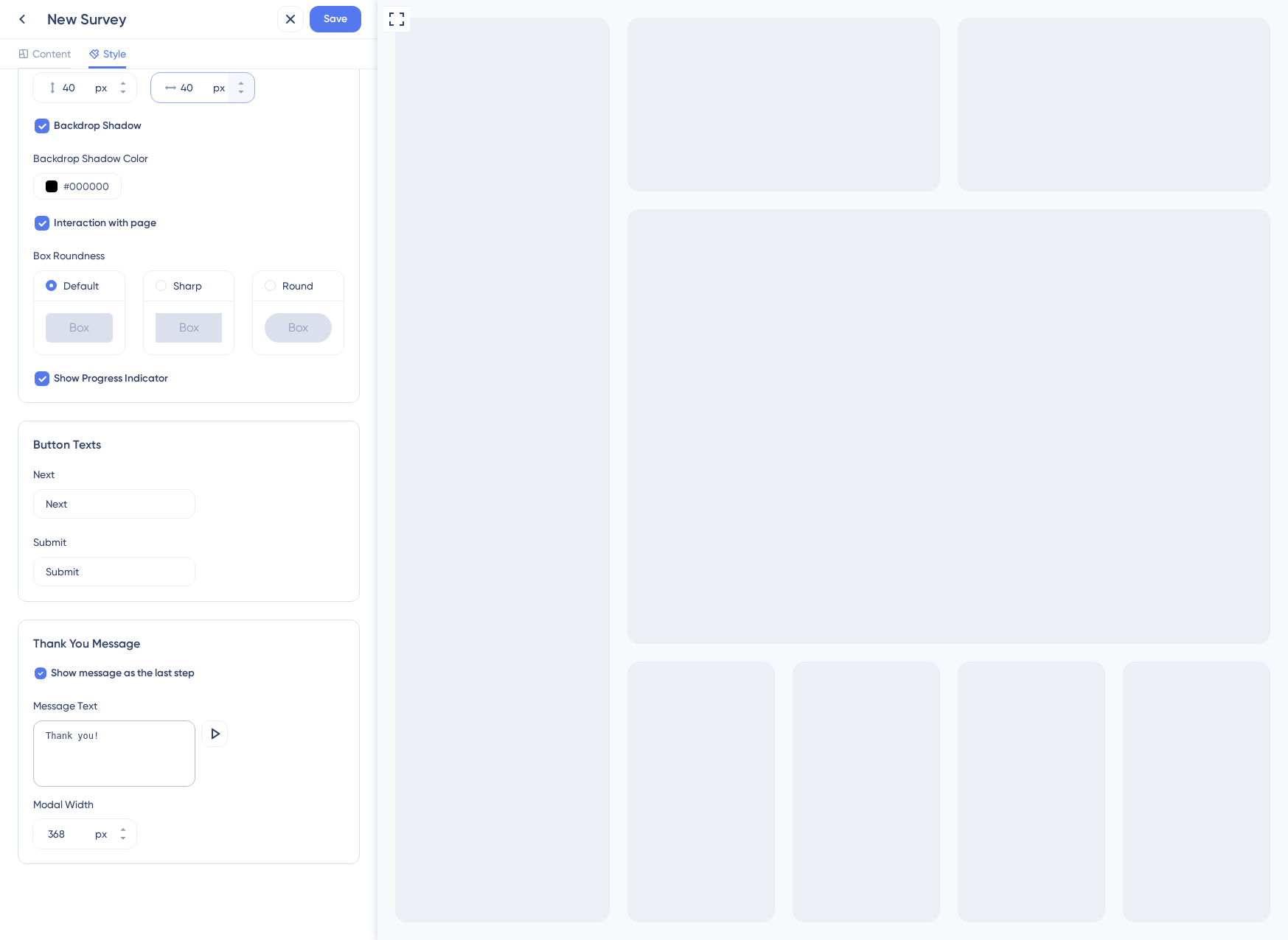
scroll to position [601, 0]
type input "40"
click at [122, 827] on icon at bounding box center [123, 829] width 9 height 9
click at [56, 835] on input "407" at bounding box center [69, 834] width 45 height 18
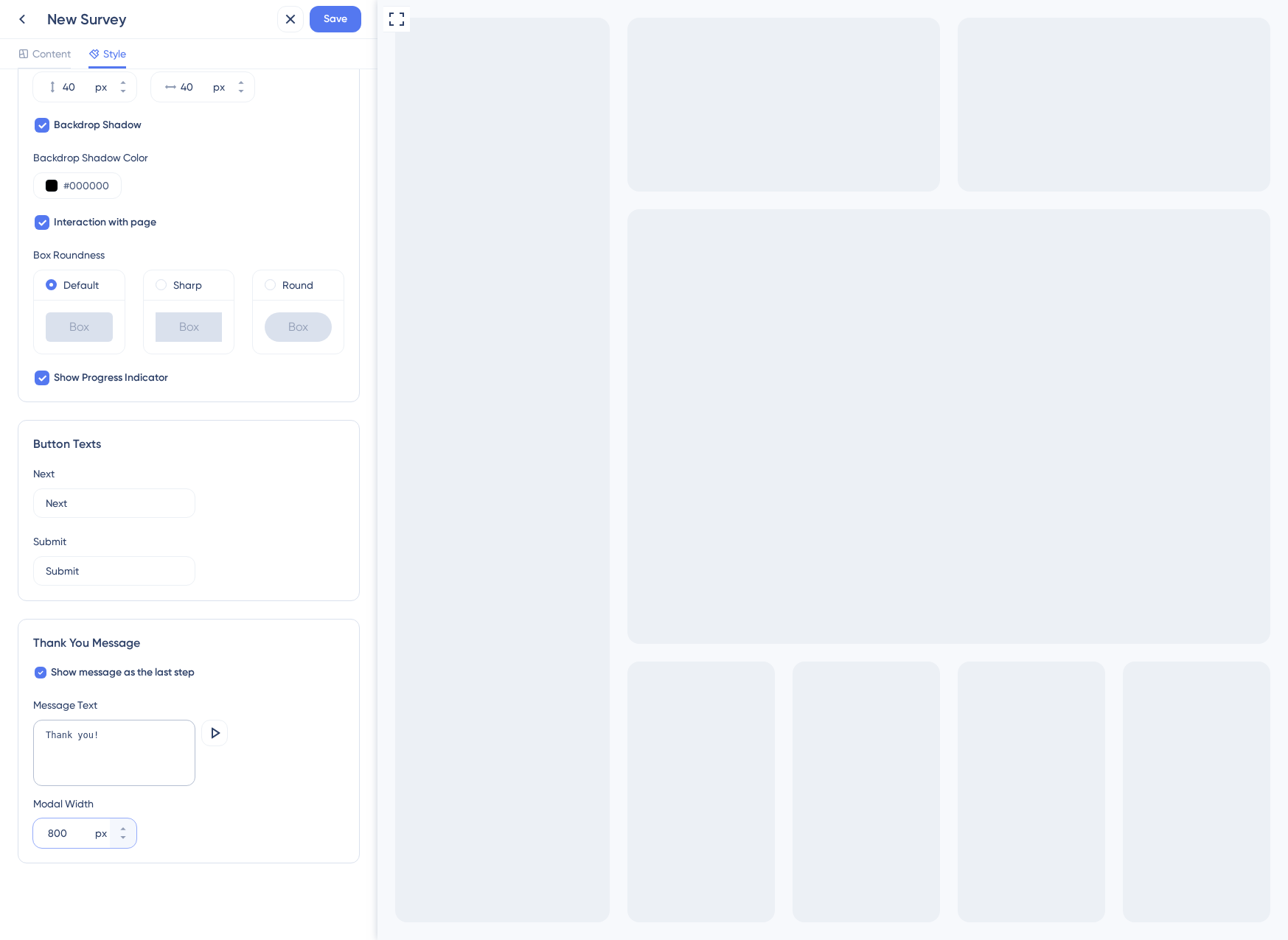
type input "800"
click at [213, 830] on div "Modal Width 800 px" at bounding box center [189, 822] width 312 height 53
type textarea "4545"
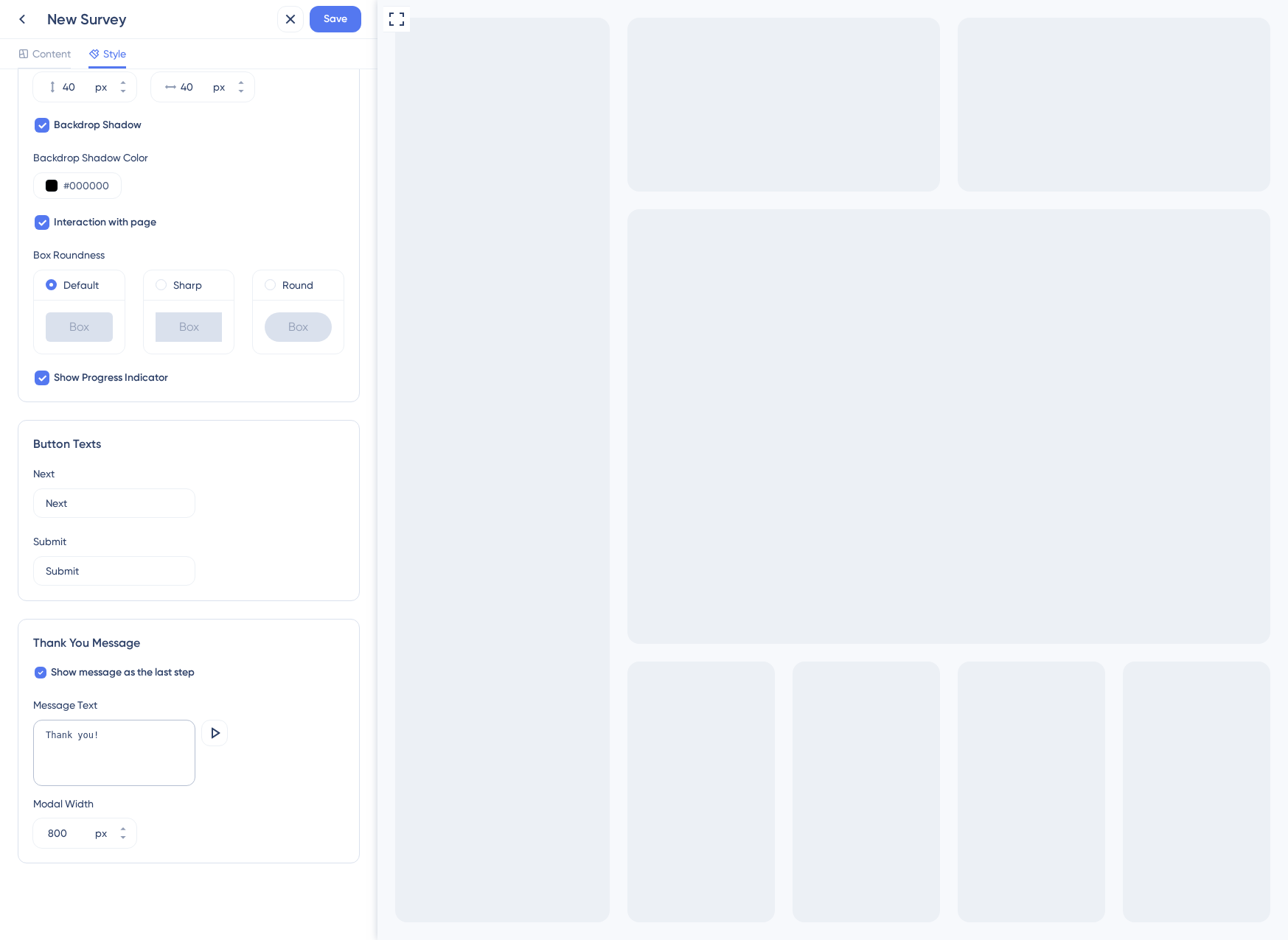
click at [71, 824] on div "800 px" at bounding box center [71, 833] width 77 height 29
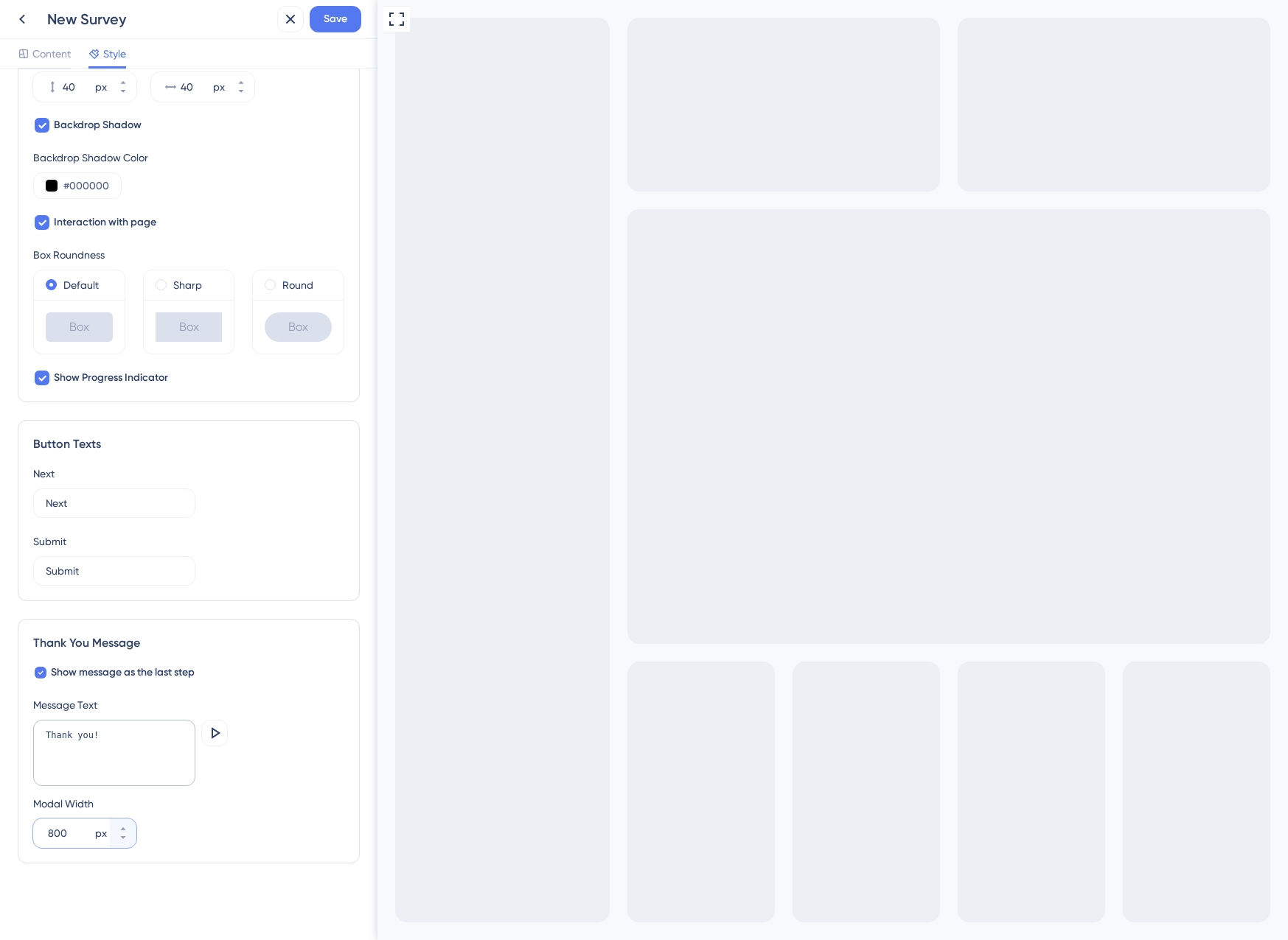
click at [71, 825] on input "800" at bounding box center [69, 834] width 45 height 18
click at [67, 832] on input "800" at bounding box center [69, 834] width 45 height 18
click at [59, 835] on input "800" at bounding box center [69, 834] width 45 height 18
type input "370"
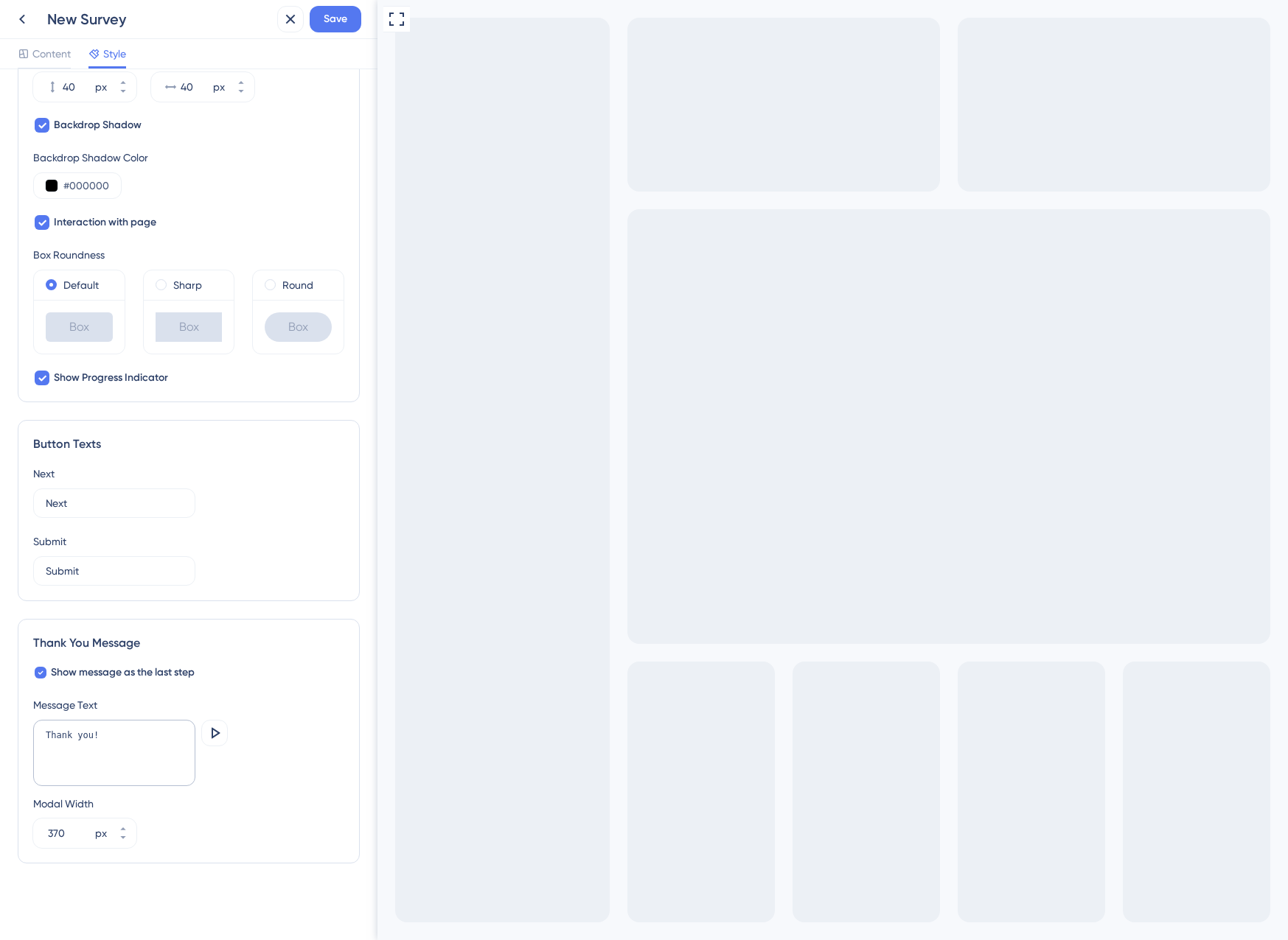
click at [252, 804] on div "Modal Width 370 px" at bounding box center [189, 822] width 312 height 53
click at [285, 14] on icon at bounding box center [291, 19] width 18 height 18
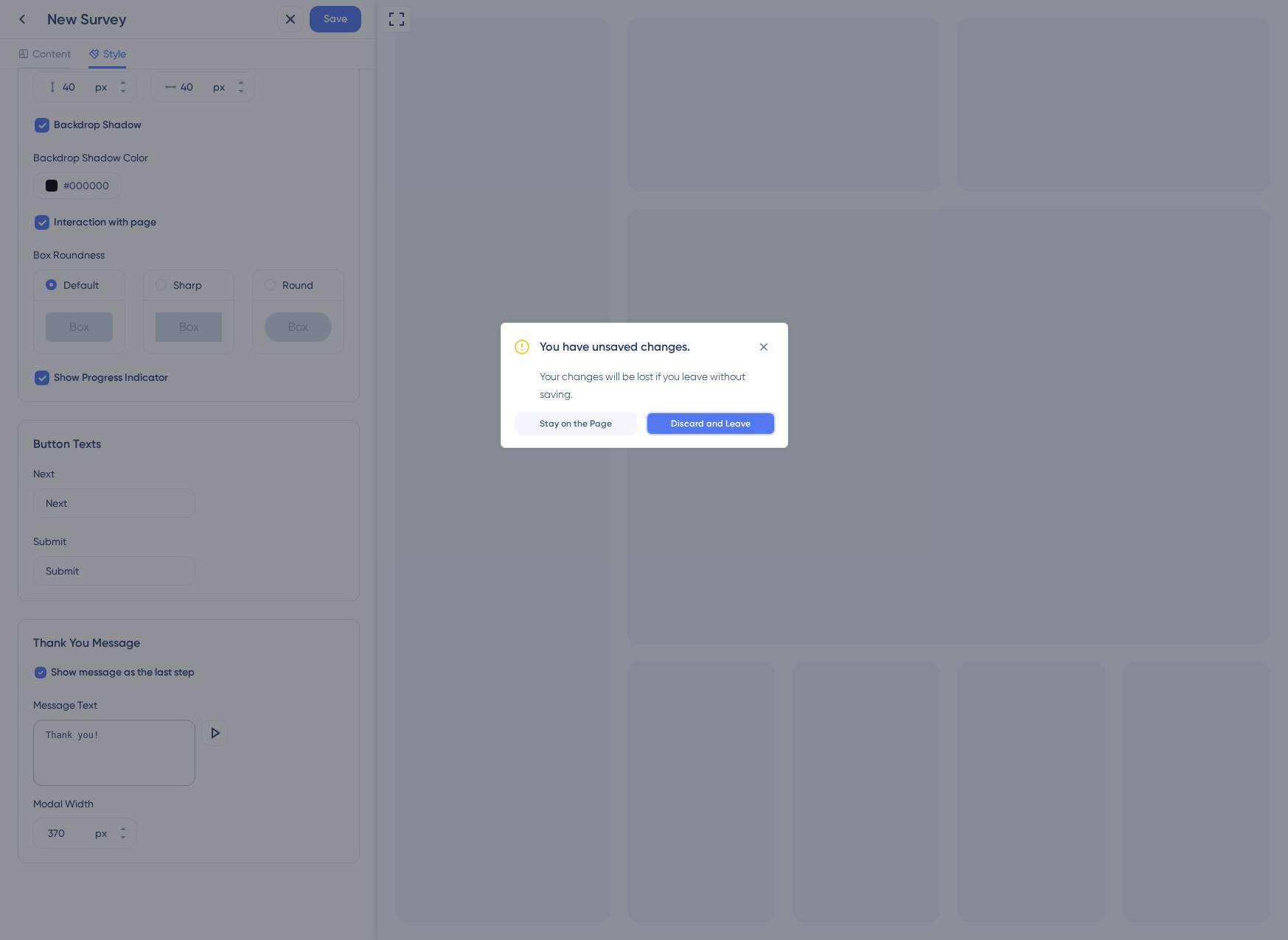
click at [696, 428] on span "Discard and Leave" at bounding box center [710, 423] width 80 height 11
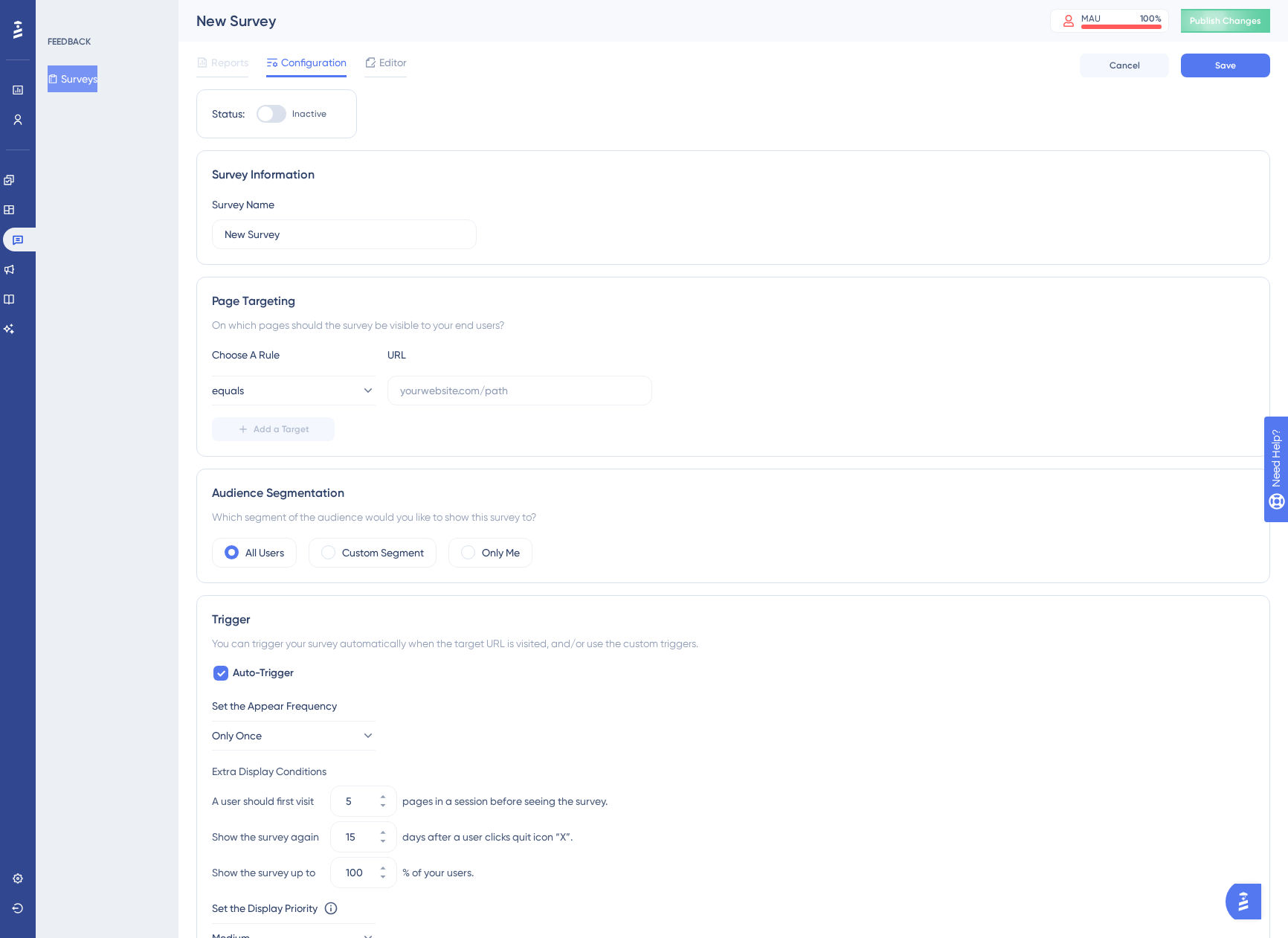
click at [96, 83] on button "Surveys" at bounding box center [73, 79] width 50 height 27
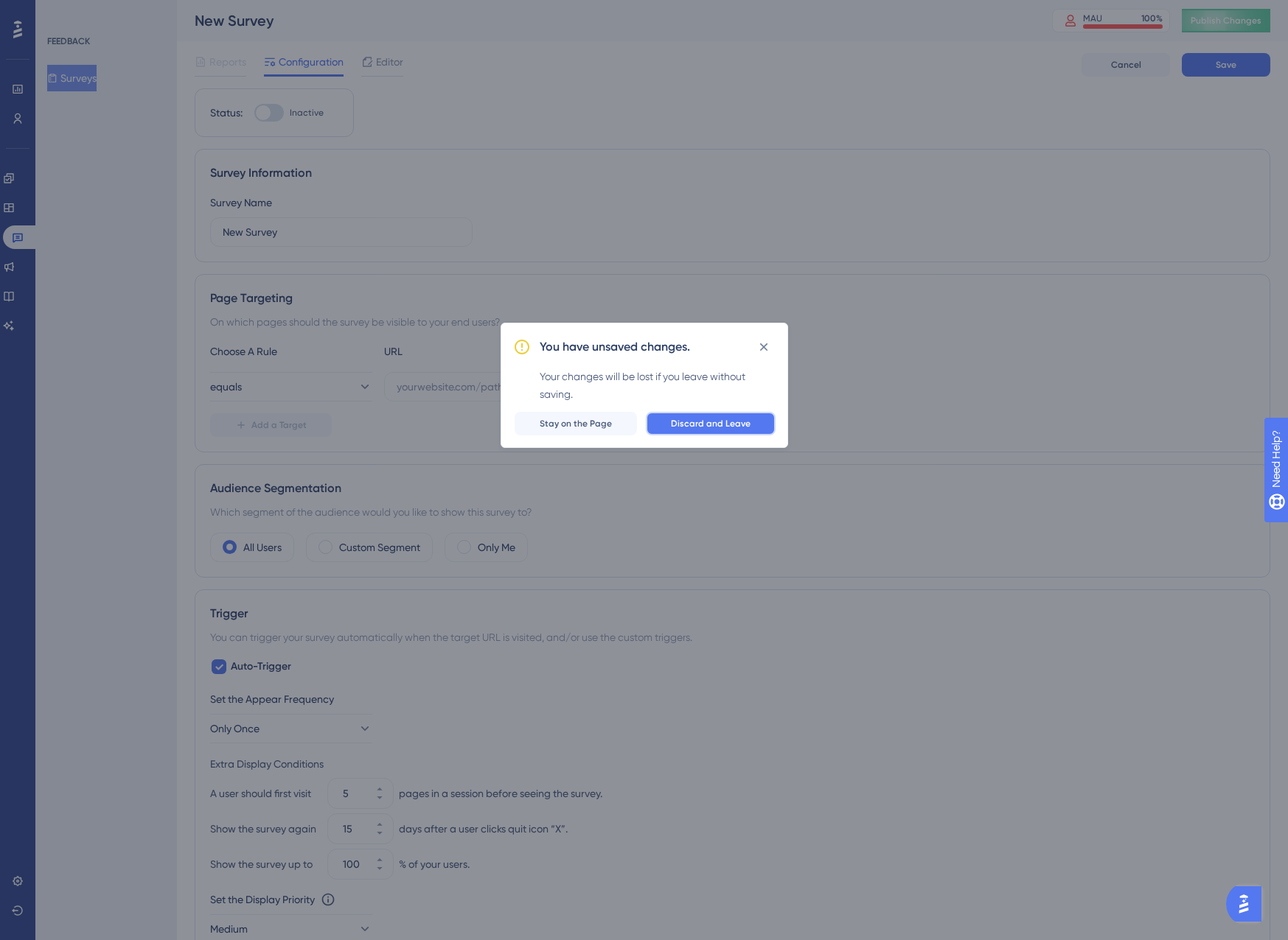
click at [736, 420] on span "Discard and Leave" at bounding box center [710, 423] width 80 height 11
